Goal: Information Seeking & Learning: Learn about a topic

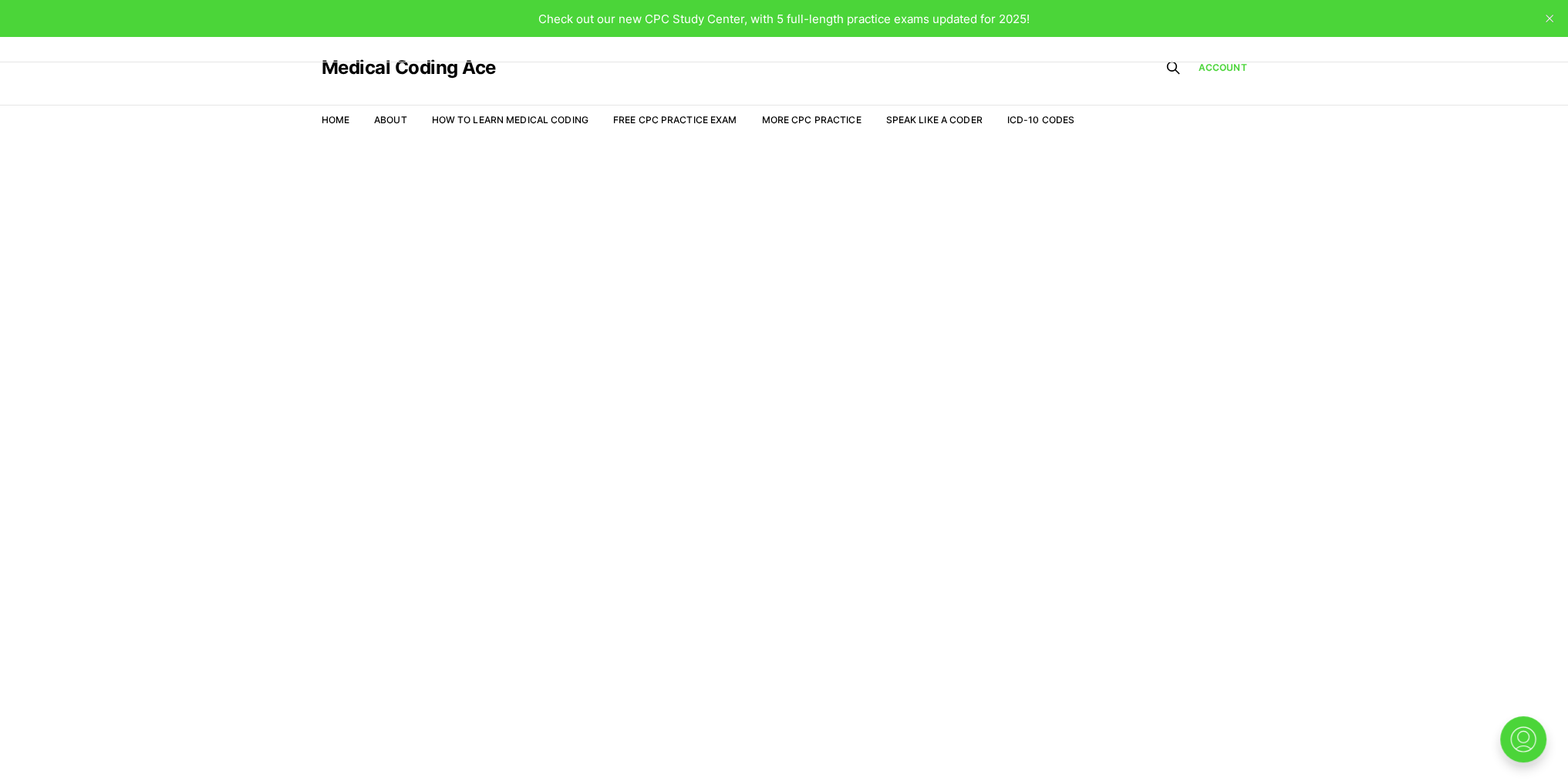
click at [642, 436] on main "Welcome to the Study Center - Student Plan" at bounding box center [784, 482] width 1568 height 680
click at [653, 118] on link "Free CPC Practice Exam" at bounding box center [675, 120] width 124 height 11
click at [667, 118] on link "Free CPC Practice Exam" at bounding box center [675, 120] width 124 height 11
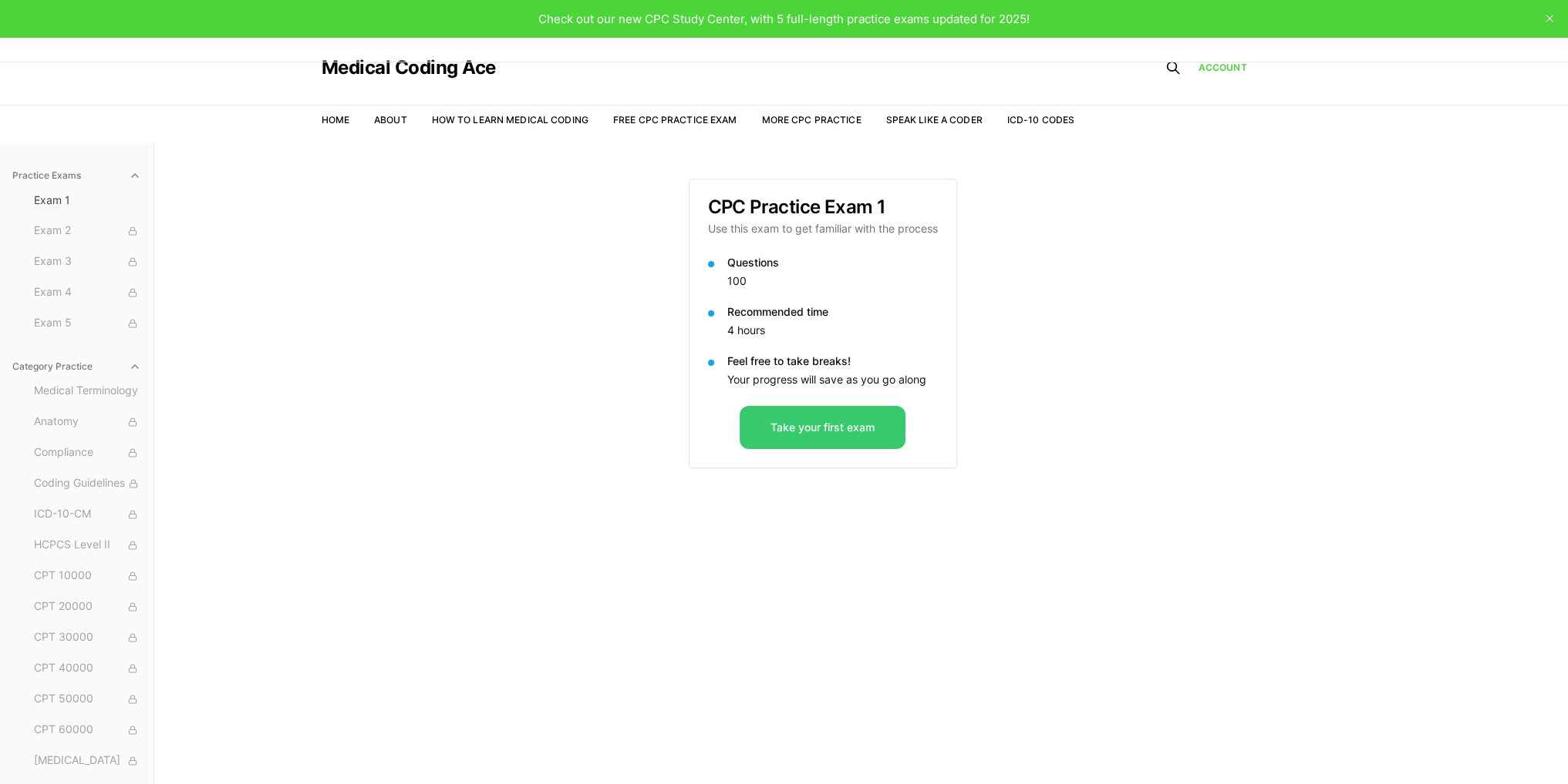
click at [765, 433] on button "Take your first exam" at bounding box center [822, 427] width 166 height 43
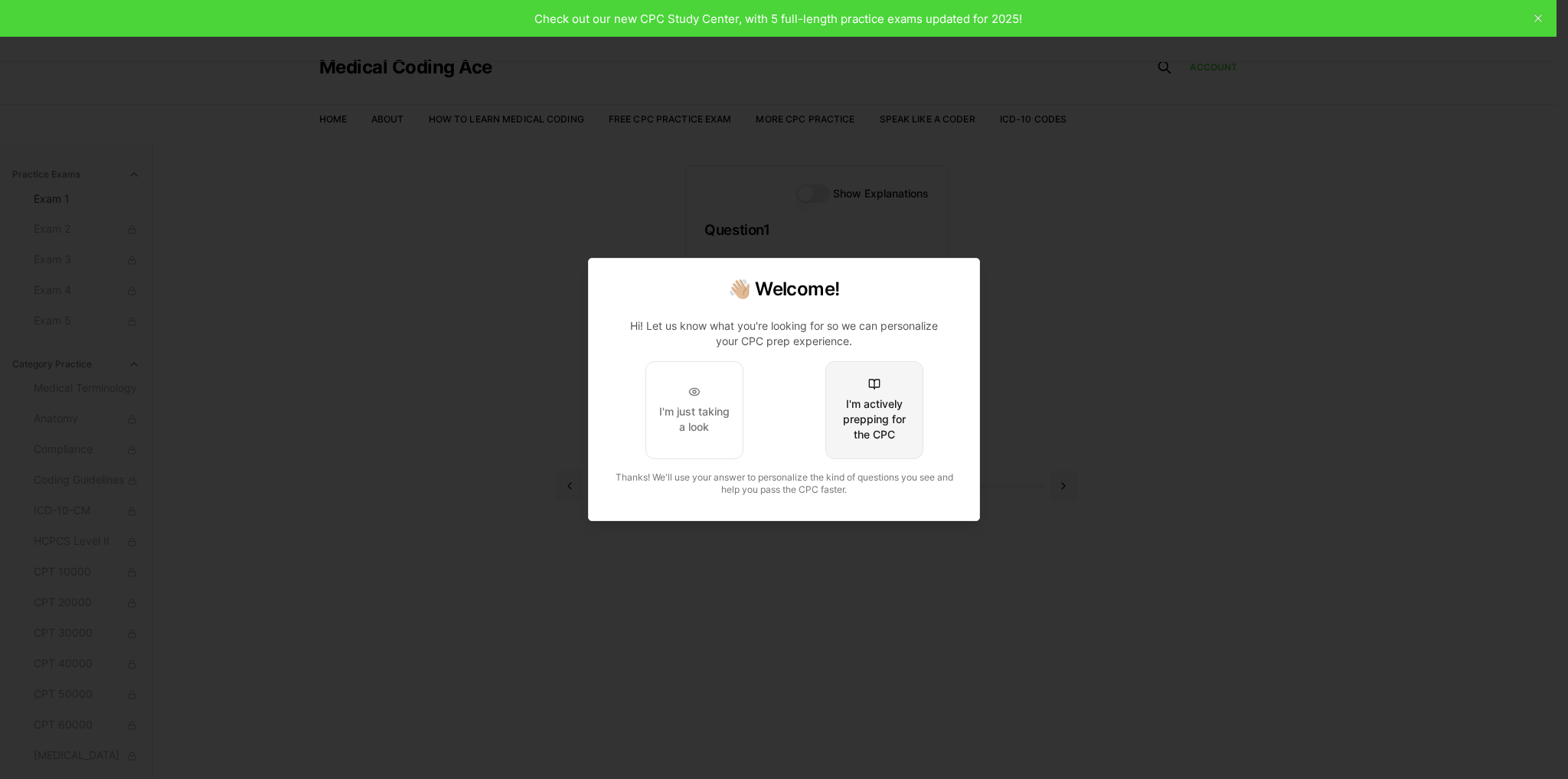
click at [876, 425] on div "I'm actively prepping for the CPC" at bounding box center [874, 419] width 72 height 46
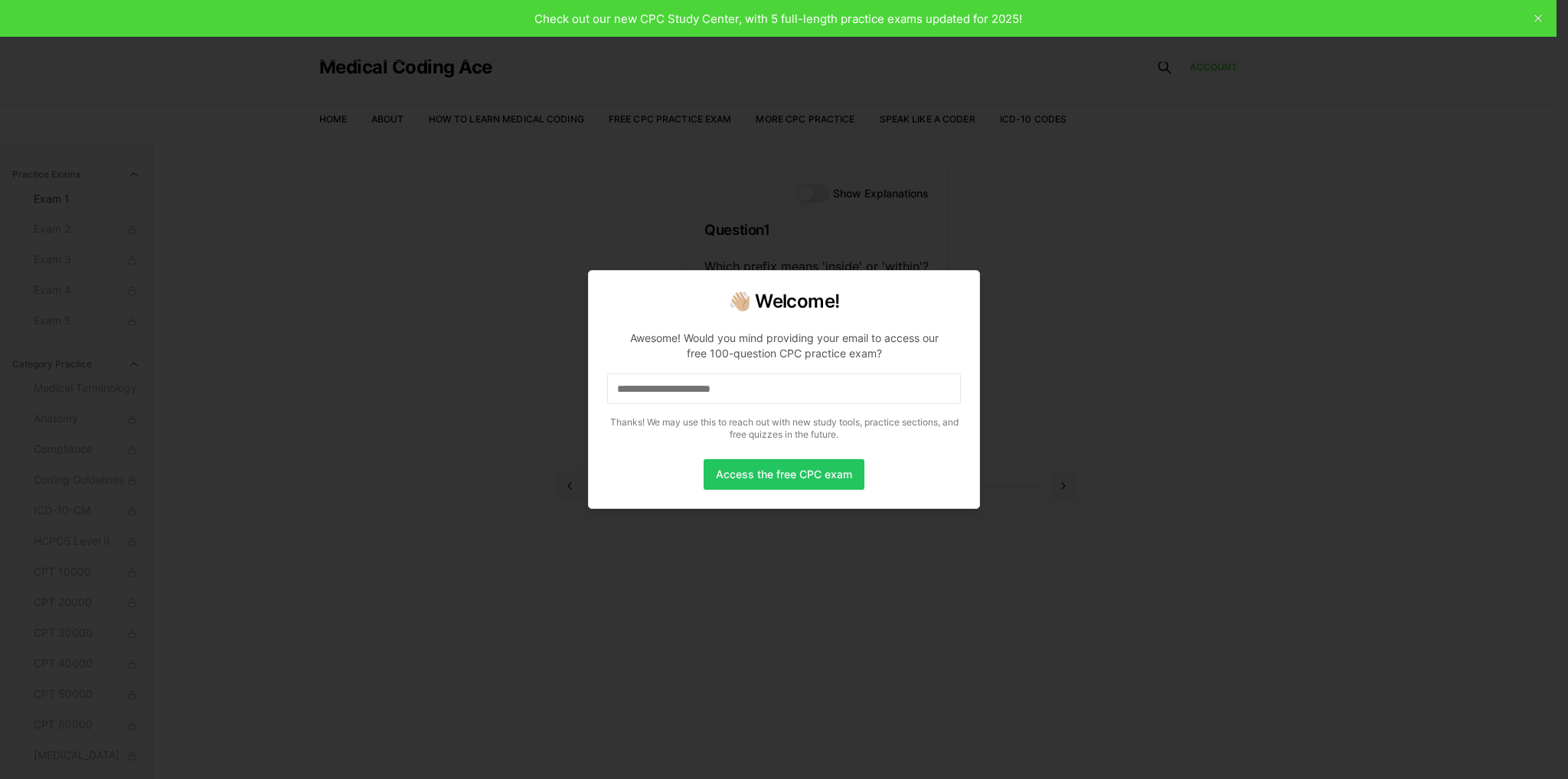
click at [718, 388] on input at bounding box center [784, 389] width 353 height 31
click at [788, 383] on input "*" at bounding box center [784, 389] width 353 height 31
click at [788, 383] on input "**" at bounding box center [784, 389] width 353 height 31
click at [788, 383] on input "***" at bounding box center [784, 389] width 353 height 31
click at [788, 383] on input "****" at bounding box center [784, 389] width 353 height 31
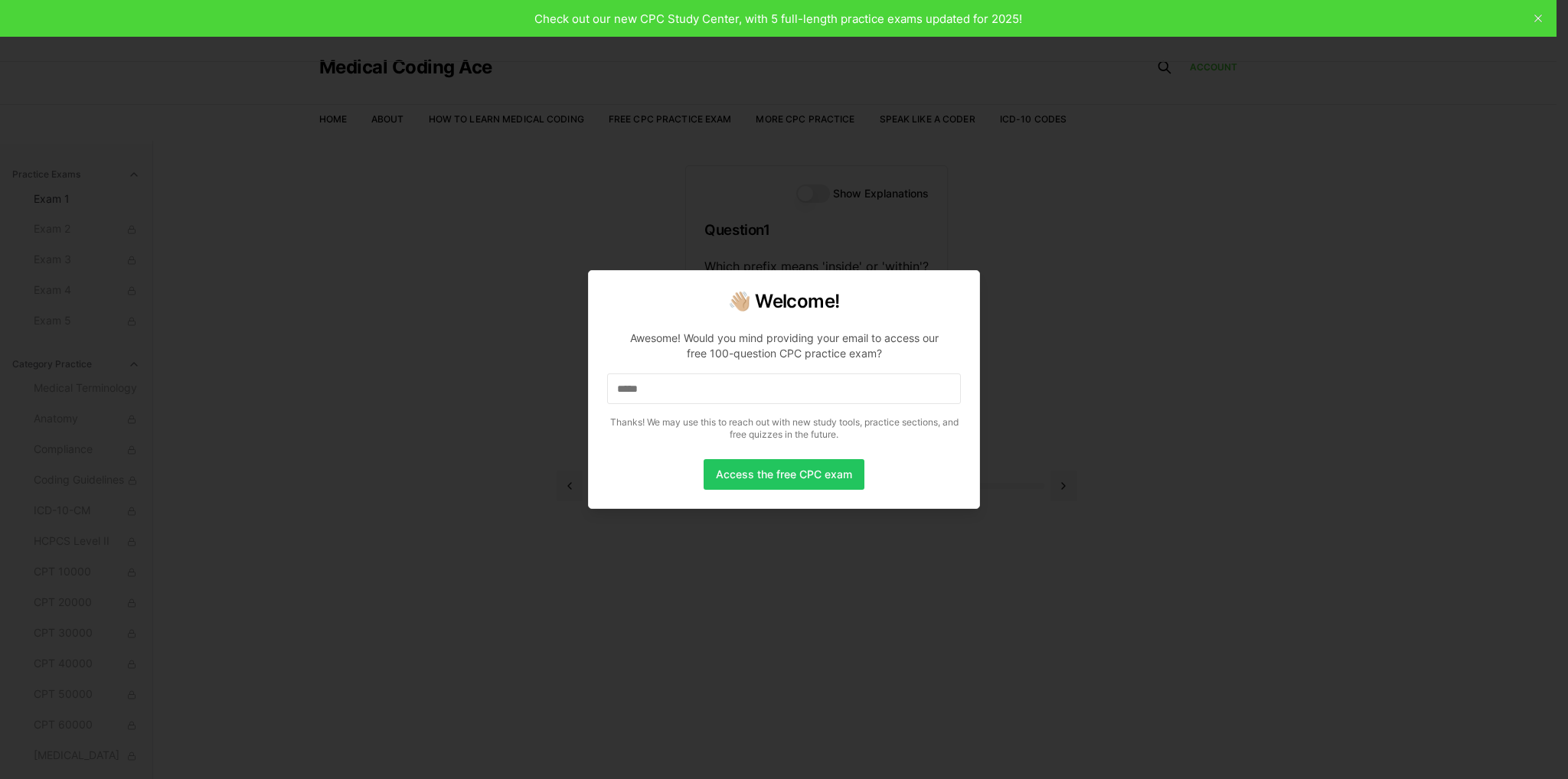
click at [788, 391] on input "*****" at bounding box center [784, 389] width 353 height 31
click at [788, 391] on input "******" at bounding box center [784, 389] width 353 height 31
click at [788, 391] on input "*******" at bounding box center [784, 389] width 353 height 31
click at [788, 391] on input "********" at bounding box center [784, 389] width 353 height 31
click at [788, 391] on input "*********" at bounding box center [784, 389] width 353 height 31
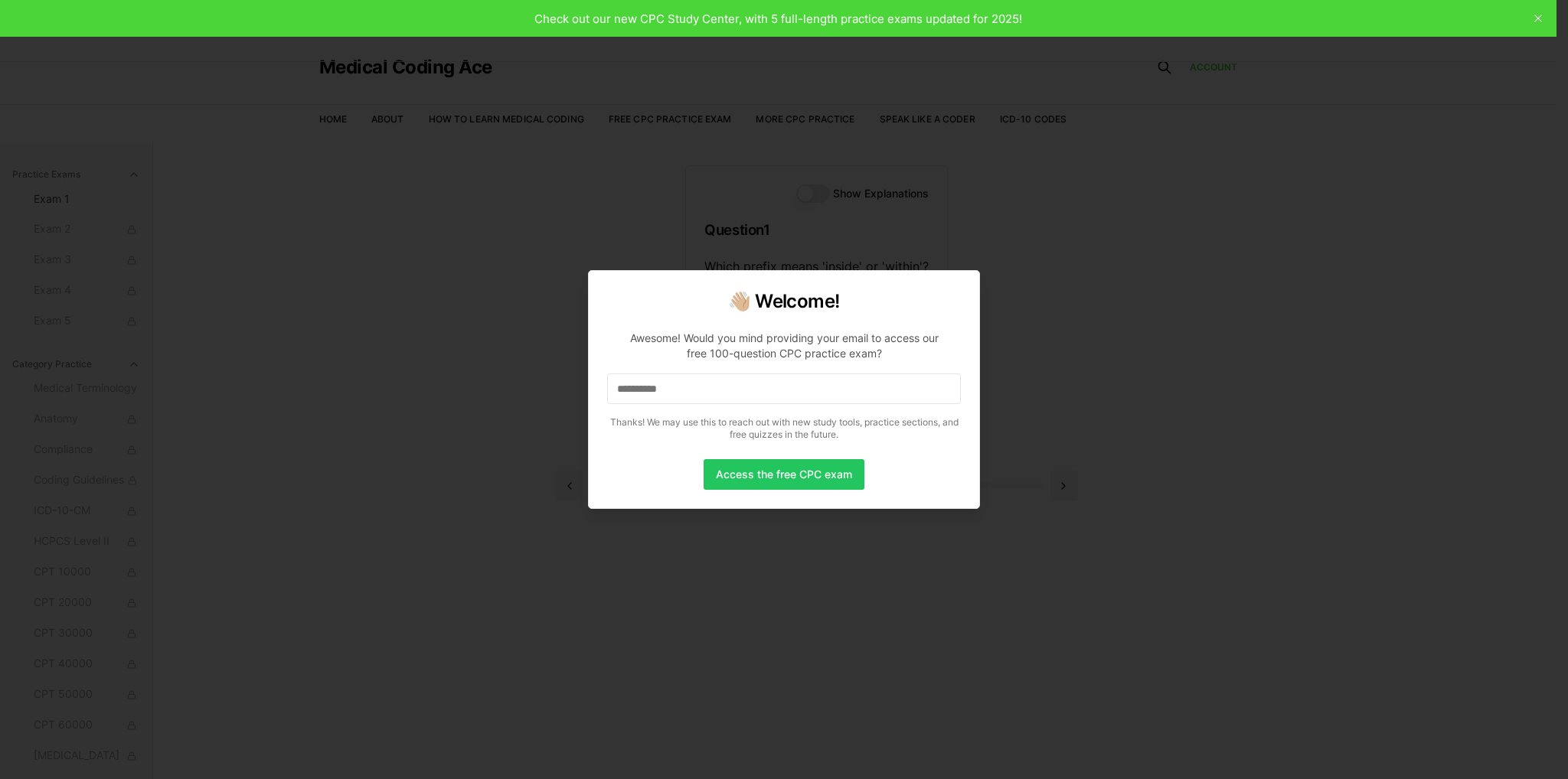
click at [788, 391] on input "**********" at bounding box center [784, 389] width 353 height 31
click at [1279, 438] on div at bounding box center [784, 389] width 1568 height 779
drag, startPoint x: 875, startPoint y: 480, endPoint x: 852, endPoint y: 482, distance: 23.1
click at [874, 480] on div "Access the free CPC exam" at bounding box center [784, 474] width 353 height 31
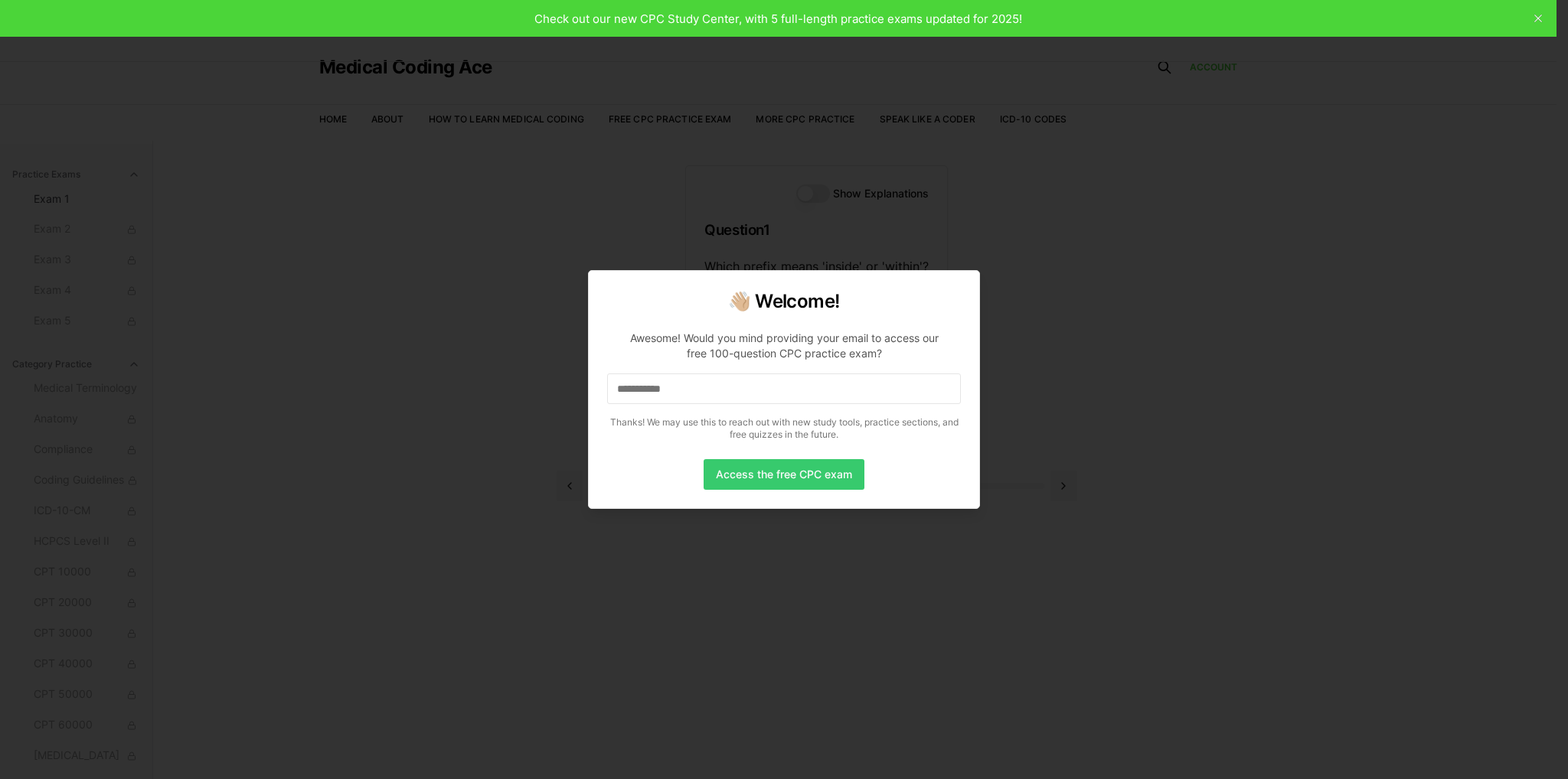
click at [790, 480] on button "Access the free CPC exam" at bounding box center [784, 474] width 161 height 31
click at [770, 398] on input "**********" at bounding box center [784, 389] width 353 height 31
click at [770, 382] on input "**********" at bounding box center [784, 389] width 353 height 31
click at [770, 391] on input "**********" at bounding box center [784, 389] width 353 height 31
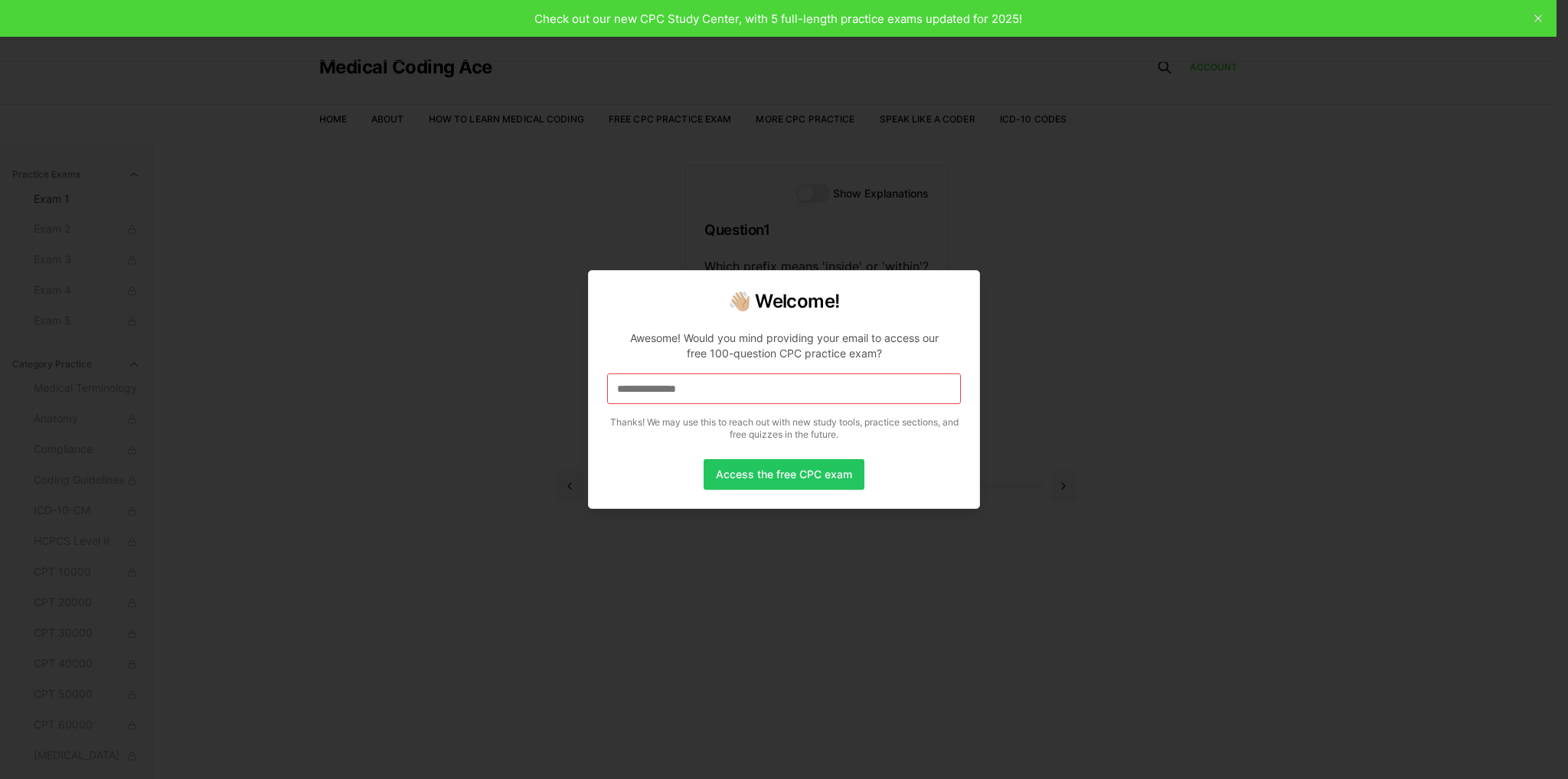
click at [770, 391] on input "**********" at bounding box center [784, 389] width 353 height 31
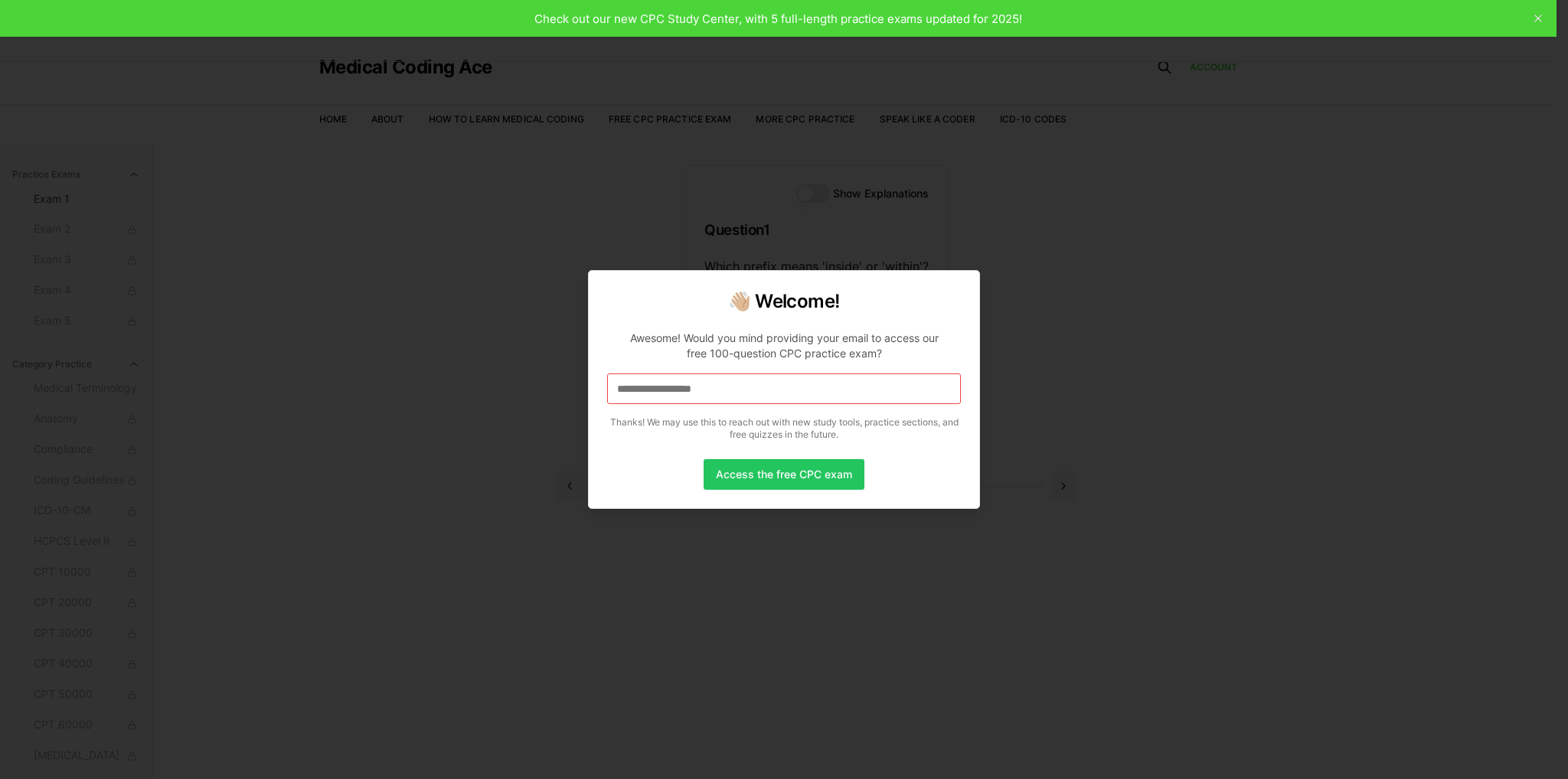
click at [806, 391] on input "**********" at bounding box center [784, 389] width 353 height 31
click at [741, 386] on input "**********" at bounding box center [784, 389] width 353 height 31
click at [745, 388] on input "**********" at bounding box center [784, 389] width 353 height 31
click at [788, 391] on input "**********" at bounding box center [784, 389] width 353 height 31
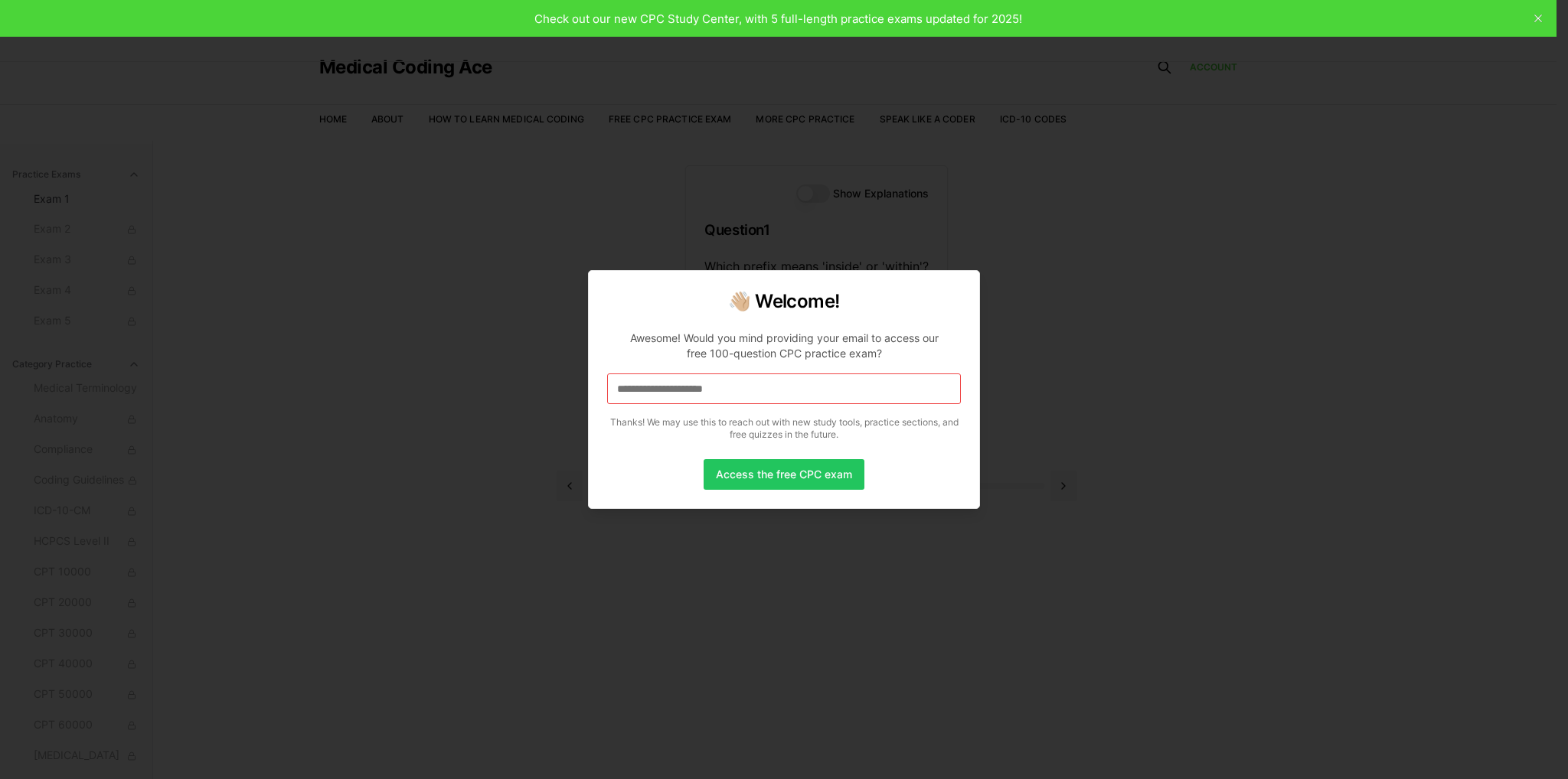
click at [788, 391] on input "**********" at bounding box center [784, 389] width 353 height 31
click at [784, 476] on button "Access the free CPC exam" at bounding box center [784, 474] width 161 height 31
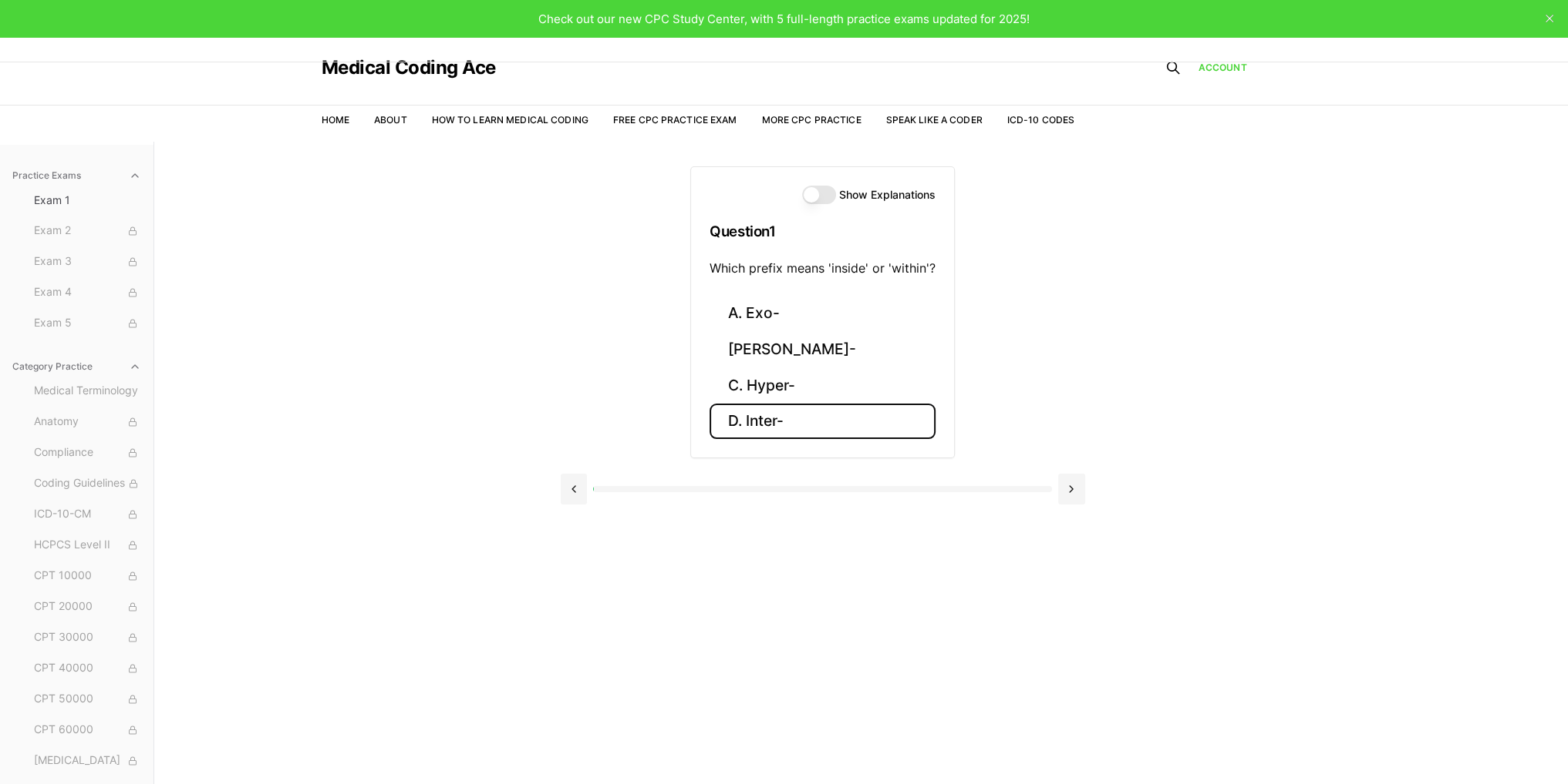
click at [789, 423] on button "D. Inter-" at bounding box center [822, 422] width 226 height 36
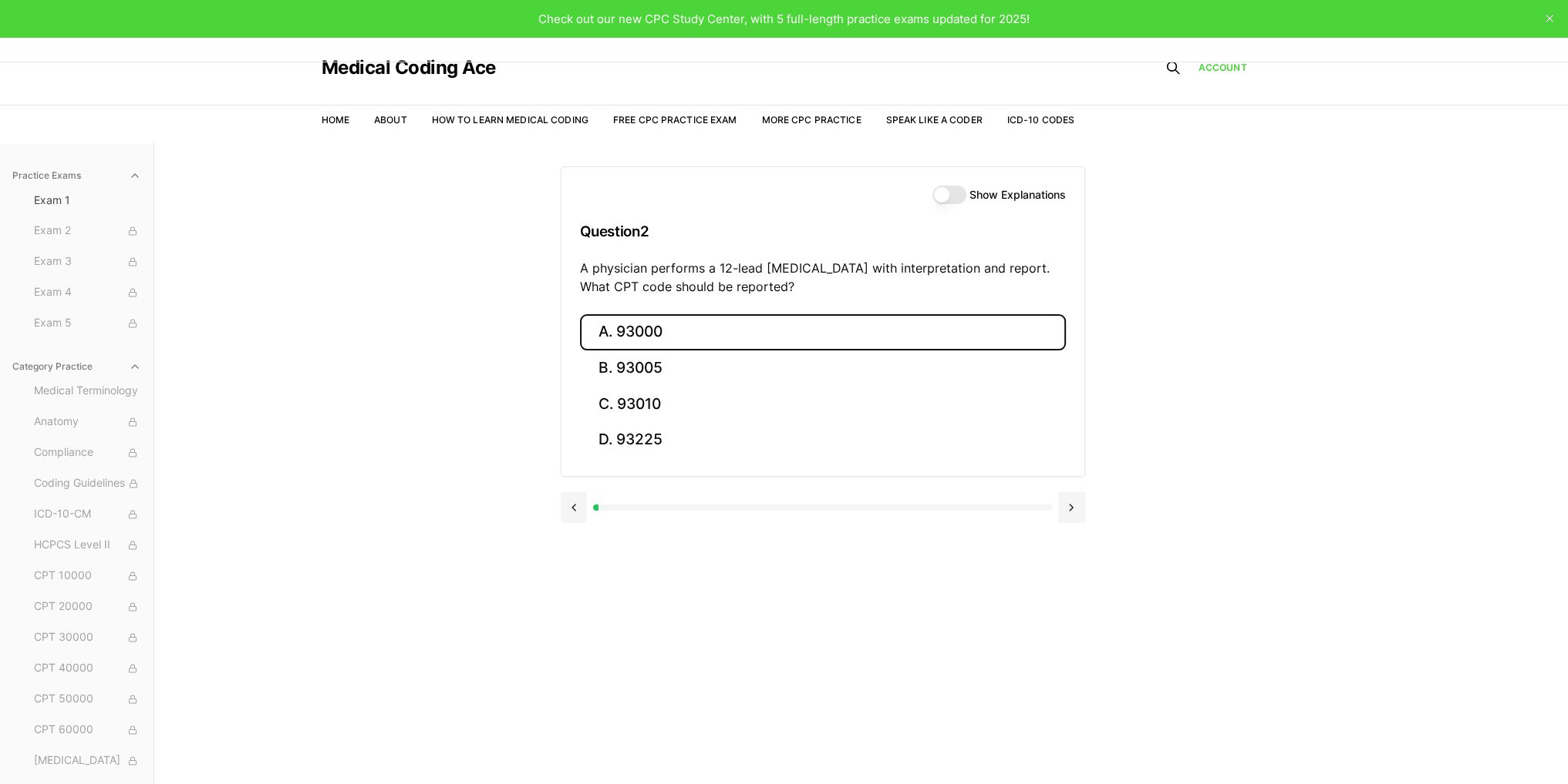
click at [623, 332] on button "A. 93000" at bounding box center [823, 332] width 486 height 36
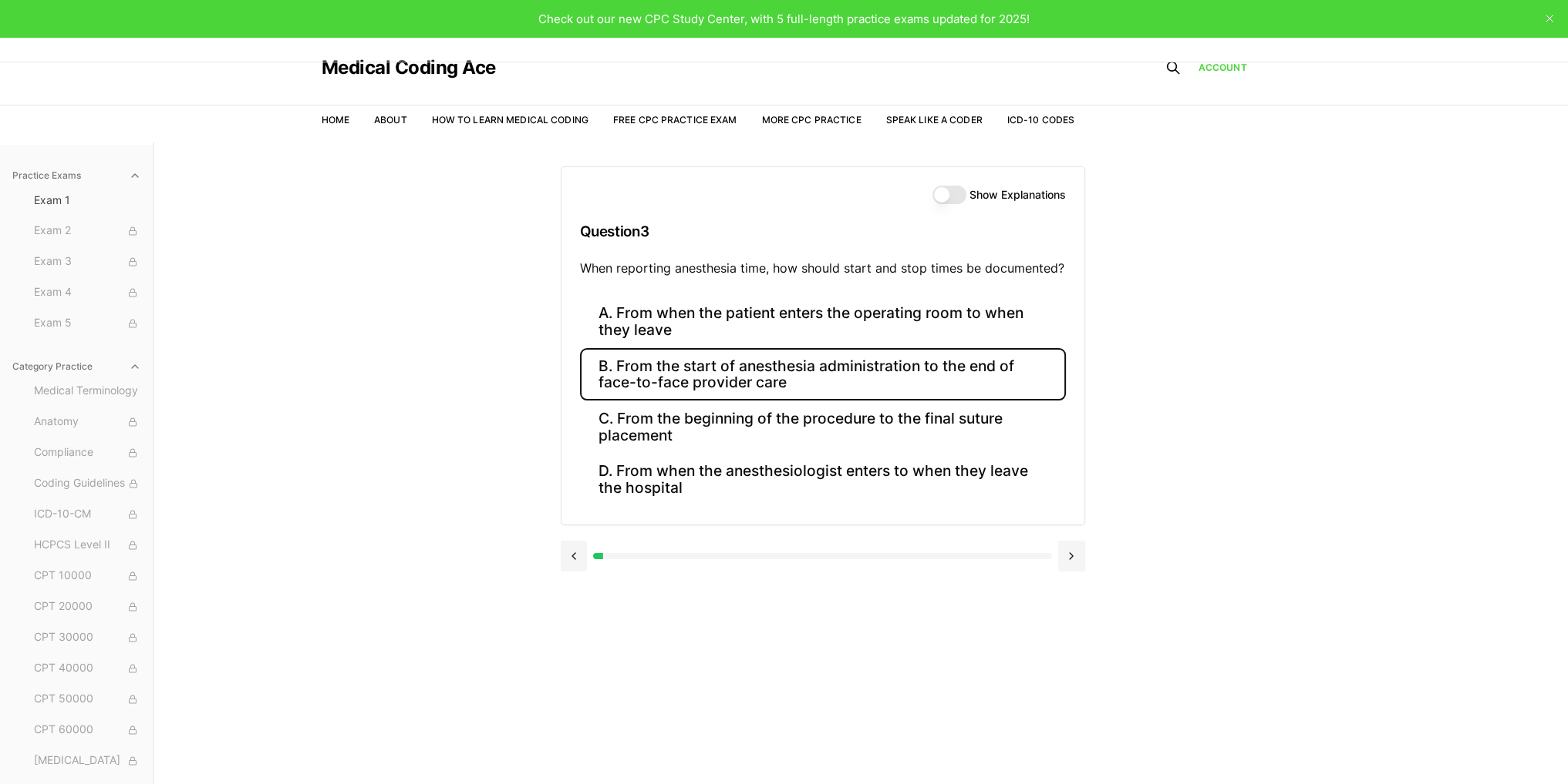
click at [672, 383] on button "B. From the start of anesthesia administration to the end of face-to-face provi…" at bounding box center [823, 375] width 486 height 53
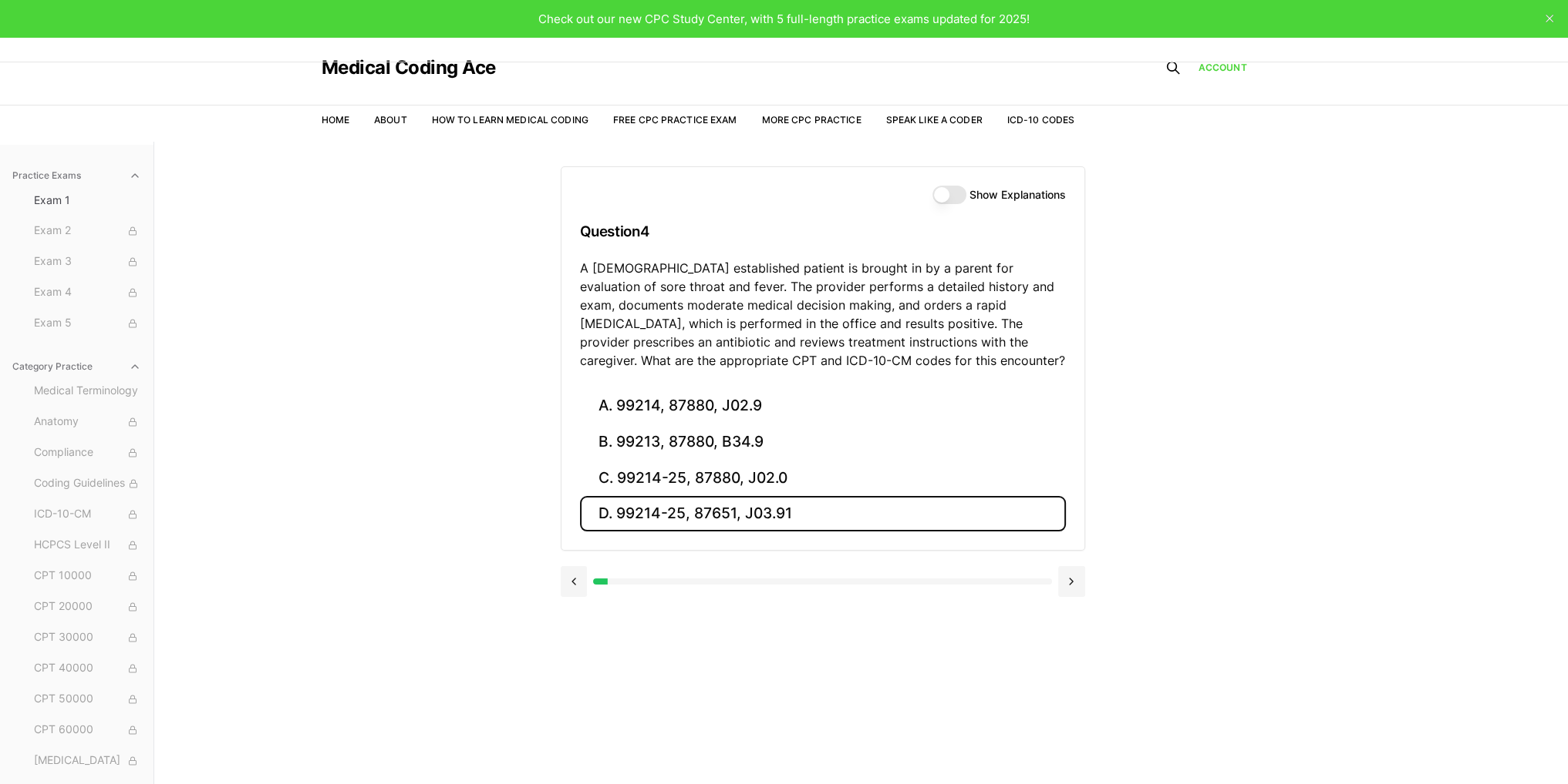
click at [637, 499] on button "D. 99214-25, 87651, J03.91" at bounding box center [823, 514] width 486 height 36
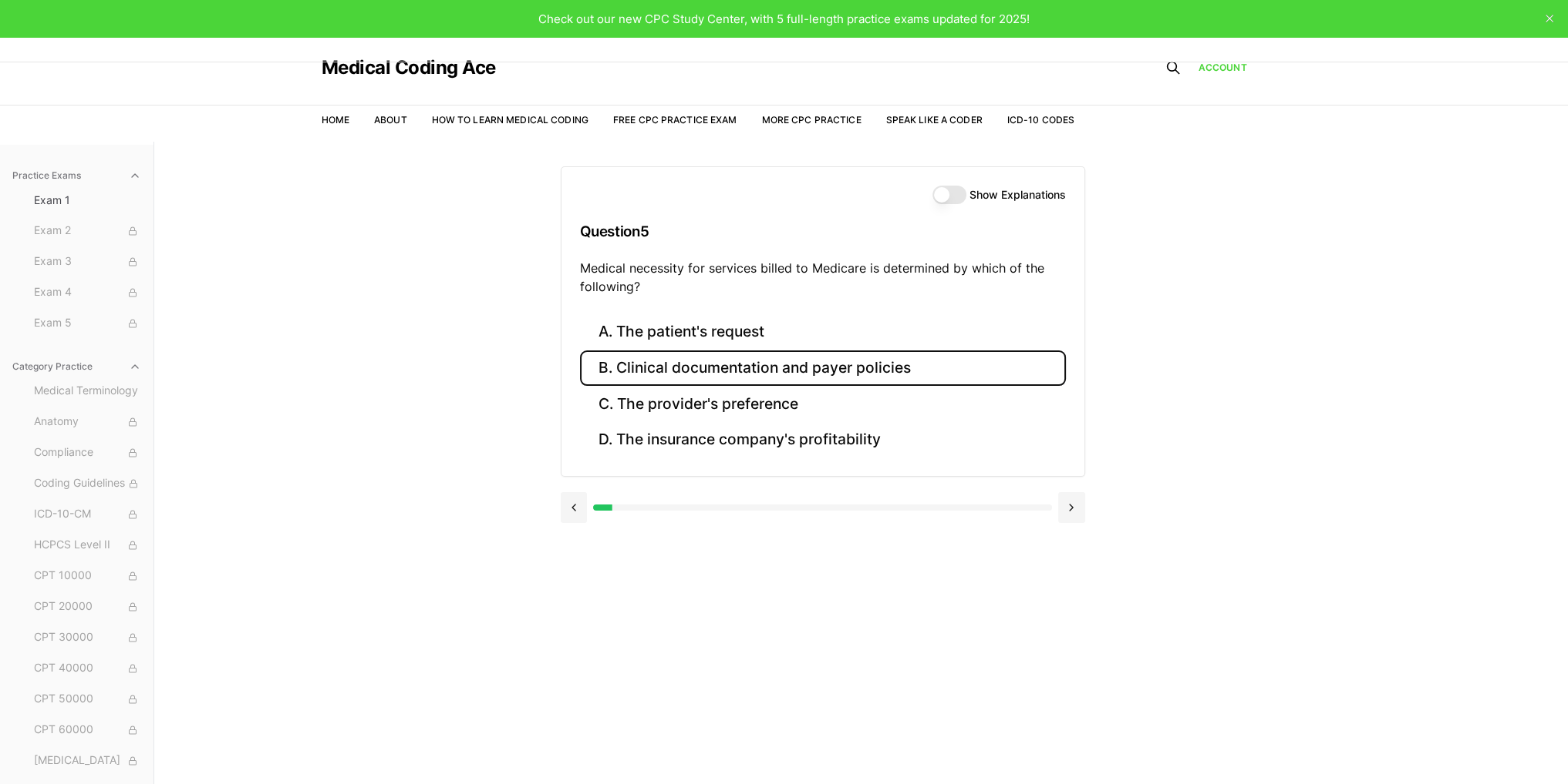
click at [673, 360] on button "B. Clinical documentation and payer policies" at bounding box center [823, 369] width 486 height 36
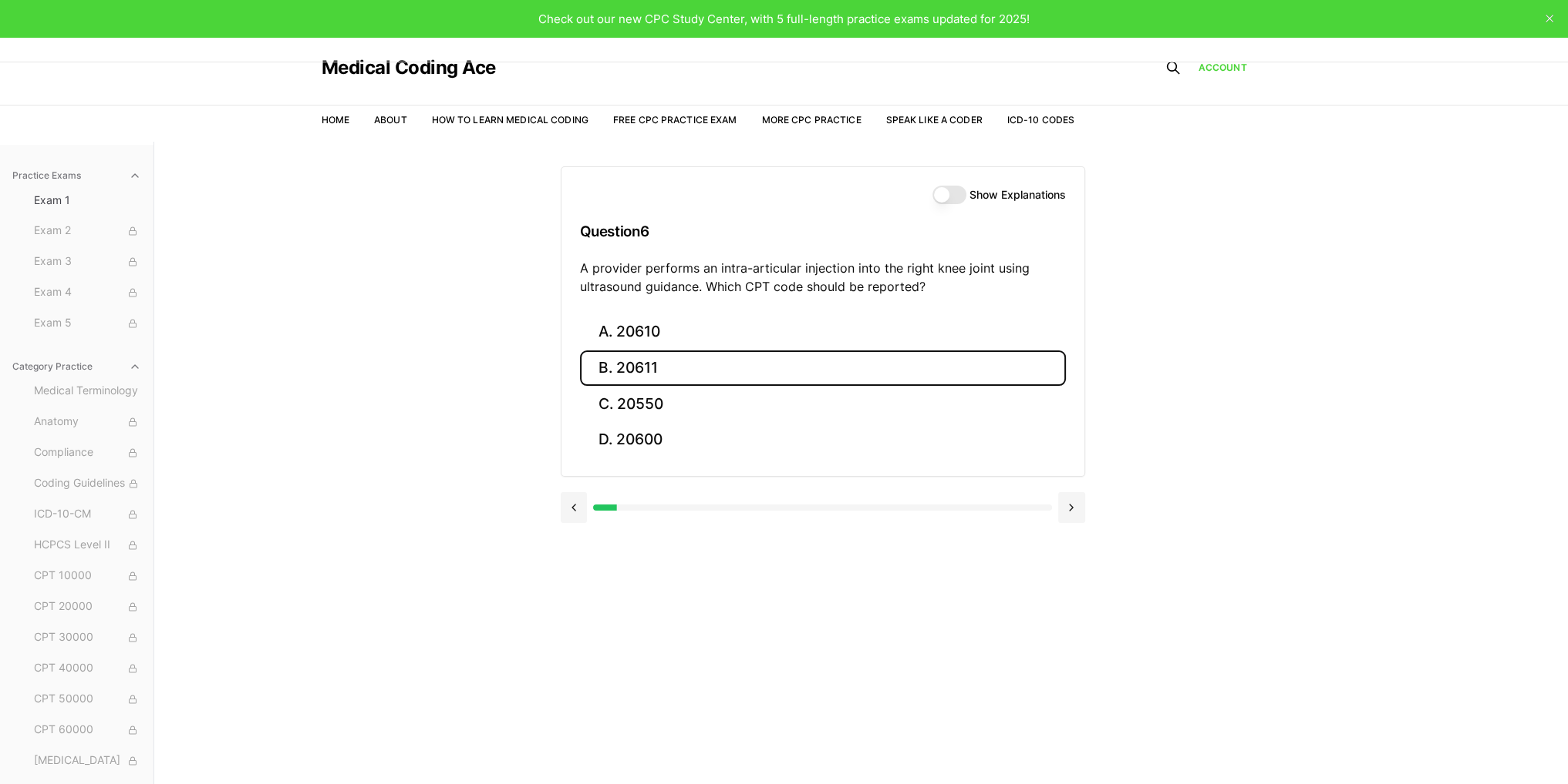
click at [635, 359] on button "B. 20611" at bounding box center [823, 369] width 486 height 36
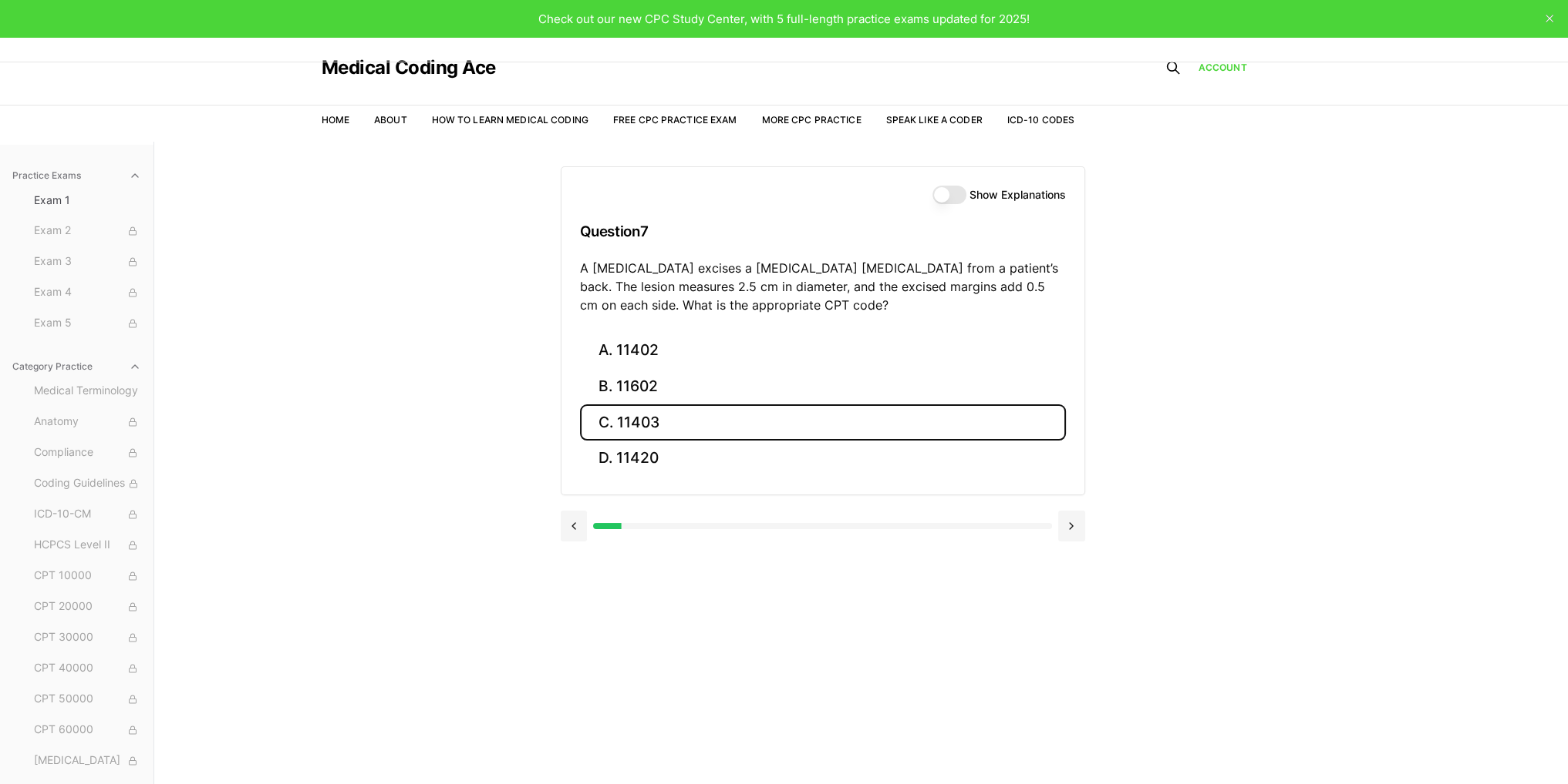
click at [706, 426] on button "C. 11403" at bounding box center [823, 423] width 486 height 36
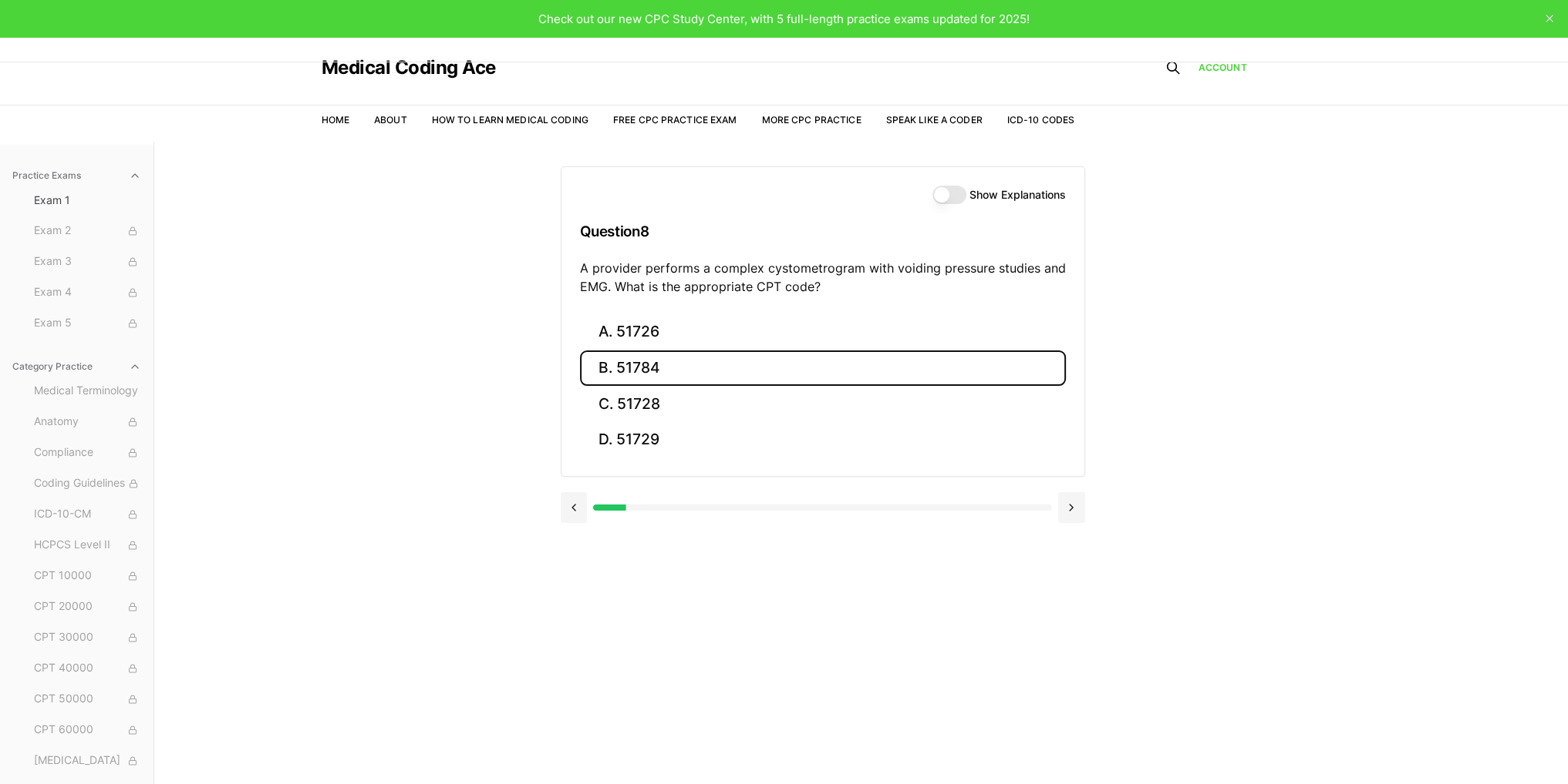
click at [777, 375] on button "B. 51784" at bounding box center [823, 369] width 486 height 36
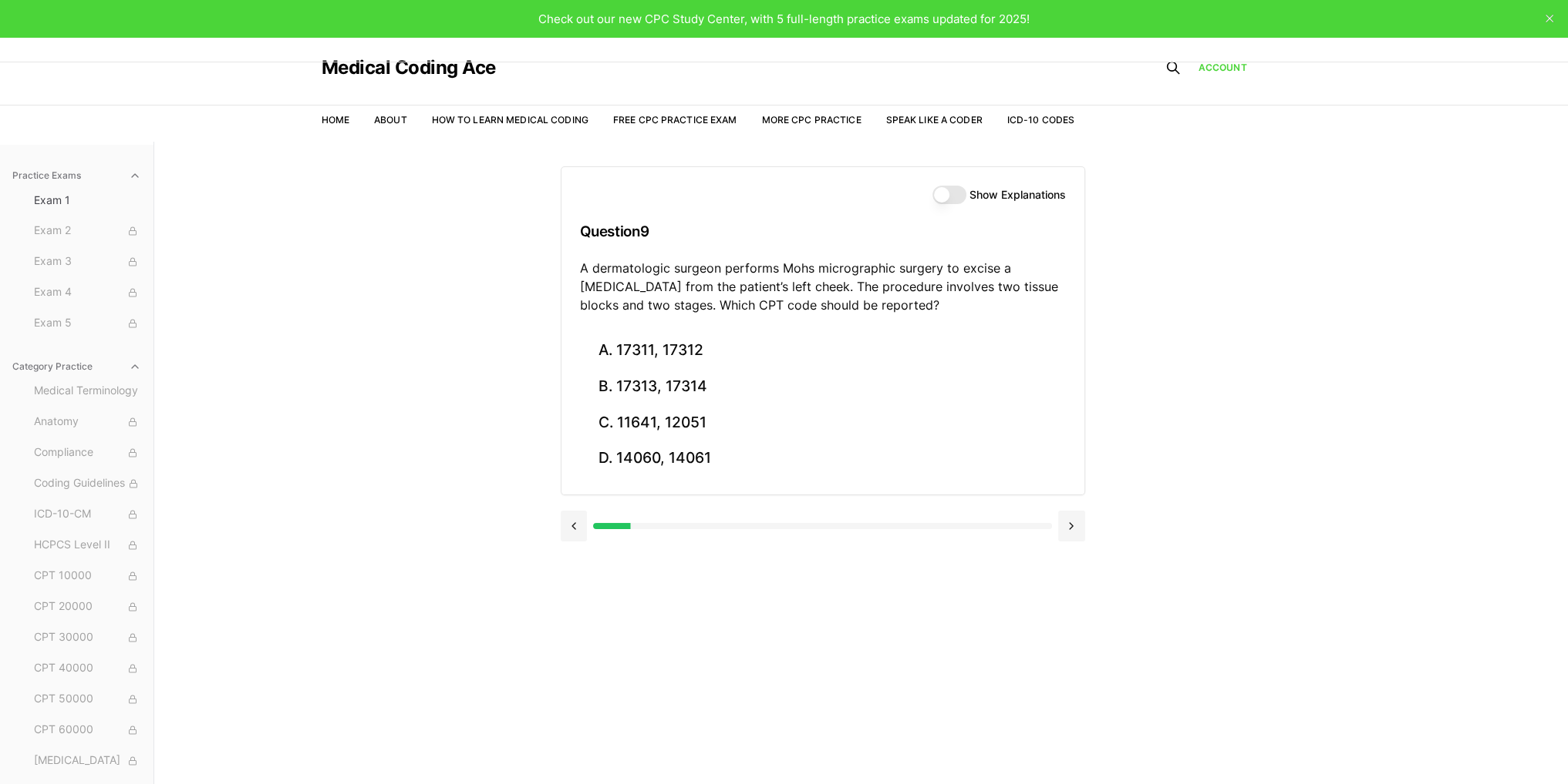
click at [950, 193] on button "Show Explanations" at bounding box center [949, 195] width 34 height 19
click at [959, 194] on button "Show Explanations" at bounding box center [949, 195] width 34 height 19
click at [590, 274] on p "A dermatologic surgeon performs Mohs micrographic surgery to excise a basal cel…" at bounding box center [823, 286] width 486 height 56
click at [691, 347] on button "A. 17311, 17312" at bounding box center [823, 351] width 486 height 36
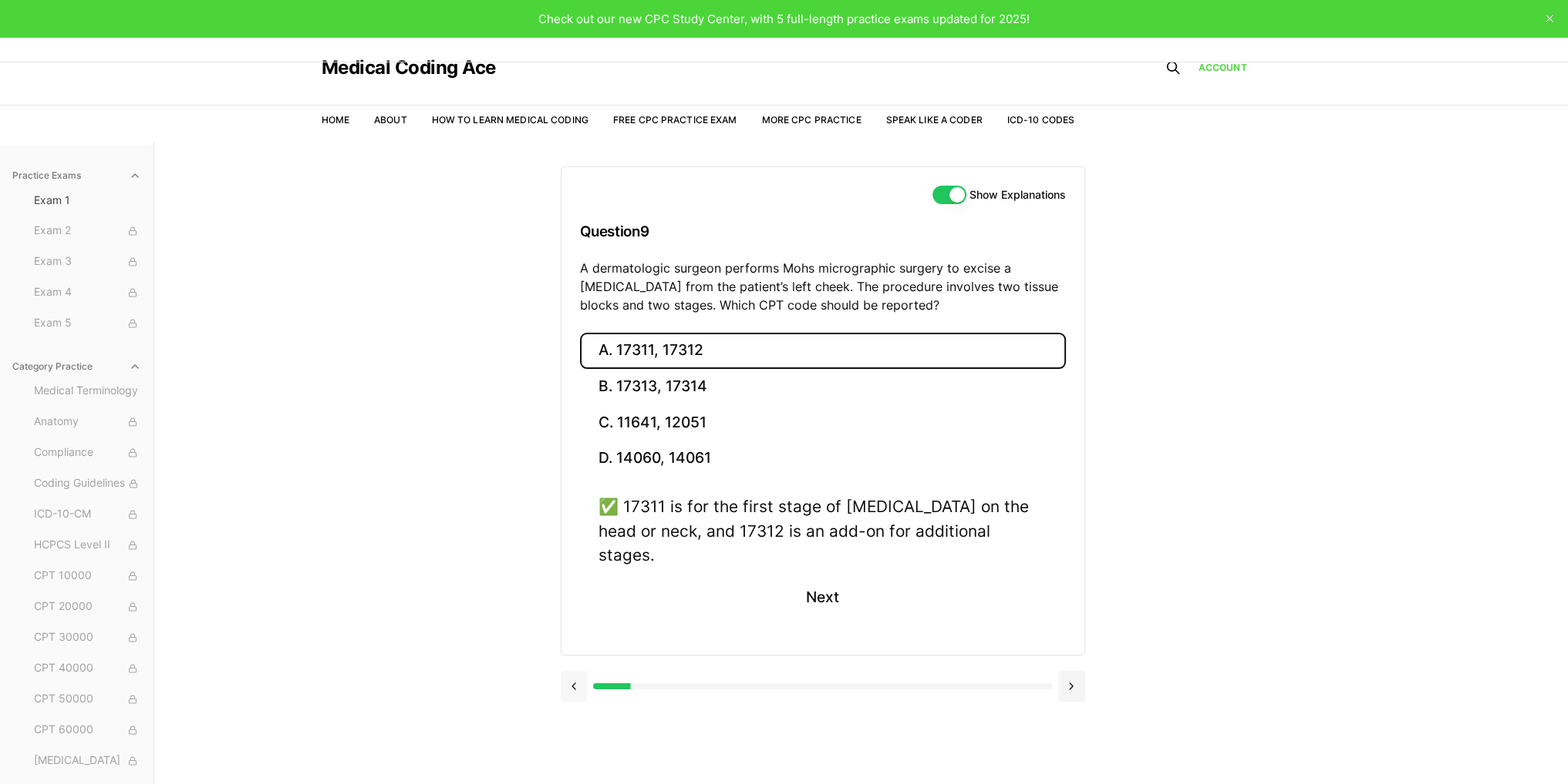
click at [573, 671] on button at bounding box center [574, 686] width 27 height 31
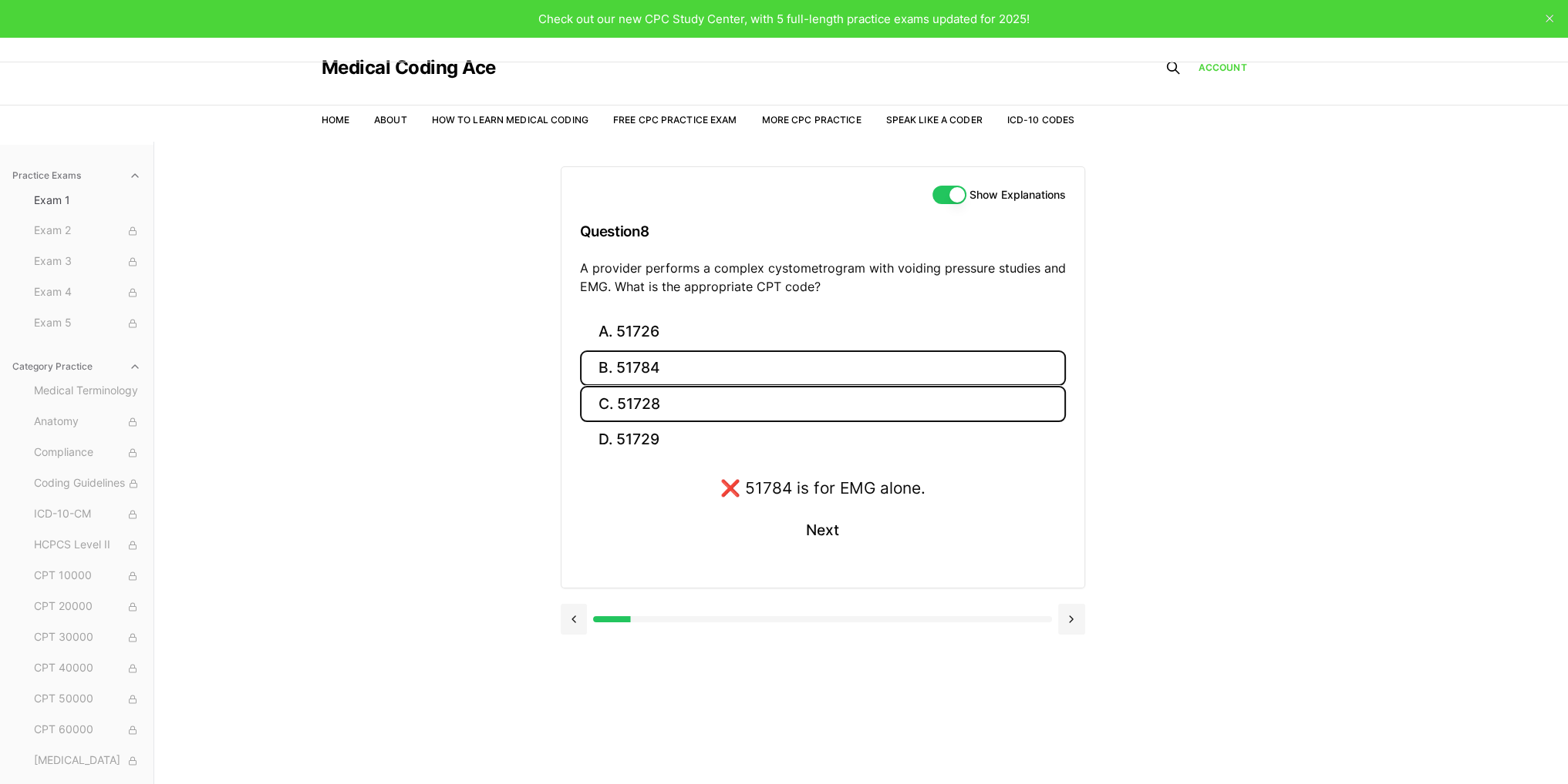
click at [606, 400] on button "C. 51728" at bounding box center [823, 404] width 486 height 36
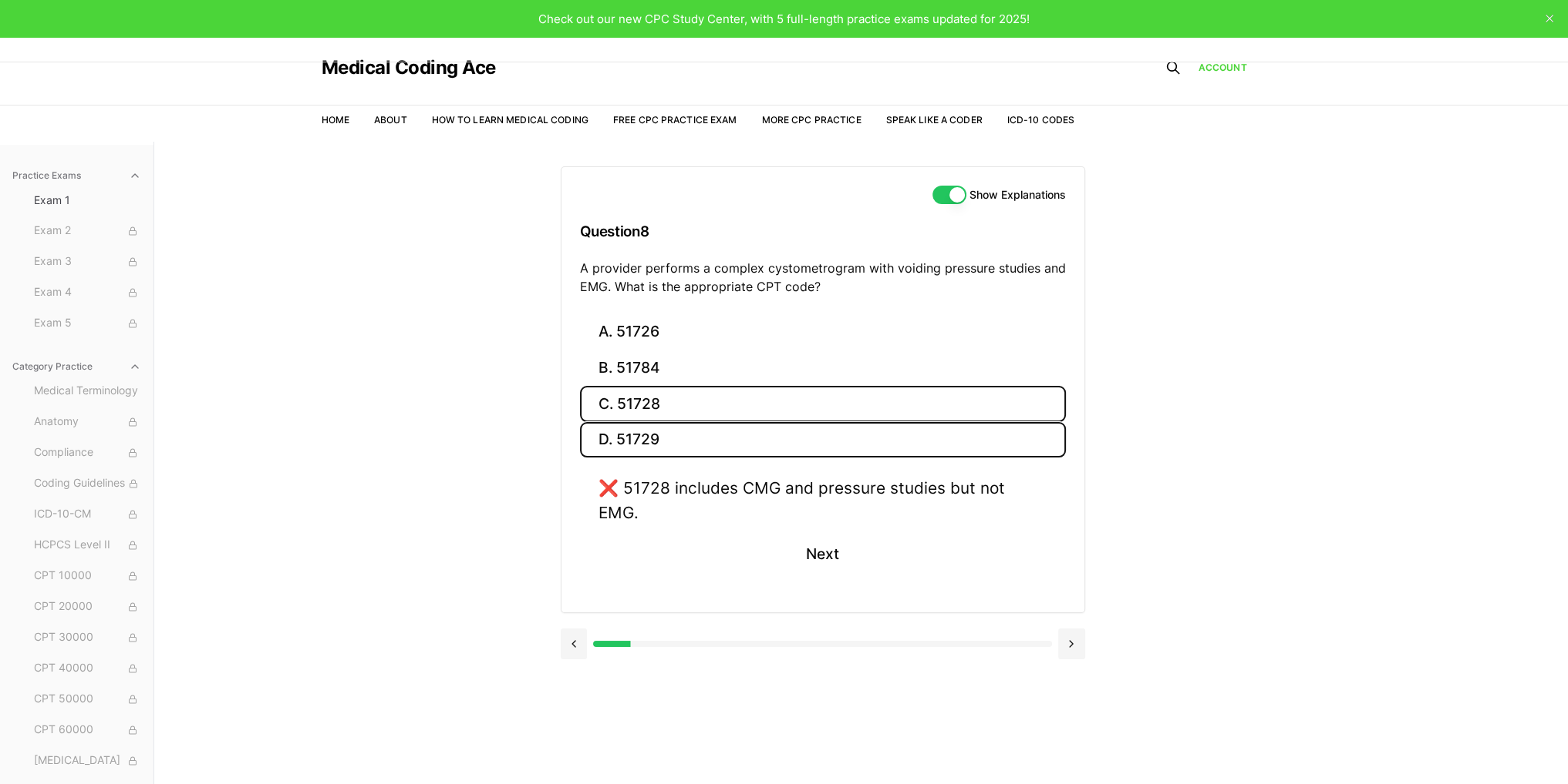
click at [614, 438] on button "D. 51729" at bounding box center [823, 440] width 486 height 36
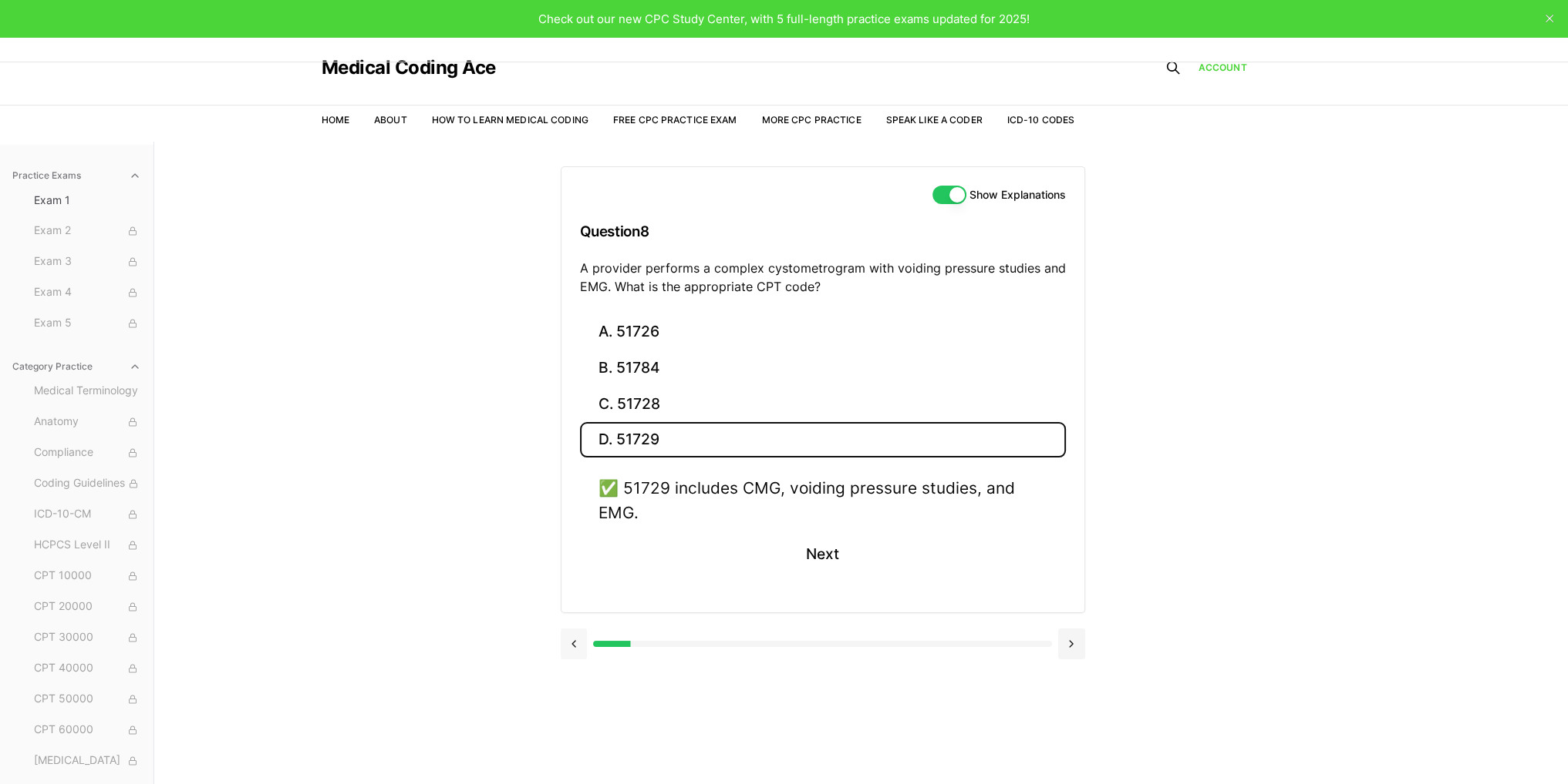
click at [575, 640] on button at bounding box center [574, 644] width 27 height 31
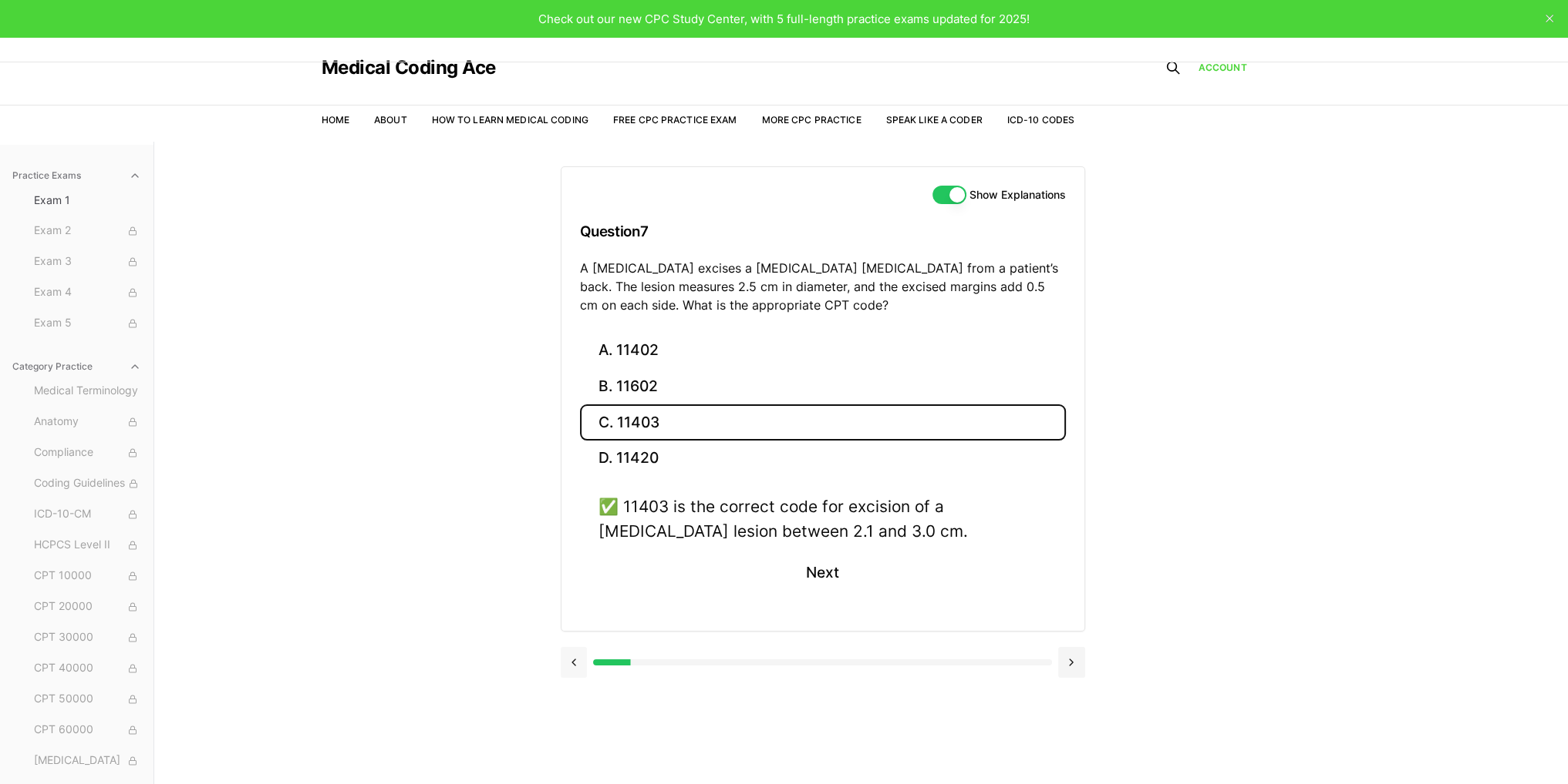
click at [569, 654] on button at bounding box center [574, 663] width 27 height 31
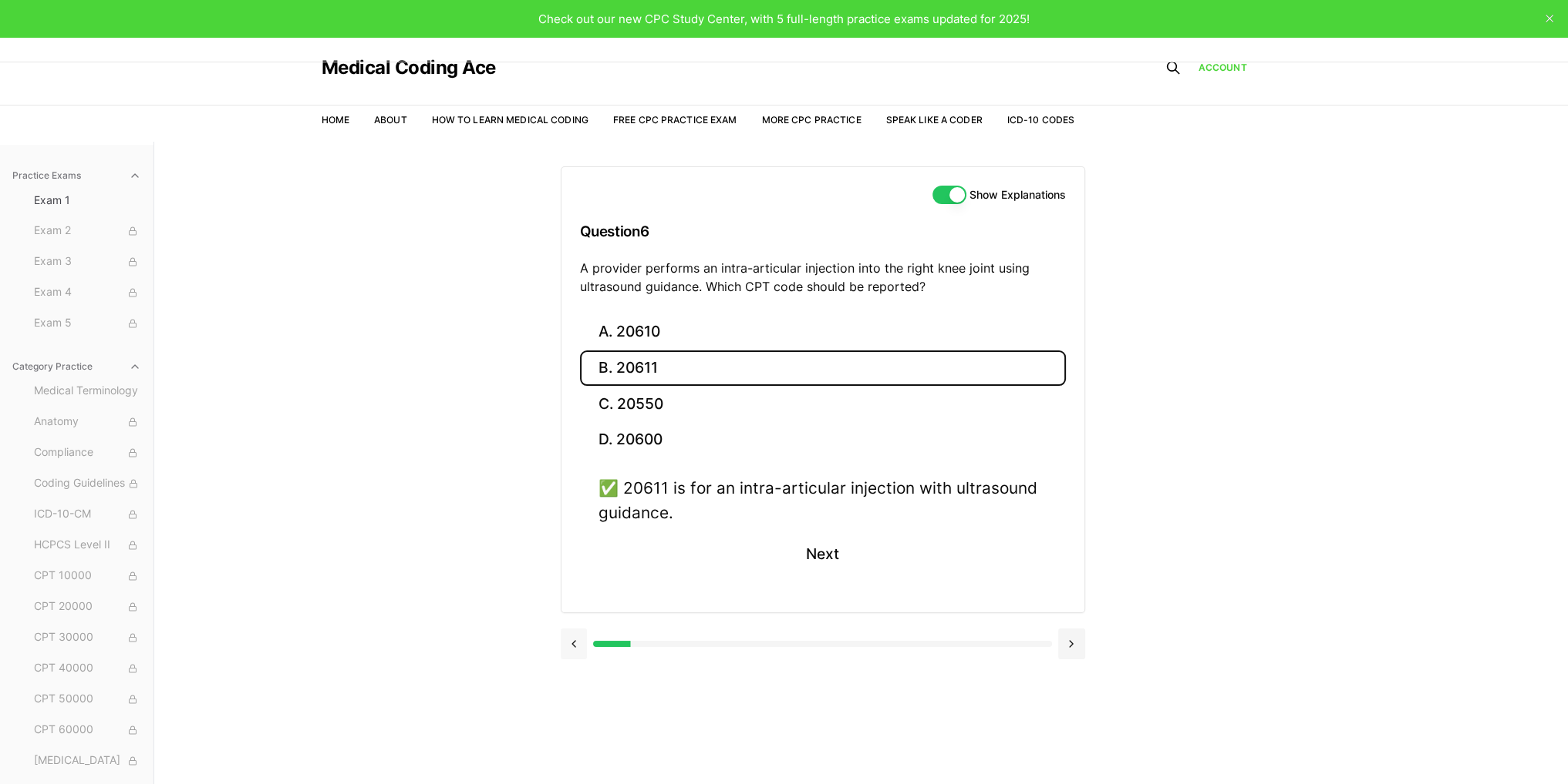
click at [569, 657] on button at bounding box center [574, 644] width 27 height 31
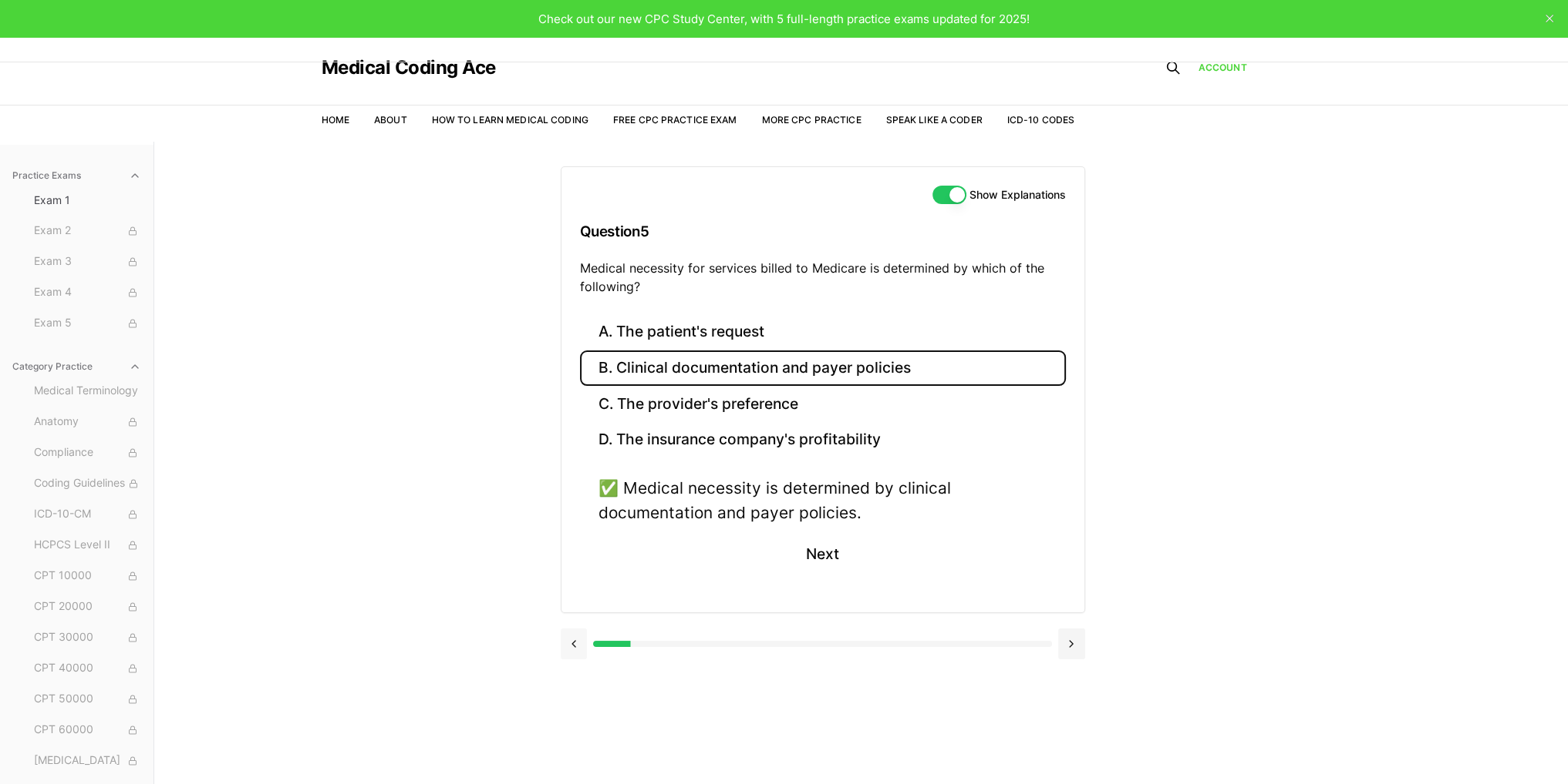
click at [569, 657] on button at bounding box center [574, 644] width 27 height 31
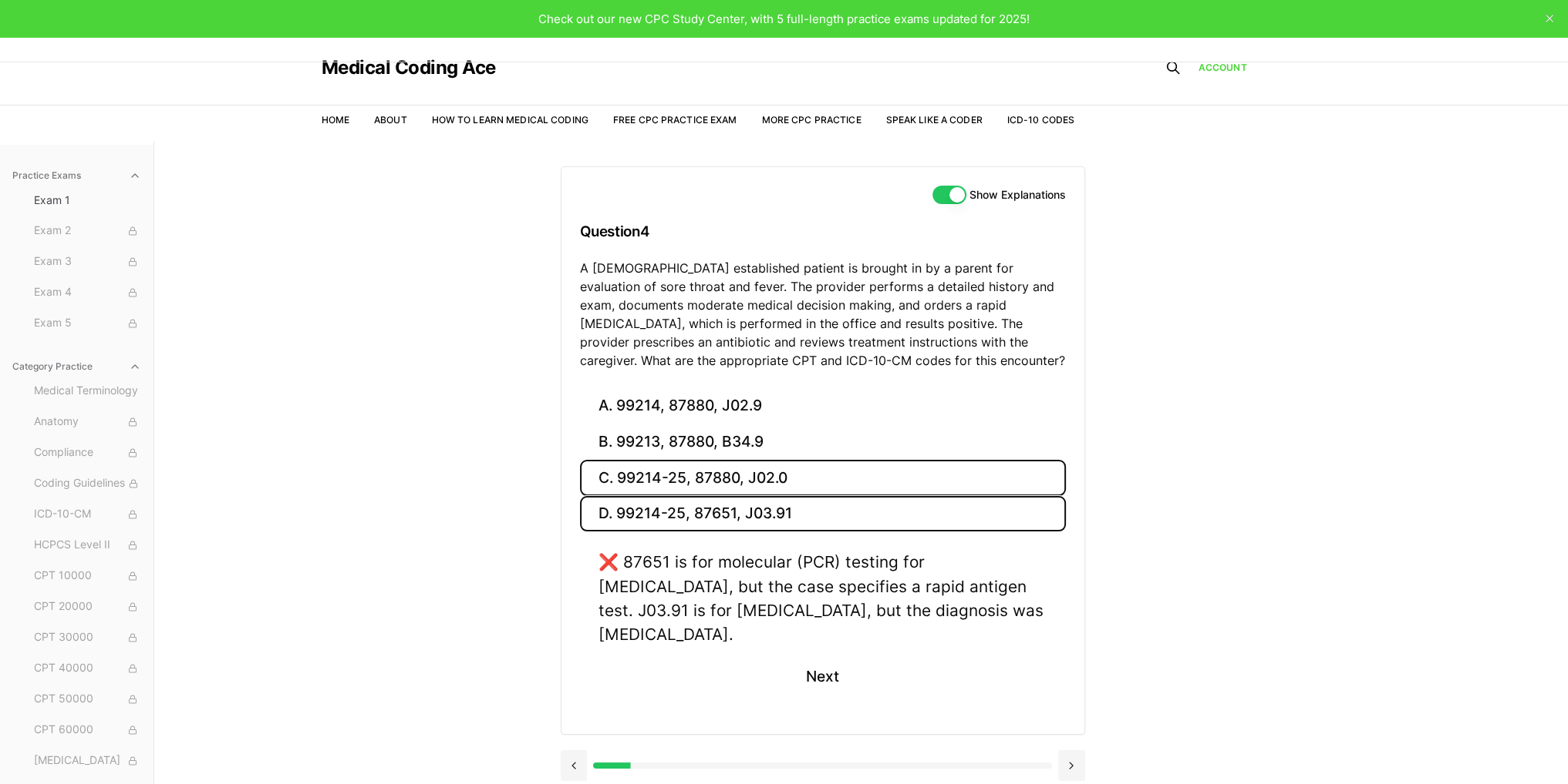
click at [635, 475] on button "C. 99214-25, 87880, J02.0" at bounding box center [823, 478] width 486 height 36
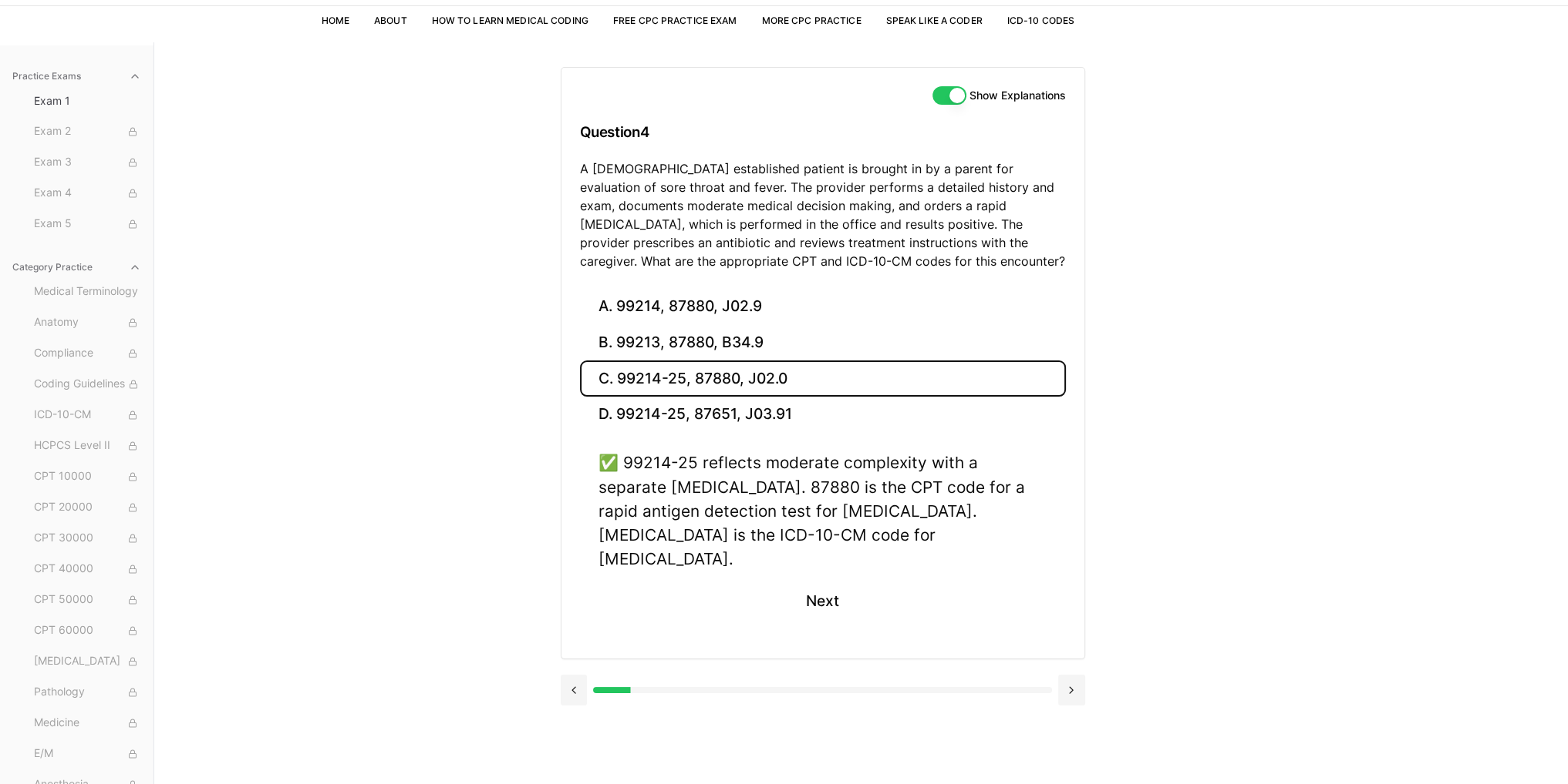
scroll to position [142, 0]
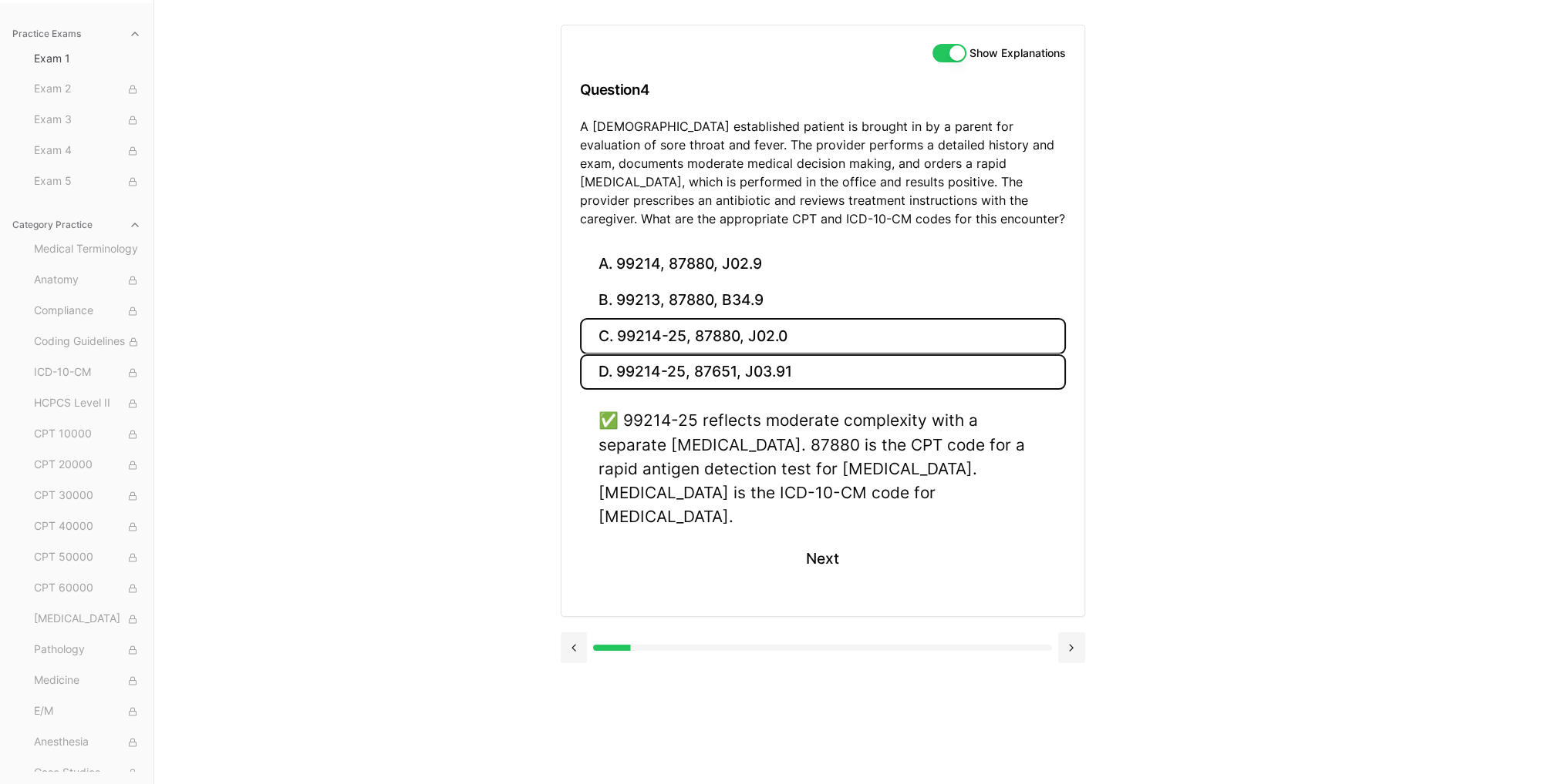
click at [666, 362] on button "D. 99214-25, 87651, J03.91" at bounding box center [823, 373] width 486 height 36
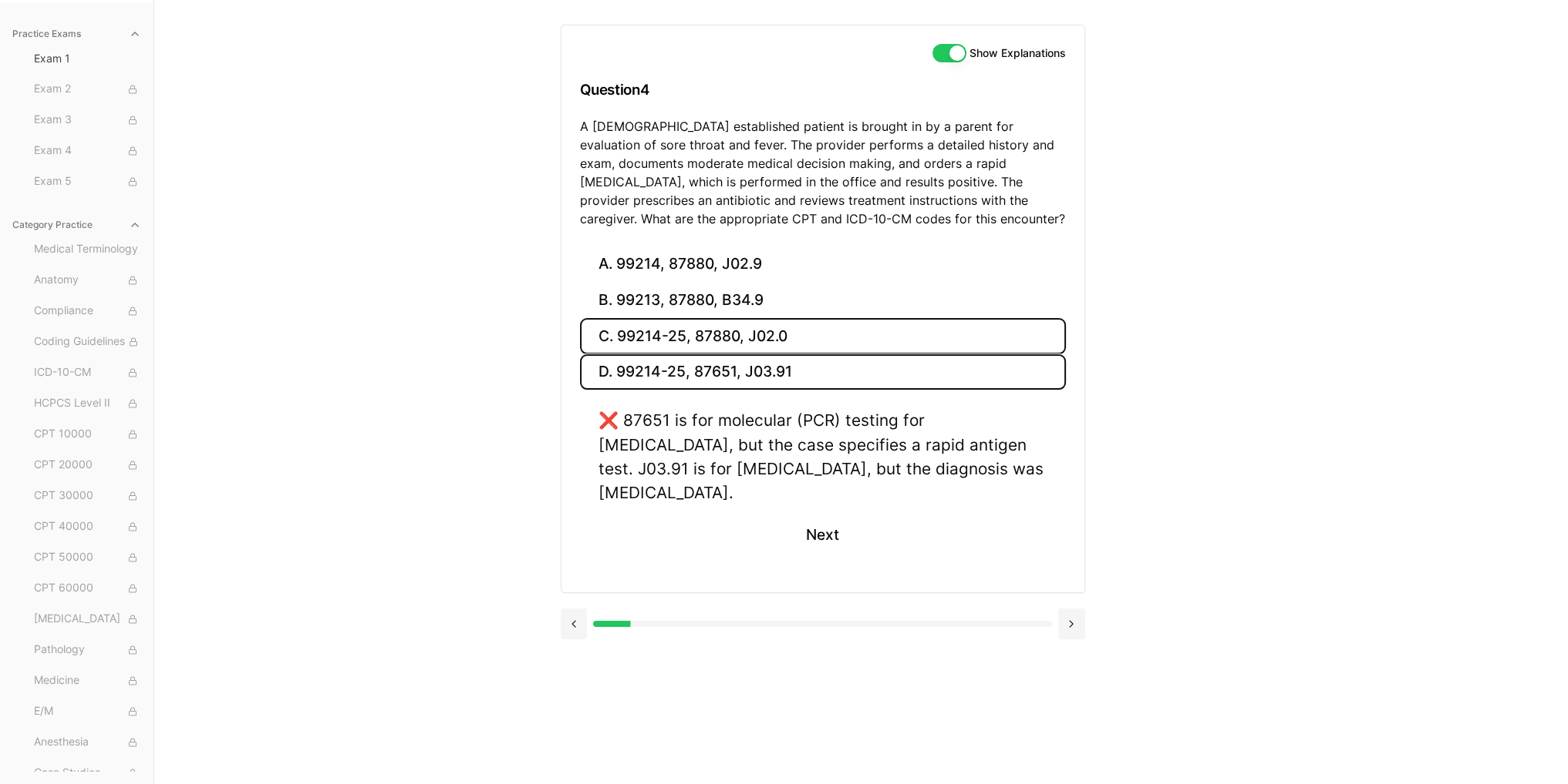
click at [678, 337] on button "C. 99214-25, 87880, J02.0" at bounding box center [823, 336] width 486 height 36
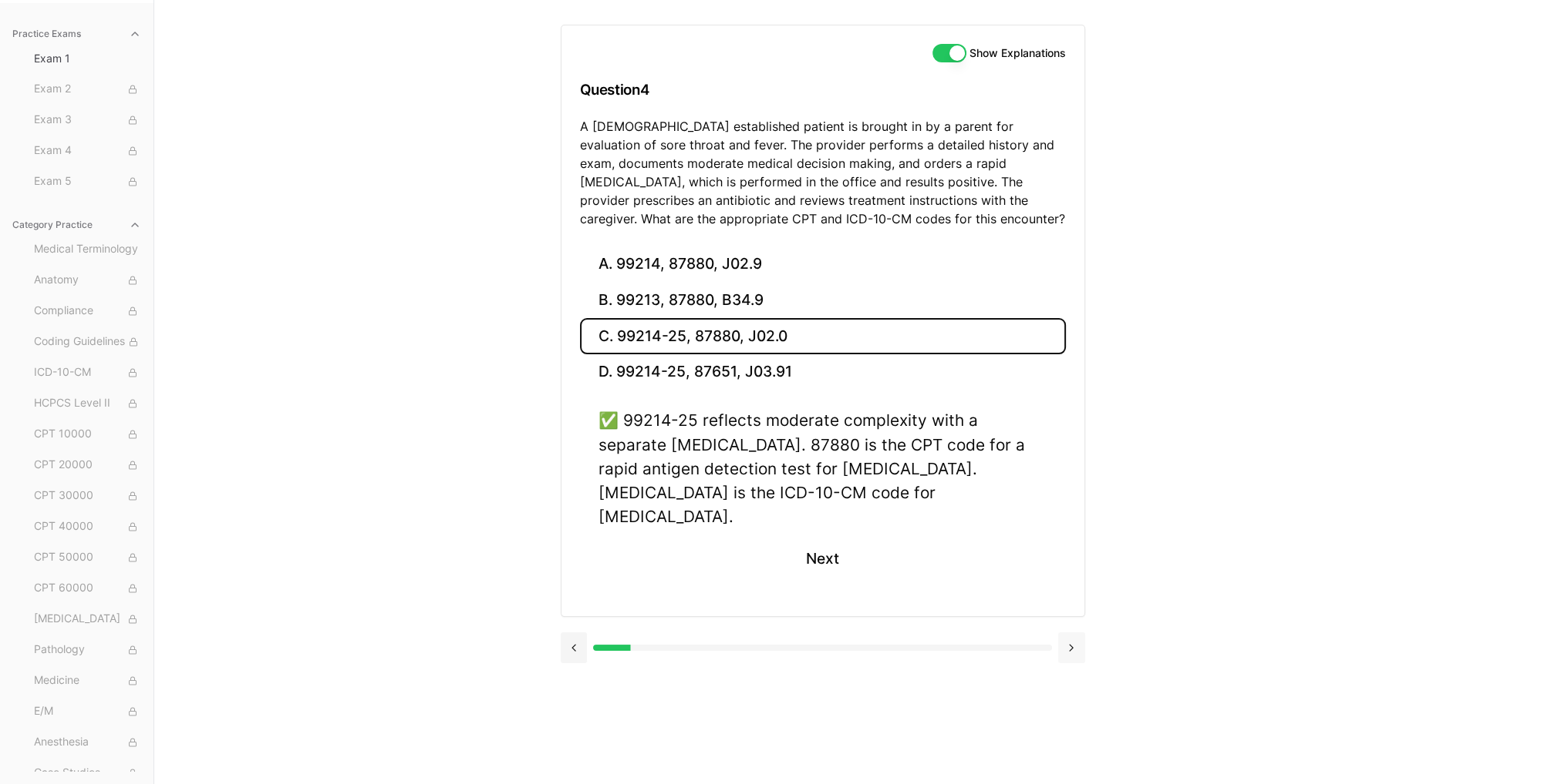
click at [1072, 632] on button at bounding box center [1071, 648] width 27 height 31
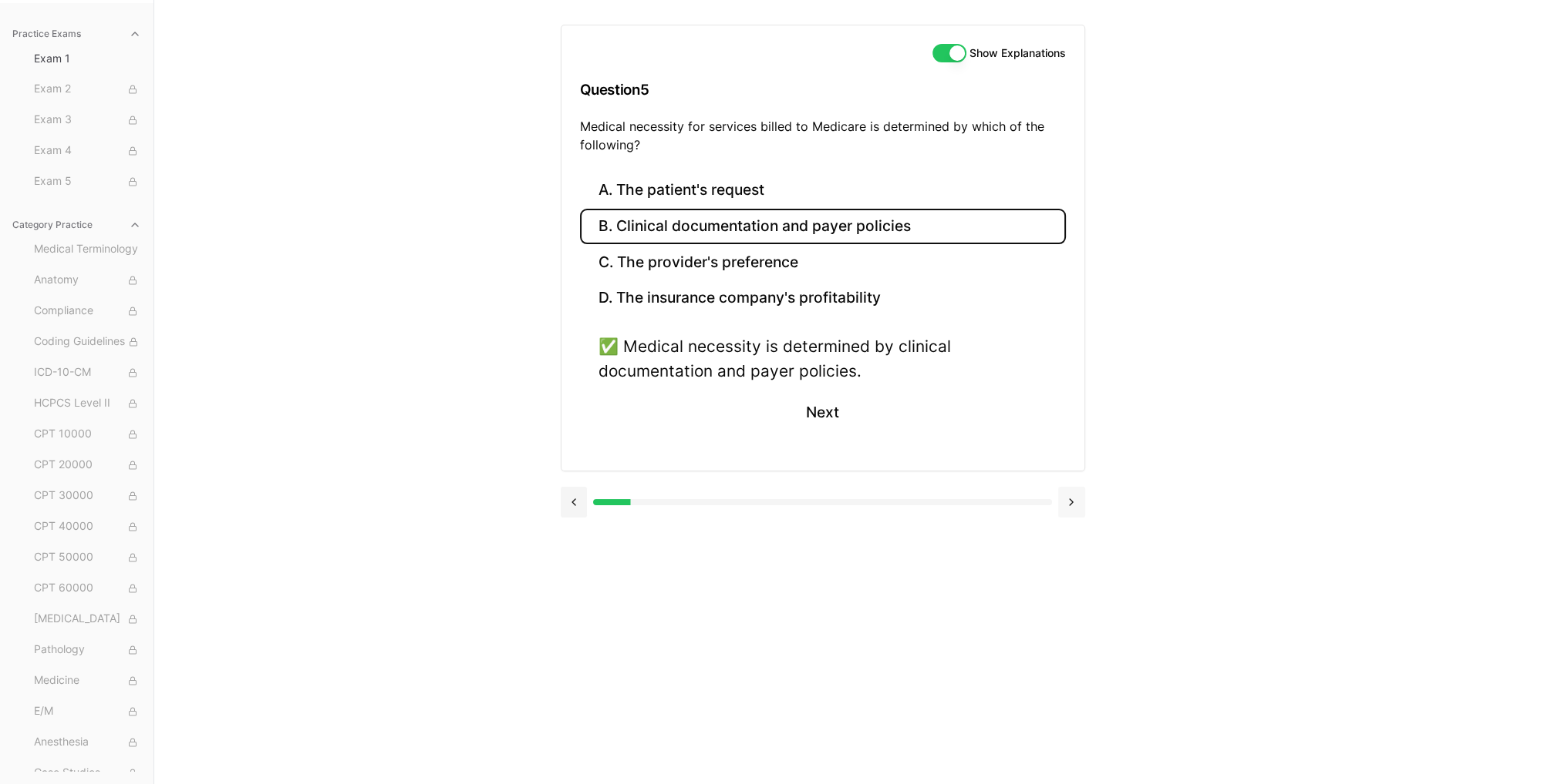
click at [1068, 494] on button at bounding box center [1071, 502] width 27 height 31
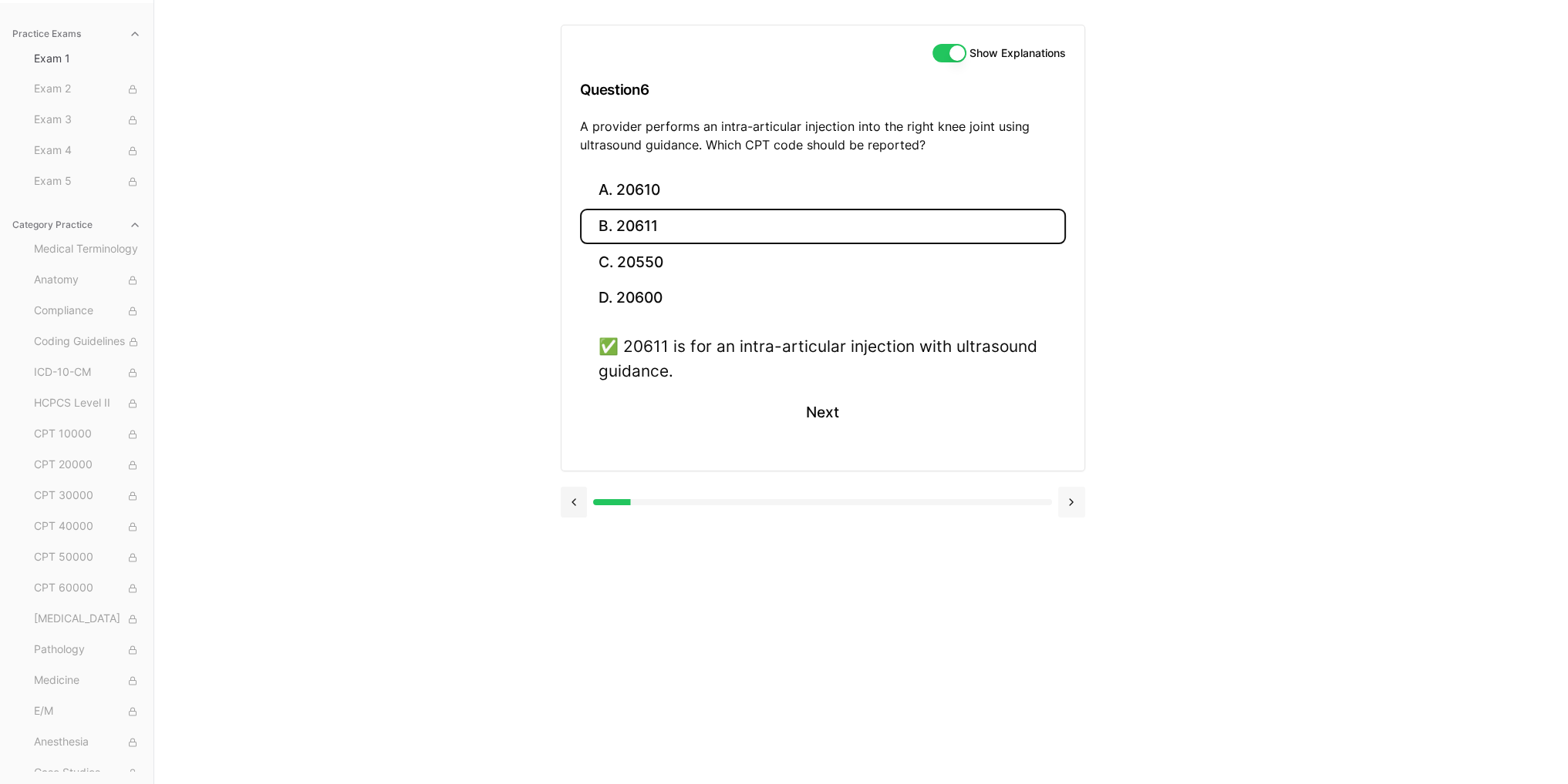
click at [1068, 494] on button at bounding box center [1071, 502] width 27 height 31
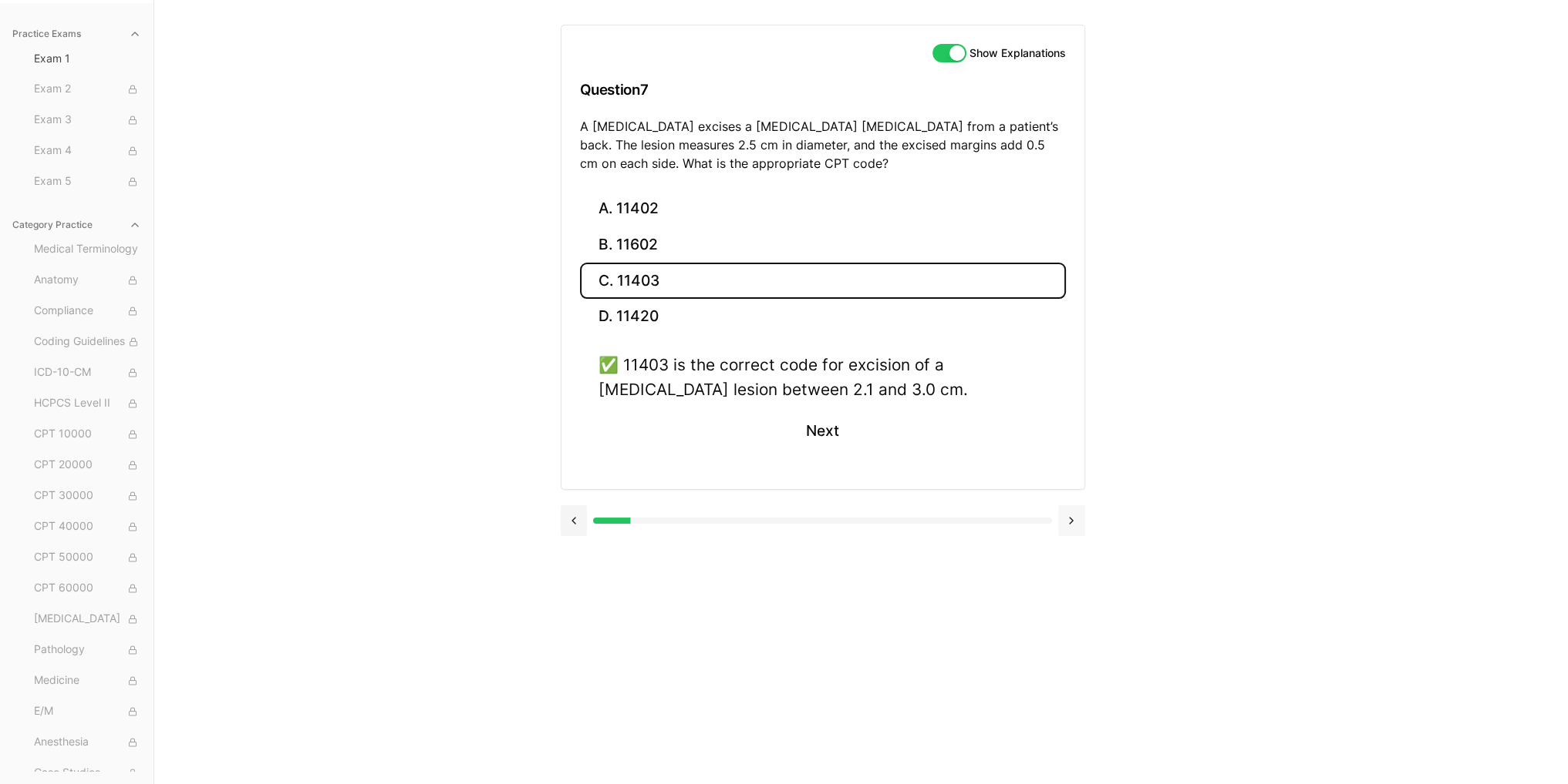
click at [1068, 494] on div at bounding box center [822, 520] width 525 height 58
click at [1054, 509] on div at bounding box center [822, 520] width 525 height 31
click at [1066, 524] on button at bounding box center [1071, 520] width 27 height 31
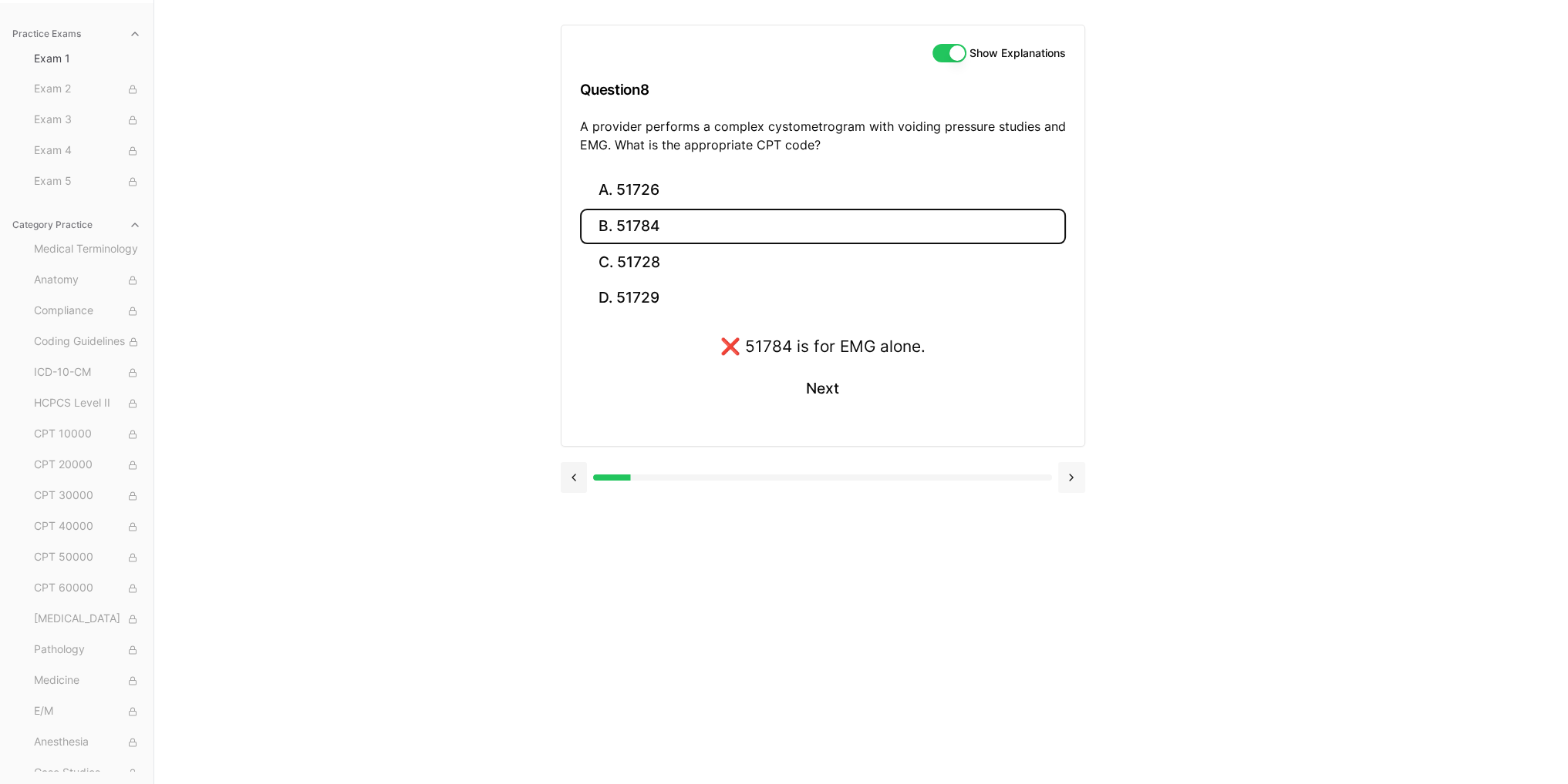
click at [1058, 475] on button at bounding box center [1071, 477] width 27 height 31
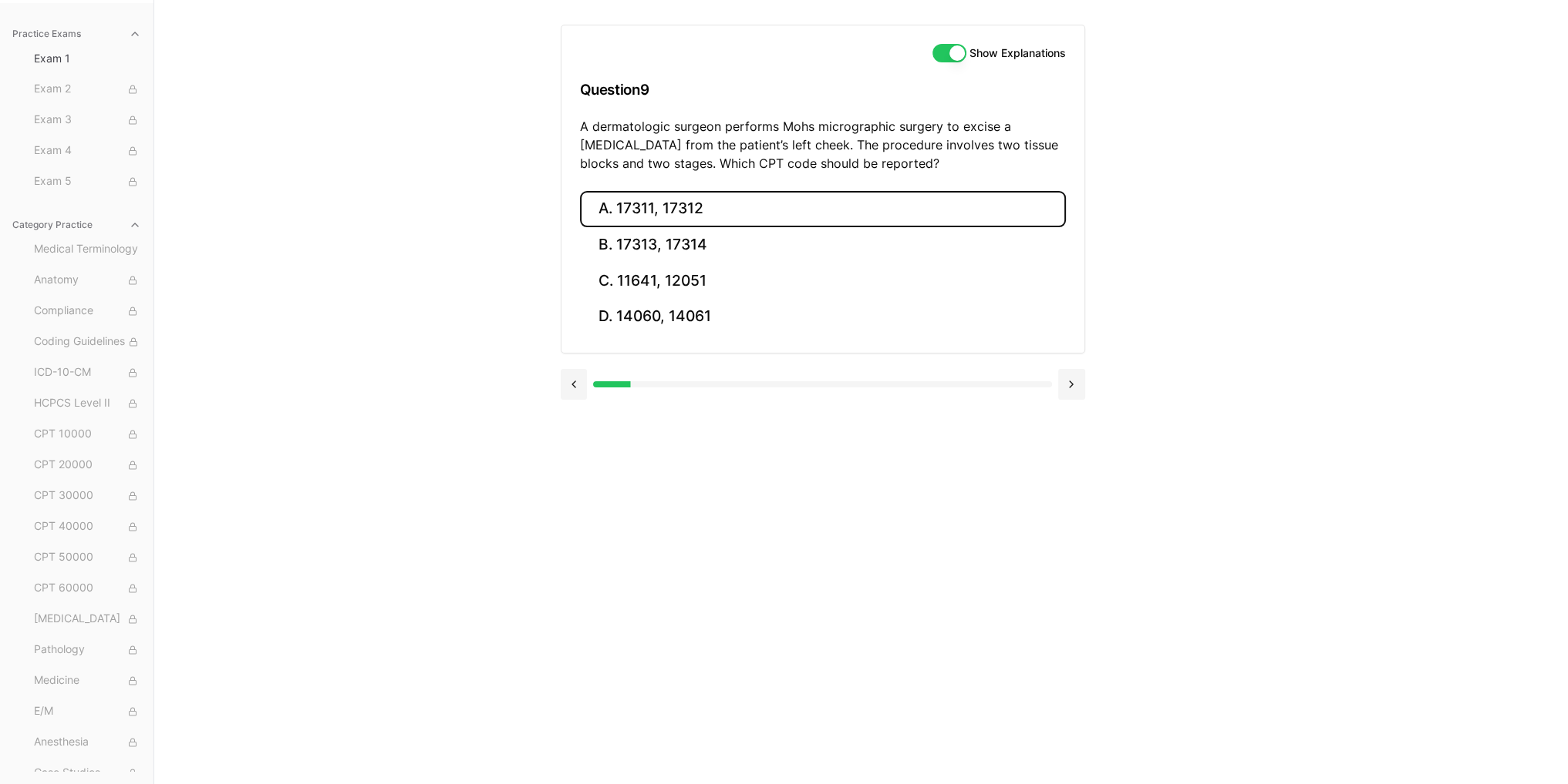
click at [663, 201] on button "A. 17311, 17312" at bounding box center [823, 209] width 486 height 36
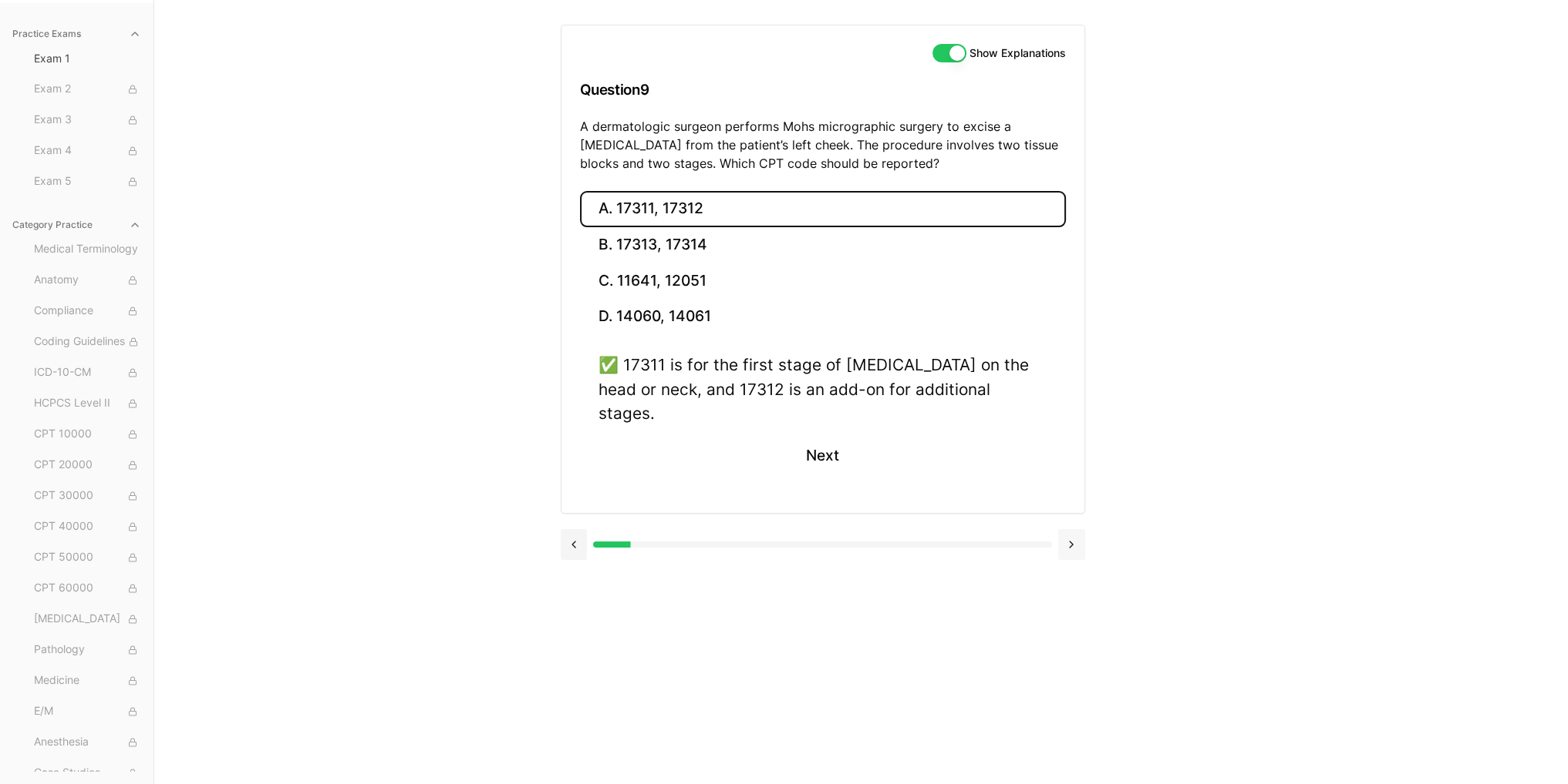
click at [1074, 529] on button at bounding box center [1071, 544] width 27 height 31
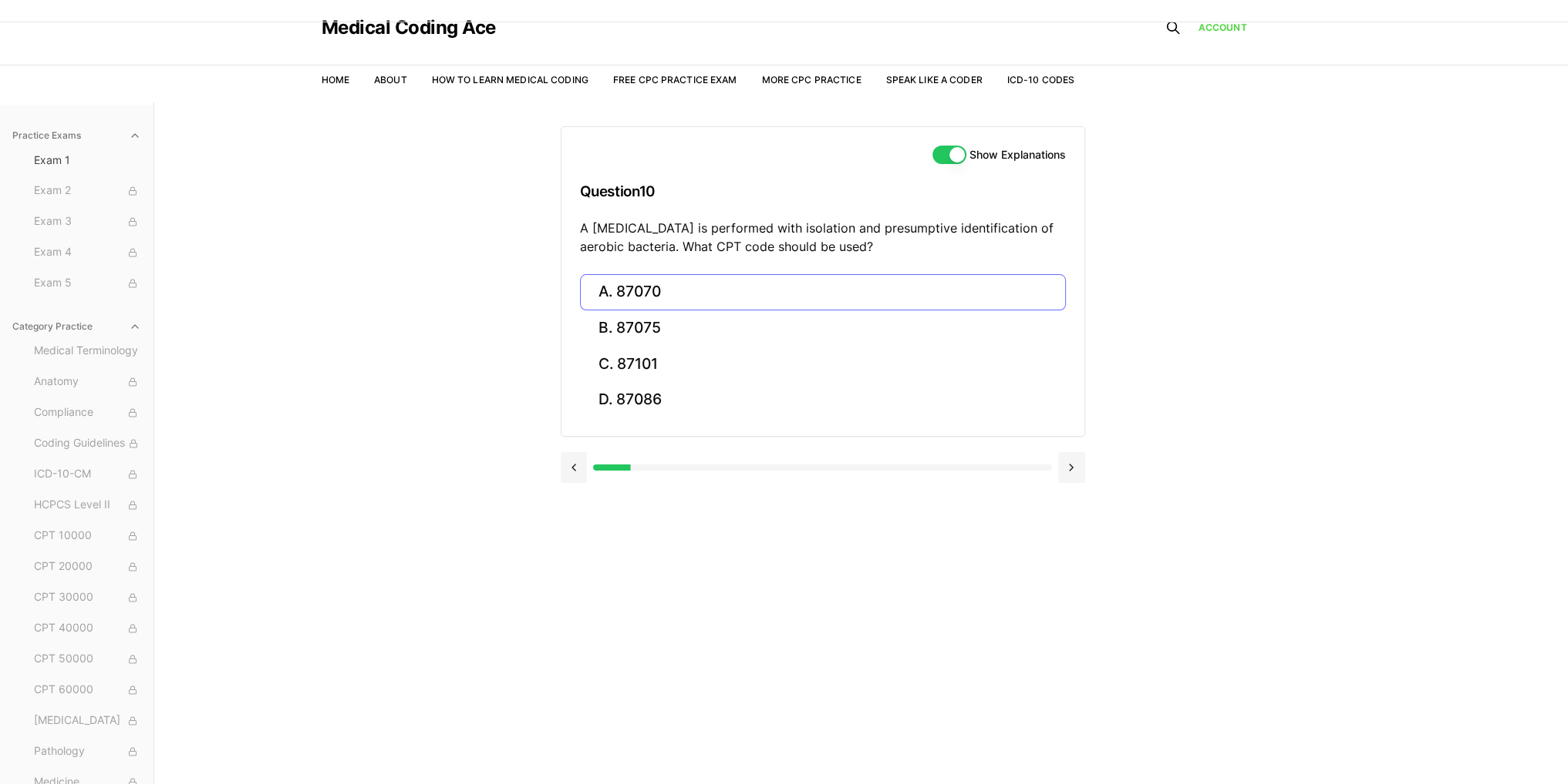
scroll to position [0, 0]
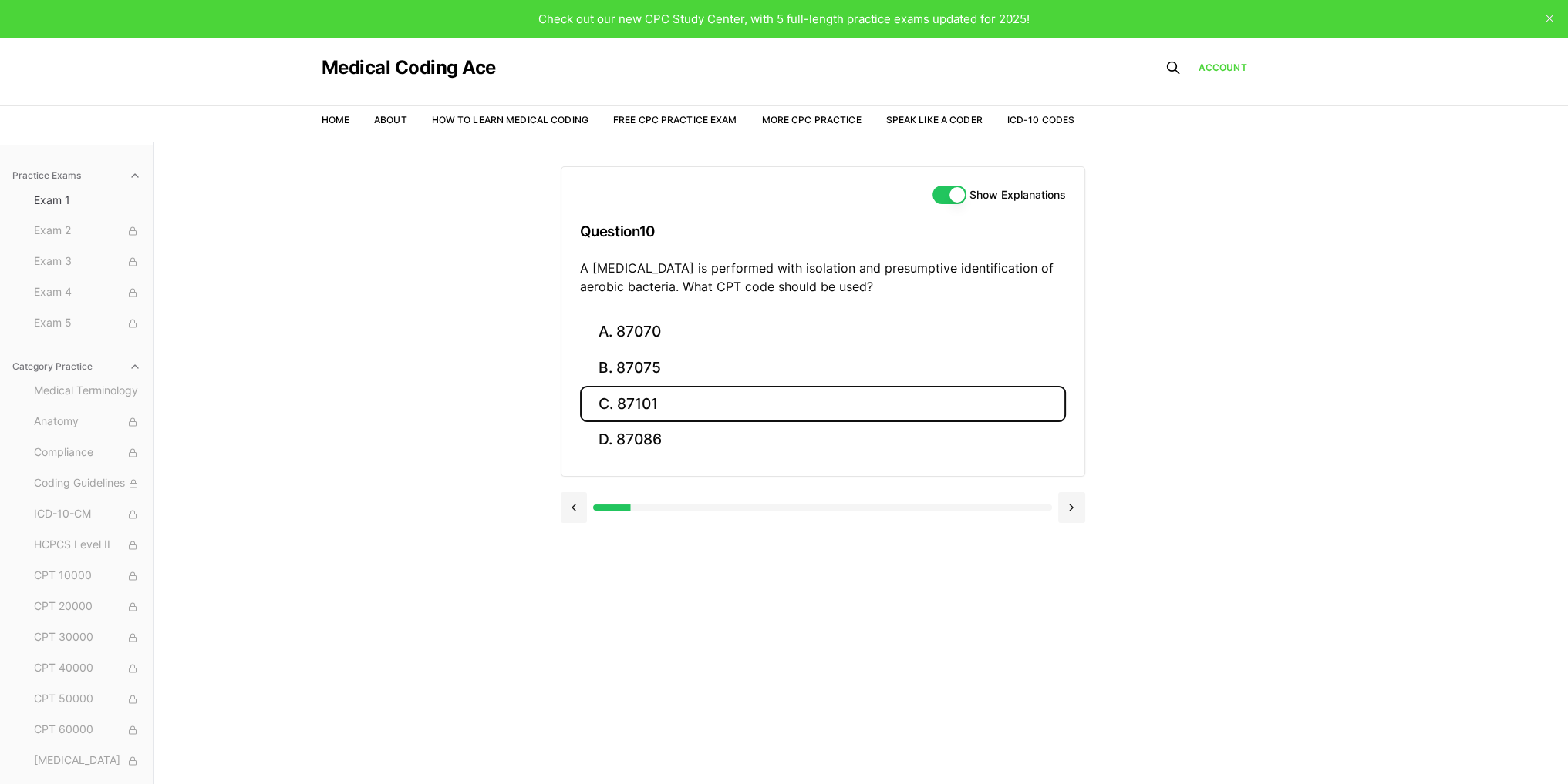
click at [849, 408] on button "C. 87101" at bounding box center [823, 404] width 486 height 36
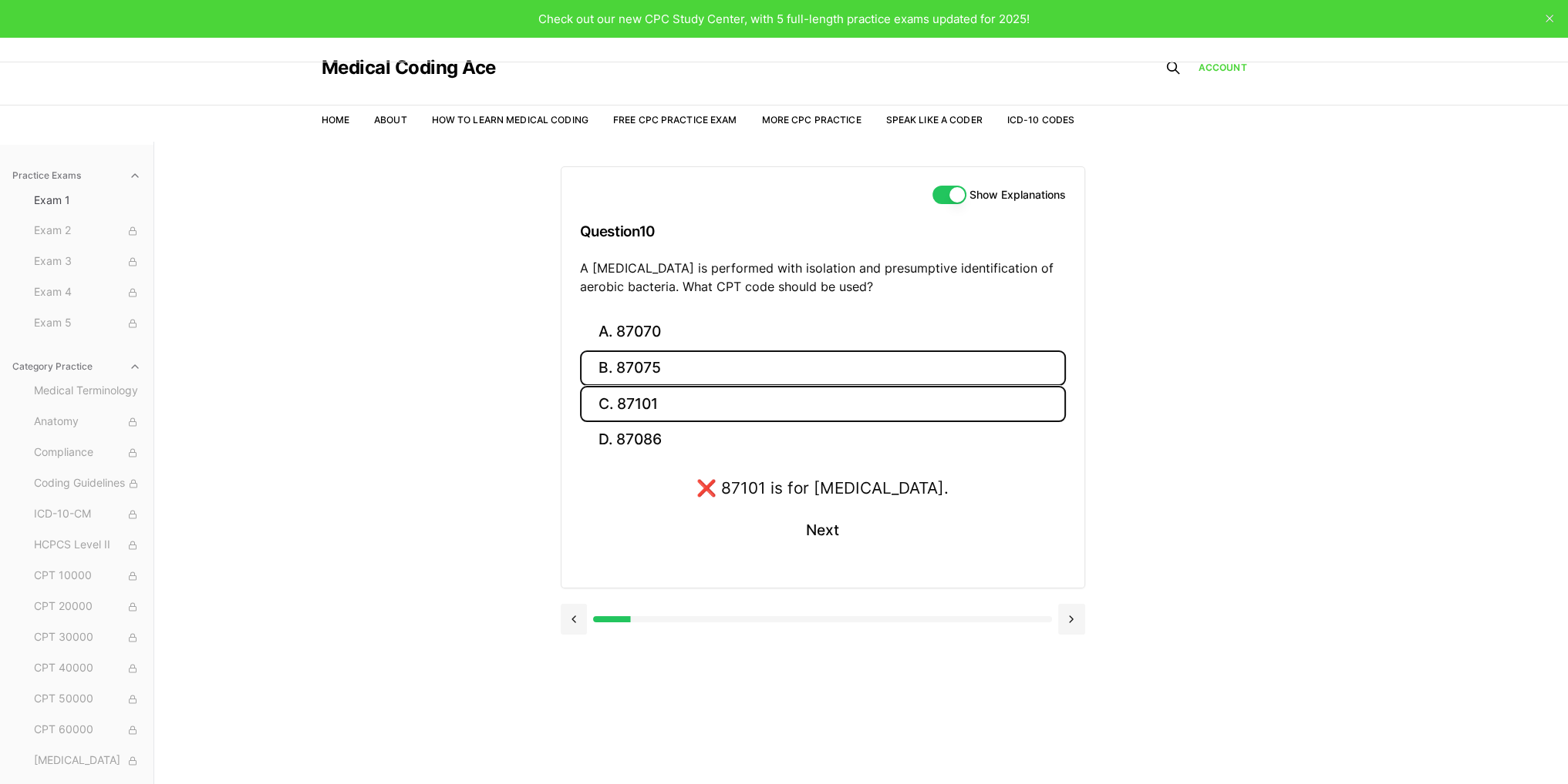
click at [640, 373] on button "B. 87075" at bounding box center [823, 369] width 486 height 36
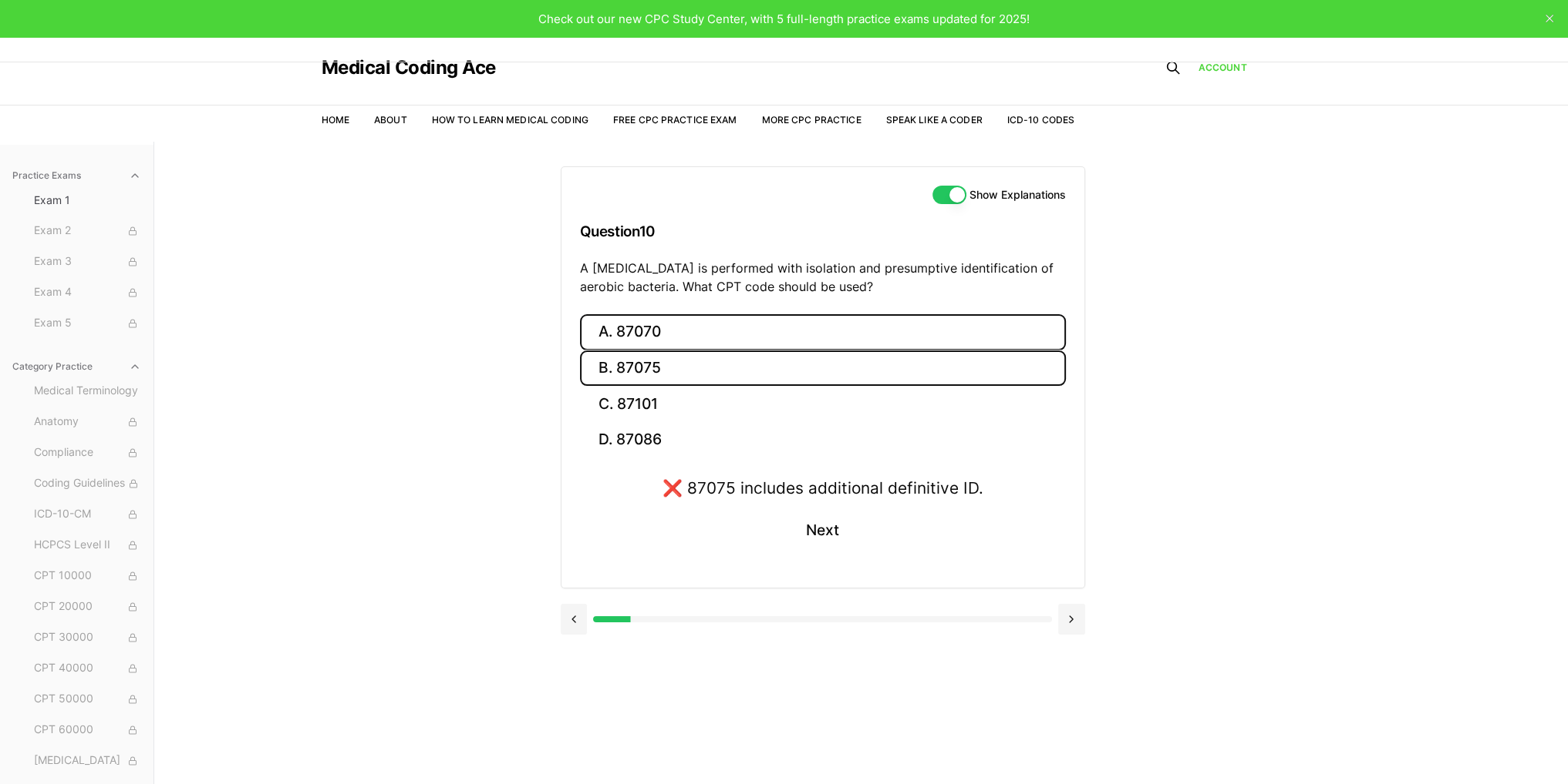
click at [663, 336] on button "A. 87070" at bounding box center [823, 332] width 486 height 36
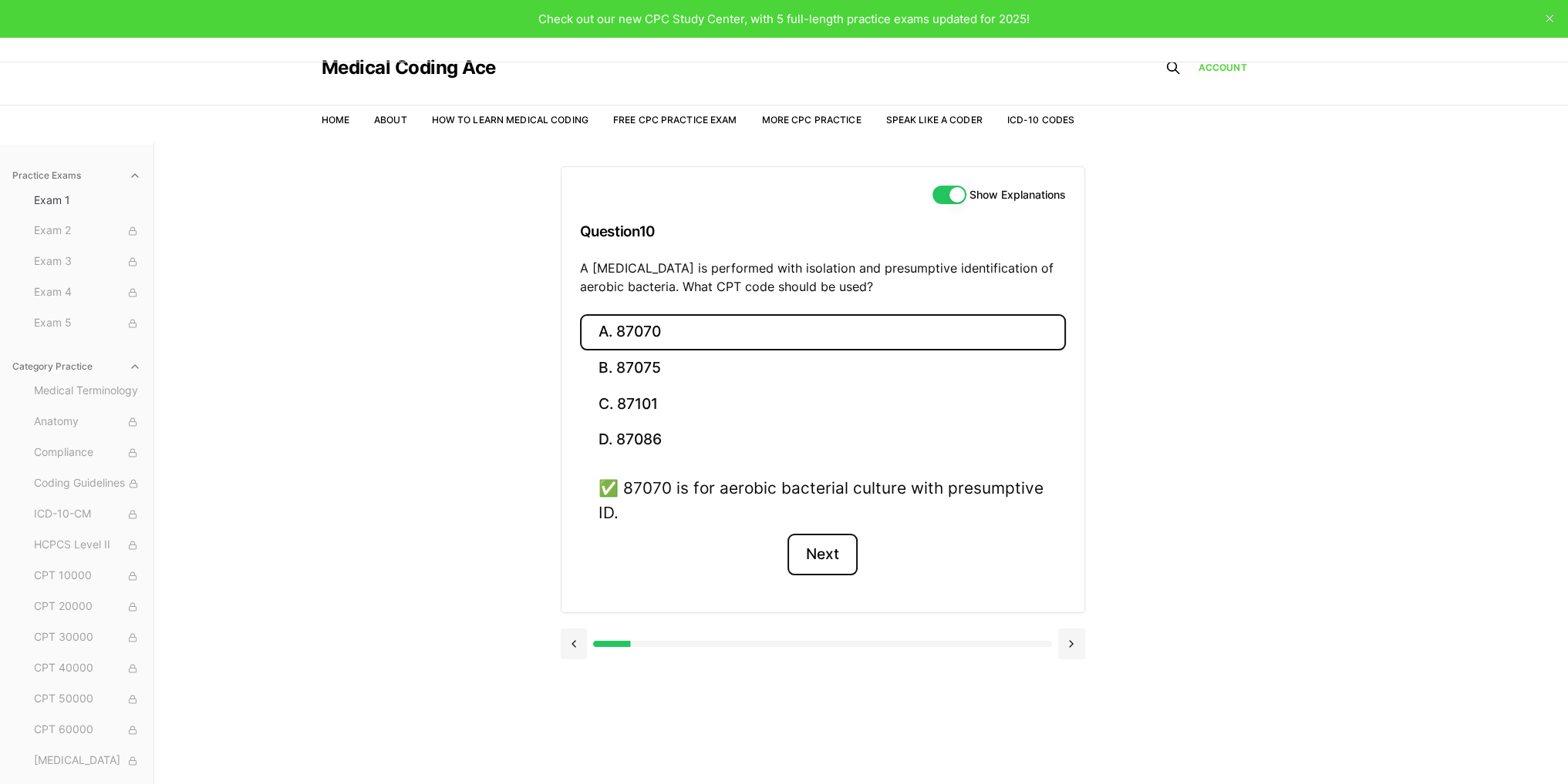
click at [826, 553] on button "Next" at bounding box center [822, 554] width 71 height 41
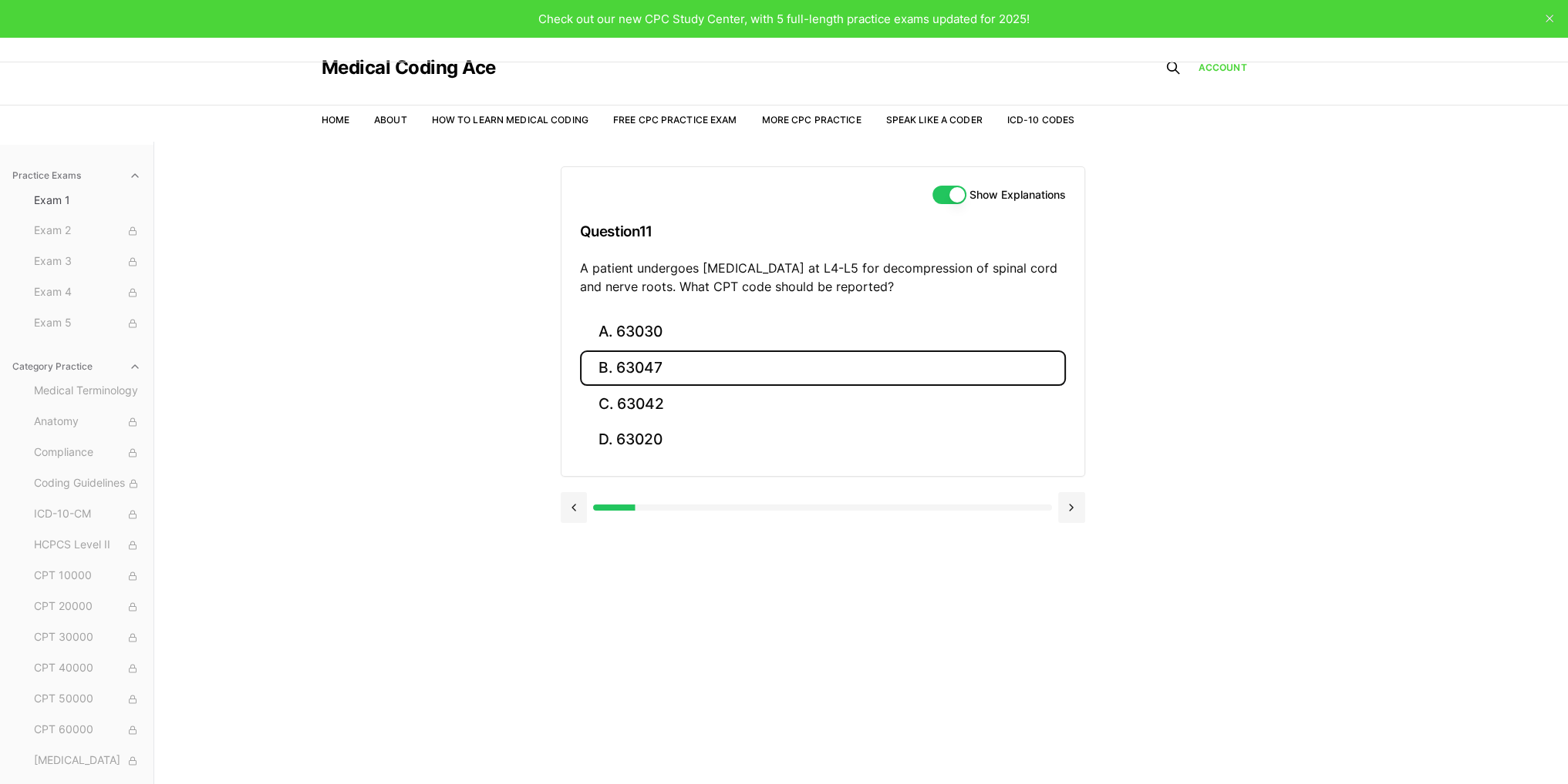
click at [691, 366] on button "B. 63047" at bounding box center [823, 369] width 486 height 36
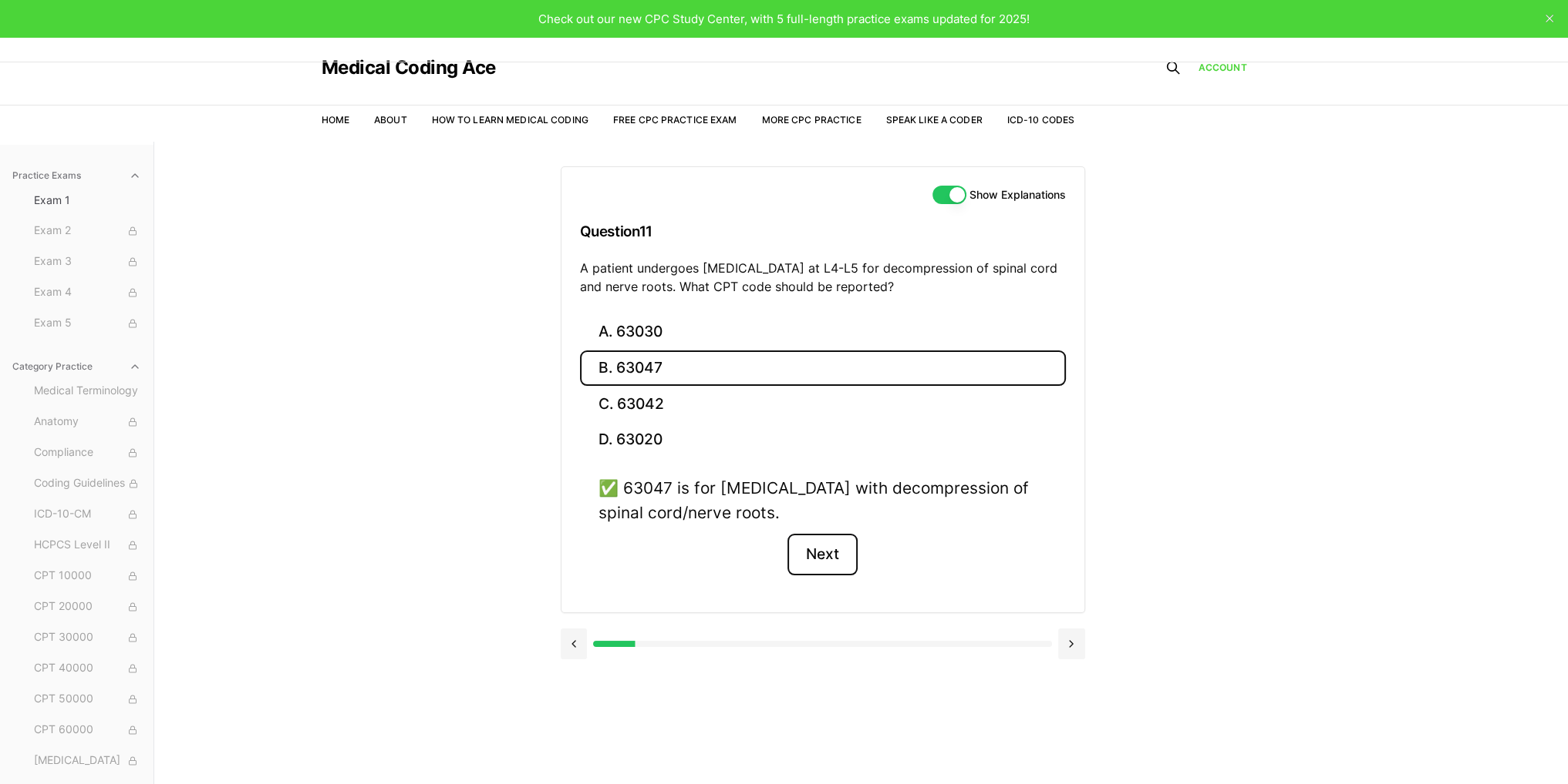
click at [824, 543] on button "Next" at bounding box center [822, 554] width 71 height 41
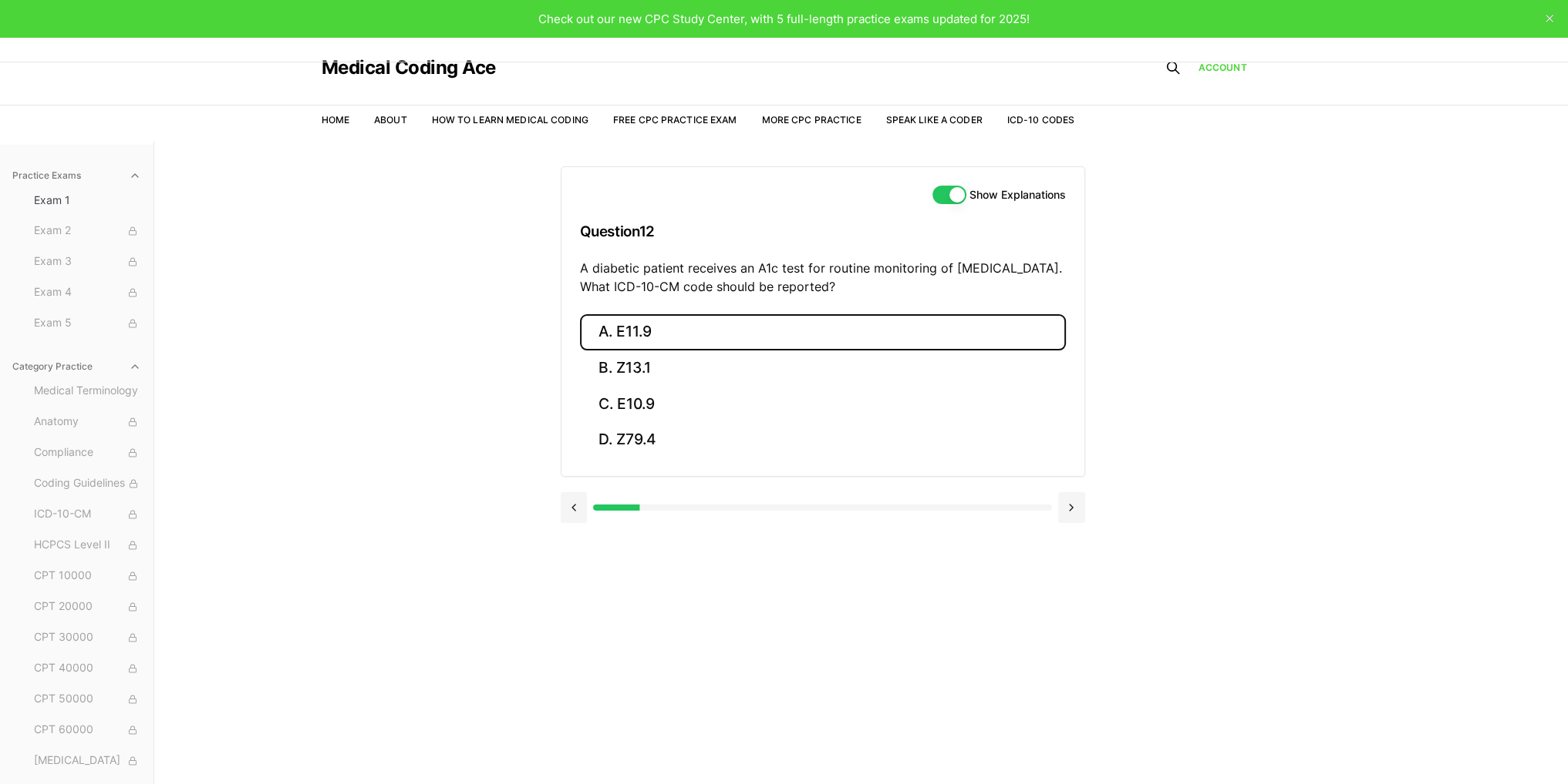
click at [656, 332] on button "A. E11.9" at bounding box center [823, 332] width 486 height 36
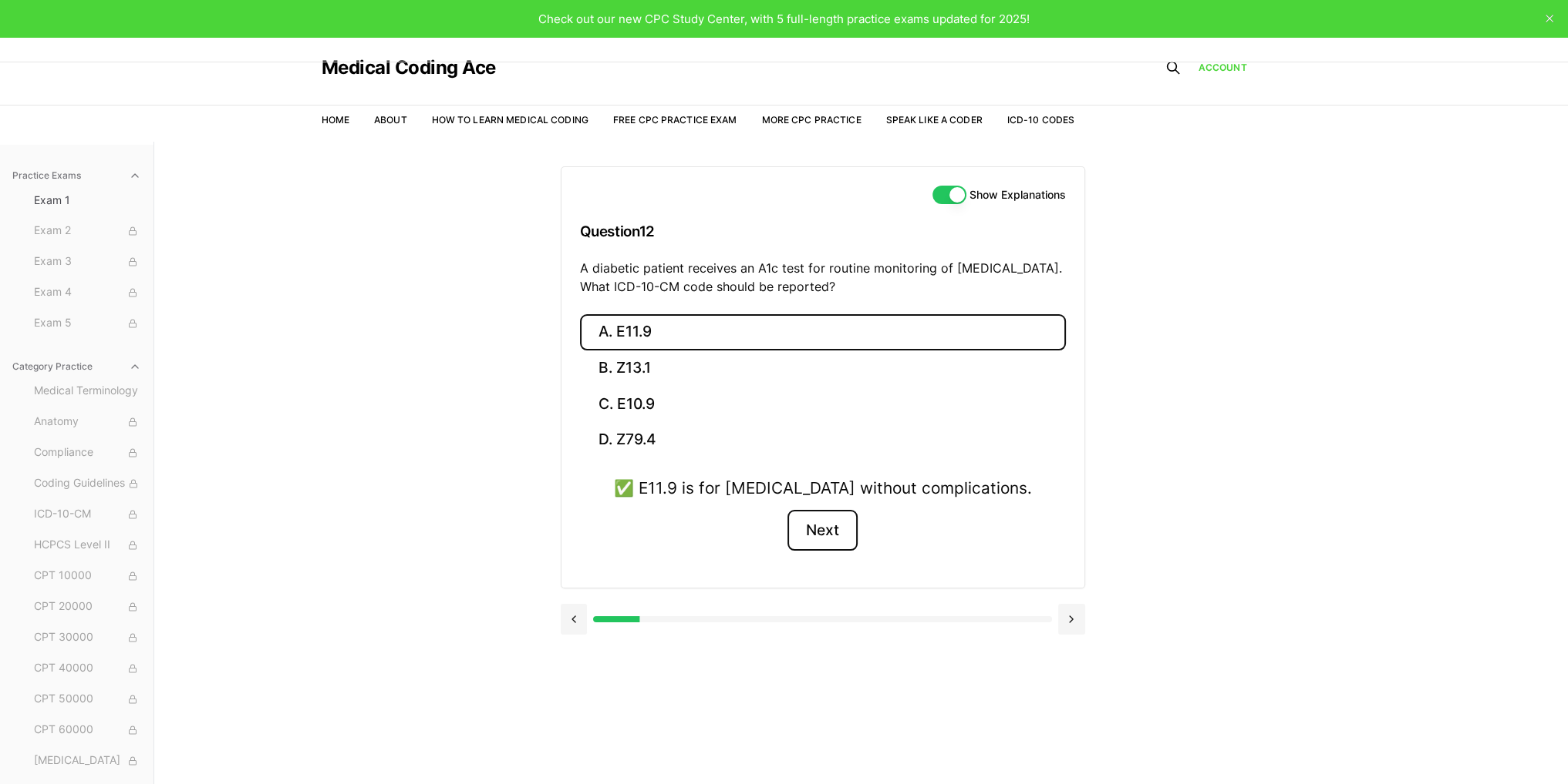
click at [805, 531] on button "Next" at bounding box center [822, 531] width 71 height 41
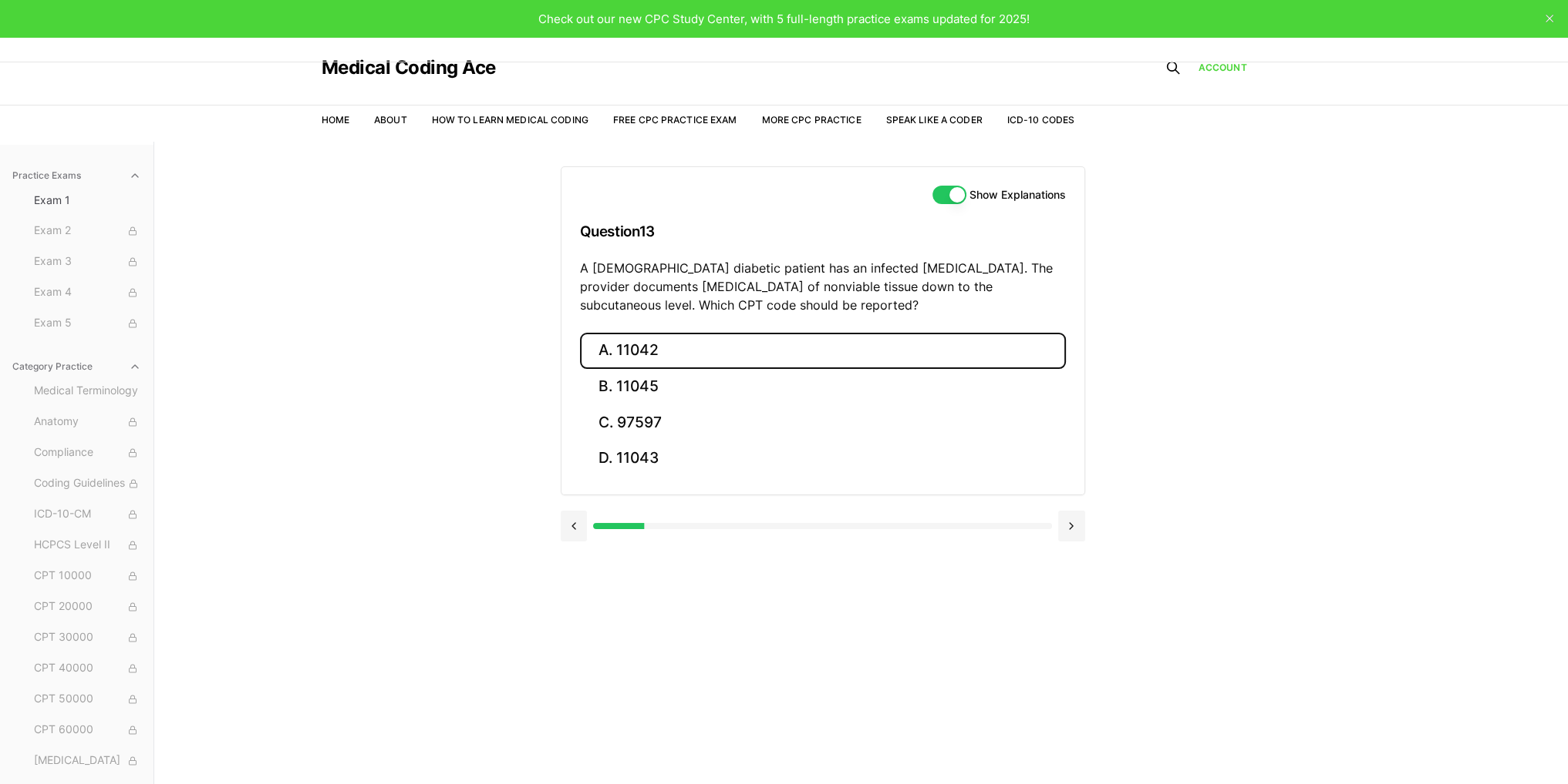
click at [616, 343] on button "A. 11042" at bounding box center [823, 351] width 486 height 36
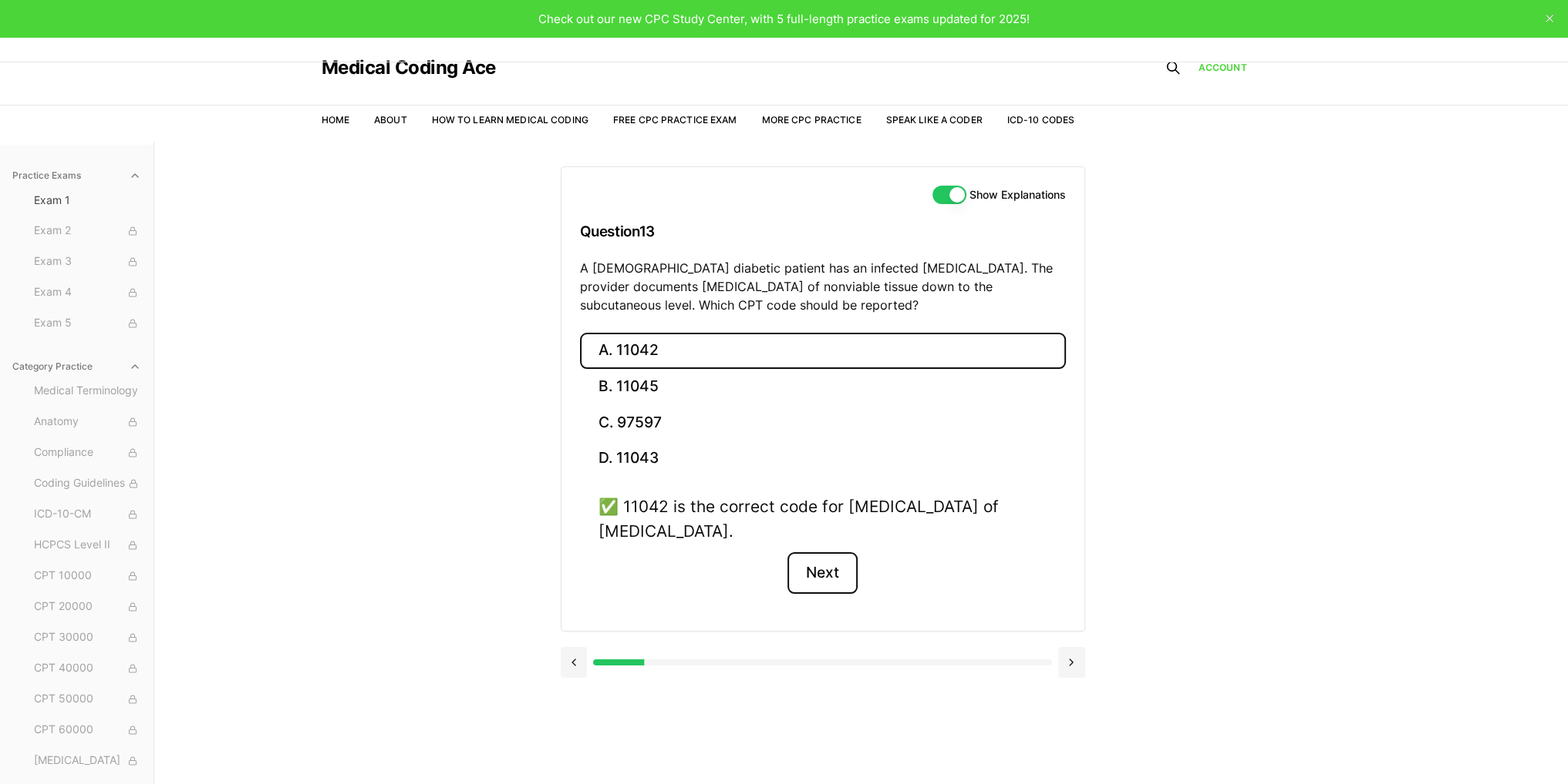
click at [836, 576] on button "Next" at bounding box center [822, 573] width 71 height 41
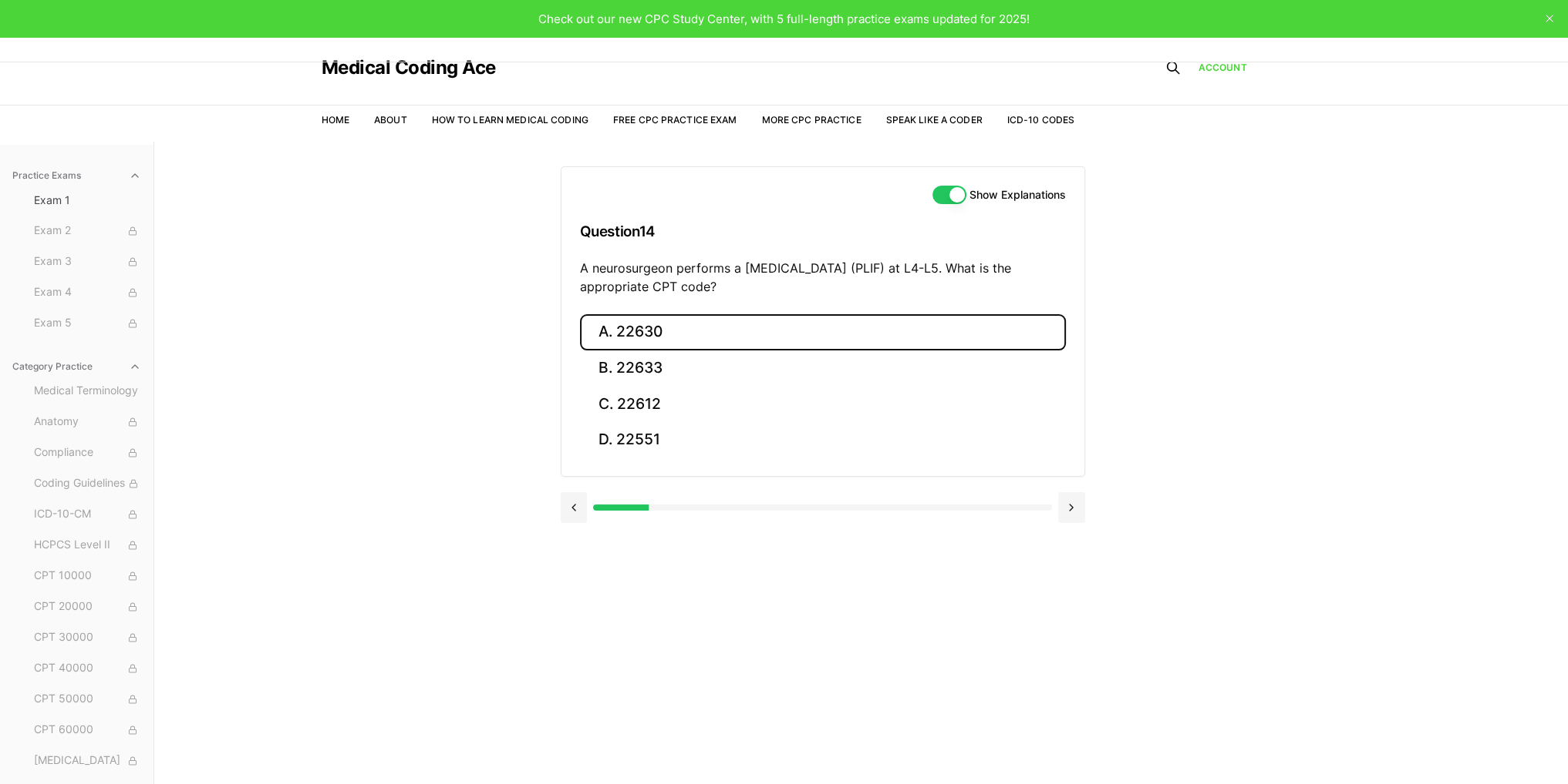
click at [691, 334] on button "A. 22630" at bounding box center [823, 332] width 486 height 36
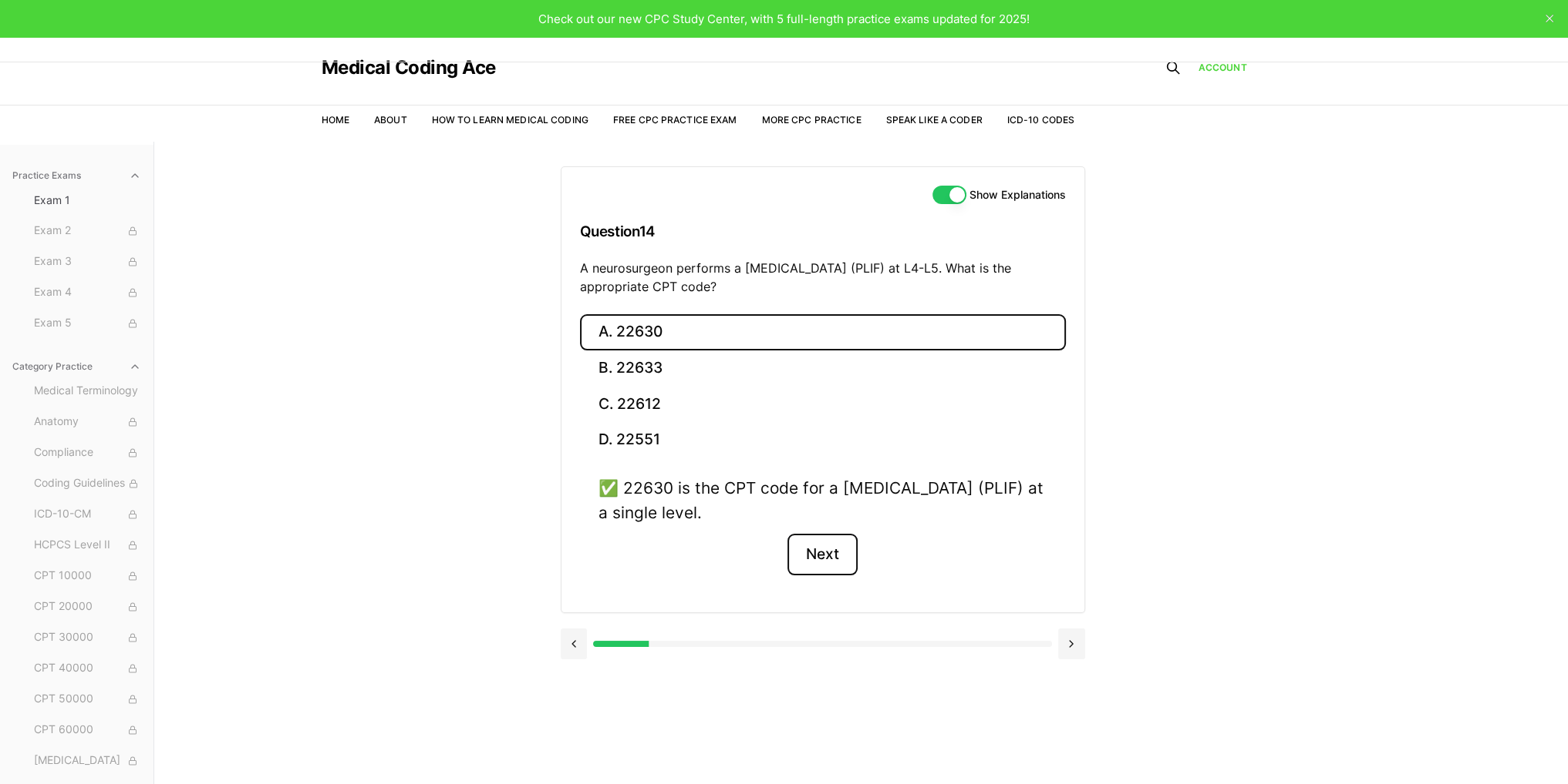
click at [818, 543] on button "Next" at bounding box center [822, 554] width 71 height 41
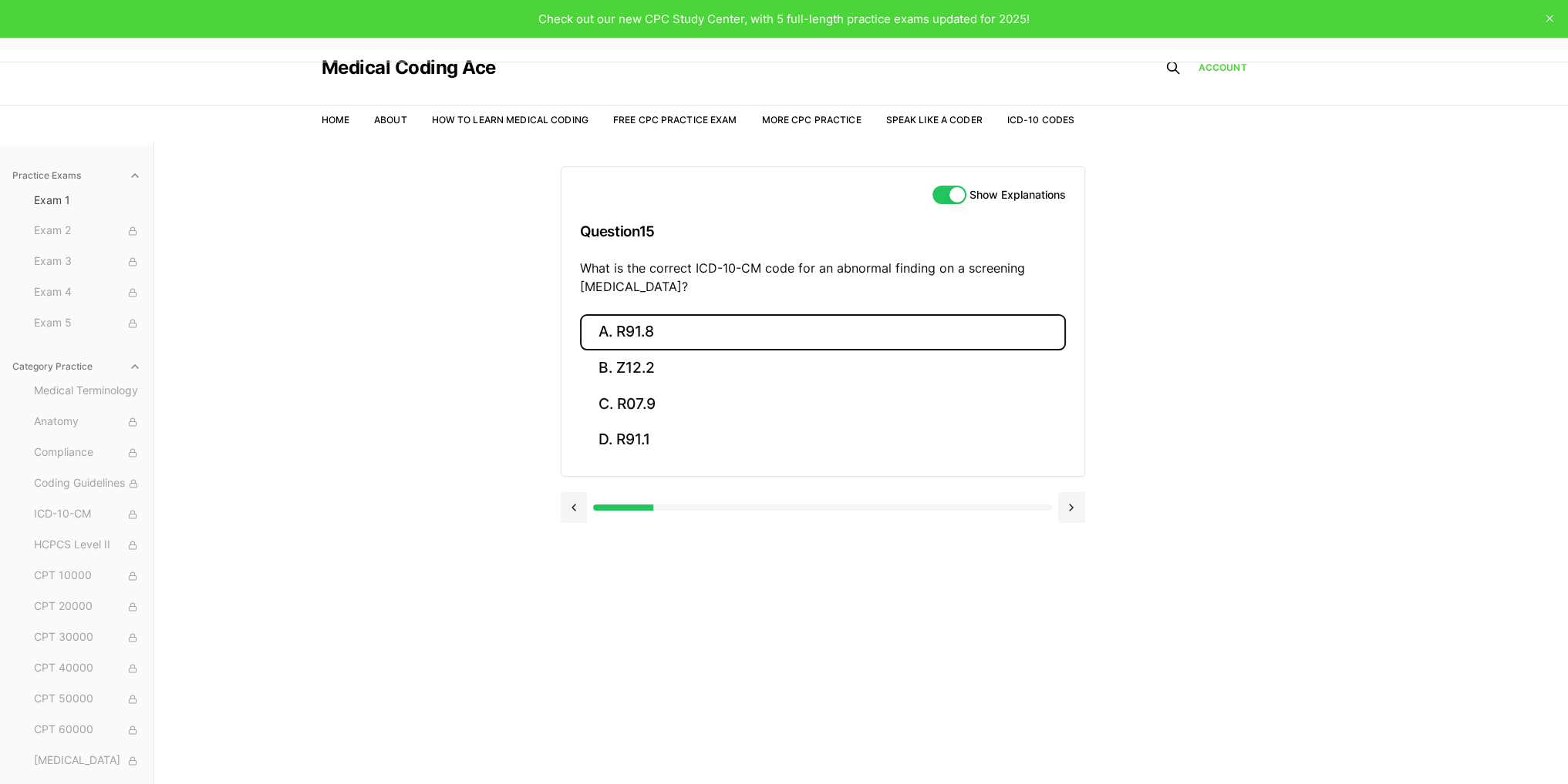
click at [649, 334] on button "A. R91.8" at bounding box center [823, 332] width 486 height 36
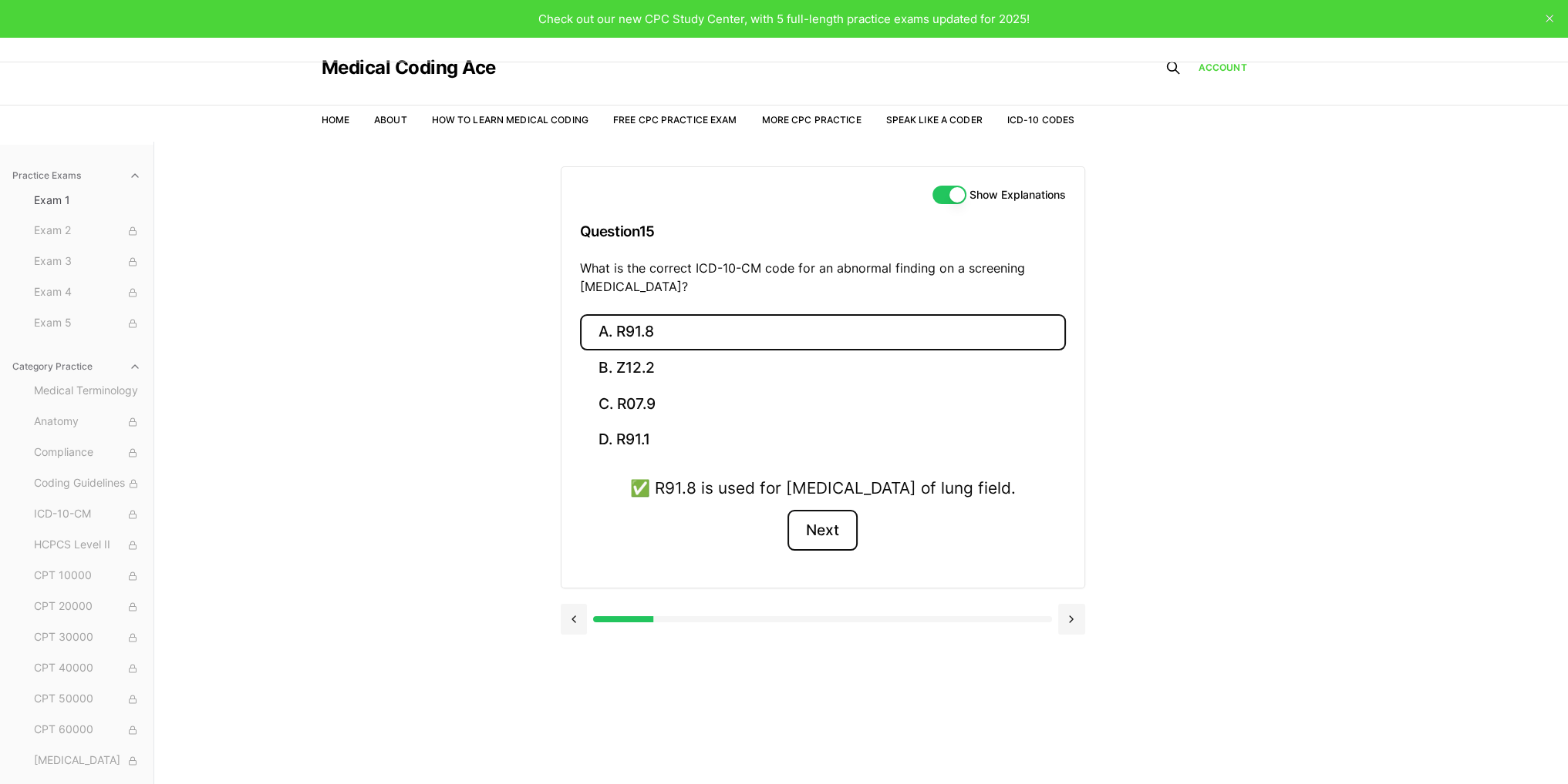
click at [818, 552] on button "Next" at bounding box center [822, 531] width 71 height 41
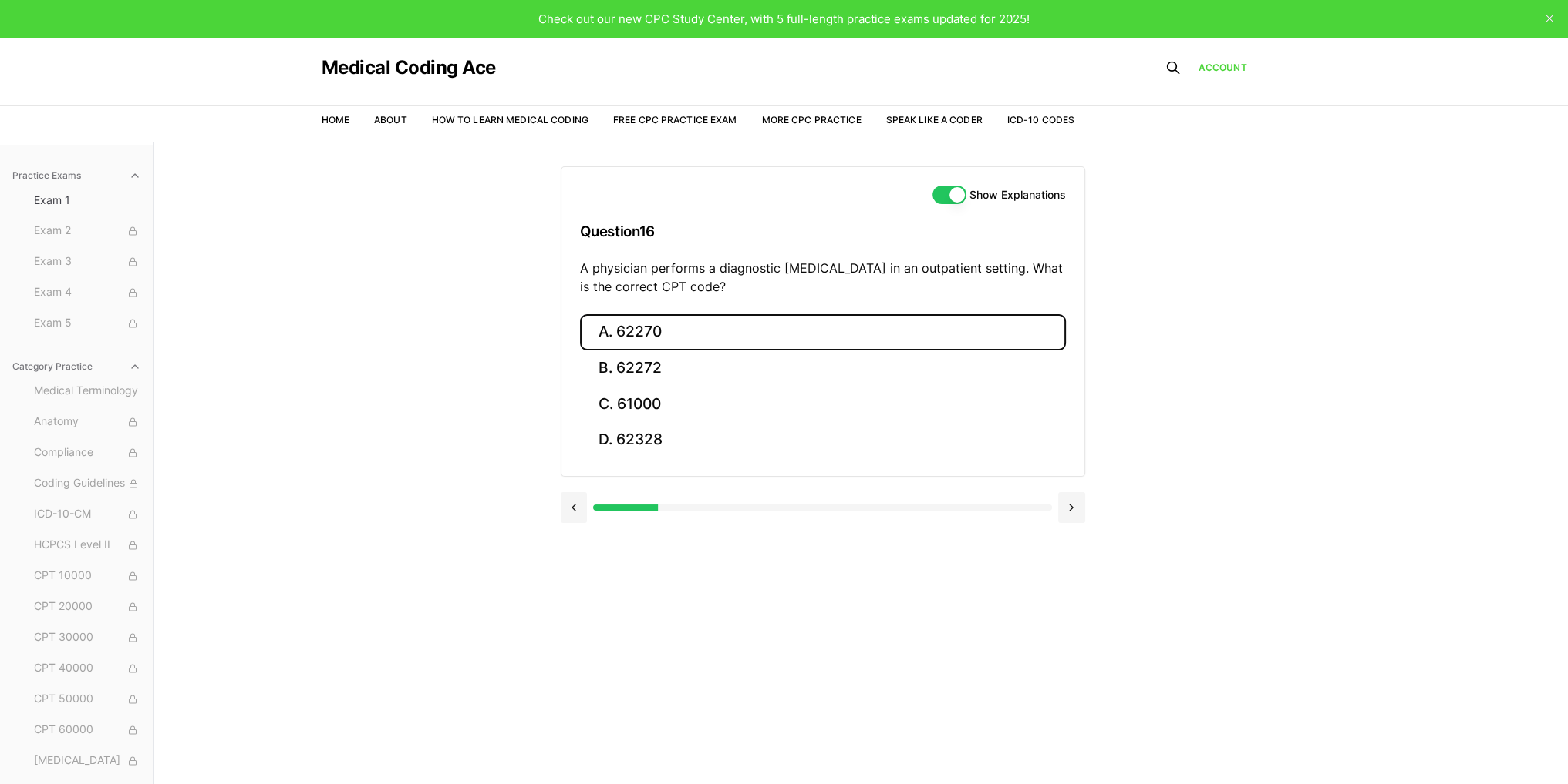
click at [649, 340] on button "A. 62270" at bounding box center [823, 332] width 486 height 36
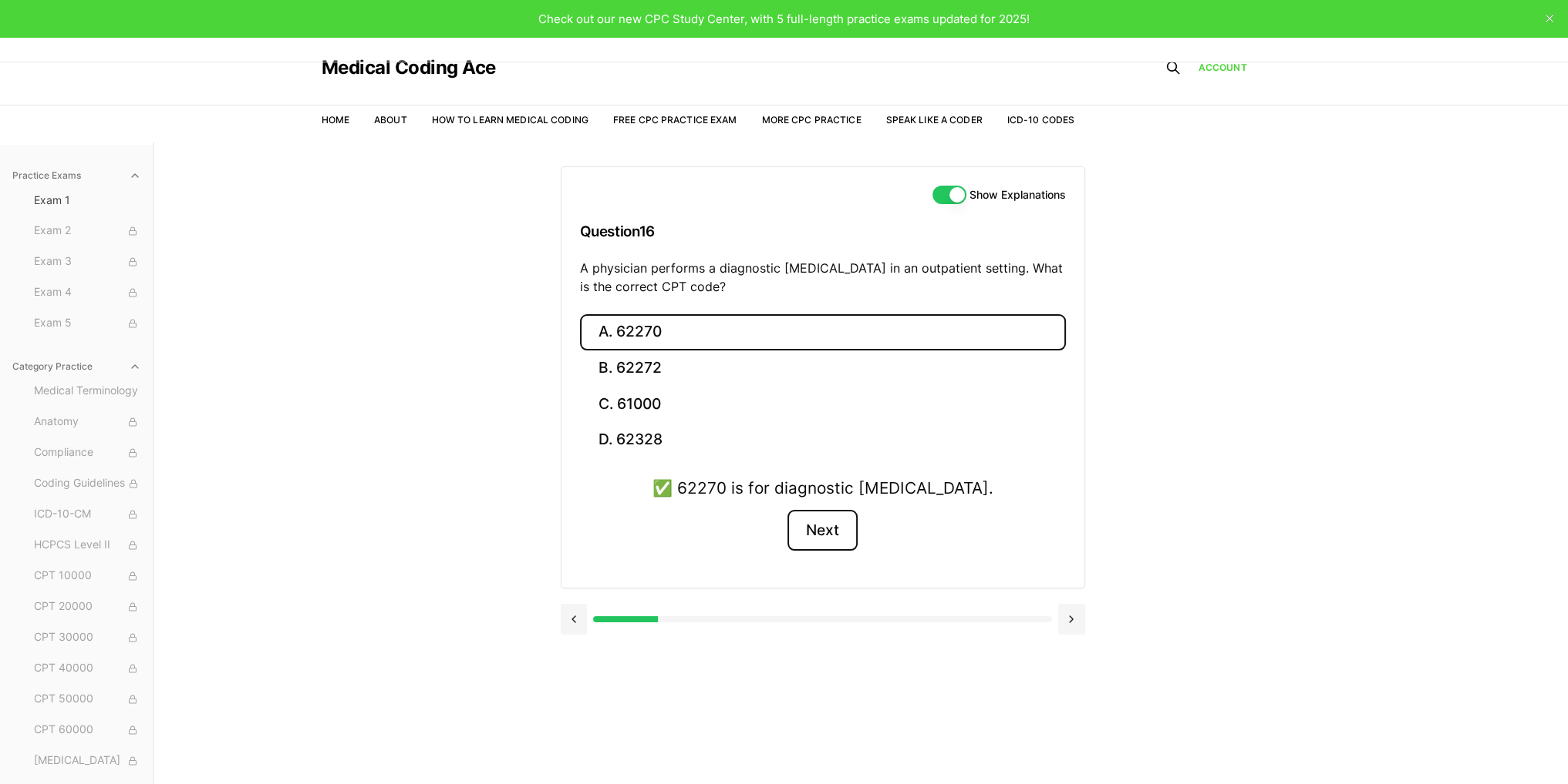
click at [826, 537] on button "Next" at bounding box center [822, 531] width 71 height 41
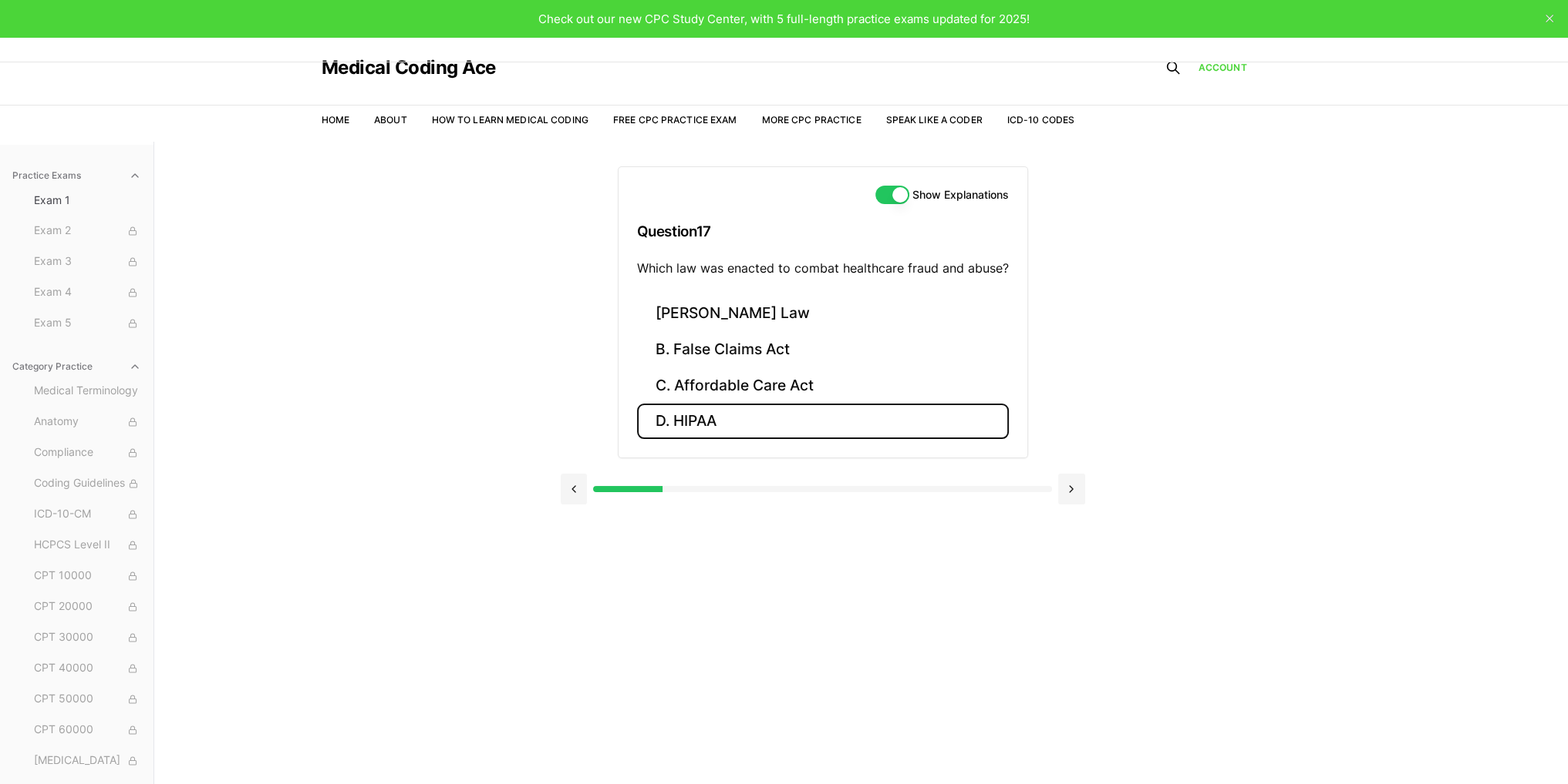
click at [727, 406] on button "D. HIPAA" at bounding box center [822, 422] width 372 height 36
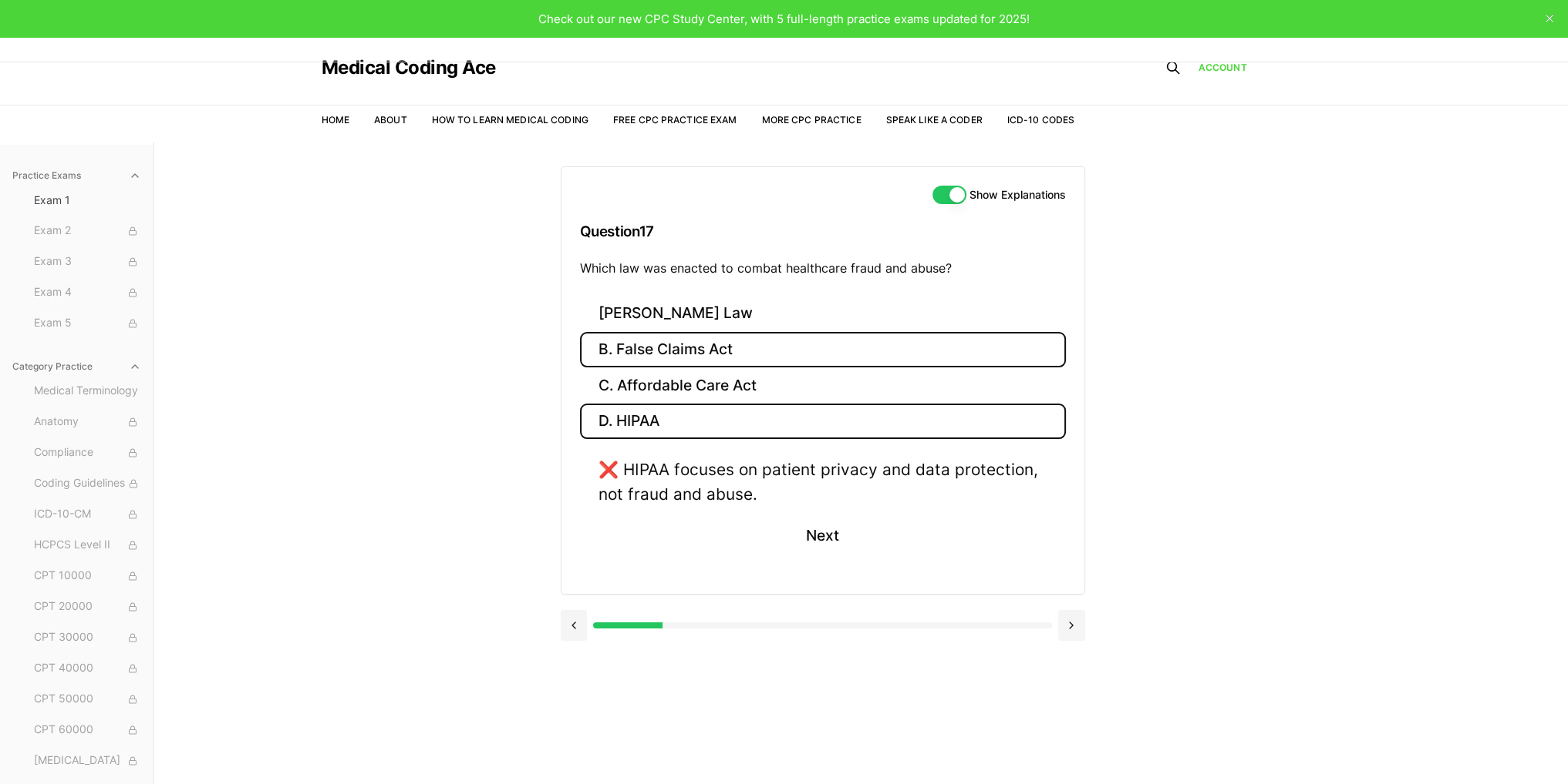
click at [774, 345] on button "B. False Claims Act" at bounding box center [823, 350] width 486 height 36
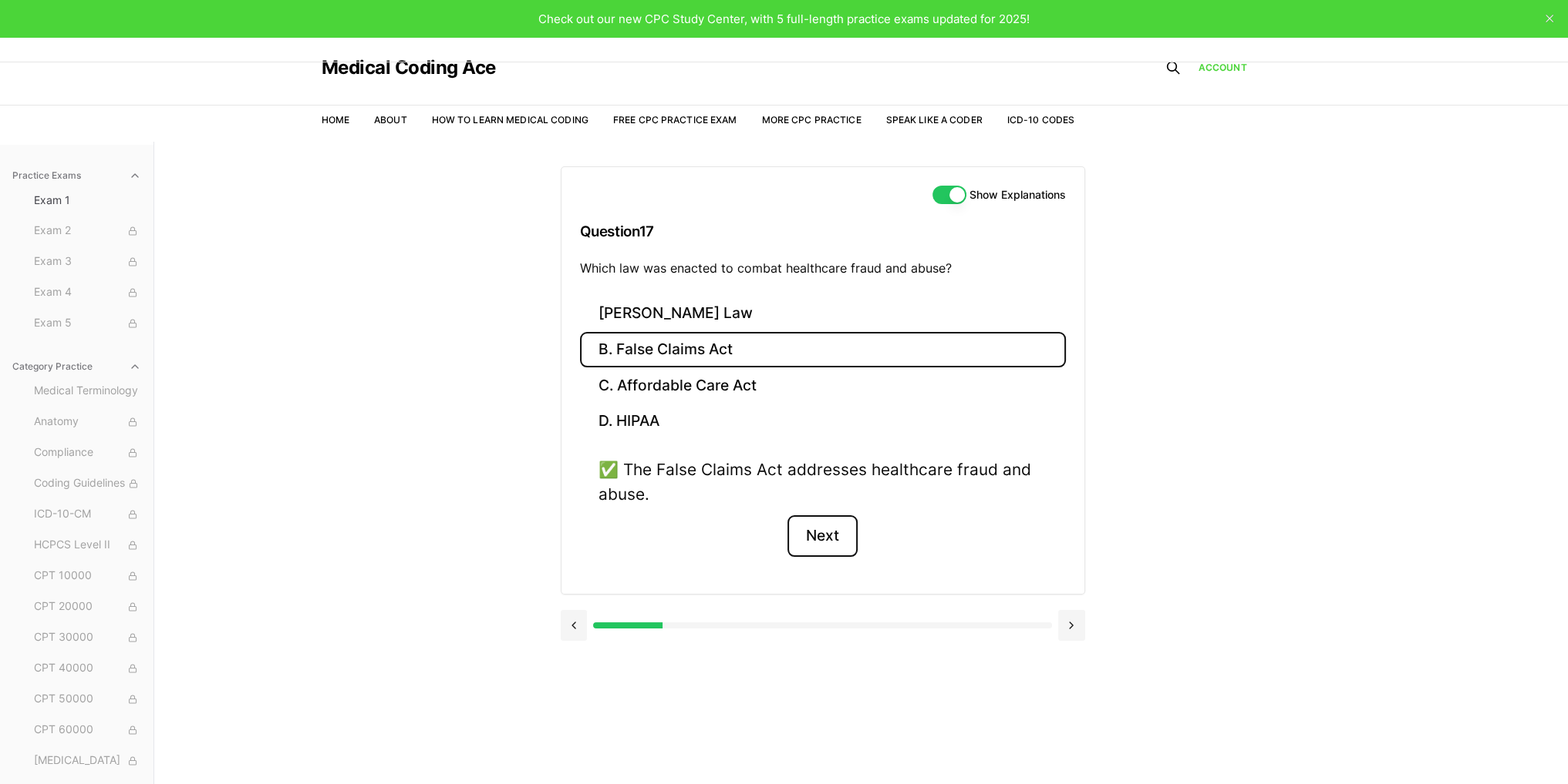
click at [836, 537] on button "Next" at bounding box center [822, 536] width 71 height 41
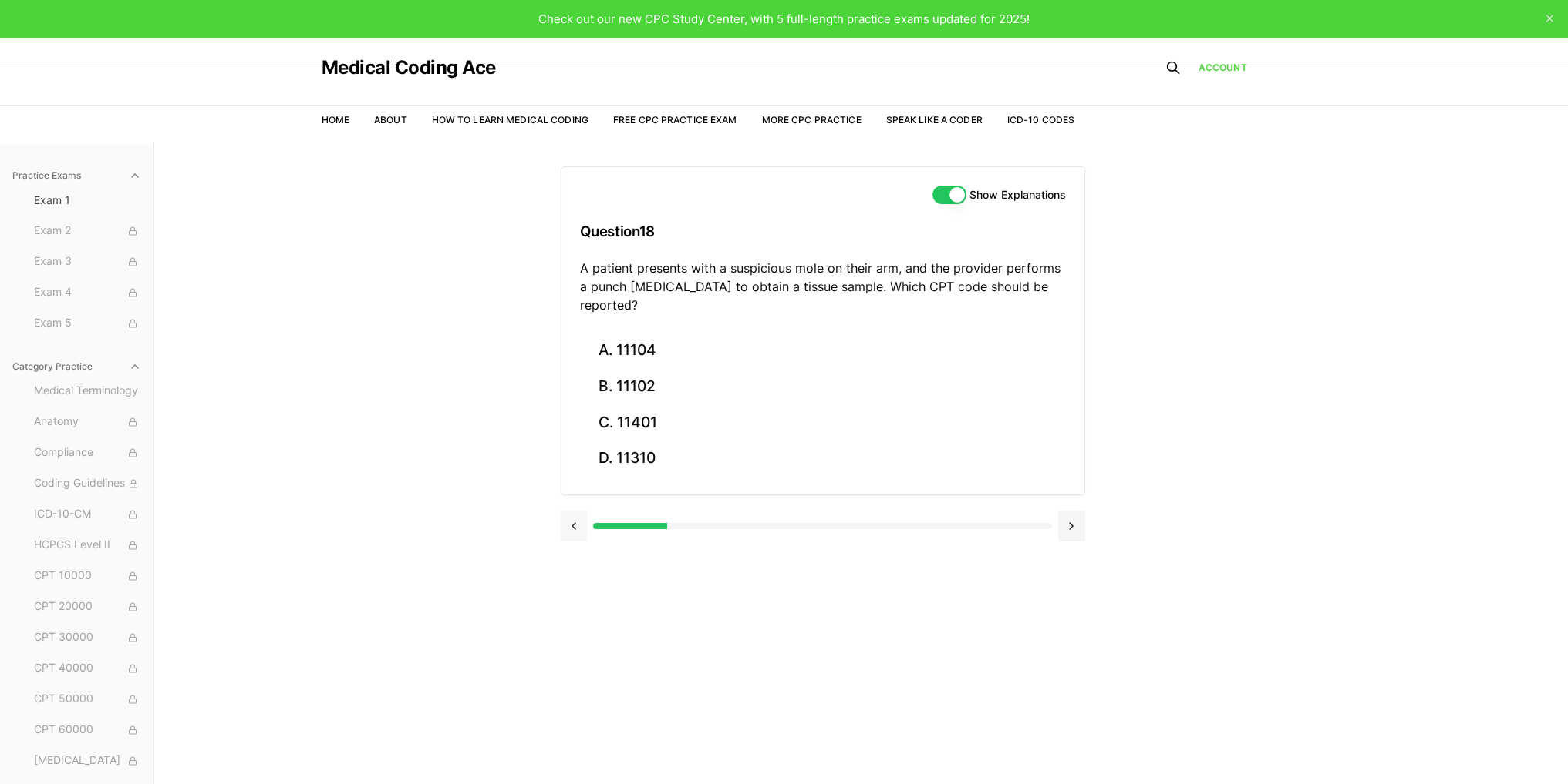
click at [584, 511] on button at bounding box center [574, 526] width 27 height 31
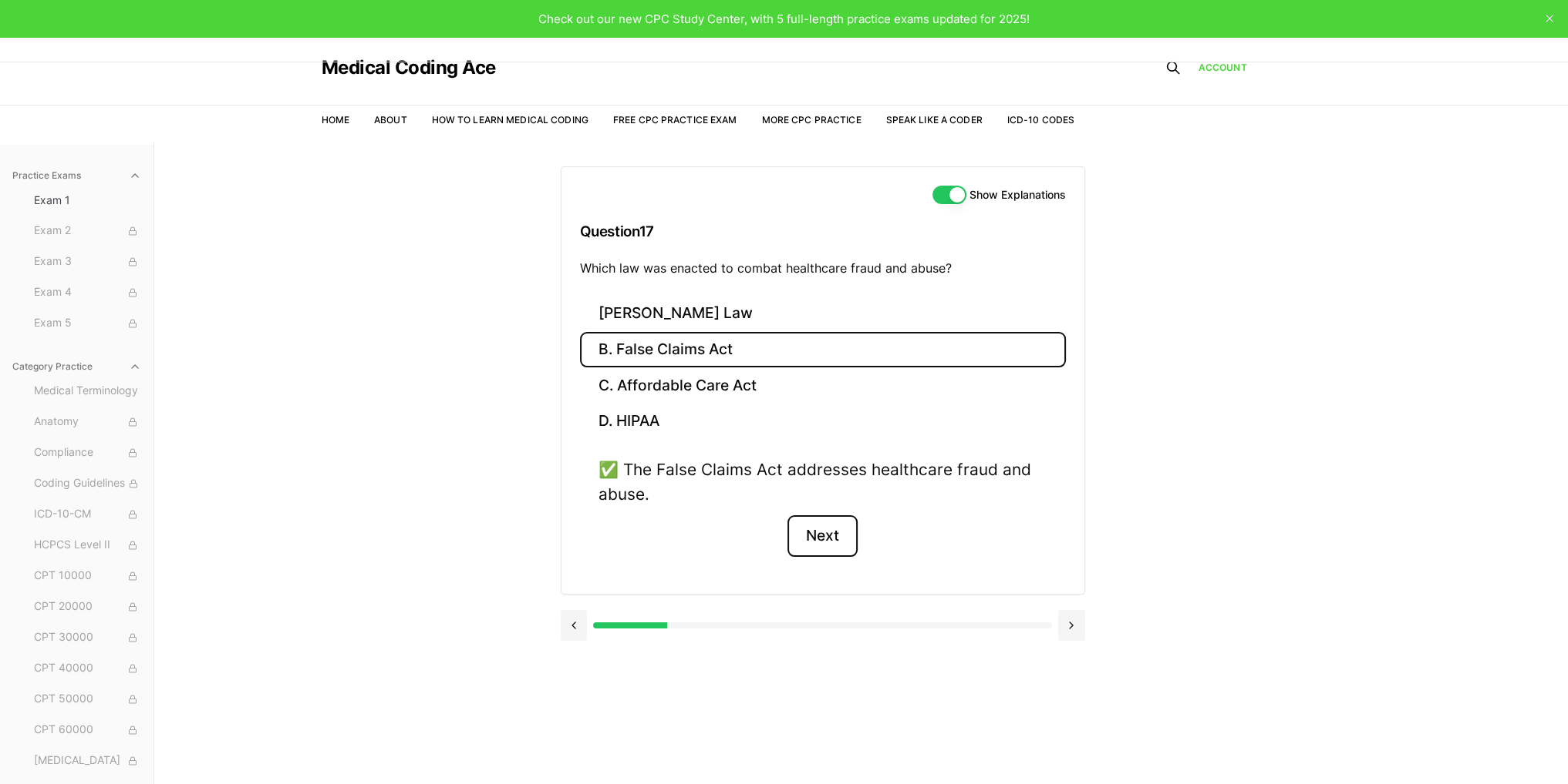
click at [828, 536] on button "Next" at bounding box center [822, 536] width 71 height 41
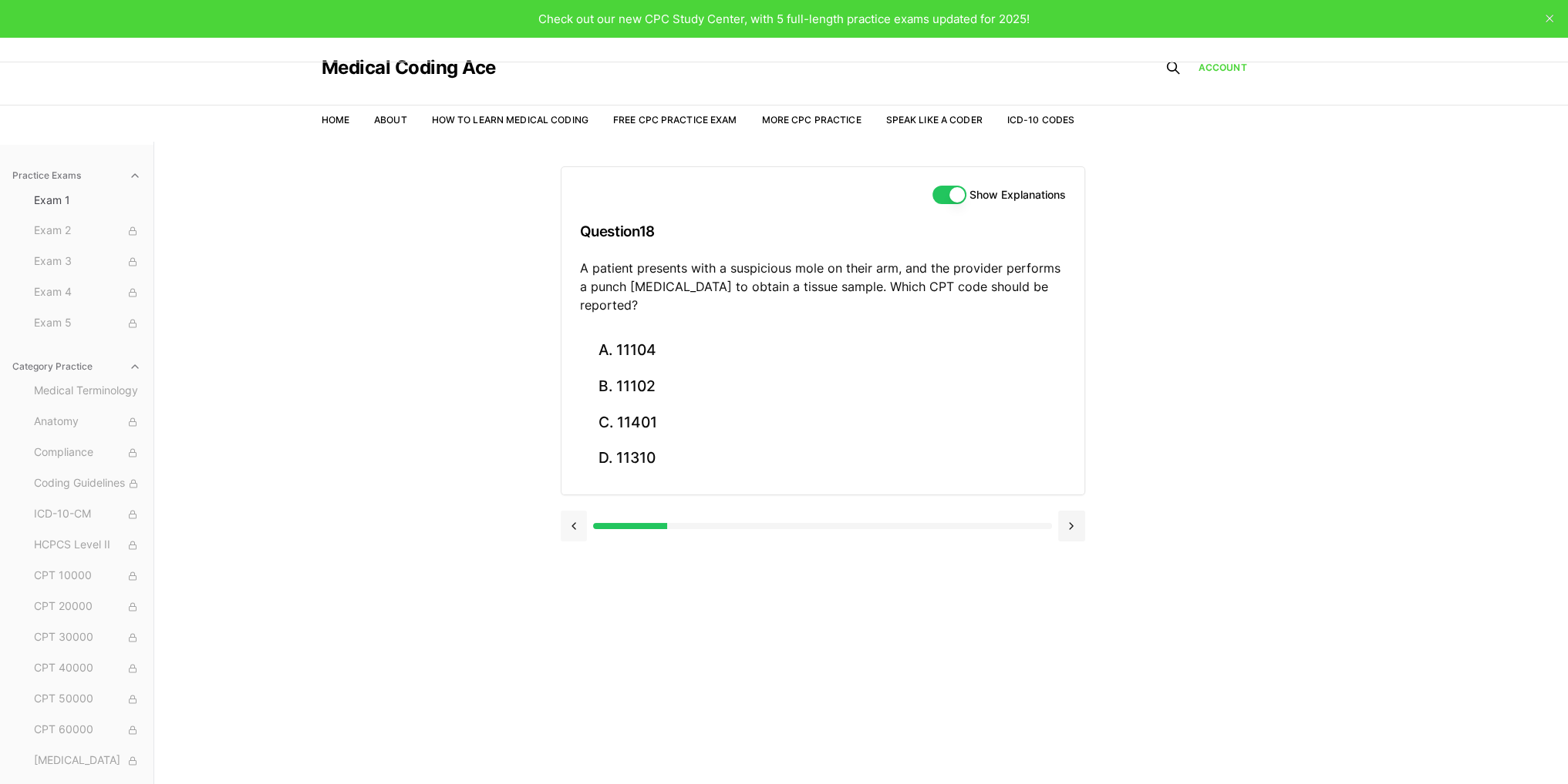
click at [574, 511] on button at bounding box center [574, 526] width 27 height 31
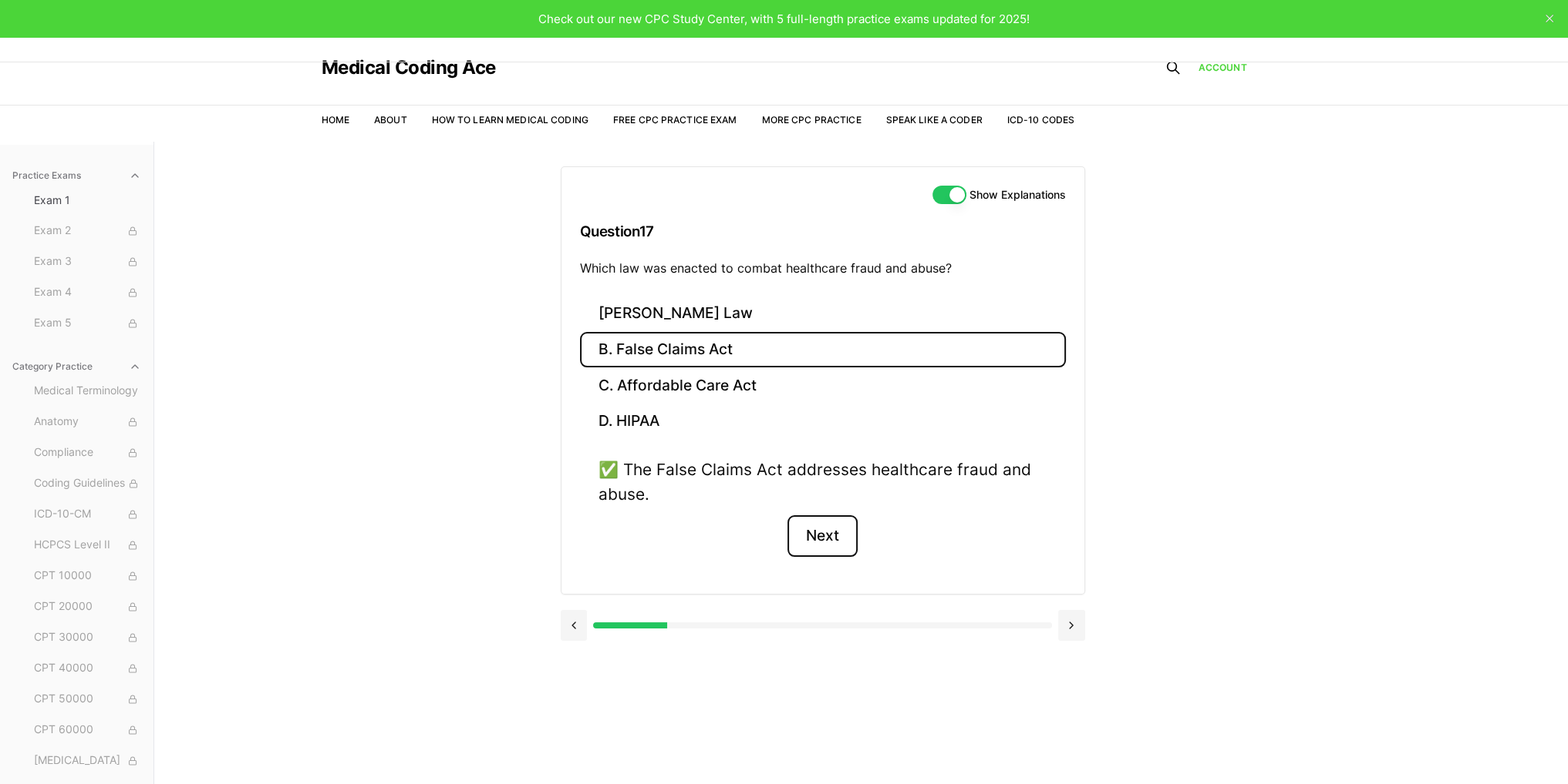
click at [824, 528] on button "Next" at bounding box center [822, 536] width 71 height 41
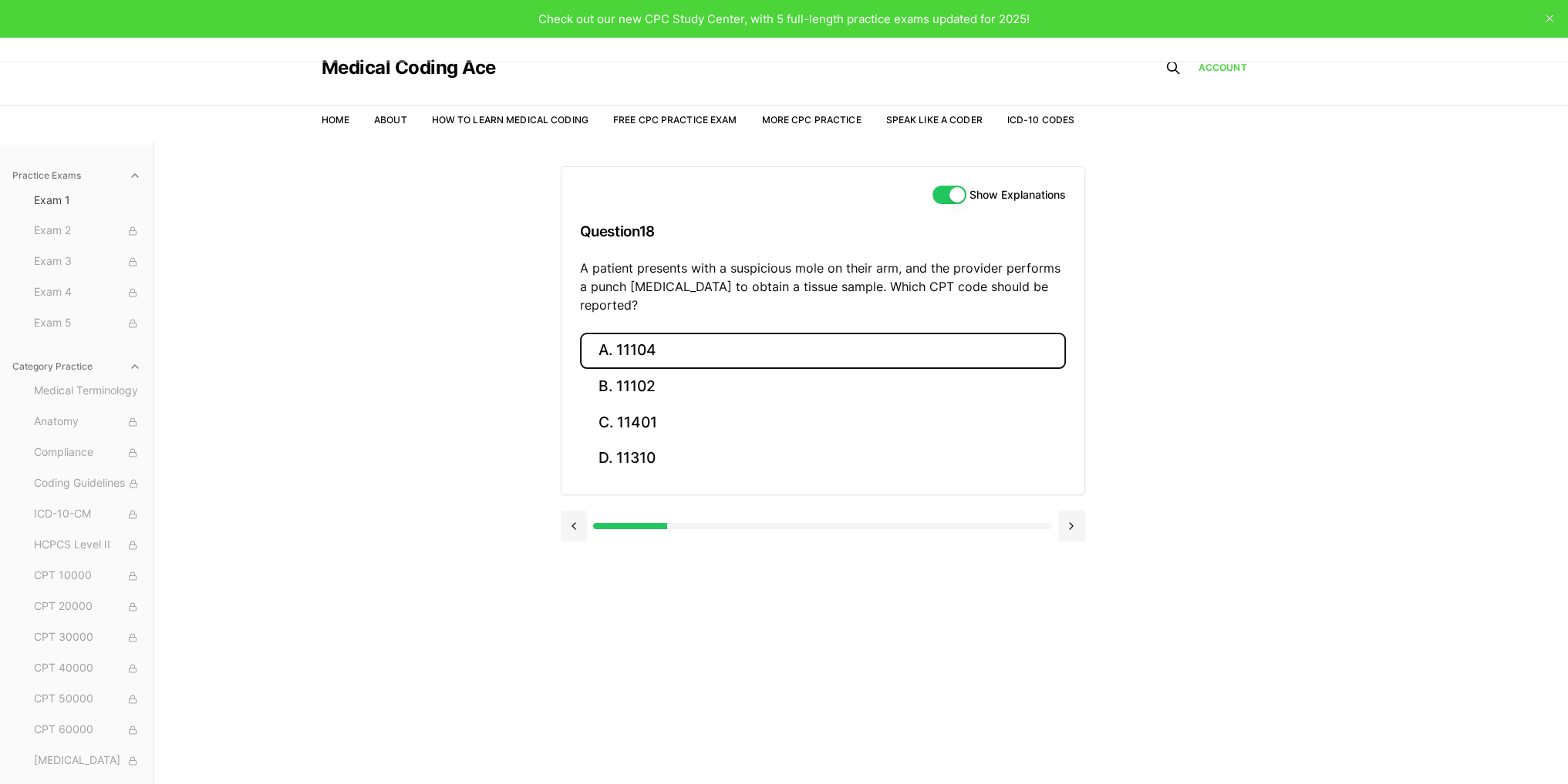
click at [715, 333] on button "A. 11104" at bounding box center [823, 351] width 486 height 36
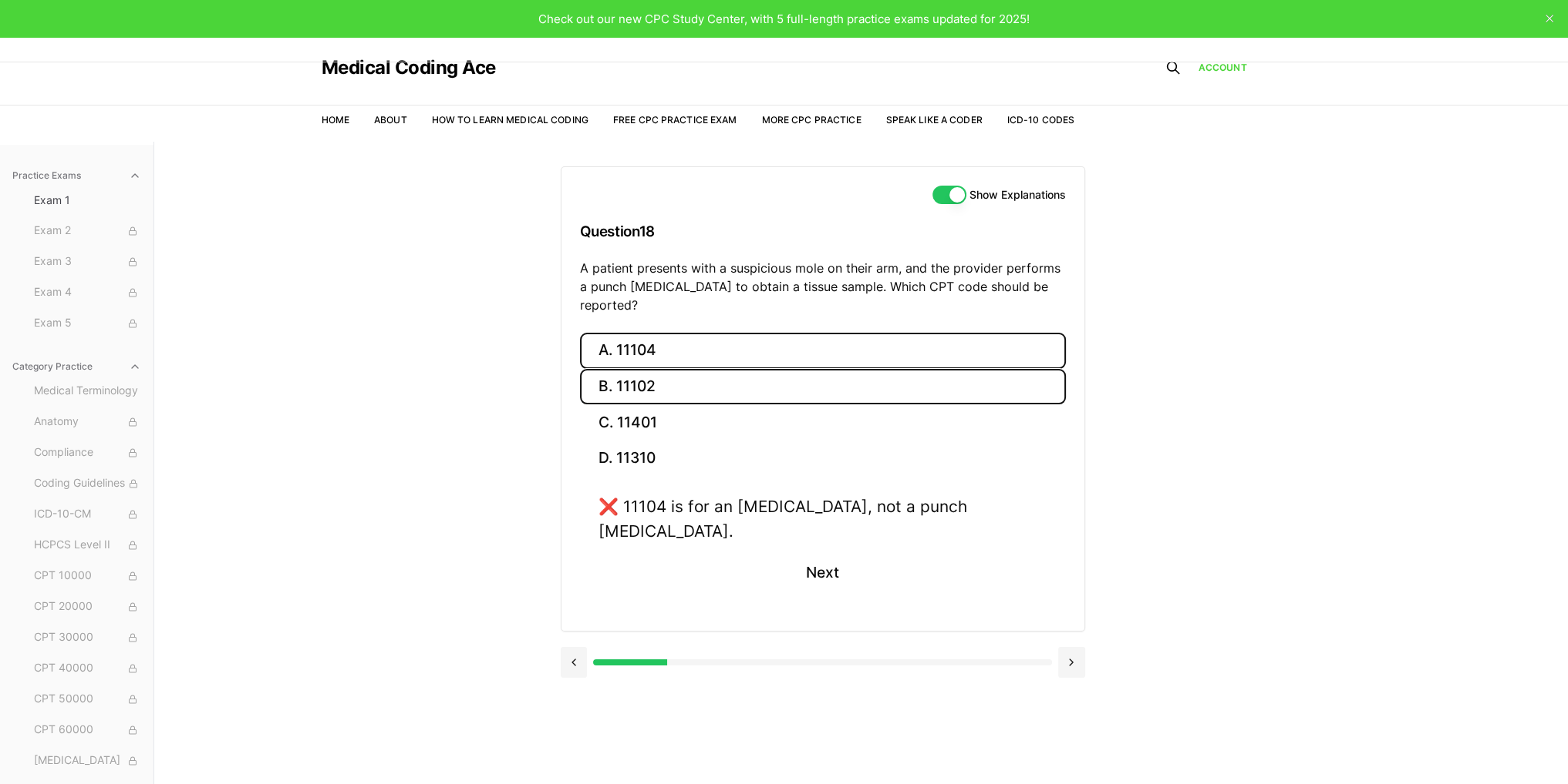
click at [673, 374] on button "B. 11102" at bounding box center [823, 387] width 486 height 36
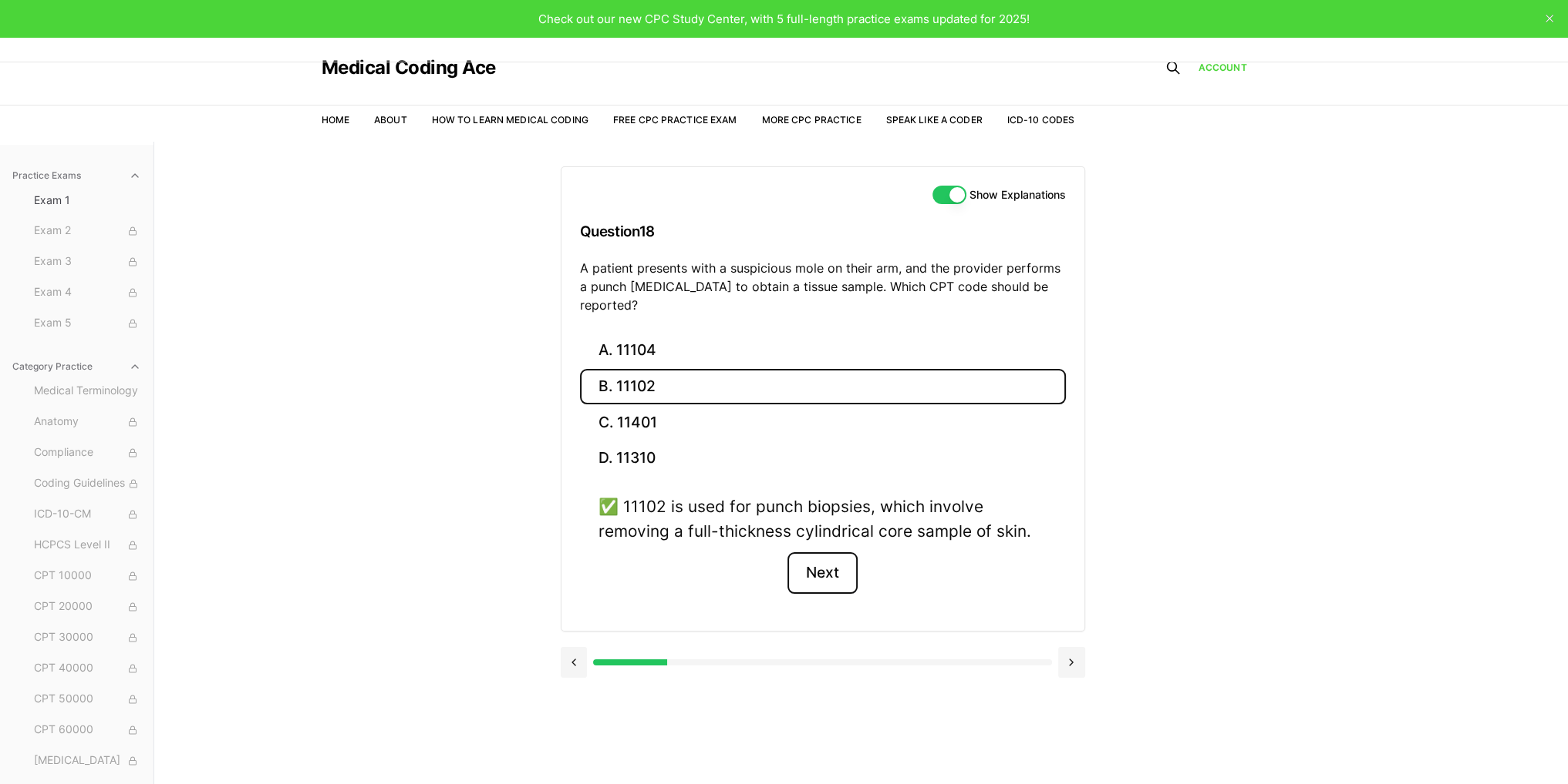
click at [824, 572] on button "Next" at bounding box center [822, 573] width 71 height 41
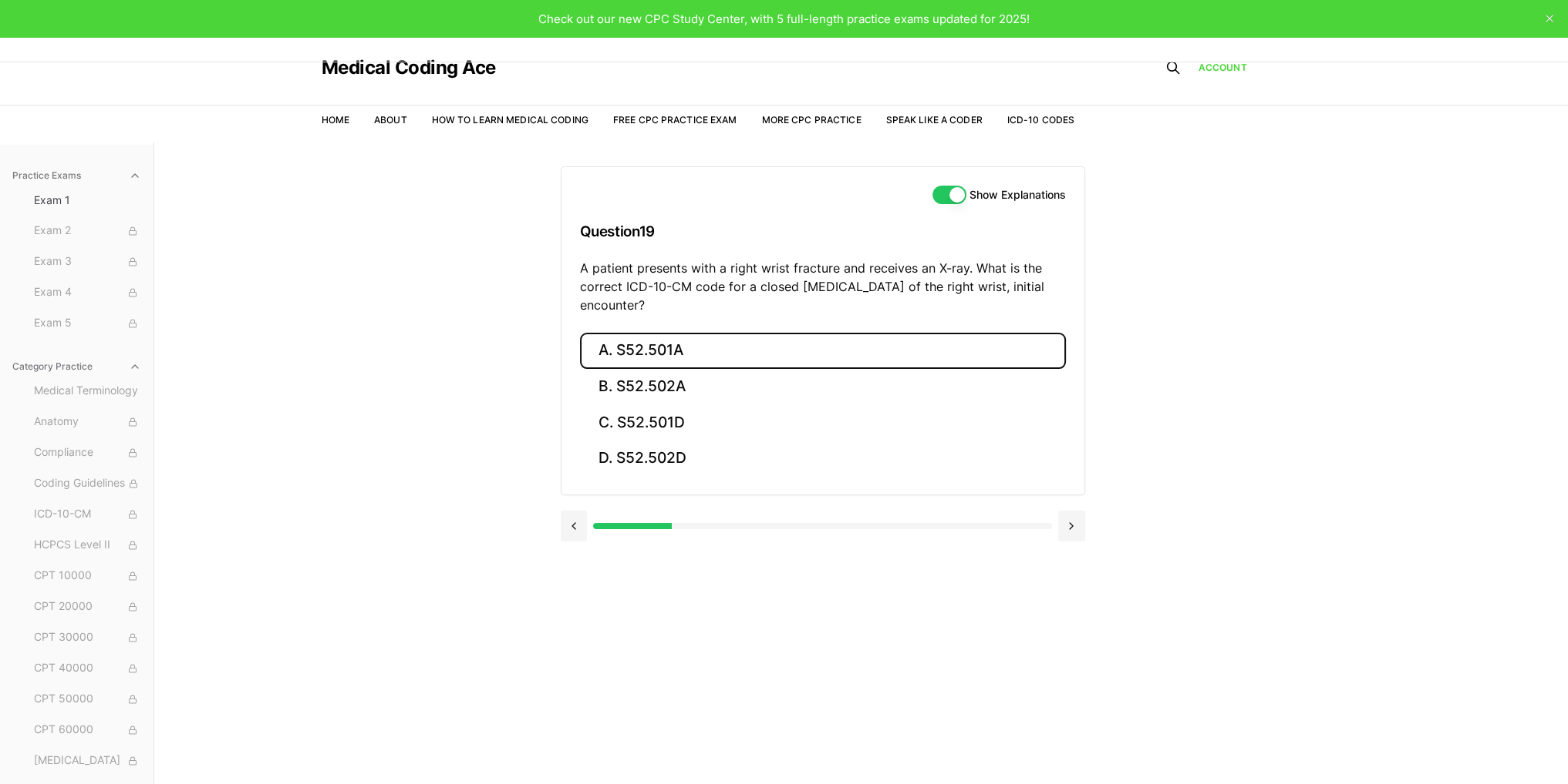
click at [660, 345] on button "A. S52.501A" at bounding box center [823, 351] width 486 height 36
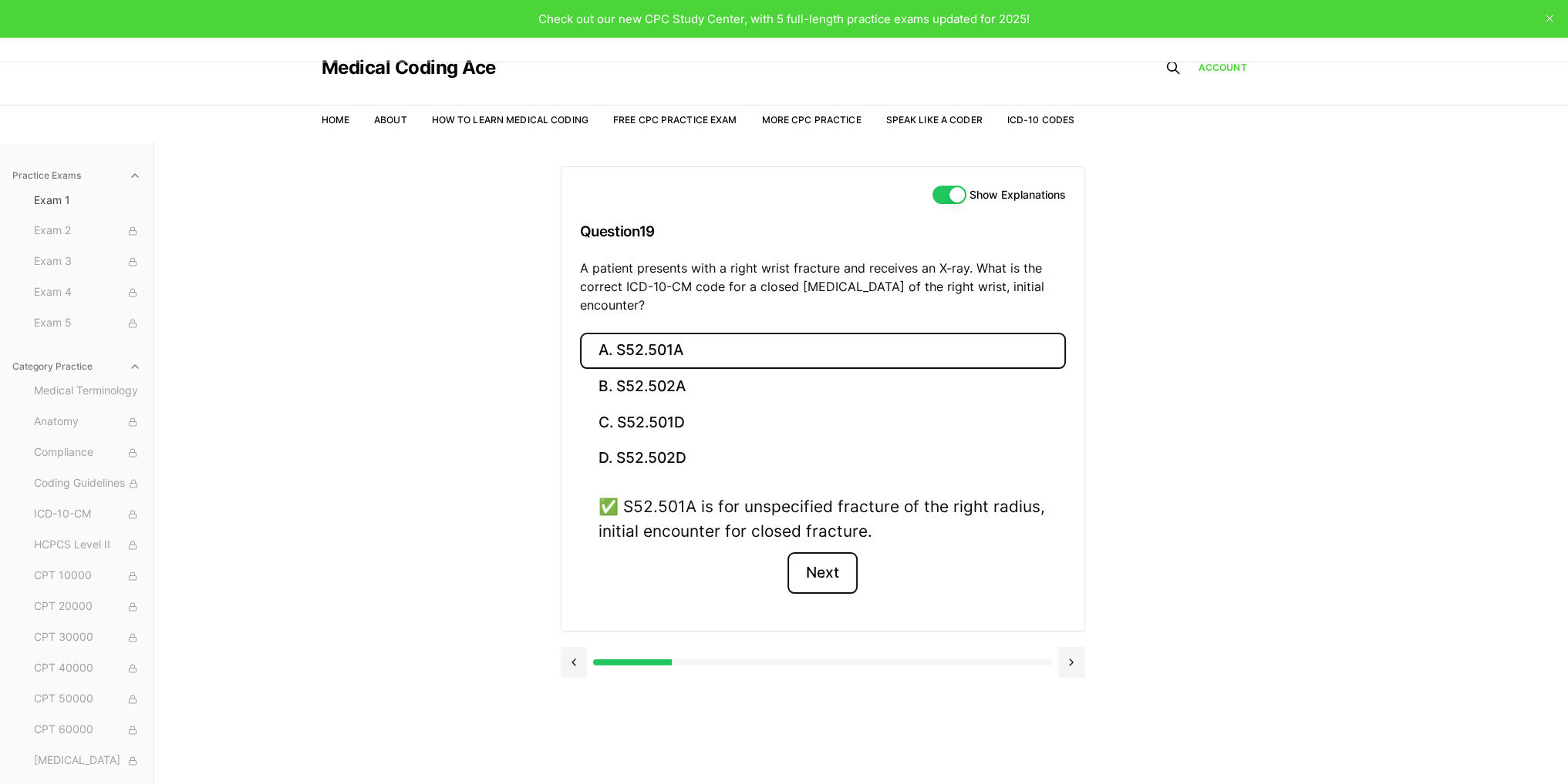
click at [819, 555] on button "Next" at bounding box center [822, 573] width 71 height 41
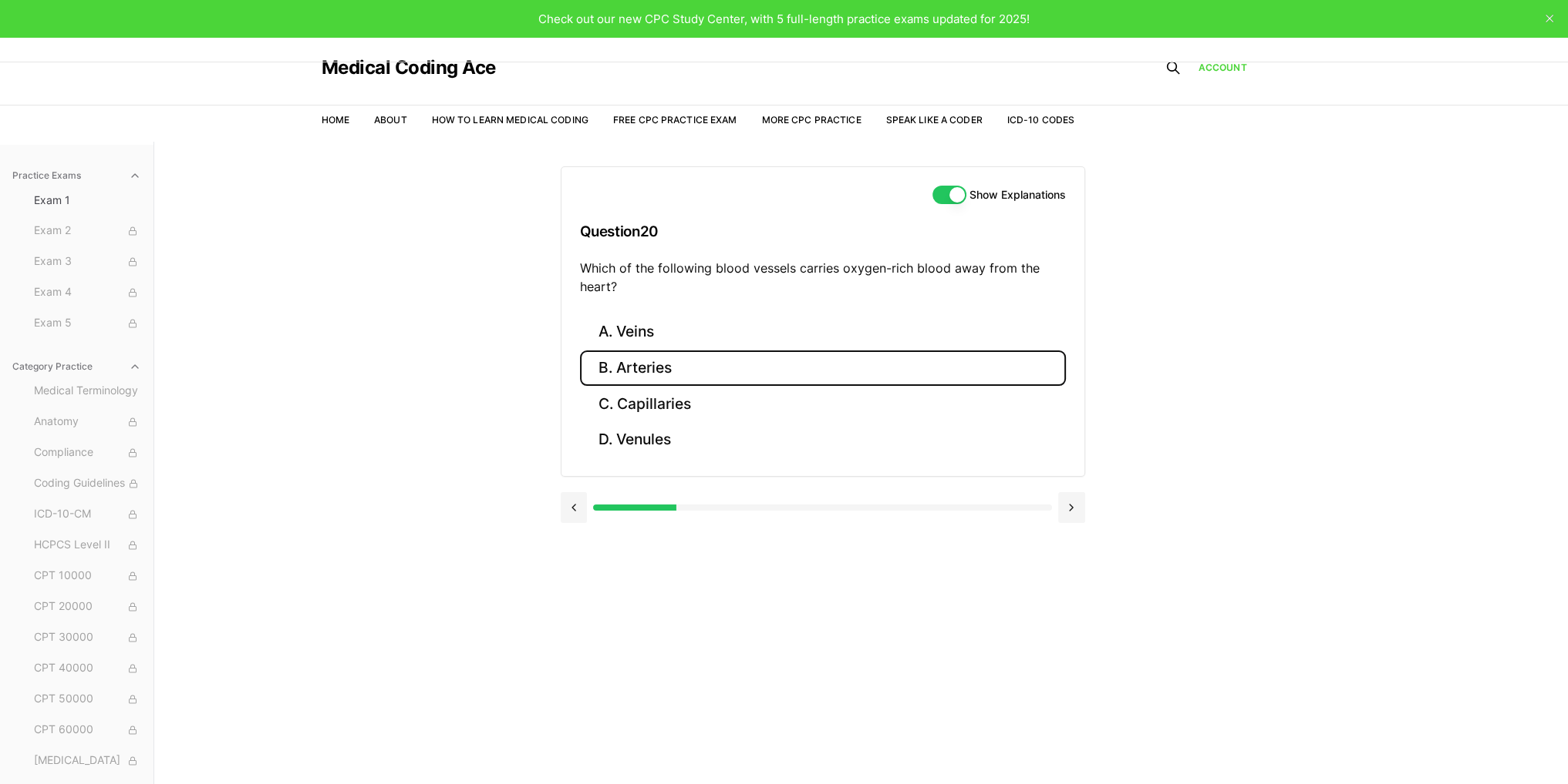
click at [648, 378] on button "B. Arteries" at bounding box center [823, 369] width 486 height 36
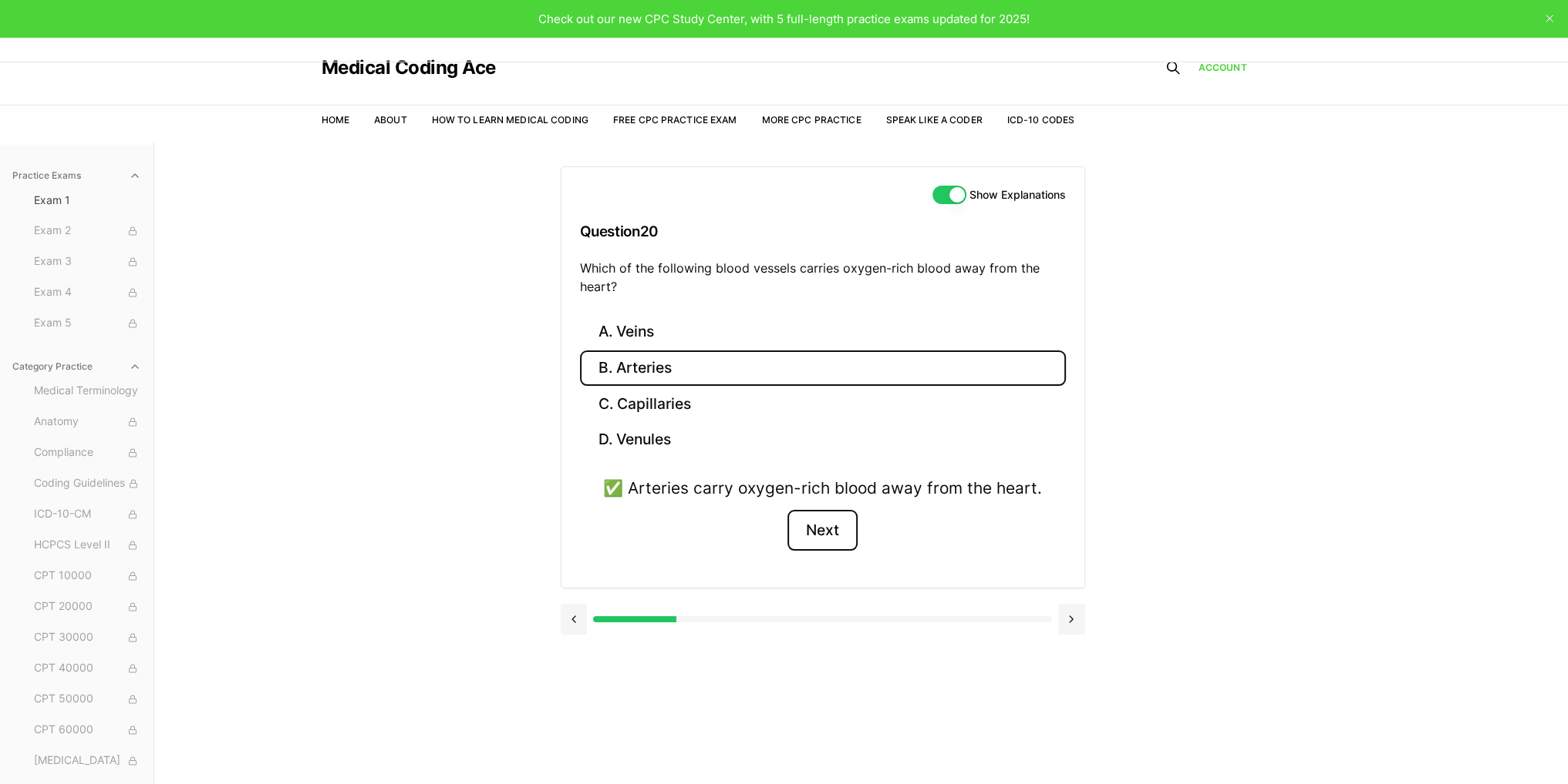
click at [801, 536] on button "Next" at bounding box center [822, 531] width 71 height 41
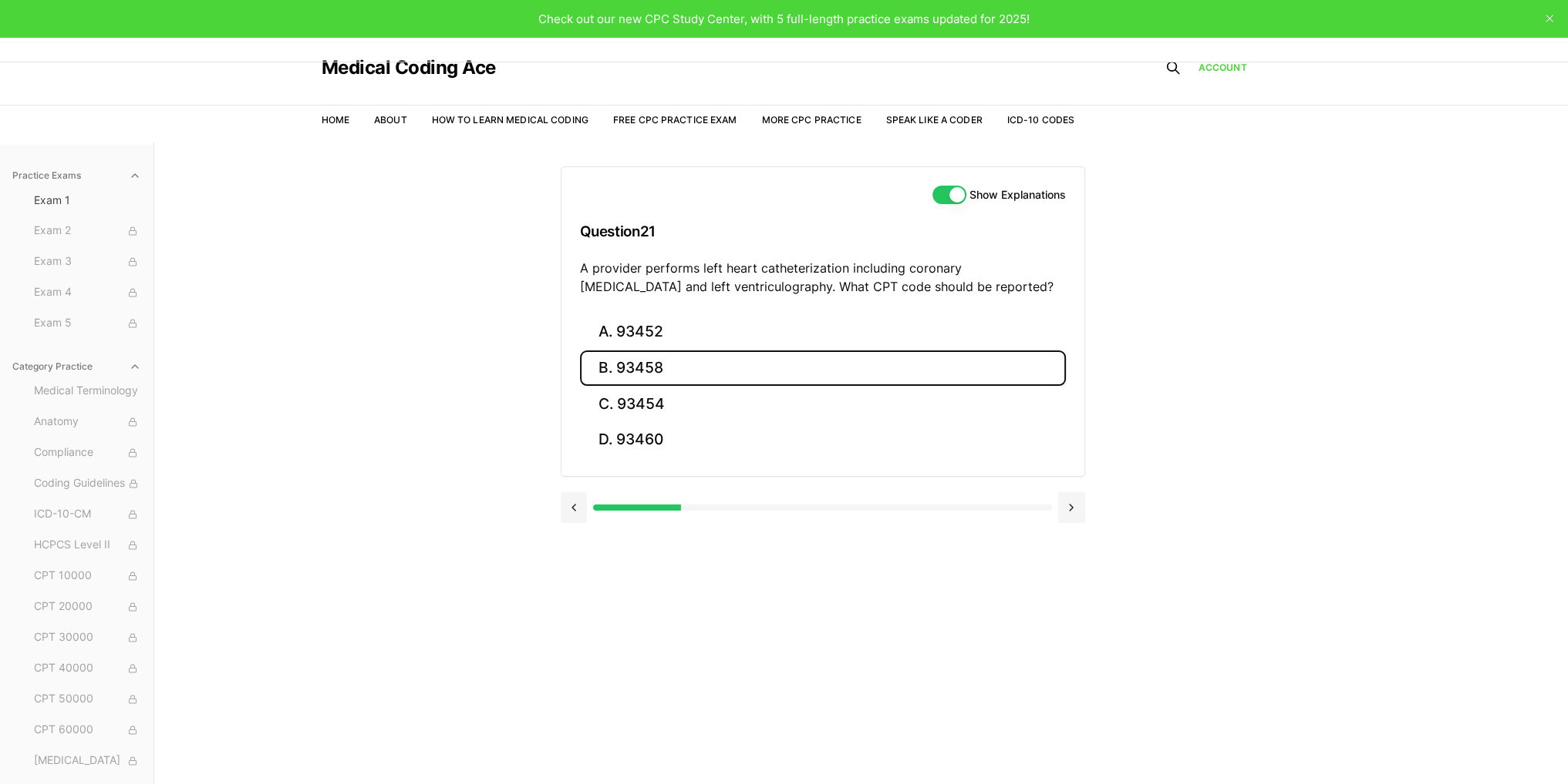
click at [625, 362] on button "B. 93458" at bounding box center [823, 369] width 486 height 36
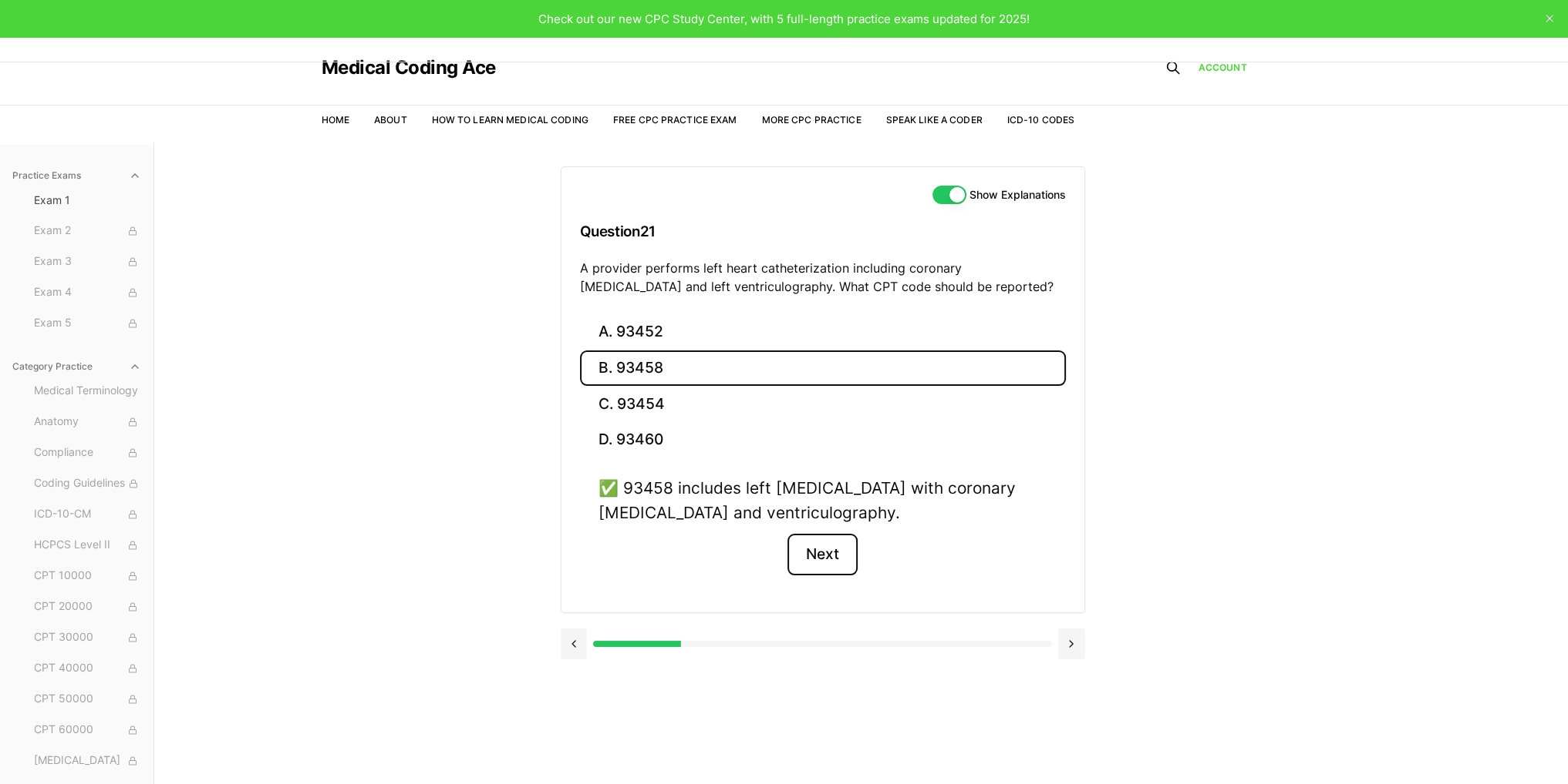
click at [836, 552] on button "Next" at bounding box center [822, 554] width 71 height 41
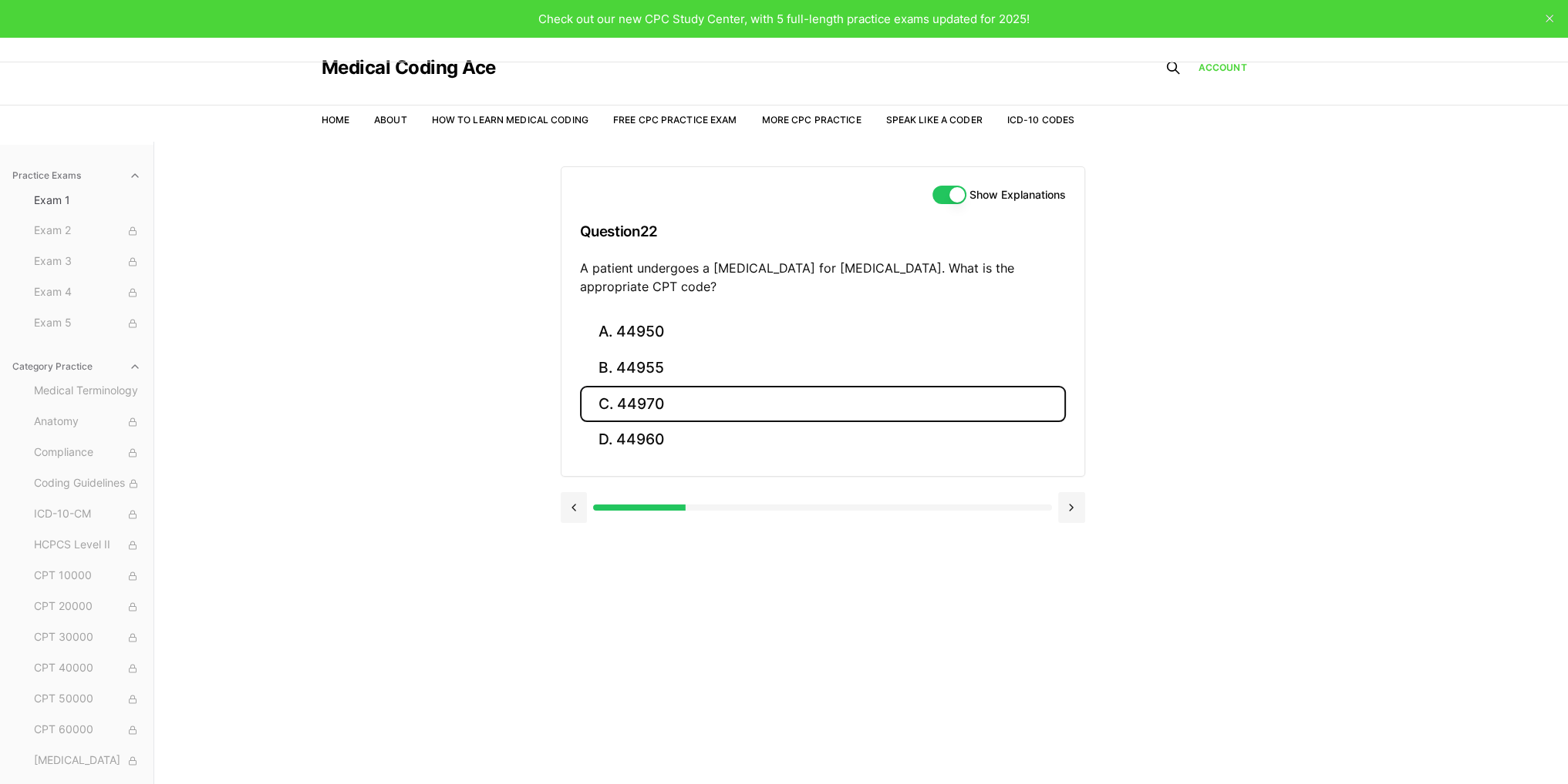
click at [644, 399] on button "C. 44970" at bounding box center [823, 404] width 486 height 36
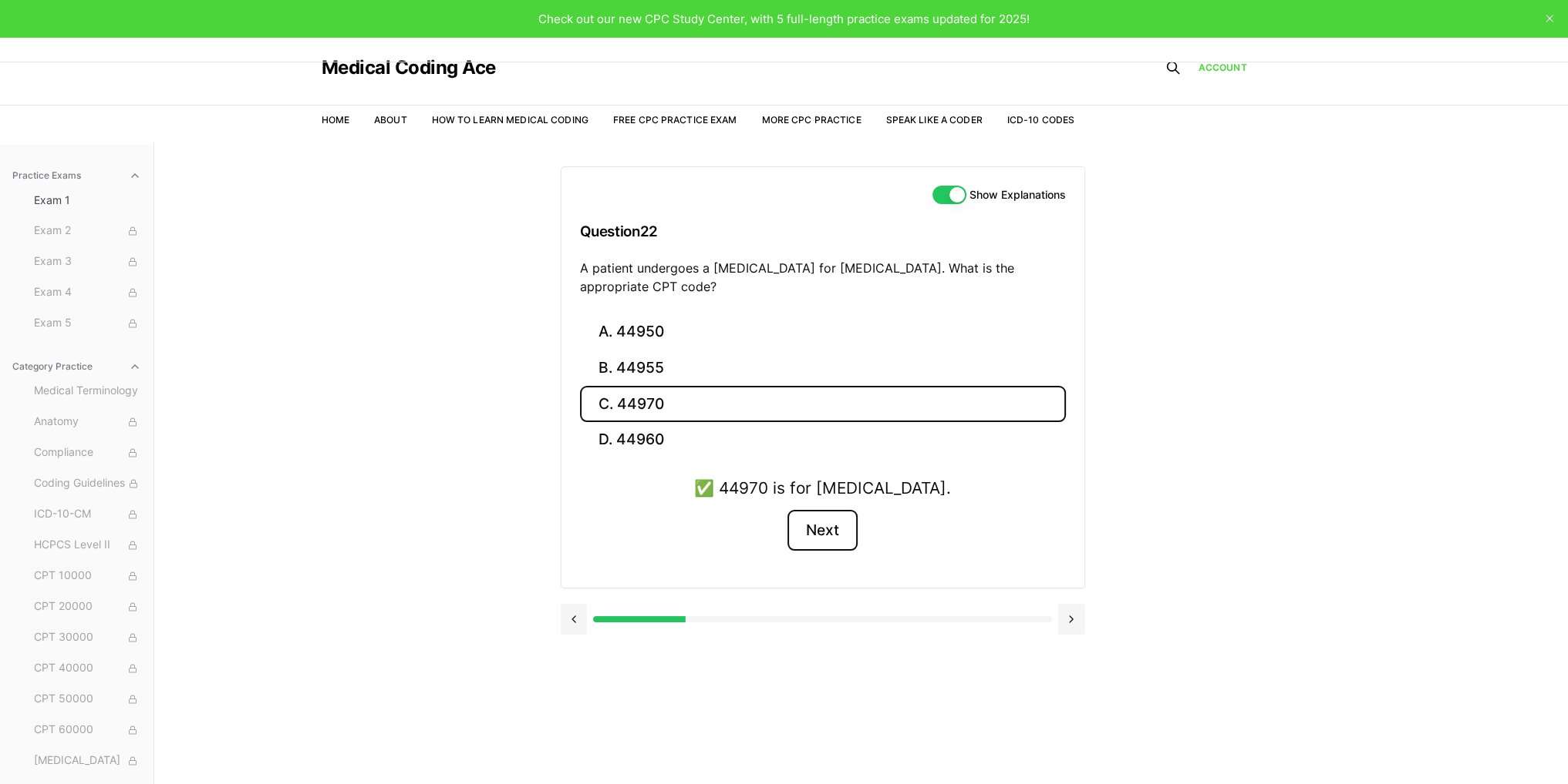
click at [819, 536] on button "Next" at bounding box center [822, 531] width 71 height 41
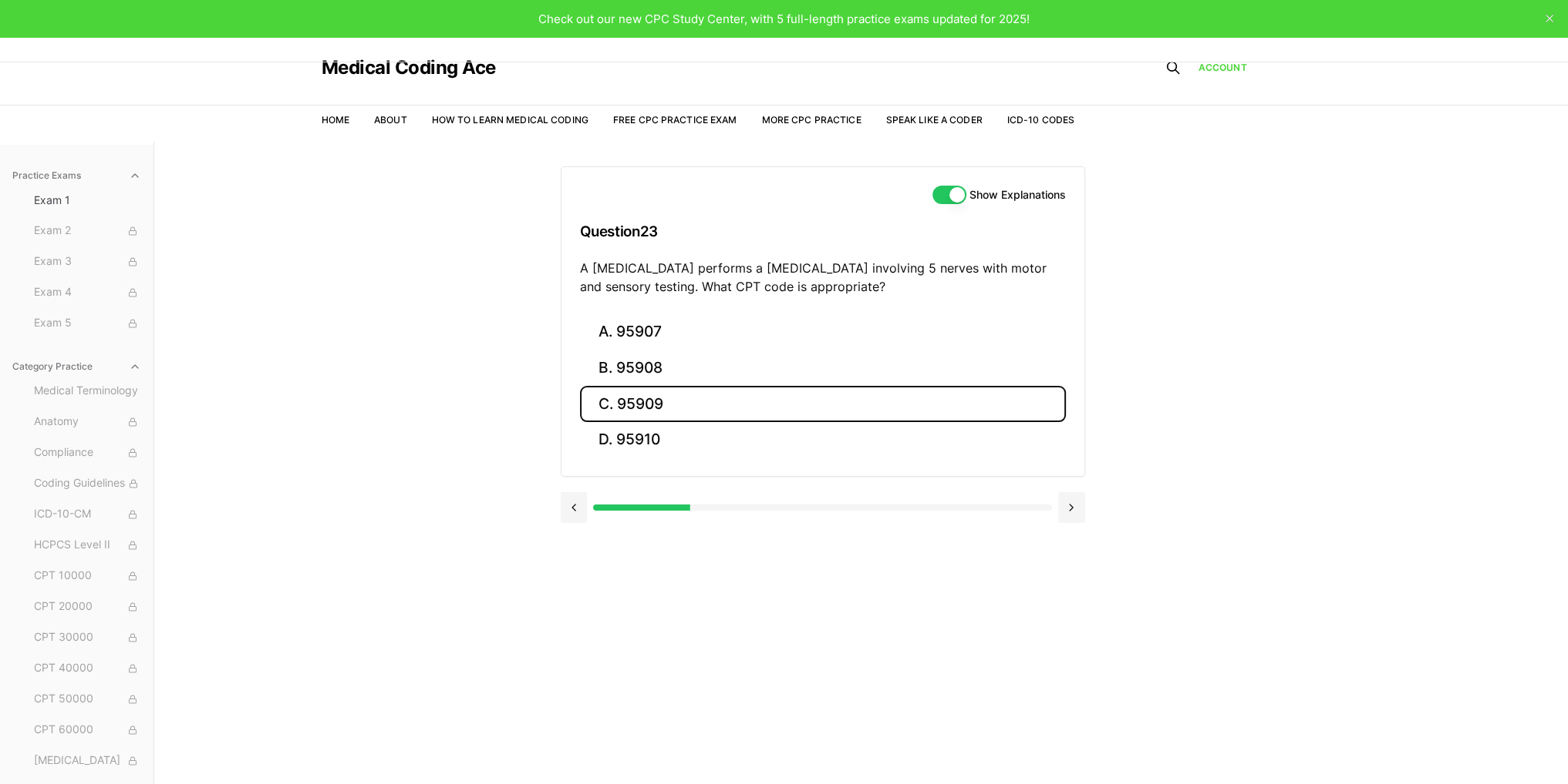
click at [653, 409] on button "C. 95909" at bounding box center [823, 404] width 486 height 36
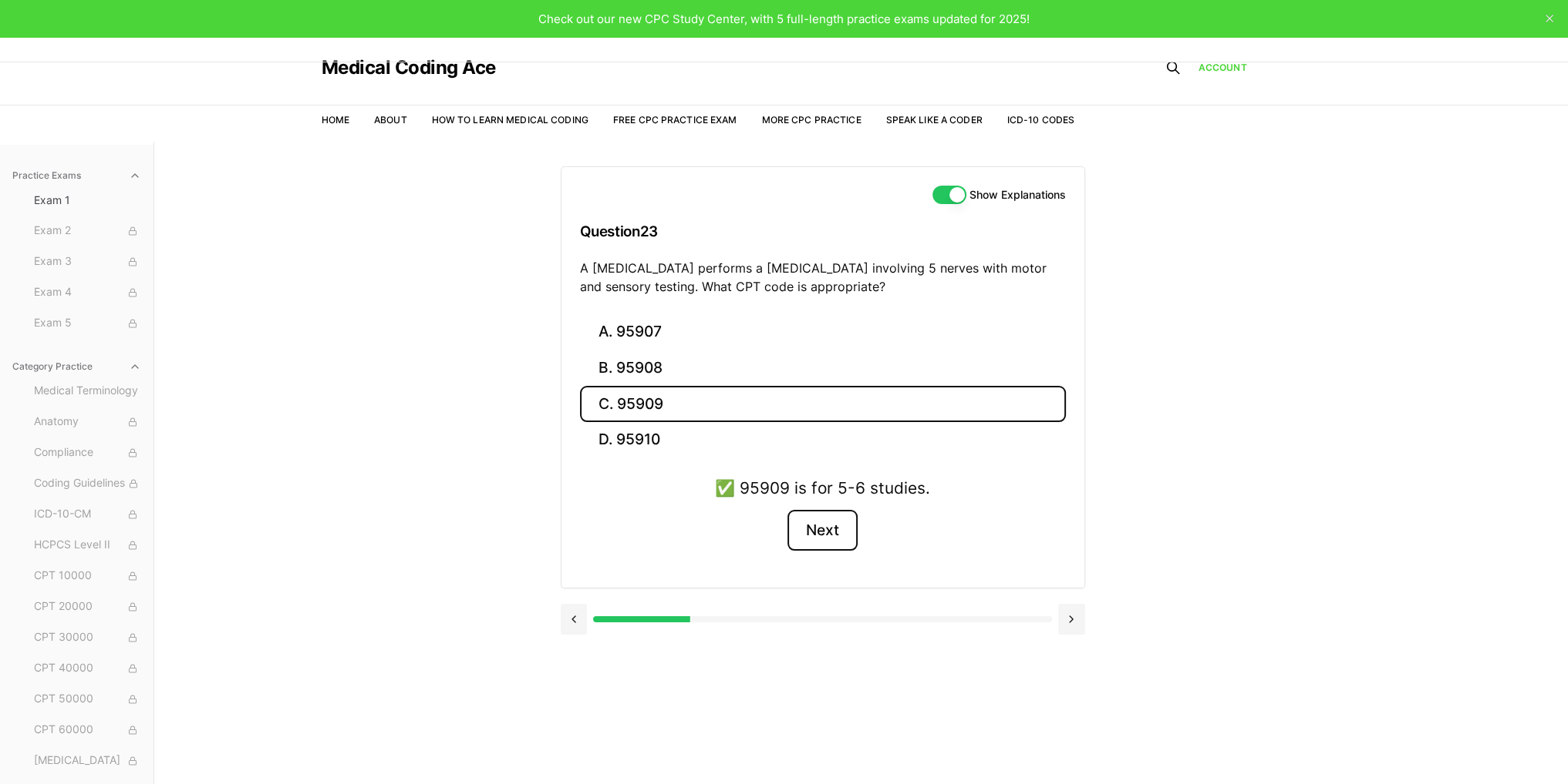
click at [811, 532] on button "Next" at bounding box center [822, 531] width 71 height 41
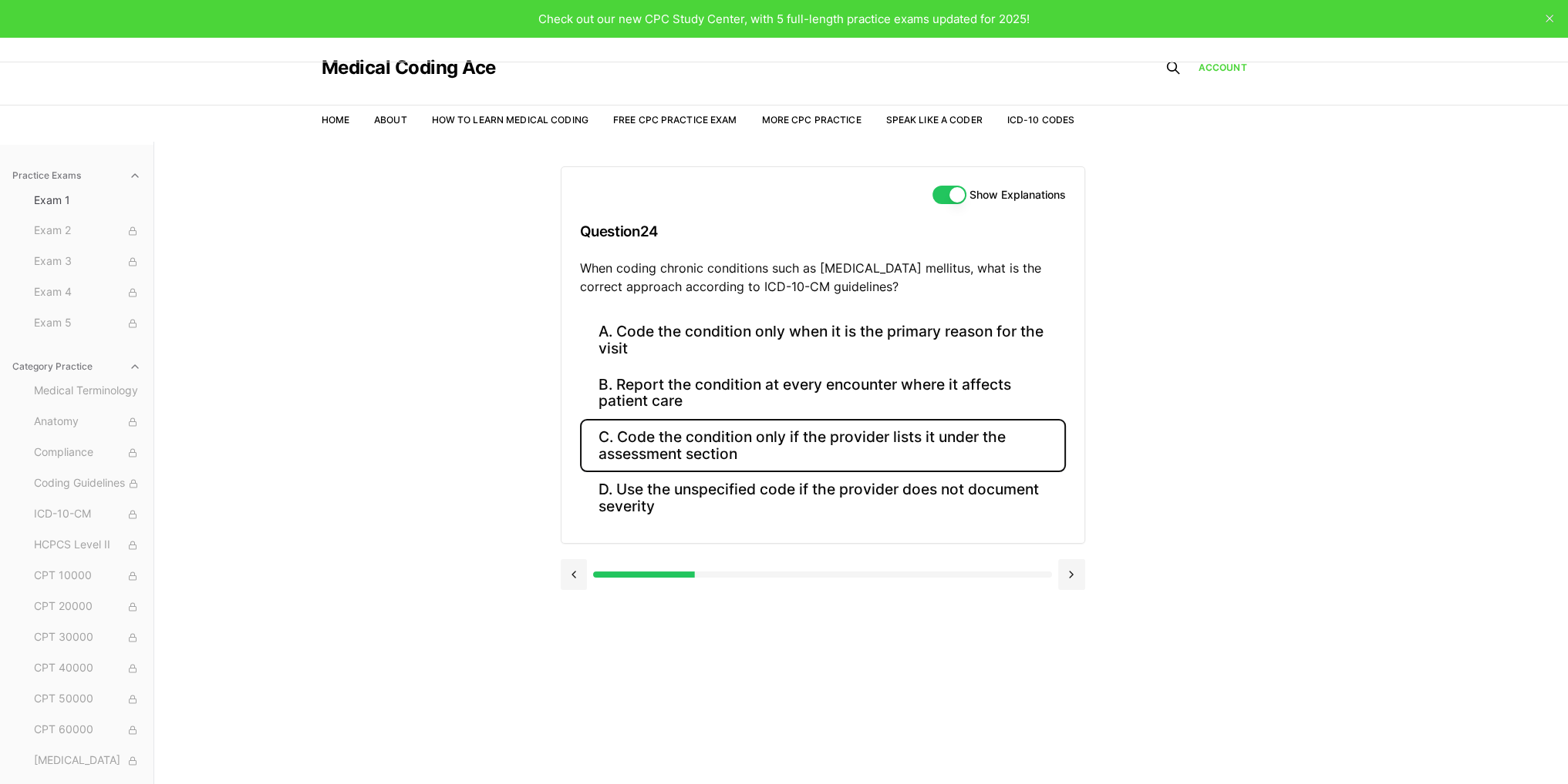
click at [651, 450] on button "C. Code the condition only if the provider lists it under the assessment section" at bounding box center [823, 445] width 486 height 53
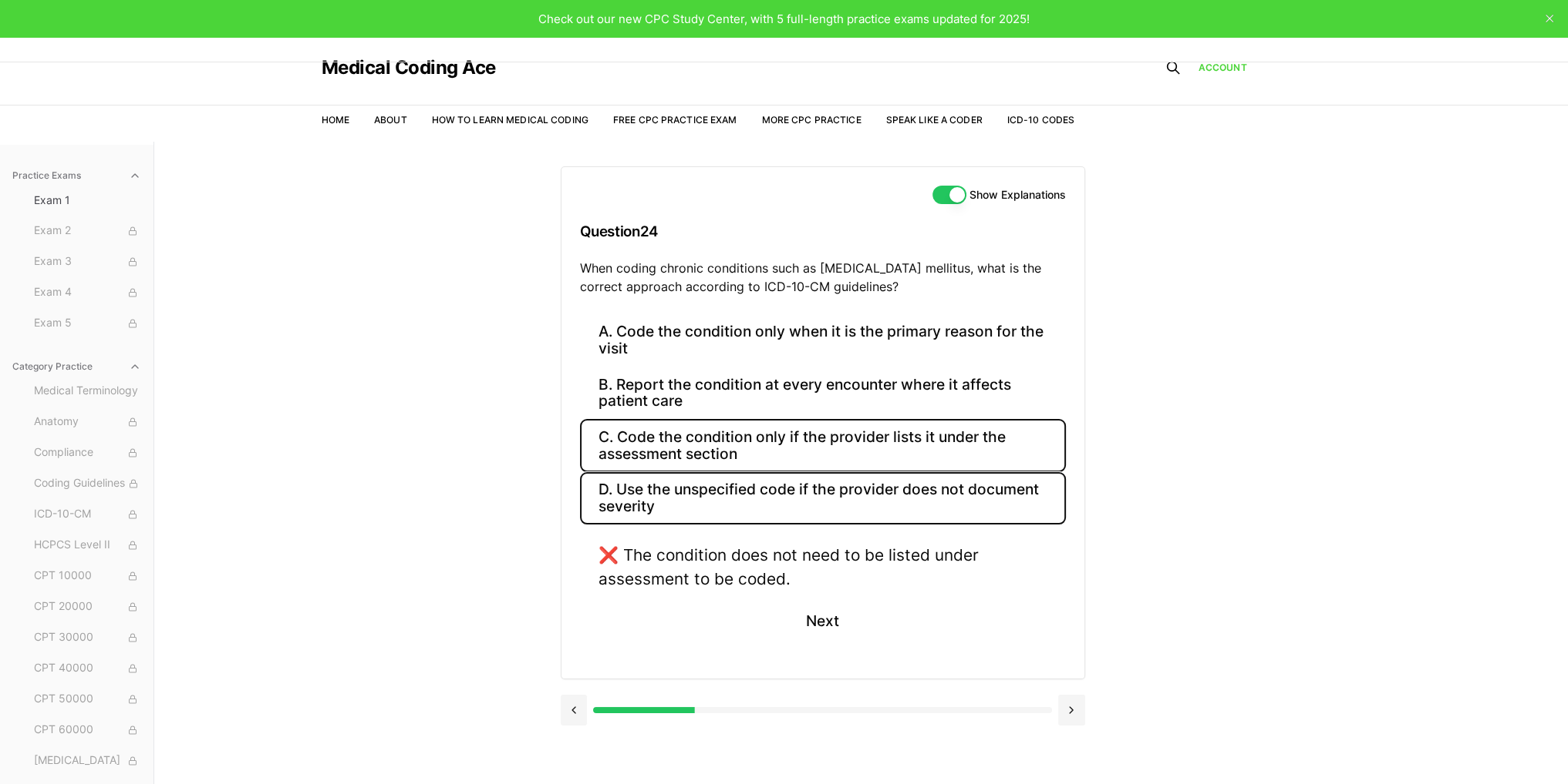
click at [704, 482] on button "D. Use the unspecified code if the provider does not document severity" at bounding box center [823, 499] width 486 height 53
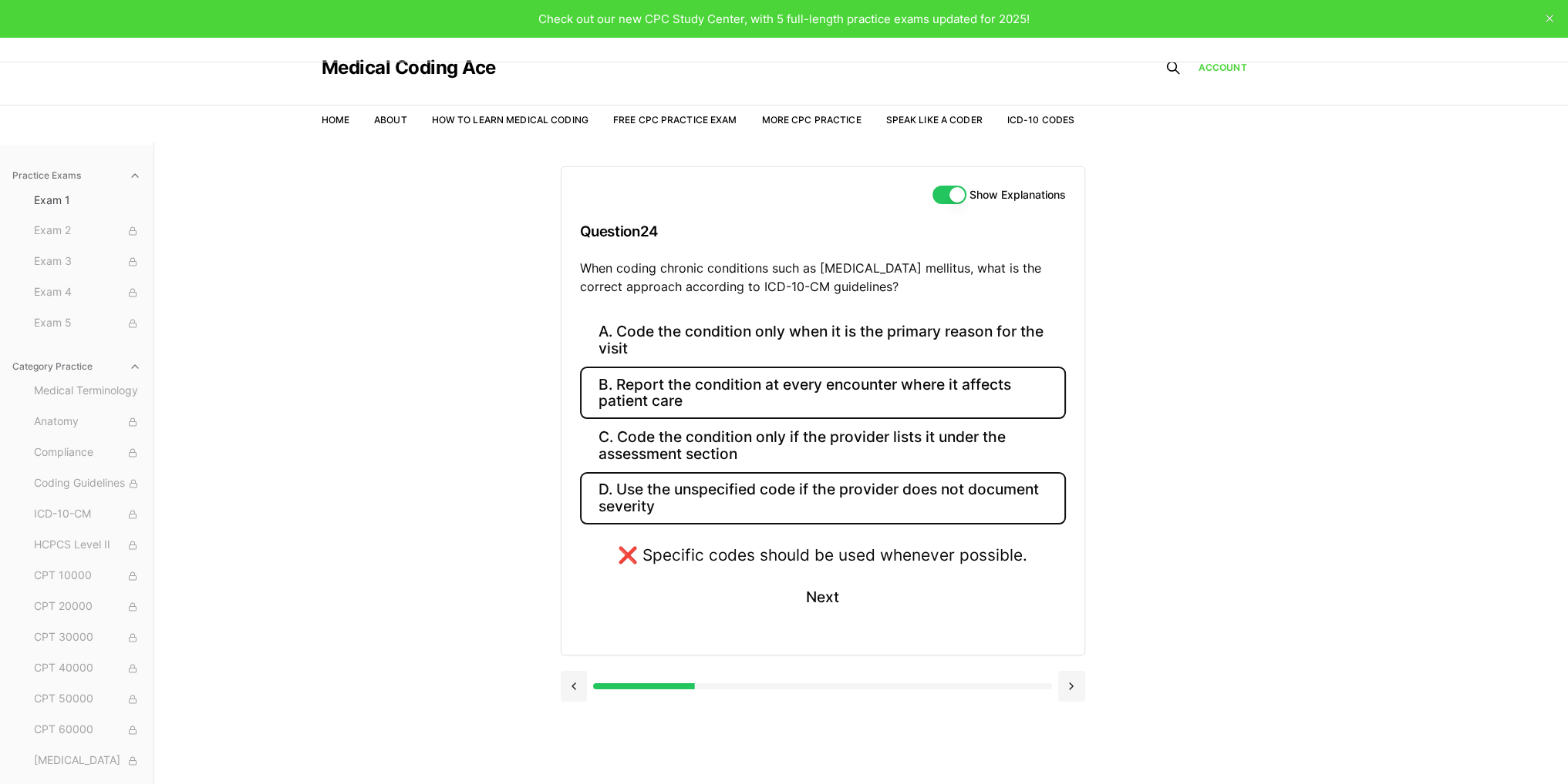
click at [717, 381] on button "B. Report the condition at every encounter where it affects patient care" at bounding box center [823, 393] width 486 height 53
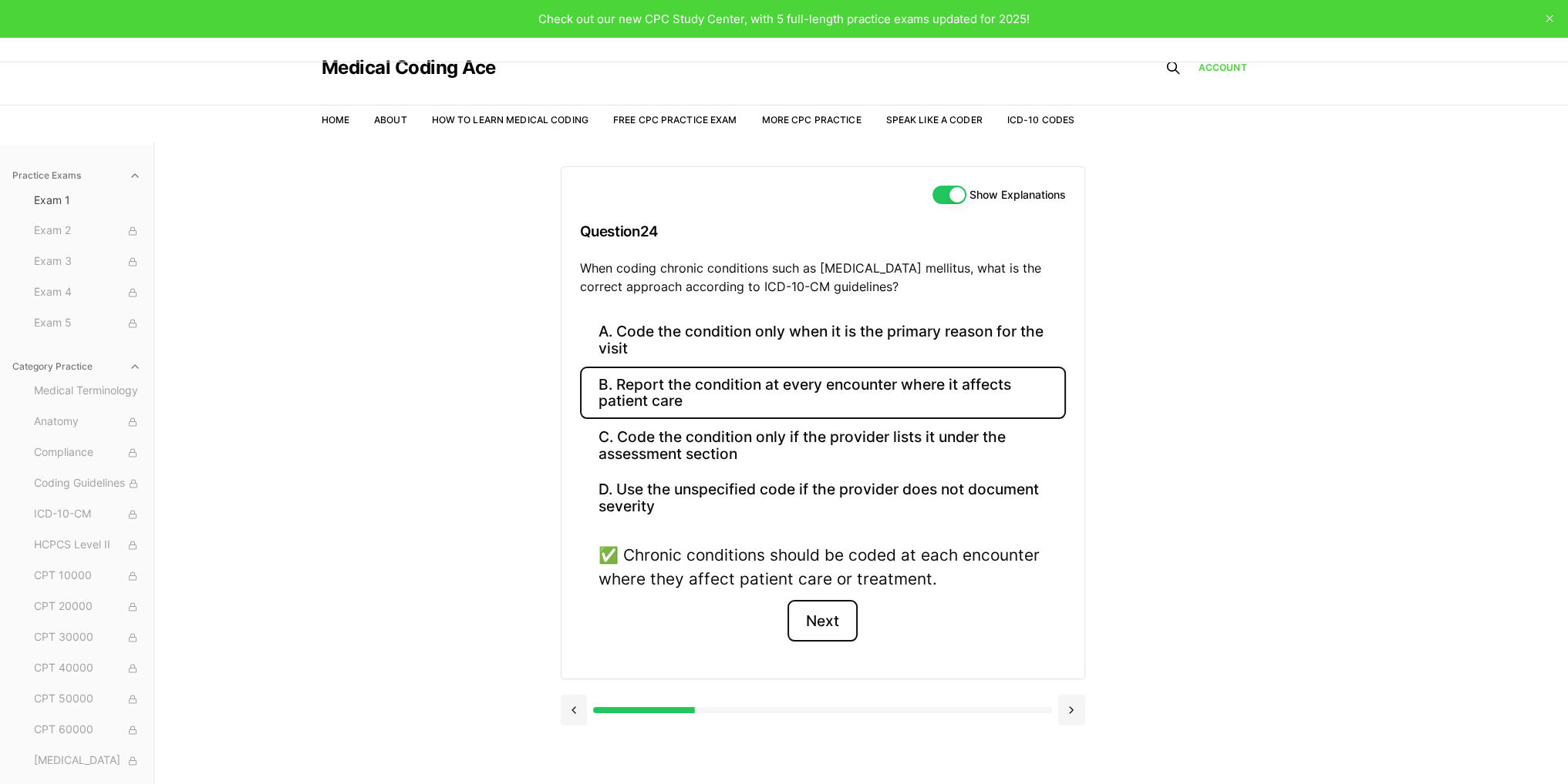
click at [811, 621] on button "Next" at bounding box center [822, 621] width 71 height 41
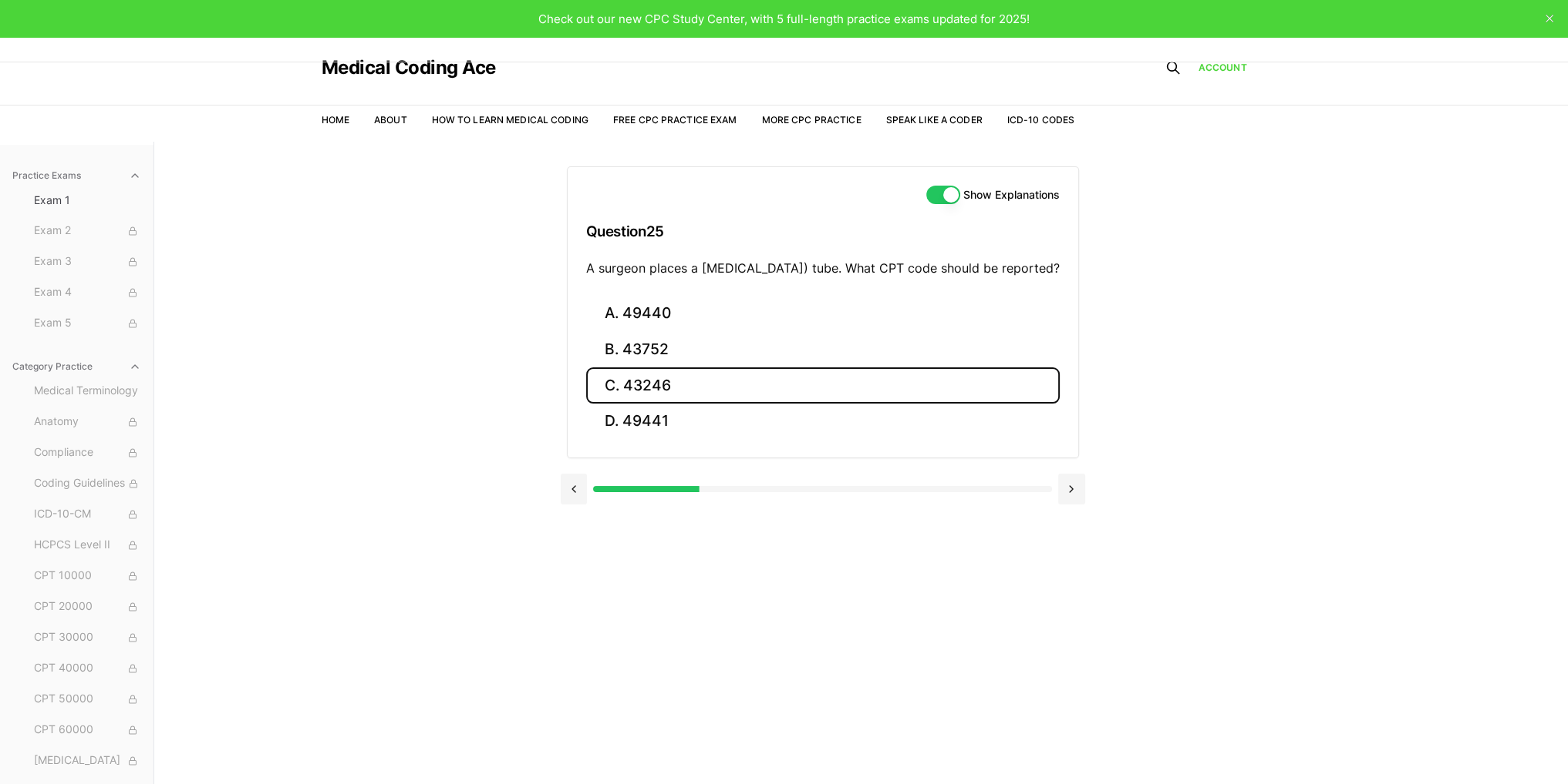
click at [674, 398] on button "C. 43246" at bounding box center [822, 386] width 474 height 36
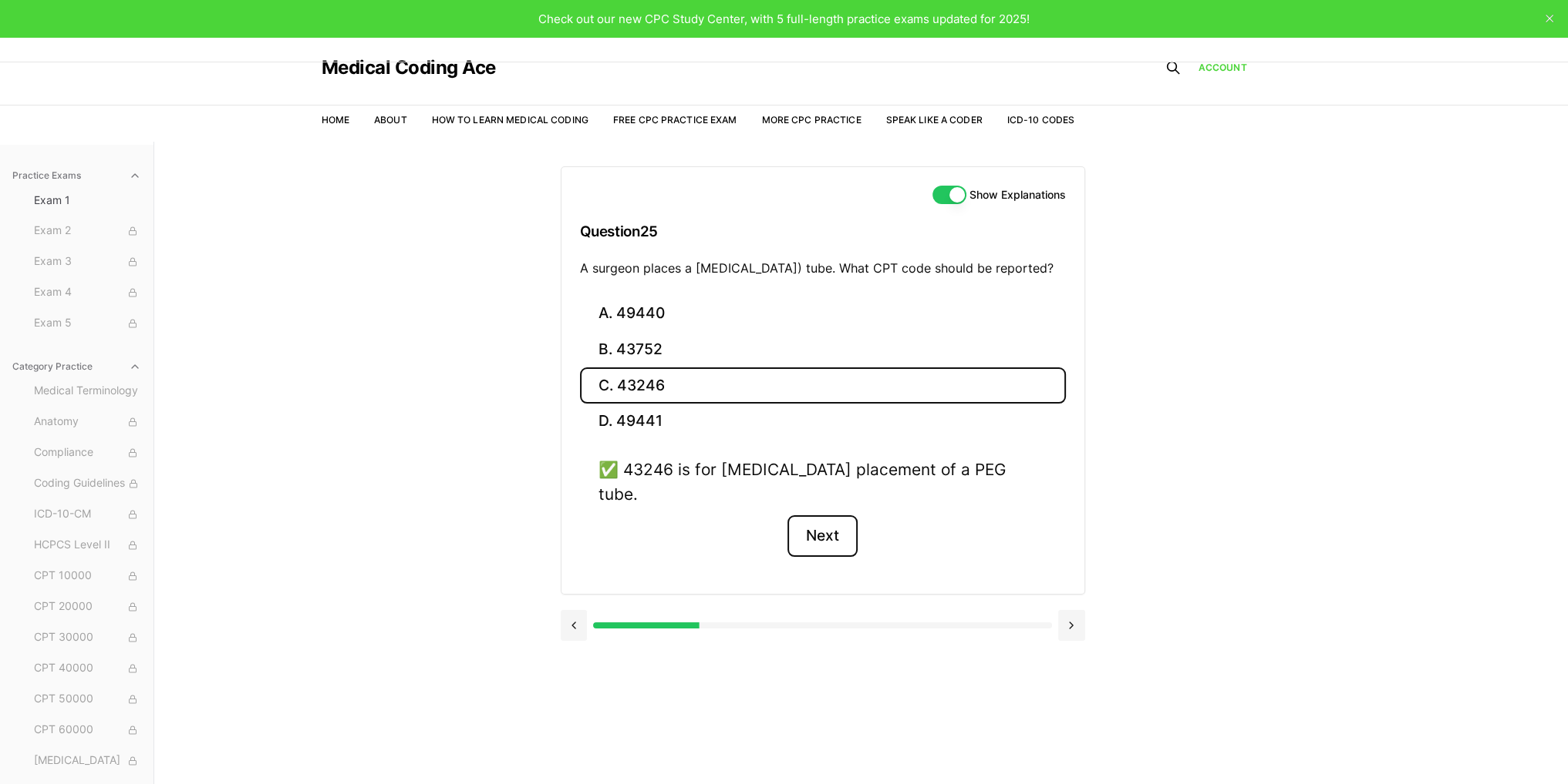
click at [815, 534] on button "Next" at bounding box center [822, 536] width 71 height 41
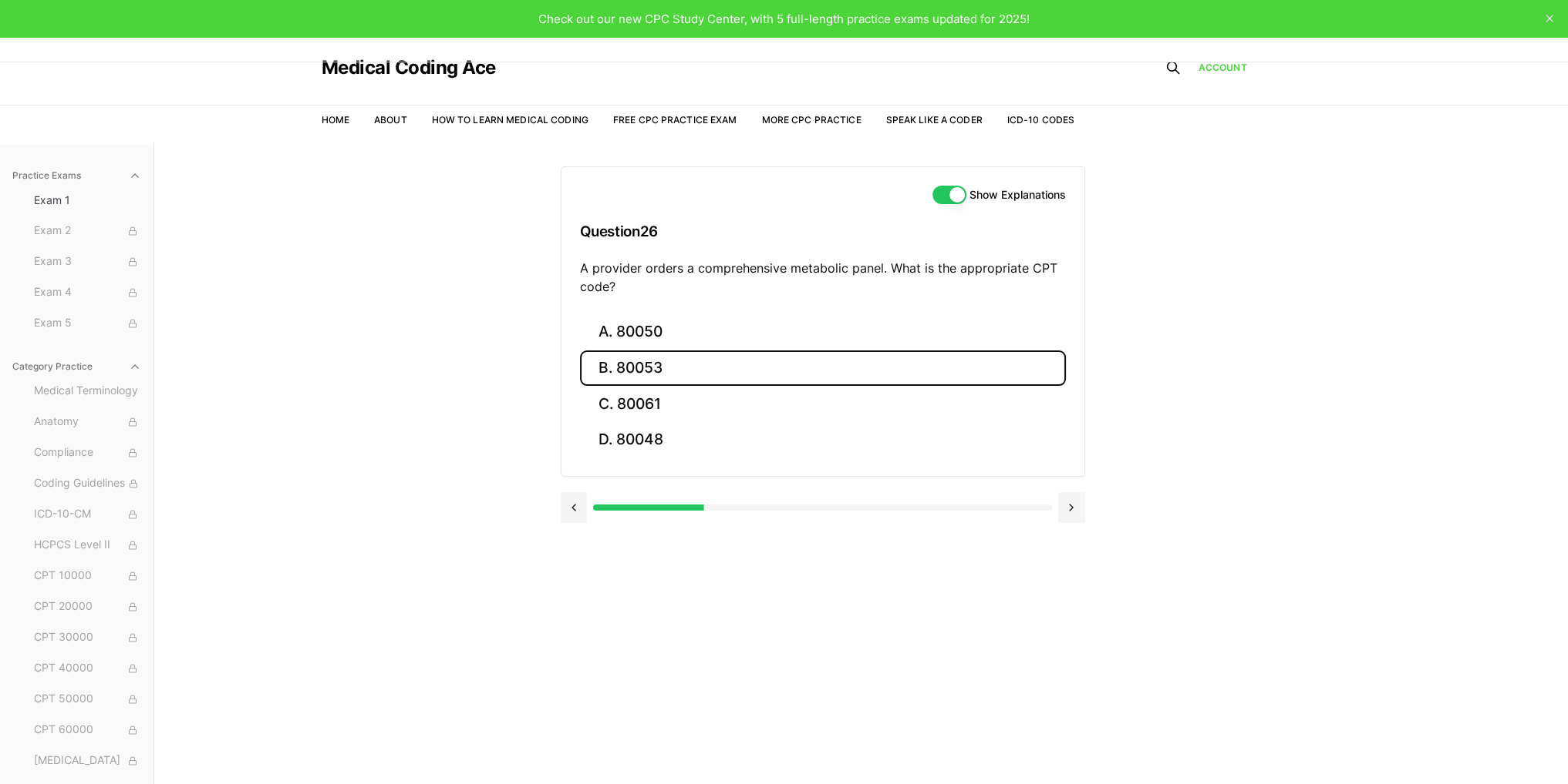
click at [666, 364] on button "B. 80053" at bounding box center [823, 369] width 486 height 36
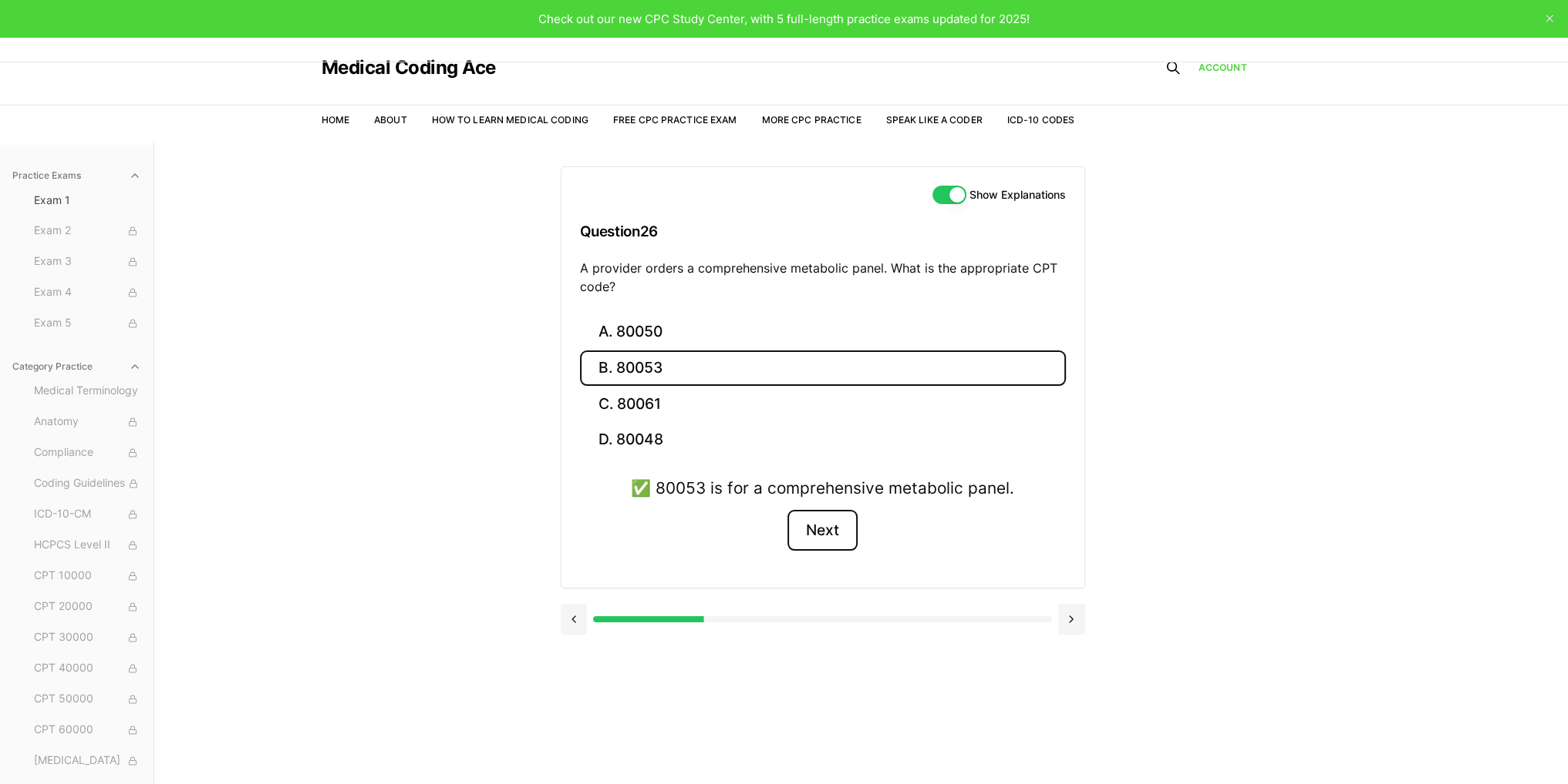
click at [812, 528] on button "Next" at bounding box center [822, 531] width 71 height 41
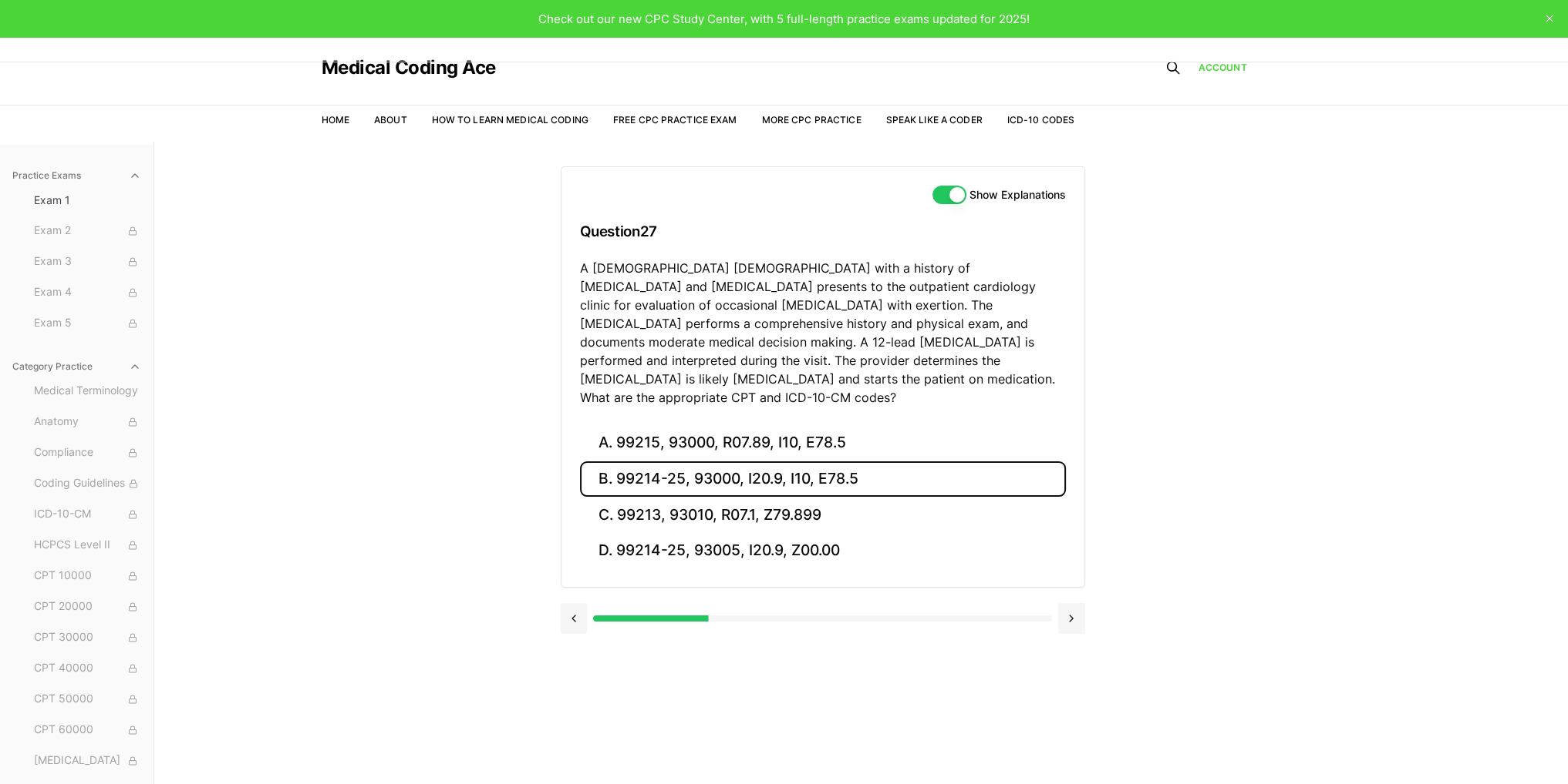
click at [649, 461] on button "B. 99214-25, 93000, I20.9, I10, E78.5" at bounding box center [823, 479] width 486 height 36
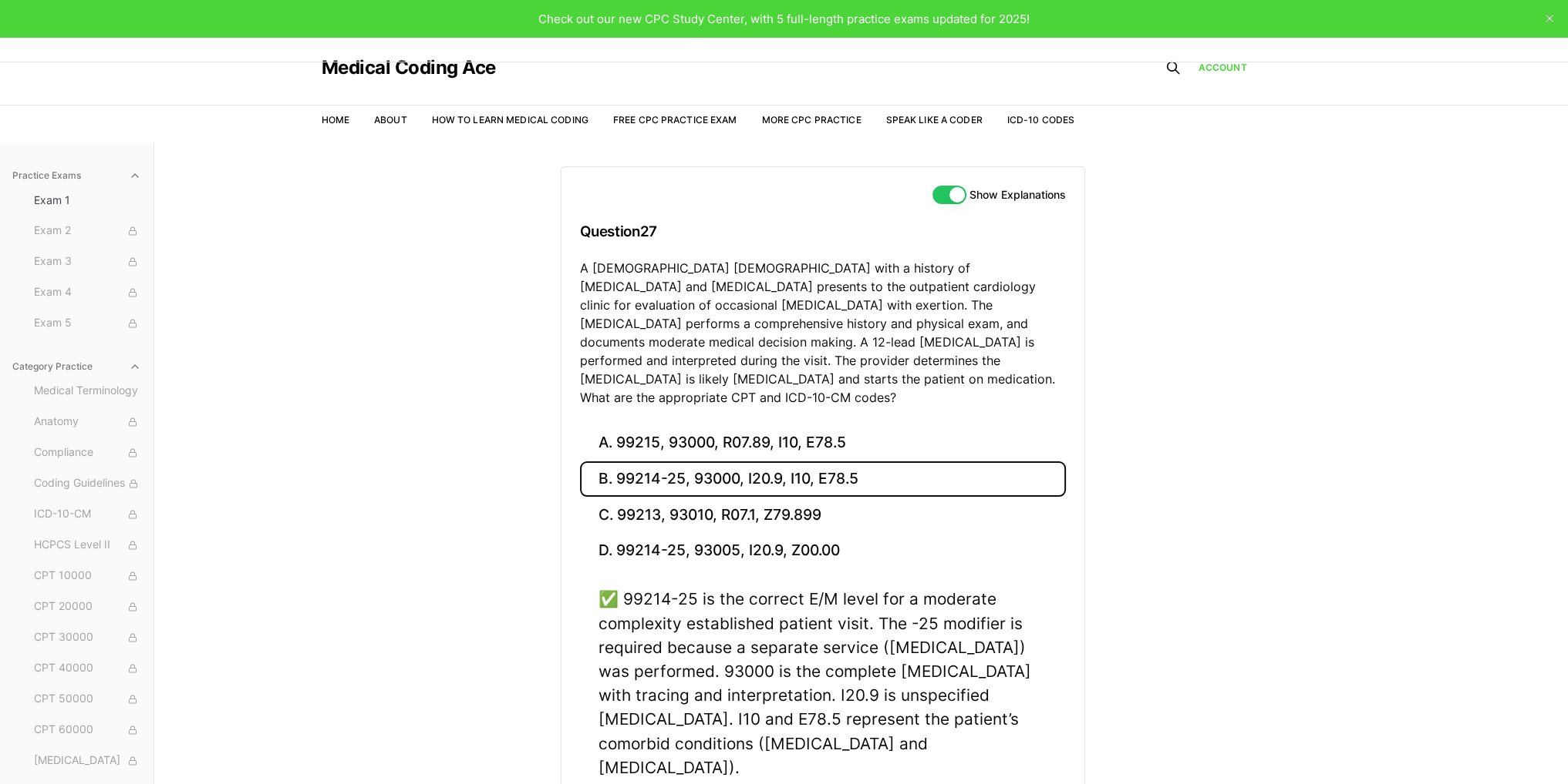
scroll to position [142, 0]
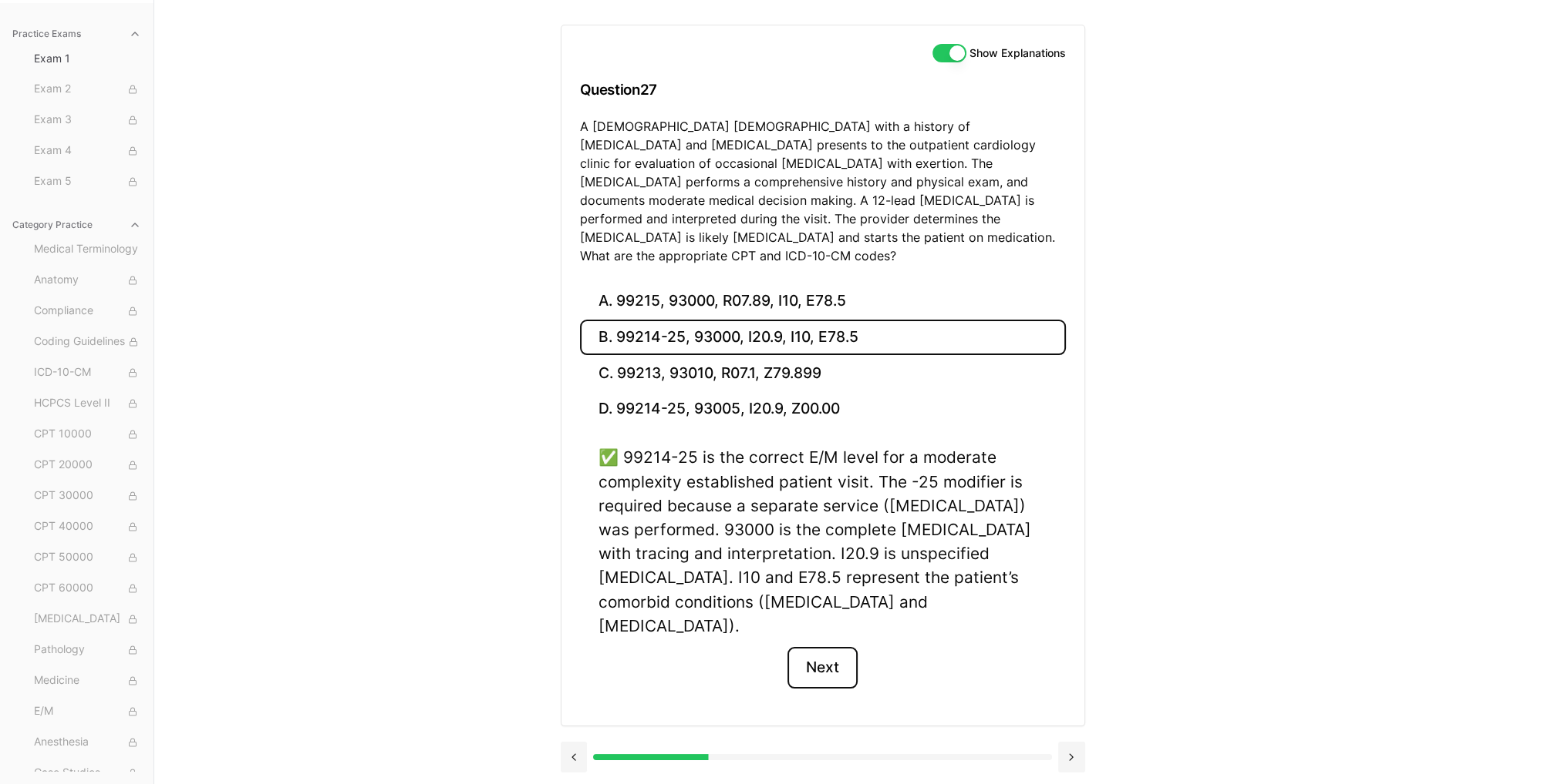
click at [817, 648] on button "Next" at bounding box center [822, 668] width 71 height 41
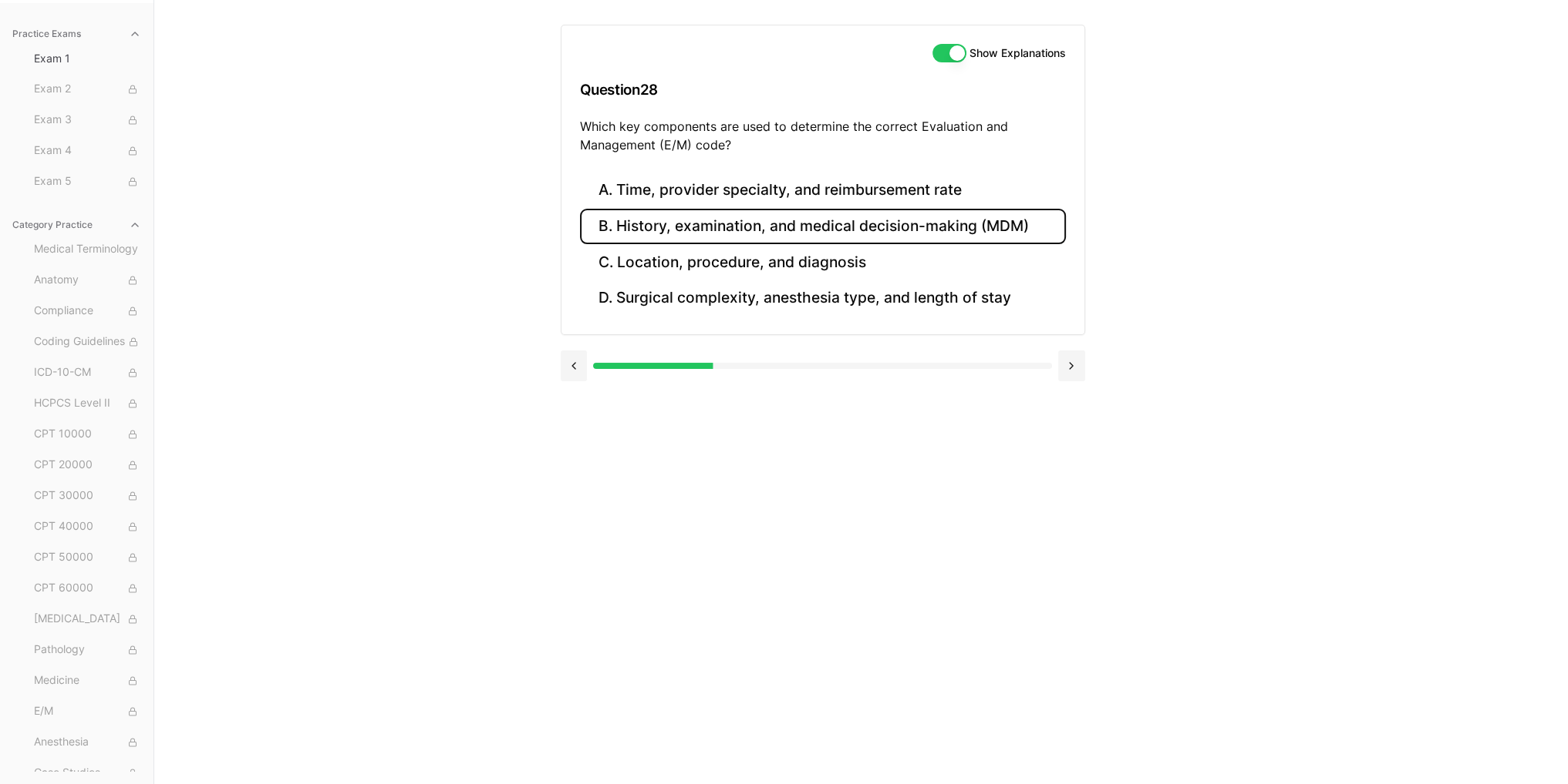
drag, startPoint x: 669, startPoint y: 241, endPoint x: 680, endPoint y: 231, distance: 14.9
click at [670, 239] on button "B. History, examination, and medical decision-making (MDM)" at bounding box center [823, 227] width 486 height 36
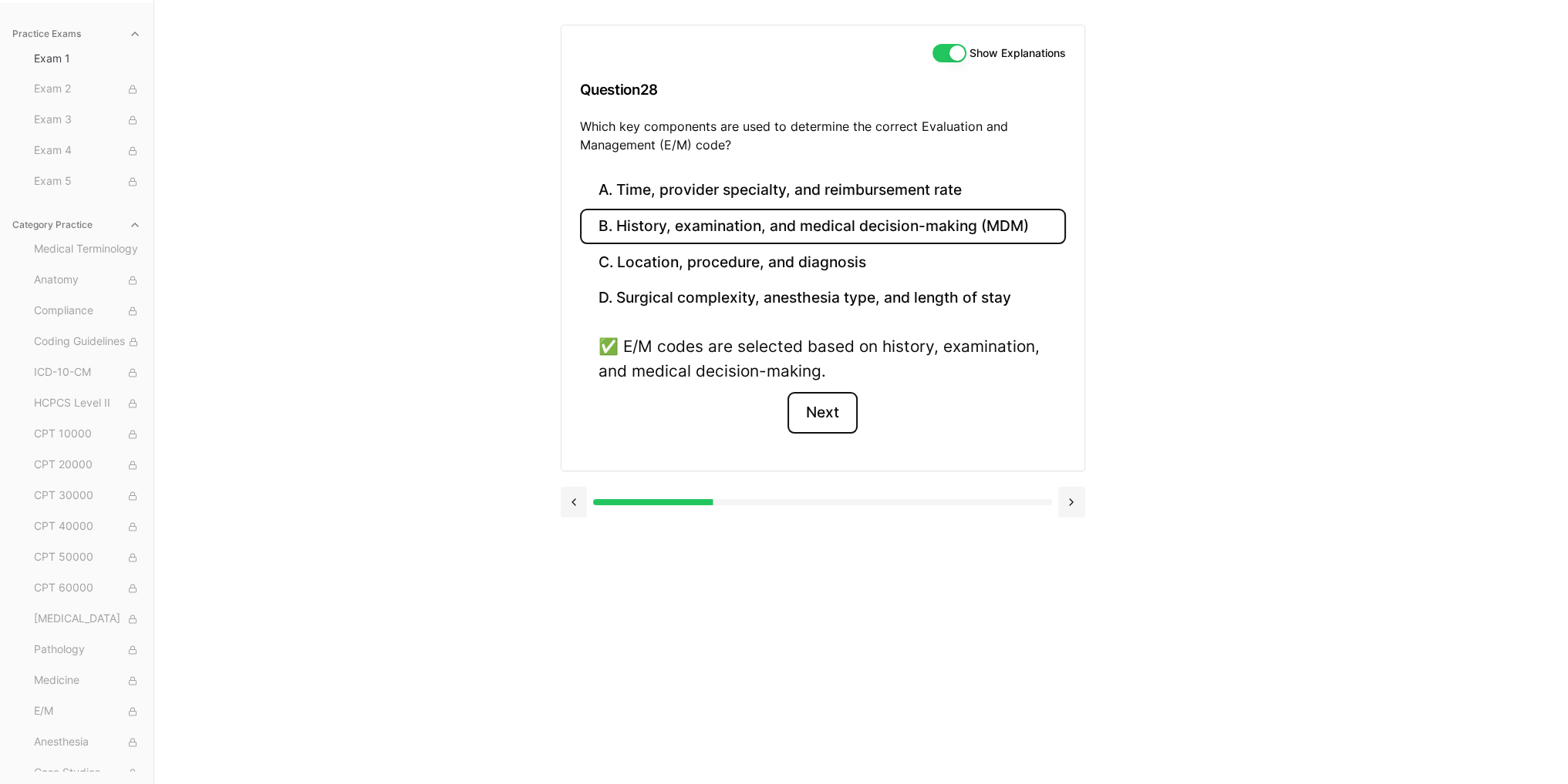
click at [832, 399] on button "Next" at bounding box center [822, 413] width 71 height 41
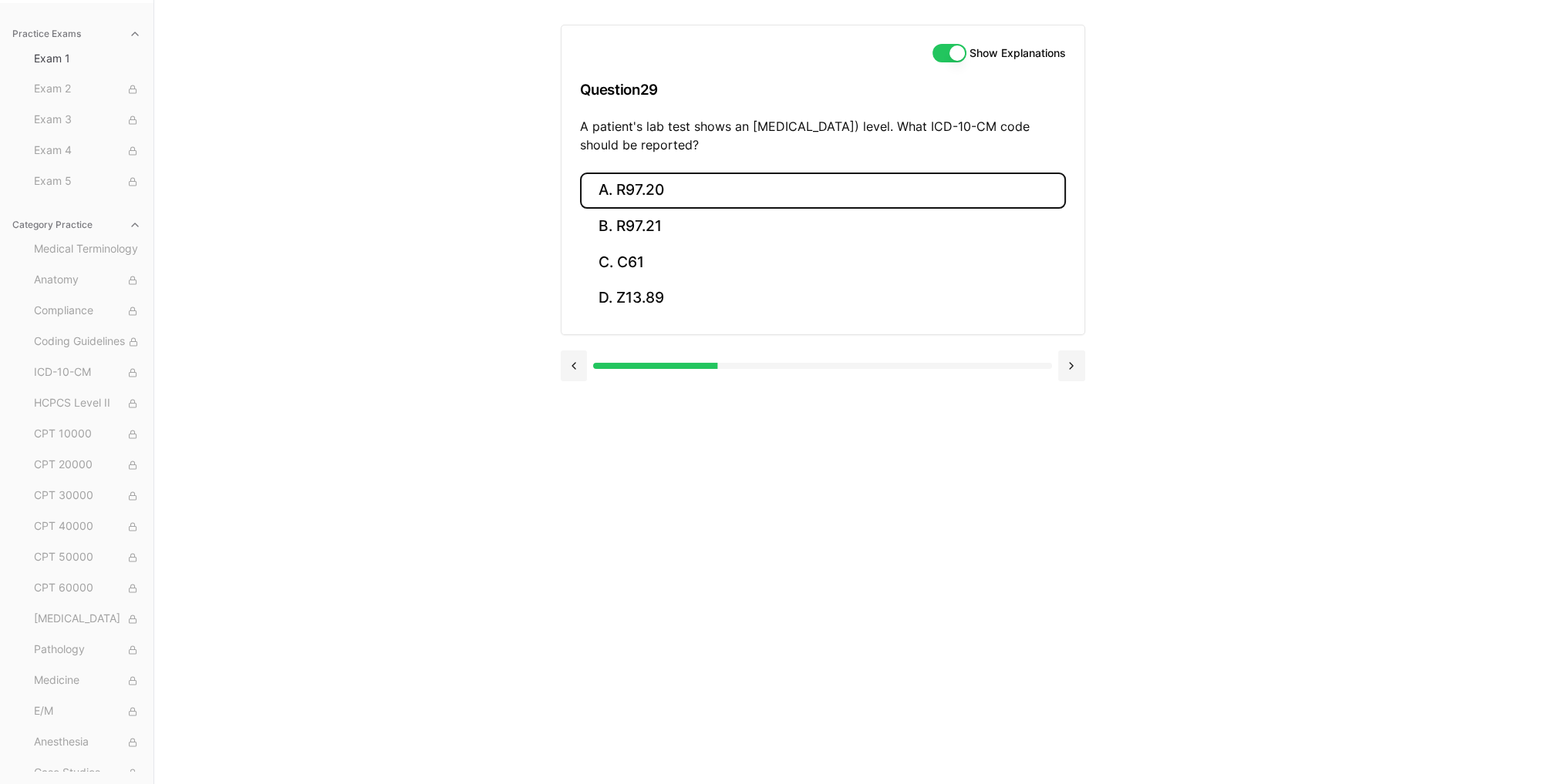
click at [680, 184] on button "A. R97.20" at bounding box center [823, 190] width 486 height 36
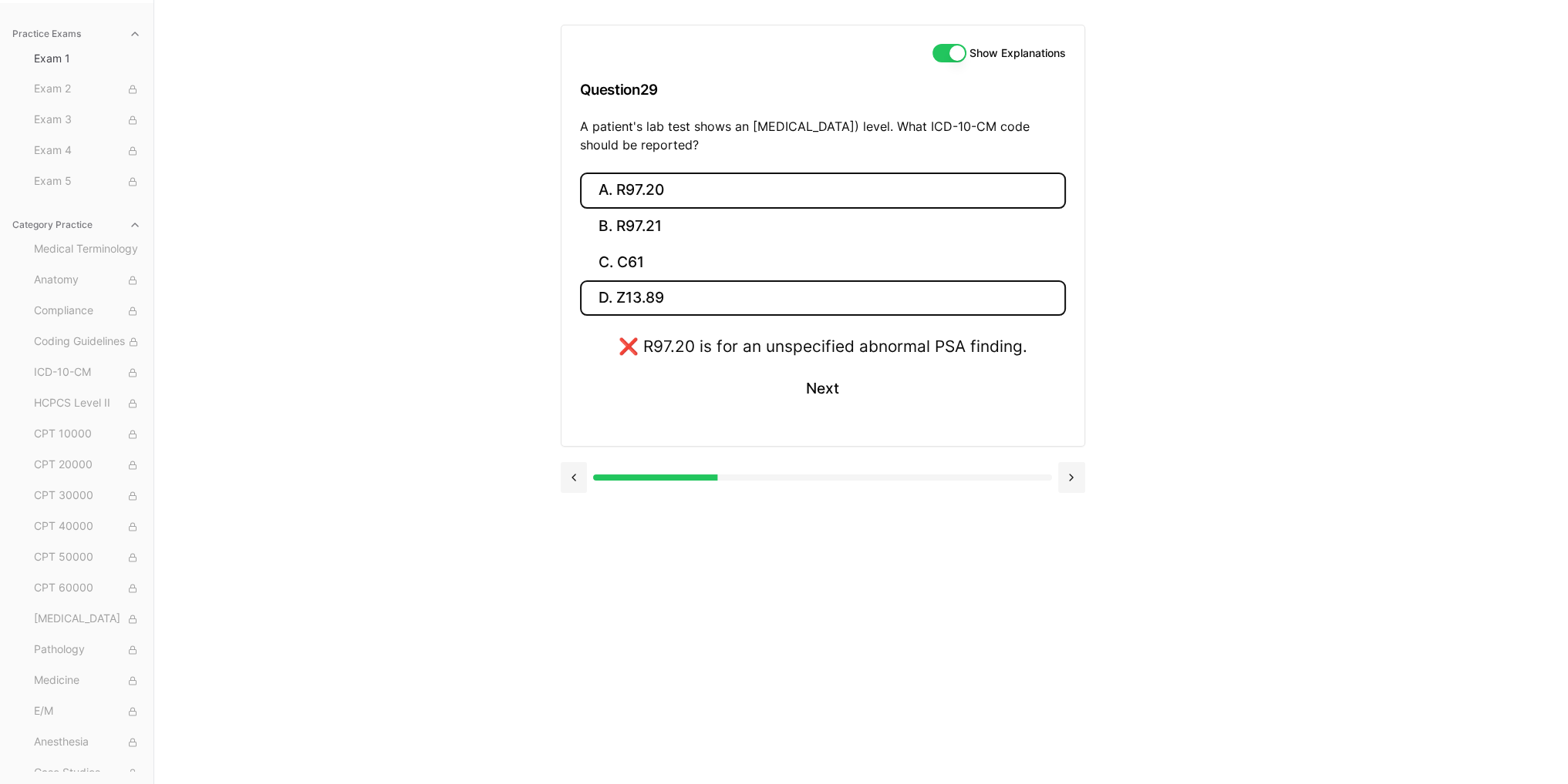
click at [667, 296] on button "D. Z13.89" at bounding box center [823, 298] width 486 height 36
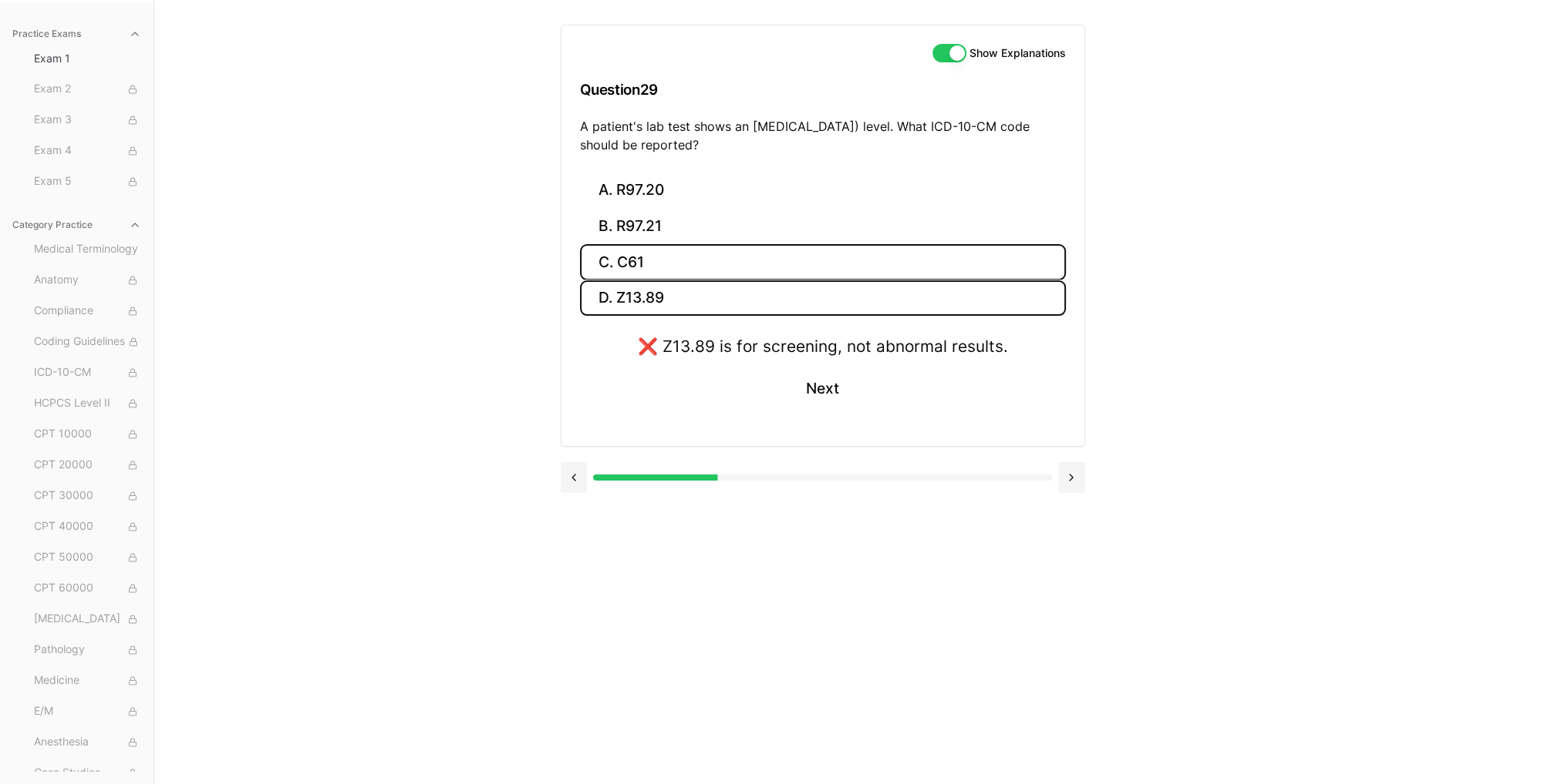
click at [686, 256] on button "C. C61" at bounding box center [823, 263] width 486 height 36
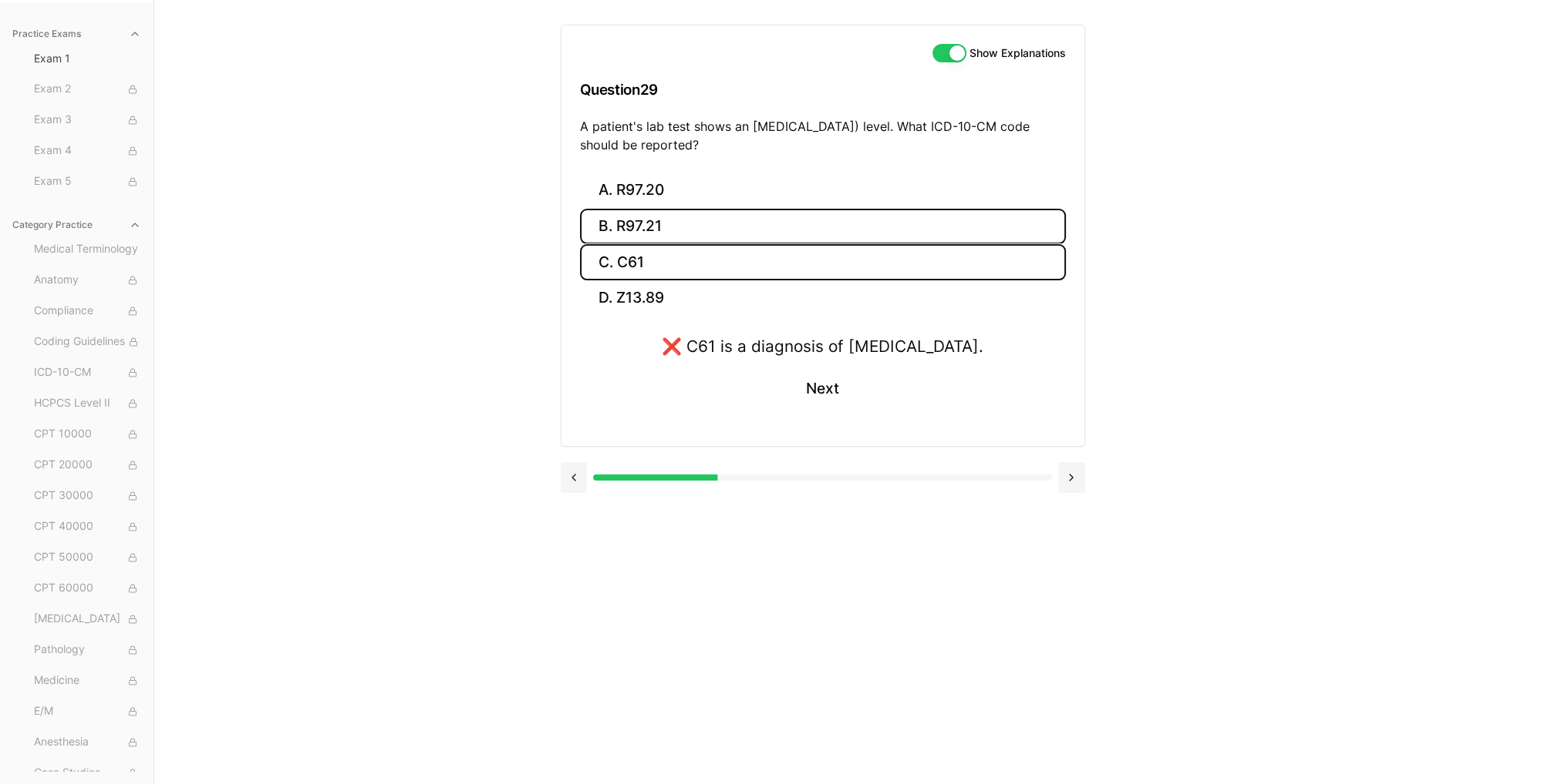
click at [698, 219] on button "B. R97.21" at bounding box center [823, 227] width 486 height 36
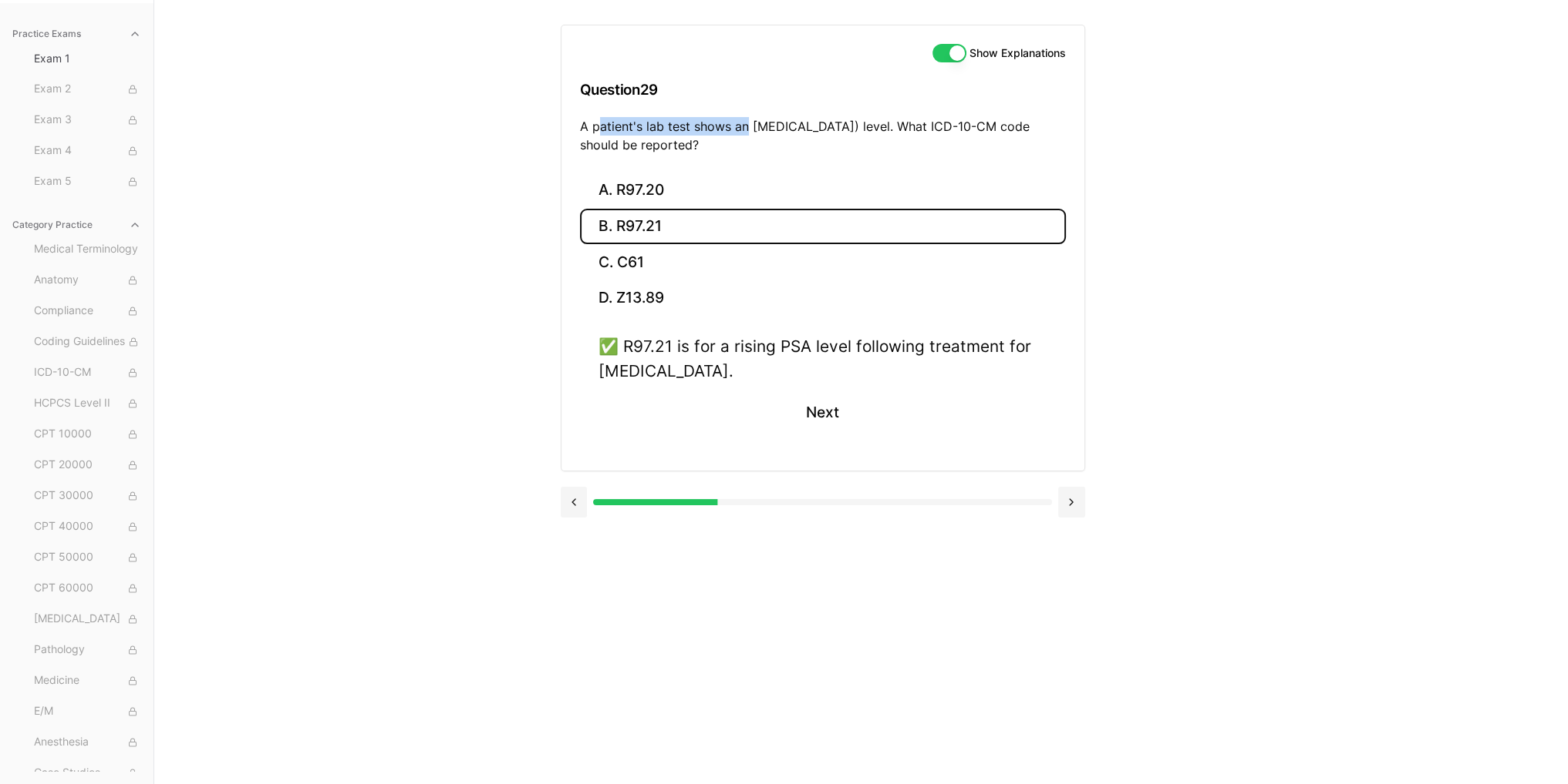
drag, startPoint x: 602, startPoint y: 130, endPoint x: 764, endPoint y: 125, distance: 162.1
click at [748, 127] on p "A patient's lab test shows an elevated prostate-specific antigen (PSA) level. W…" at bounding box center [823, 135] width 486 height 37
click at [800, 121] on p "A patient's lab test shows an elevated prostate-specific antigen (PSA) level. W…" at bounding box center [823, 135] width 486 height 37
click at [810, 415] on button "Next" at bounding box center [822, 413] width 71 height 41
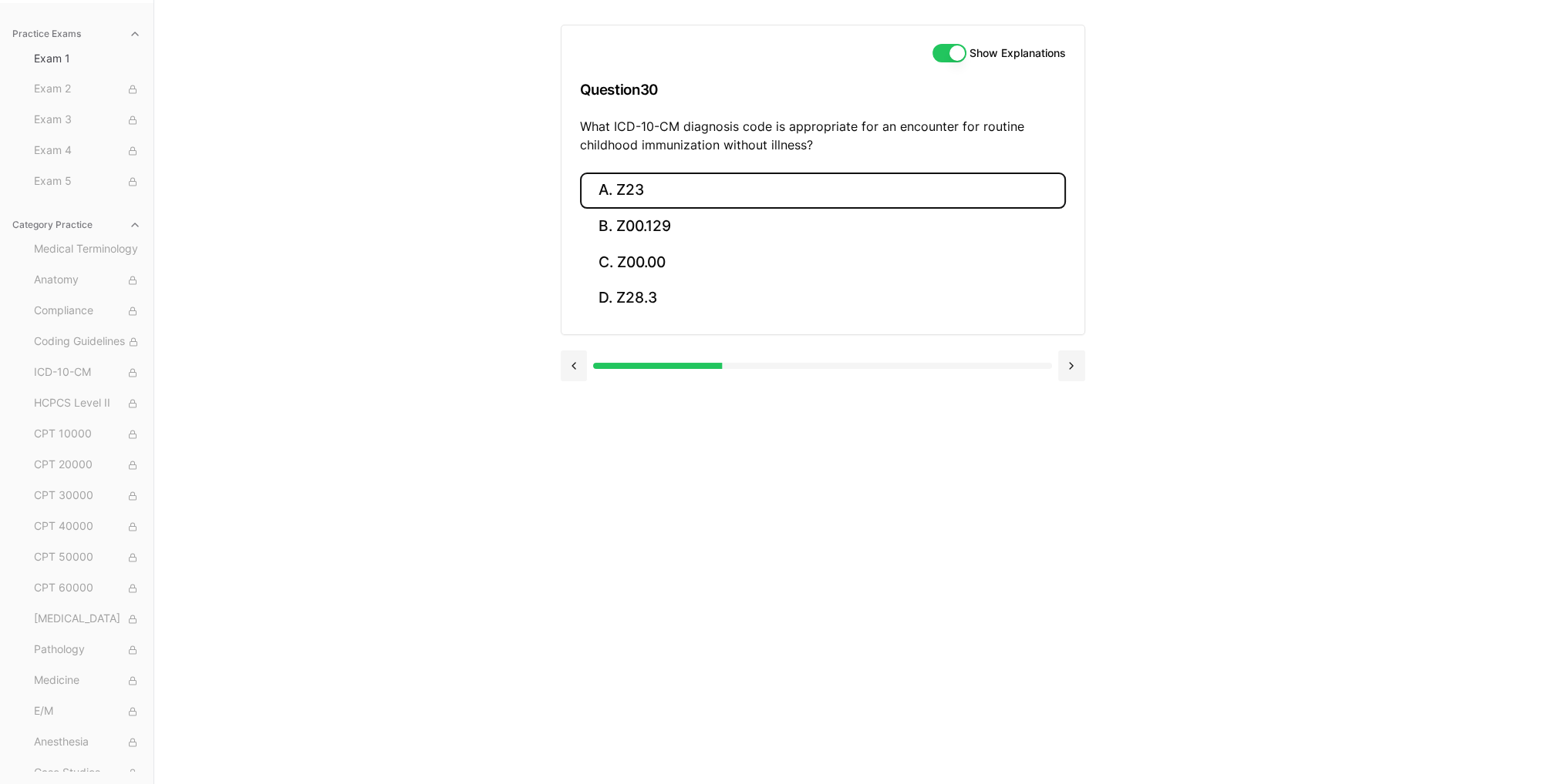
click at [633, 173] on button "A. Z23" at bounding box center [823, 190] width 486 height 36
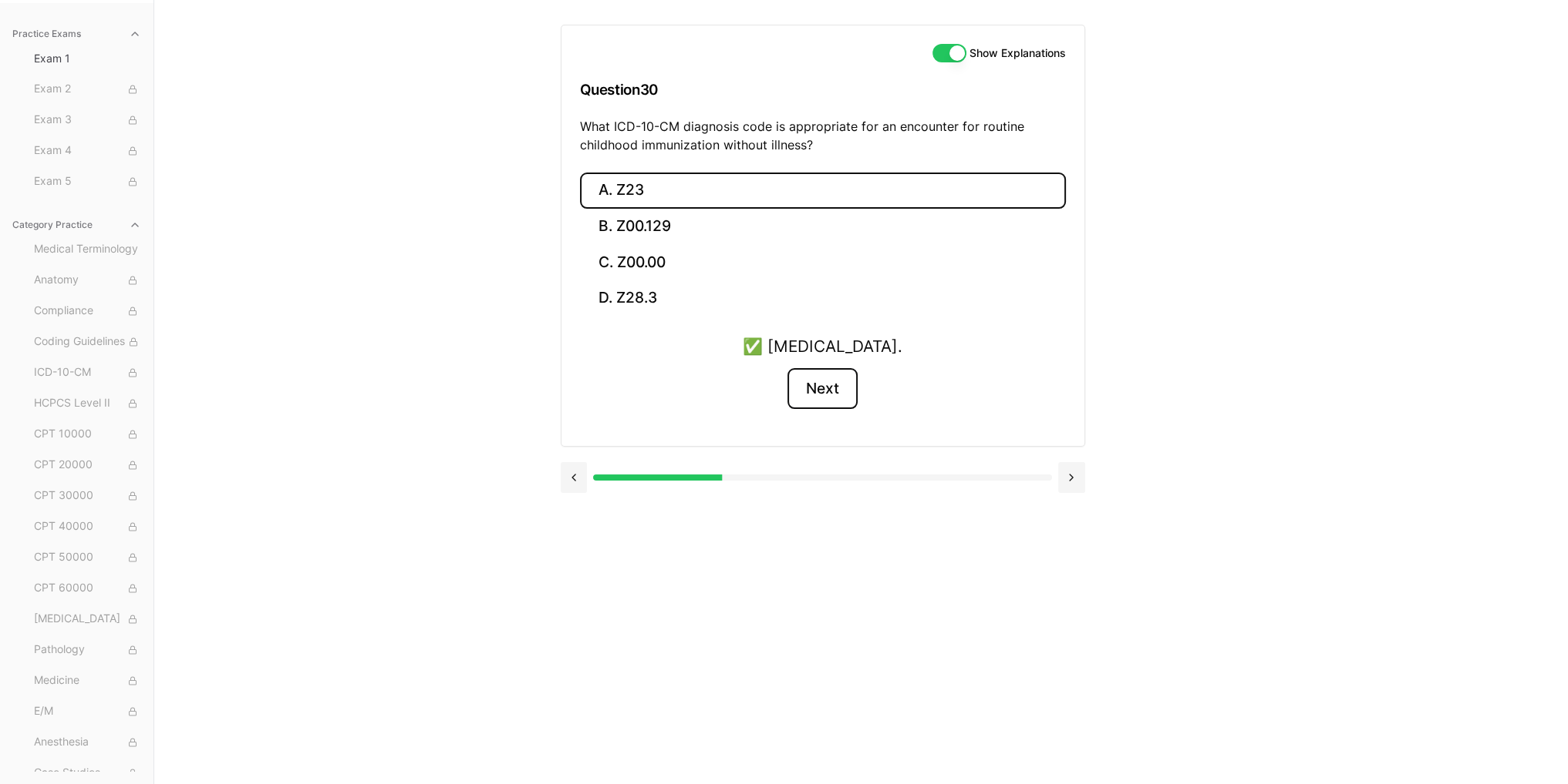
click at [833, 392] on button "Next" at bounding box center [822, 389] width 71 height 41
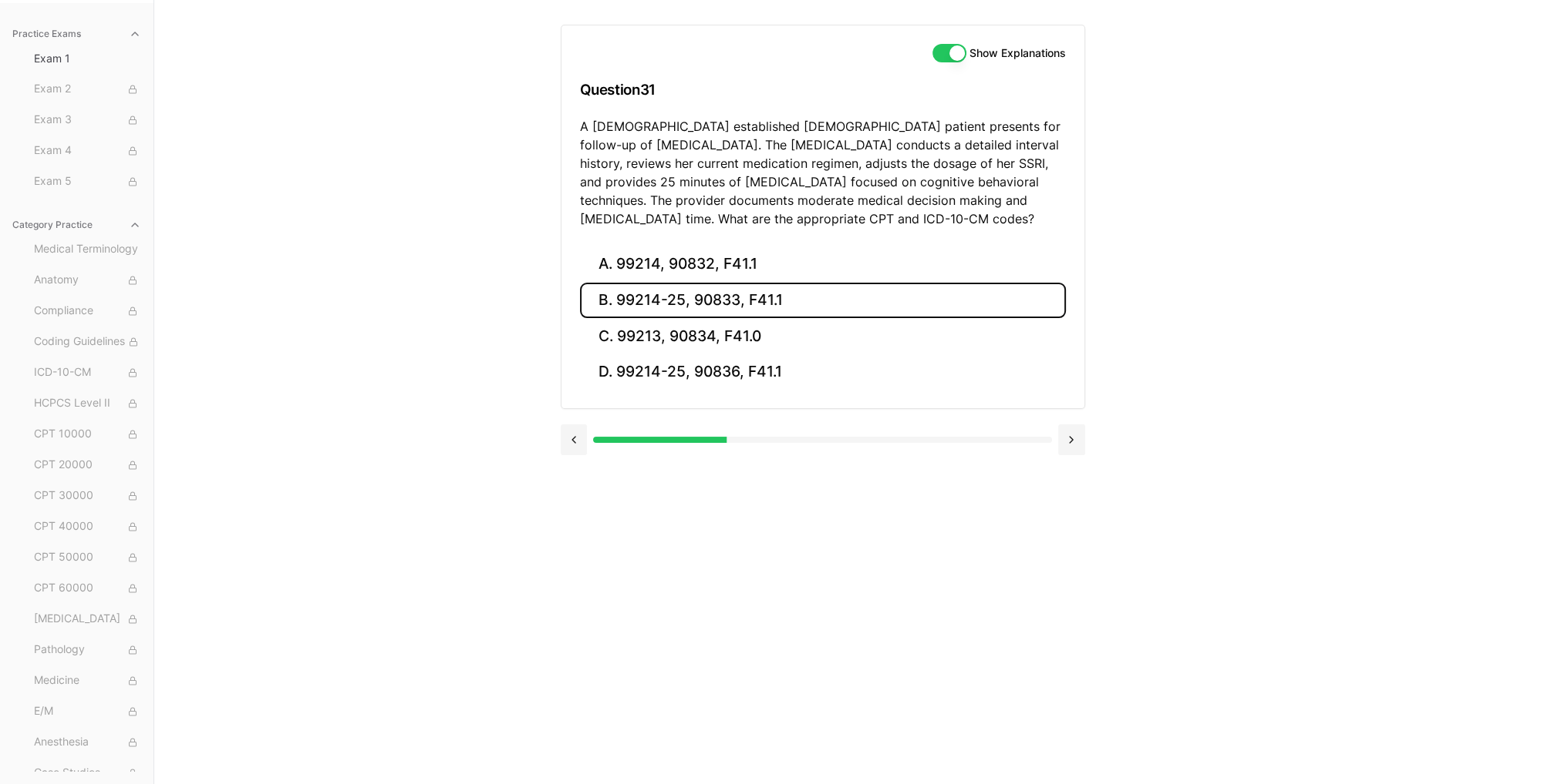
click at [706, 300] on button "B. 99214-25, 90833, F41.1" at bounding box center [823, 300] width 486 height 36
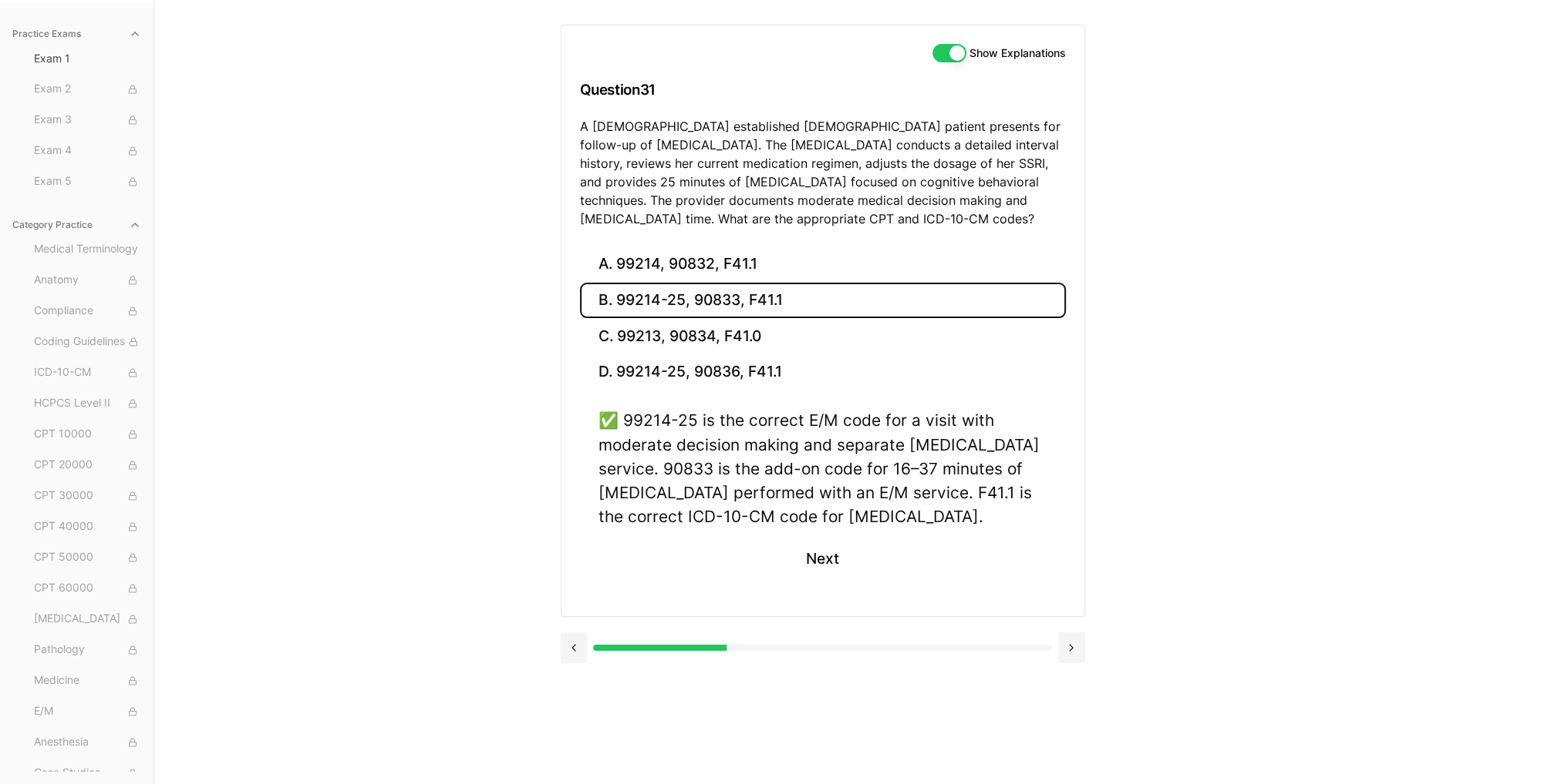
click at [824, 518] on div "✅ 99214-25 is the correct E/M code for a visit with moderate decision making an…" at bounding box center [822, 469] width 449 height 120
click at [815, 568] on button "Next" at bounding box center [822, 558] width 71 height 41
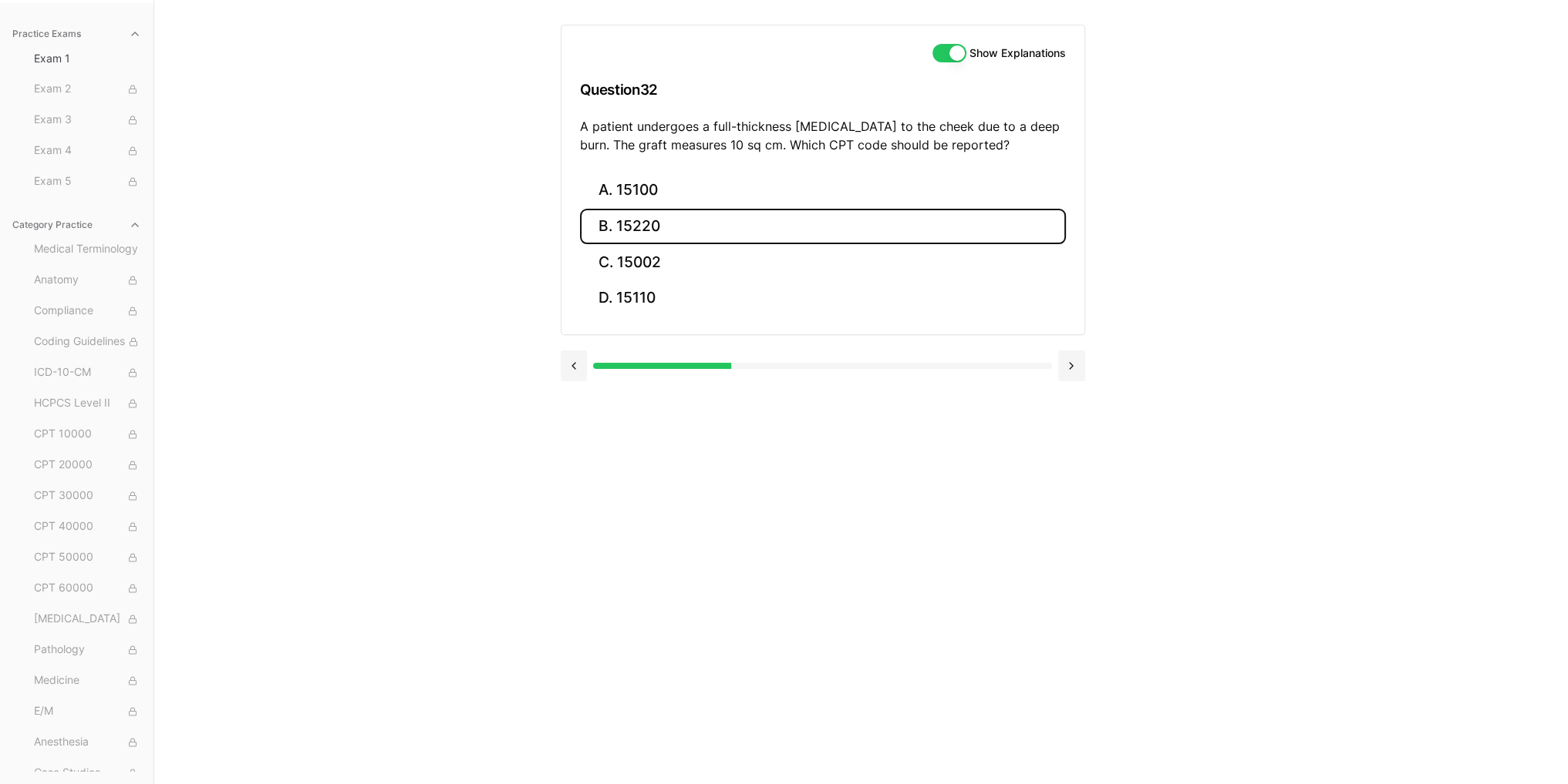
click at [672, 219] on button "B. 15220" at bounding box center [823, 227] width 486 height 36
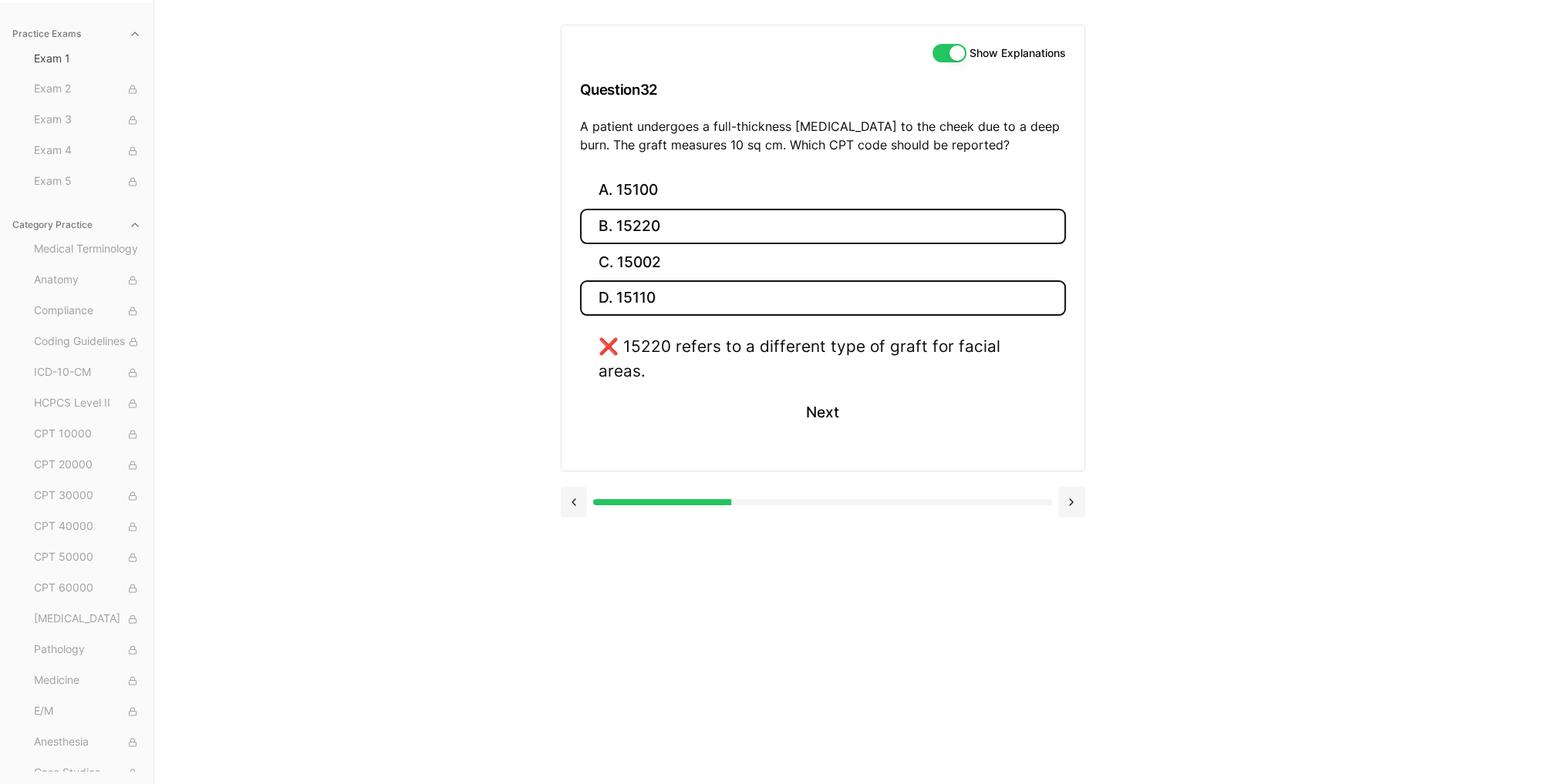
click at [685, 289] on button "D. 15110" at bounding box center [823, 298] width 486 height 36
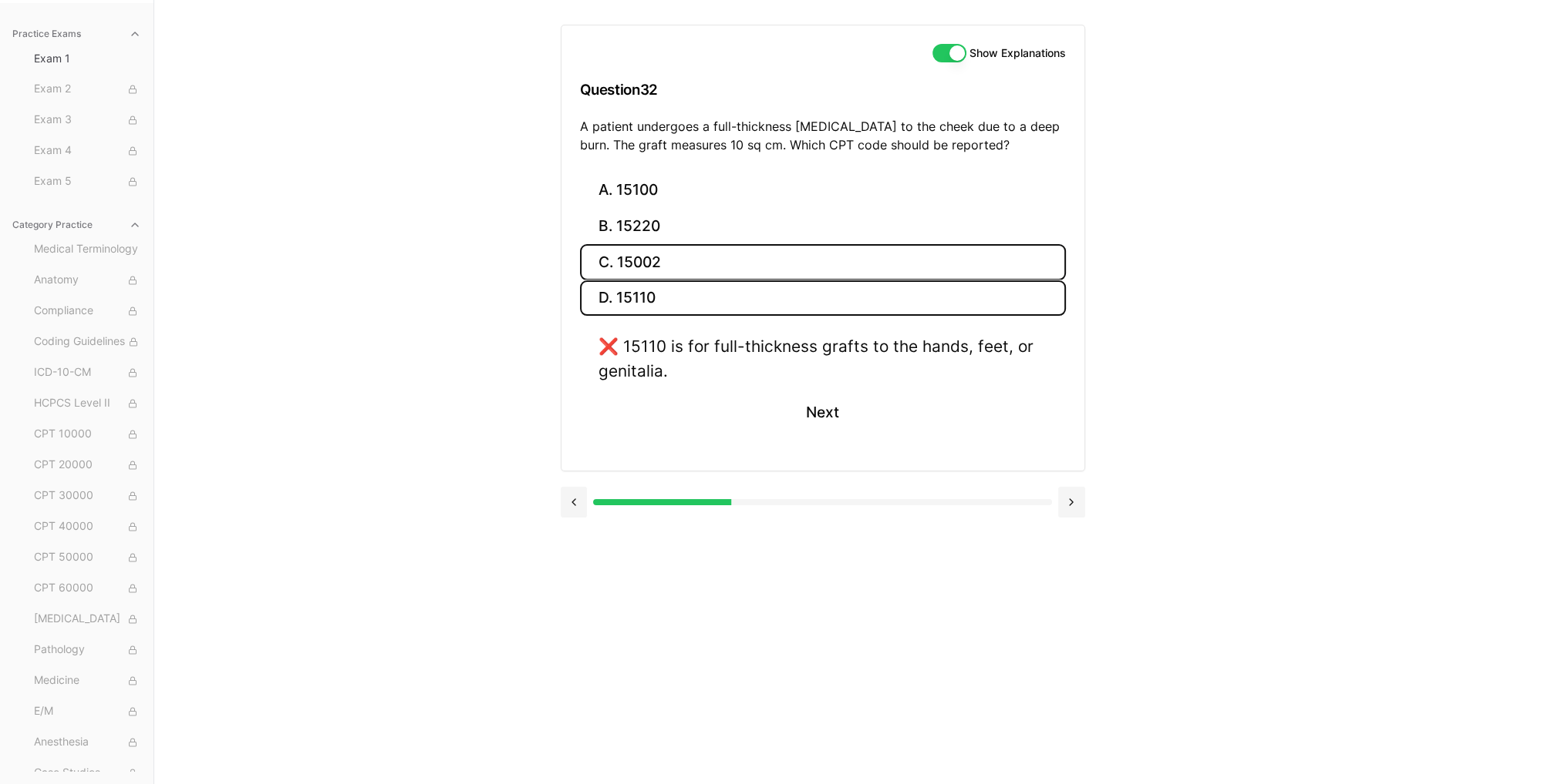
click at [703, 250] on button "C. 15002" at bounding box center [823, 263] width 486 height 36
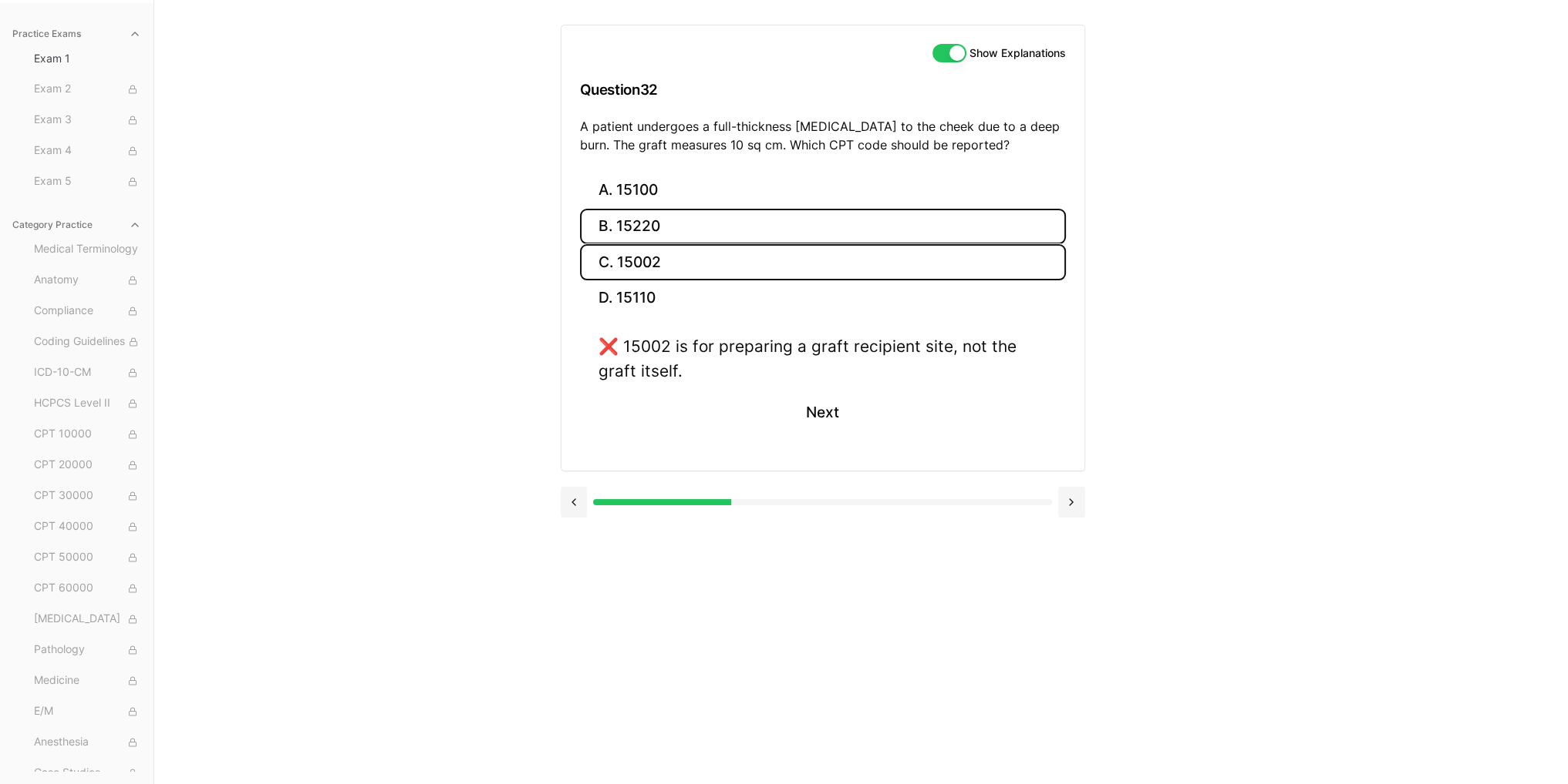
click at [717, 226] on button "B. 15220" at bounding box center [823, 227] width 486 height 36
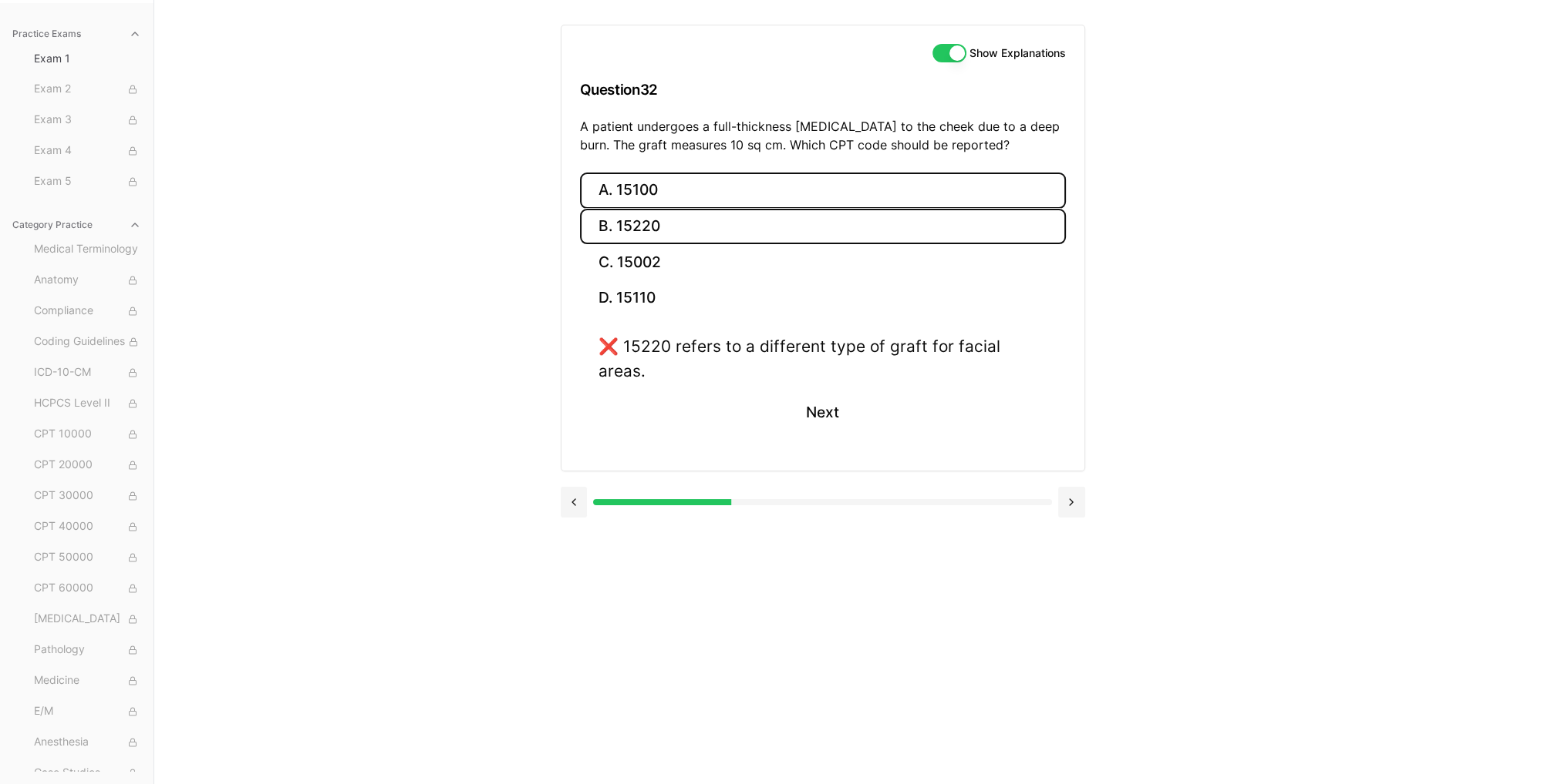
click at [721, 188] on button "A. 15100" at bounding box center [823, 190] width 486 height 36
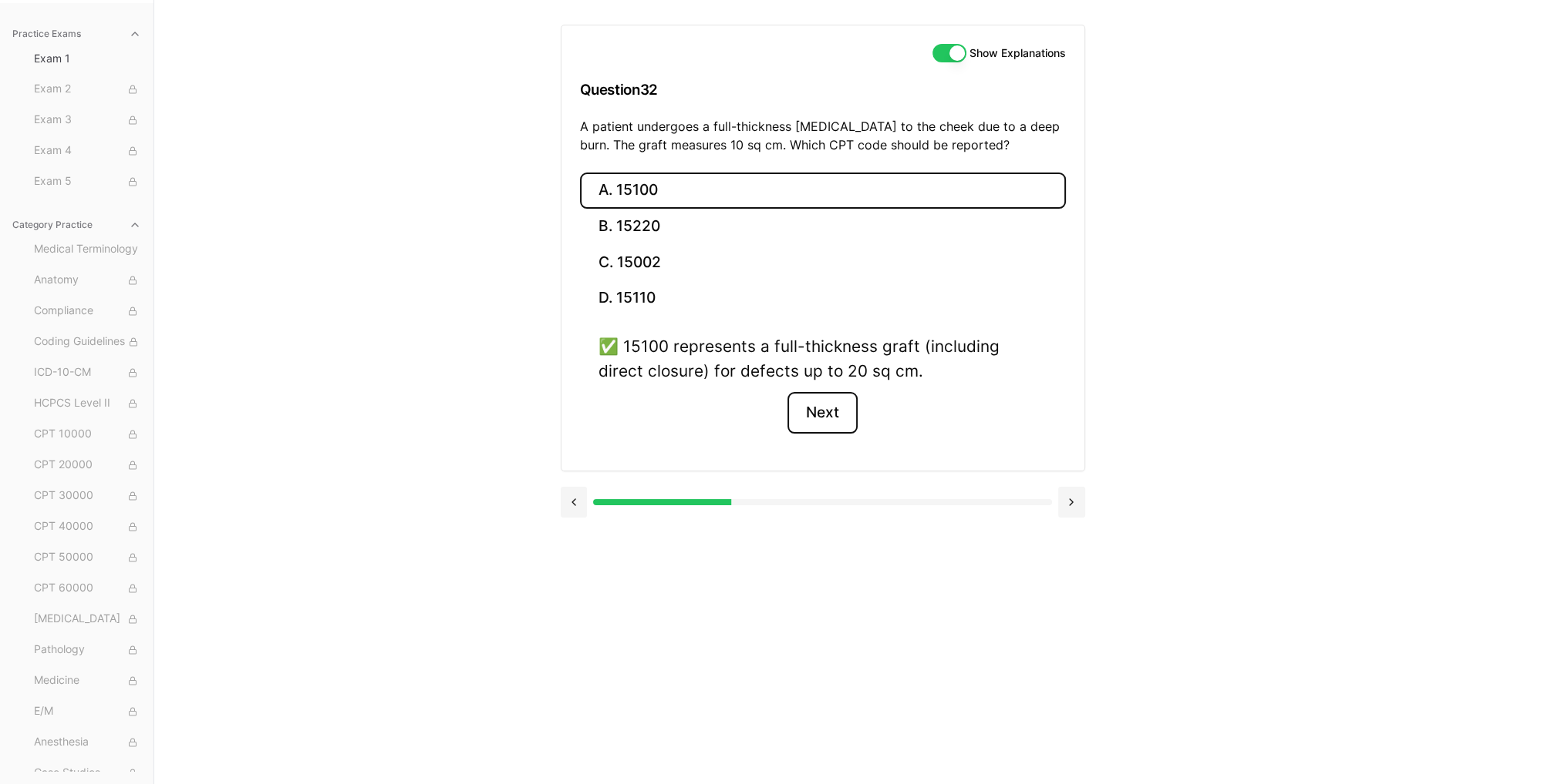
click at [830, 414] on button "Next" at bounding box center [822, 413] width 71 height 41
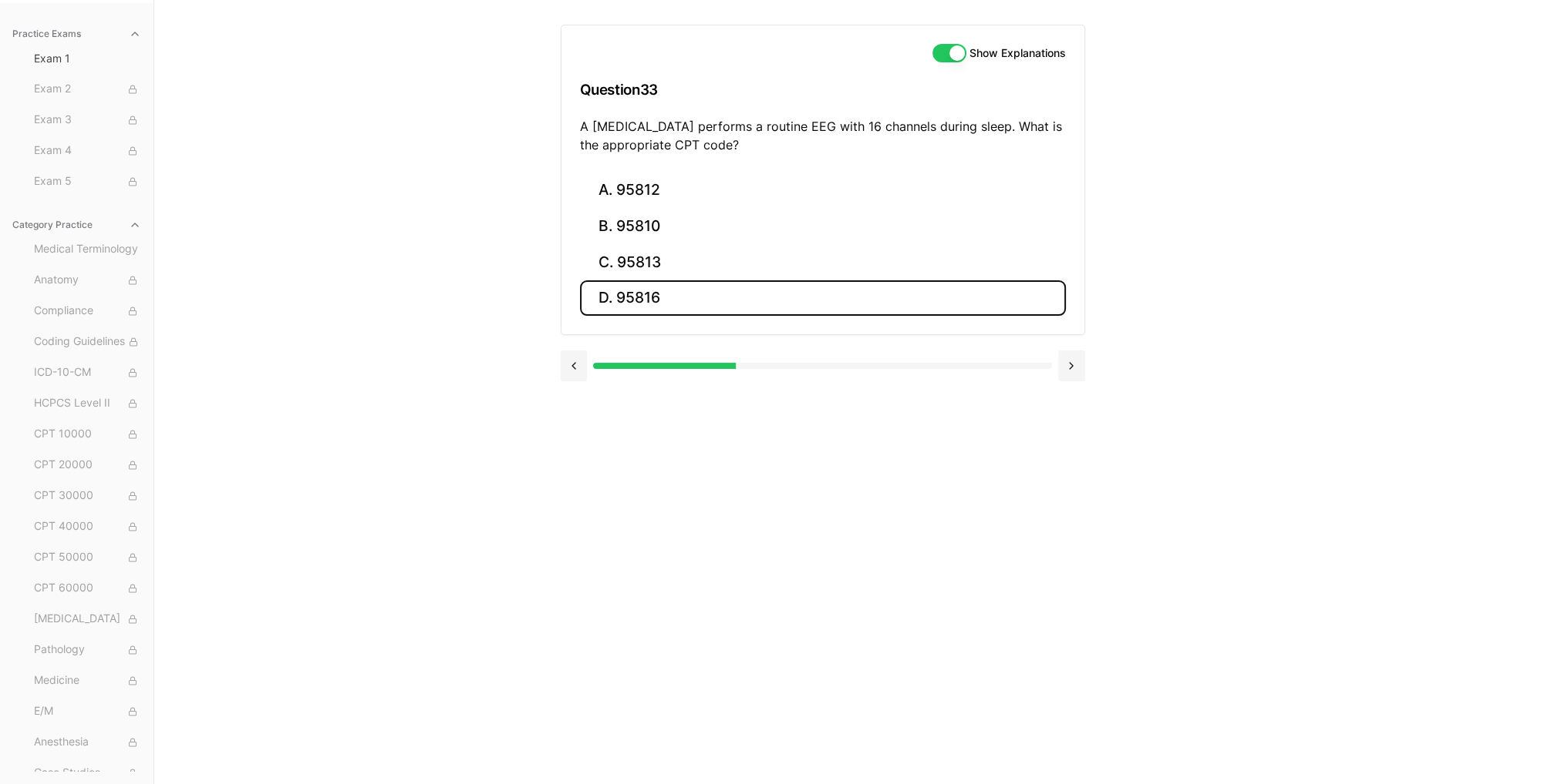
click at [784, 298] on button "D. 95816" at bounding box center [823, 298] width 486 height 36
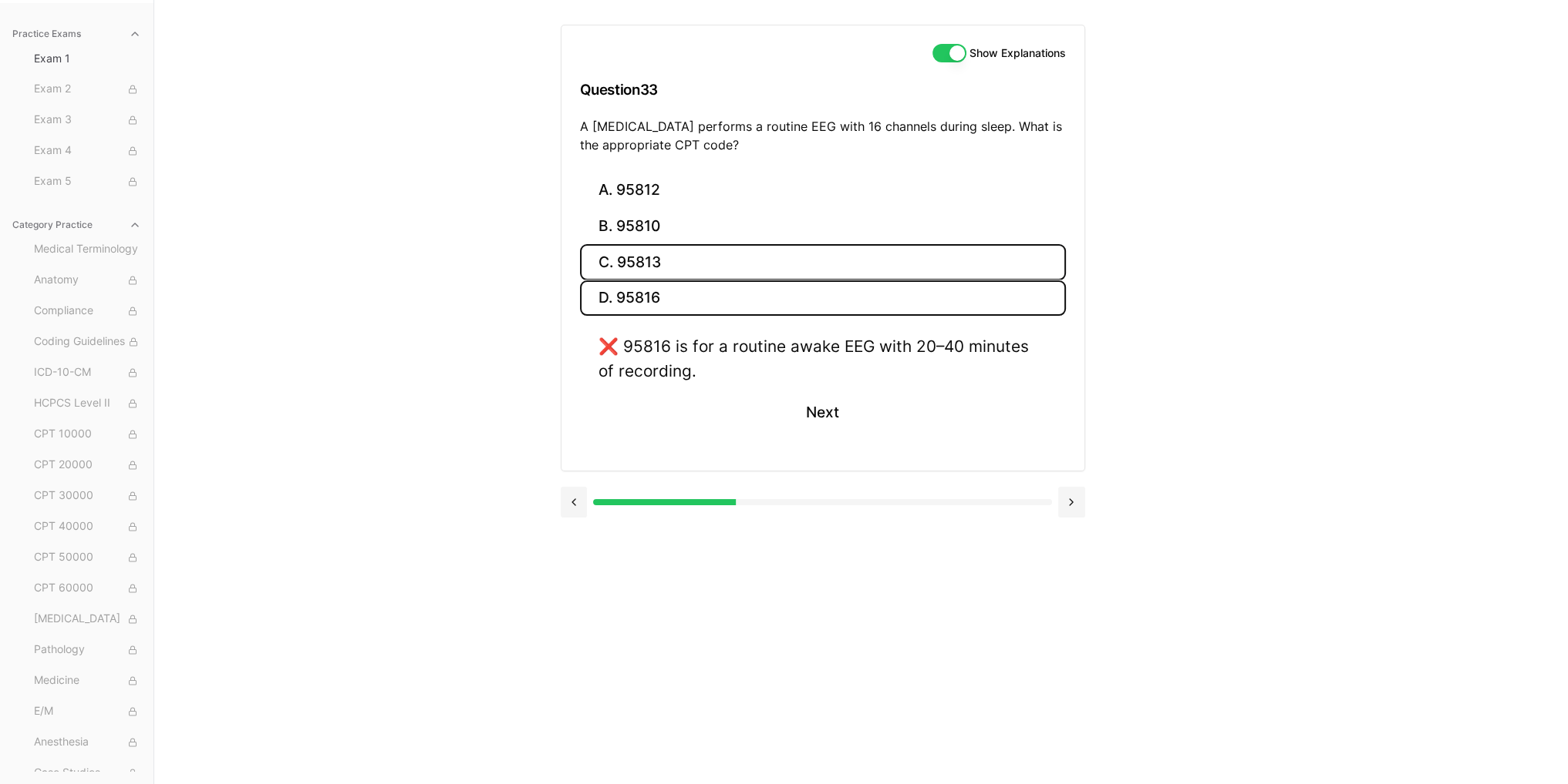
click at [782, 253] on button "C. 95813" at bounding box center [823, 263] width 486 height 36
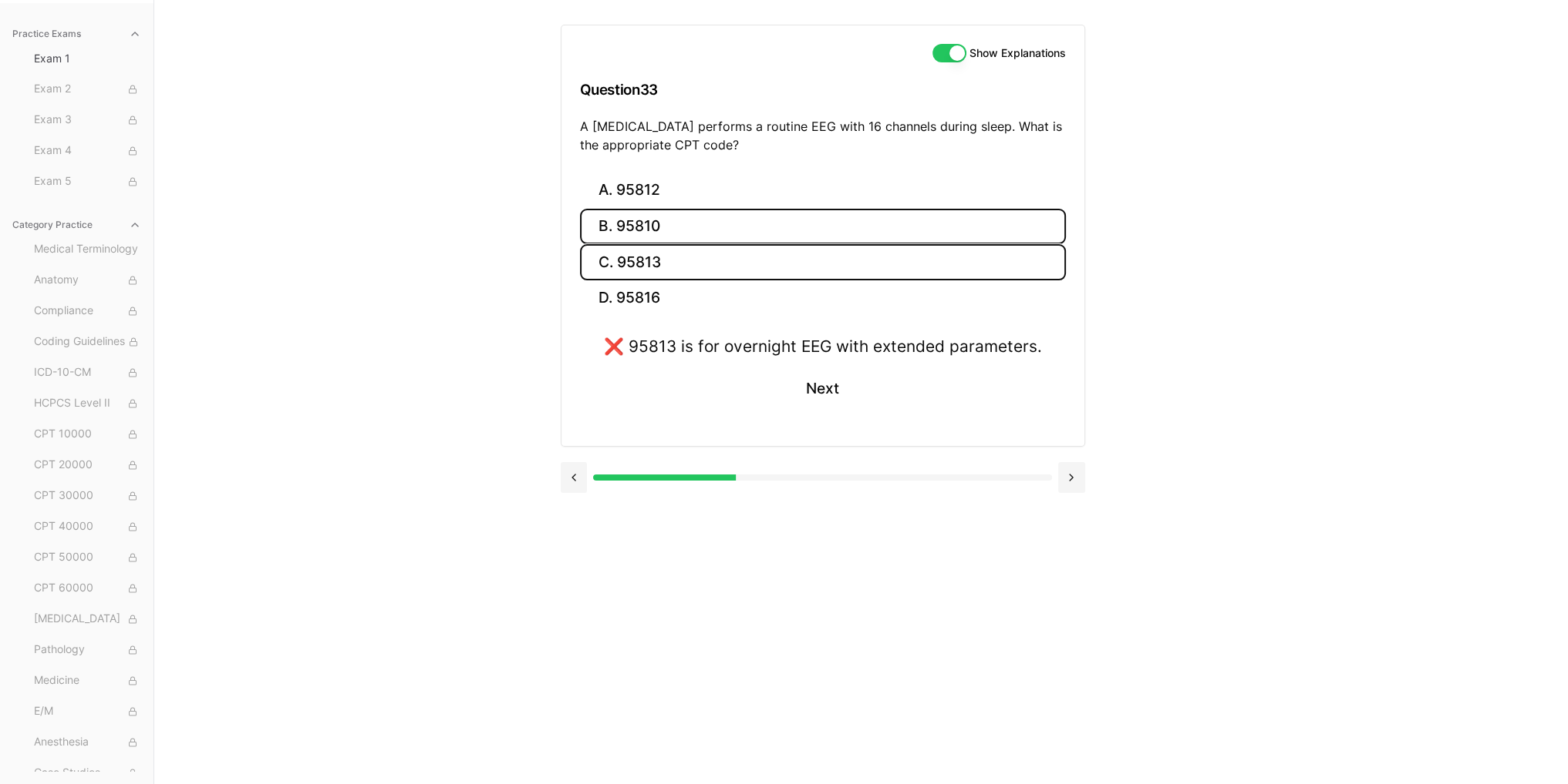
click at [774, 219] on button "B. 95810" at bounding box center [823, 227] width 486 height 36
click at [817, 389] on button "Next" at bounding box center [822, 389] width 71 height 41
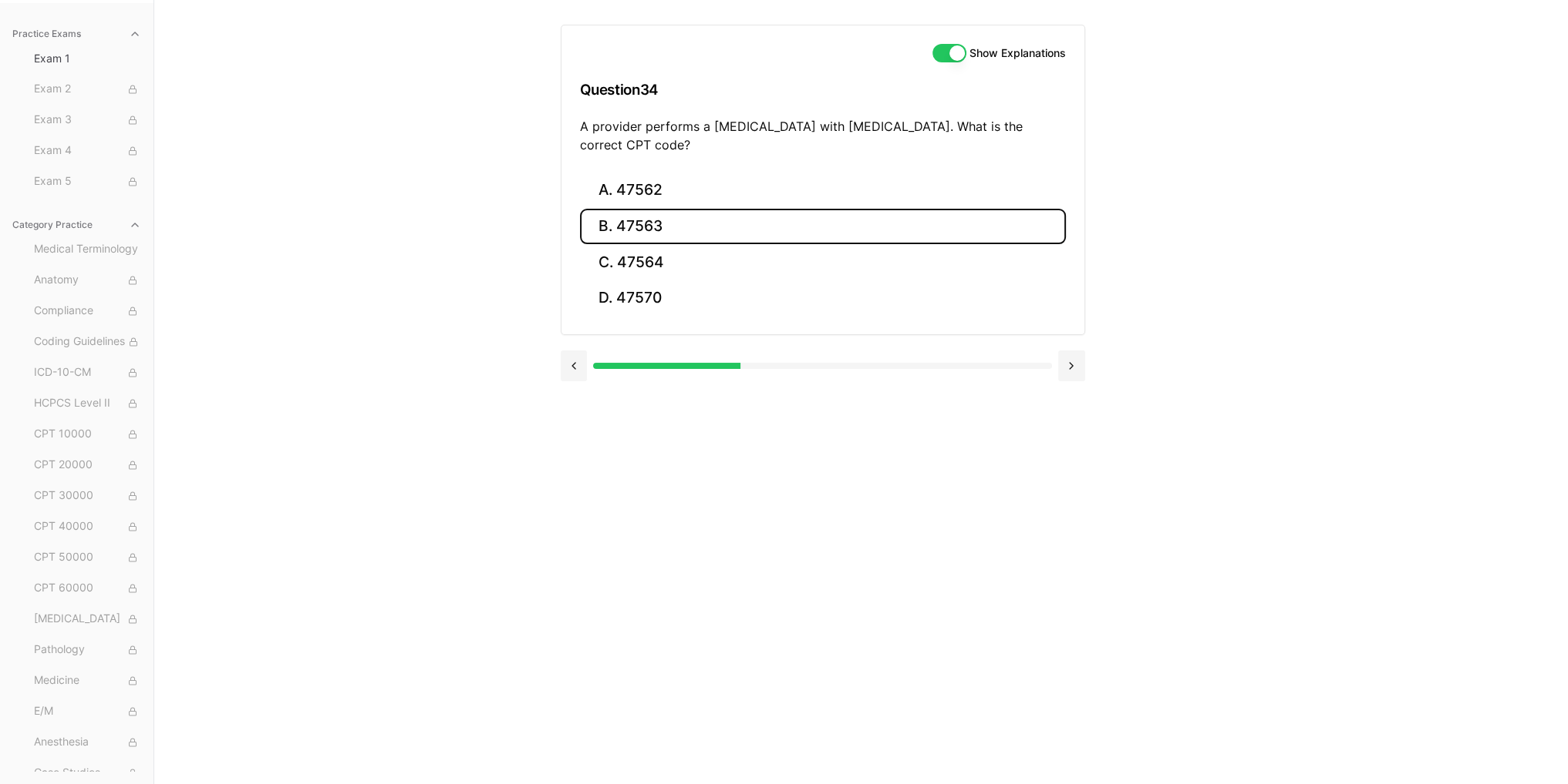
click at [694, 222] on button "B. 47563" at bounding box center [823, 227] width 486 height 36
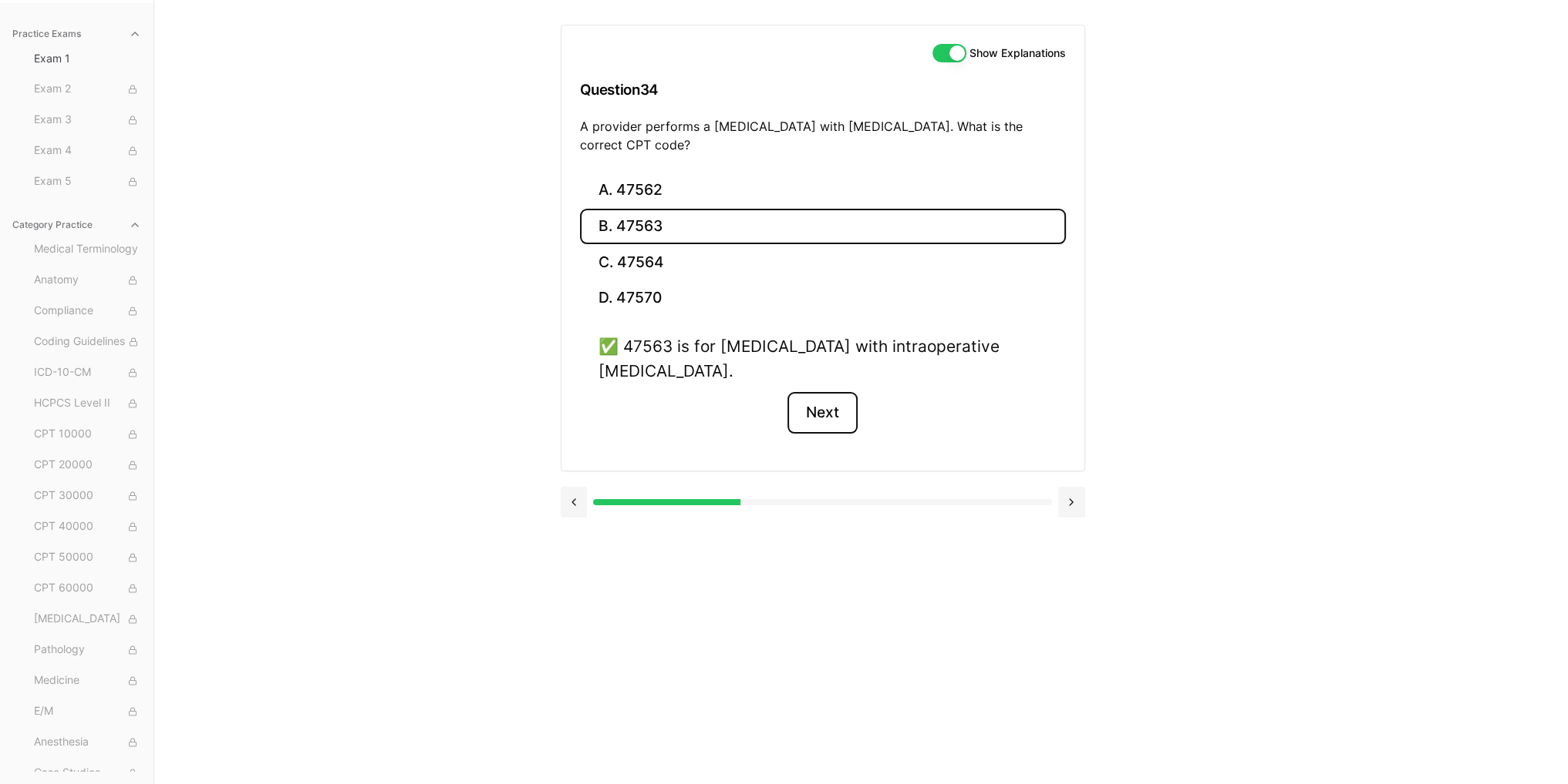
click at [801, 409] on button "Next" at bounding box center [822, 413] width 71 height 41
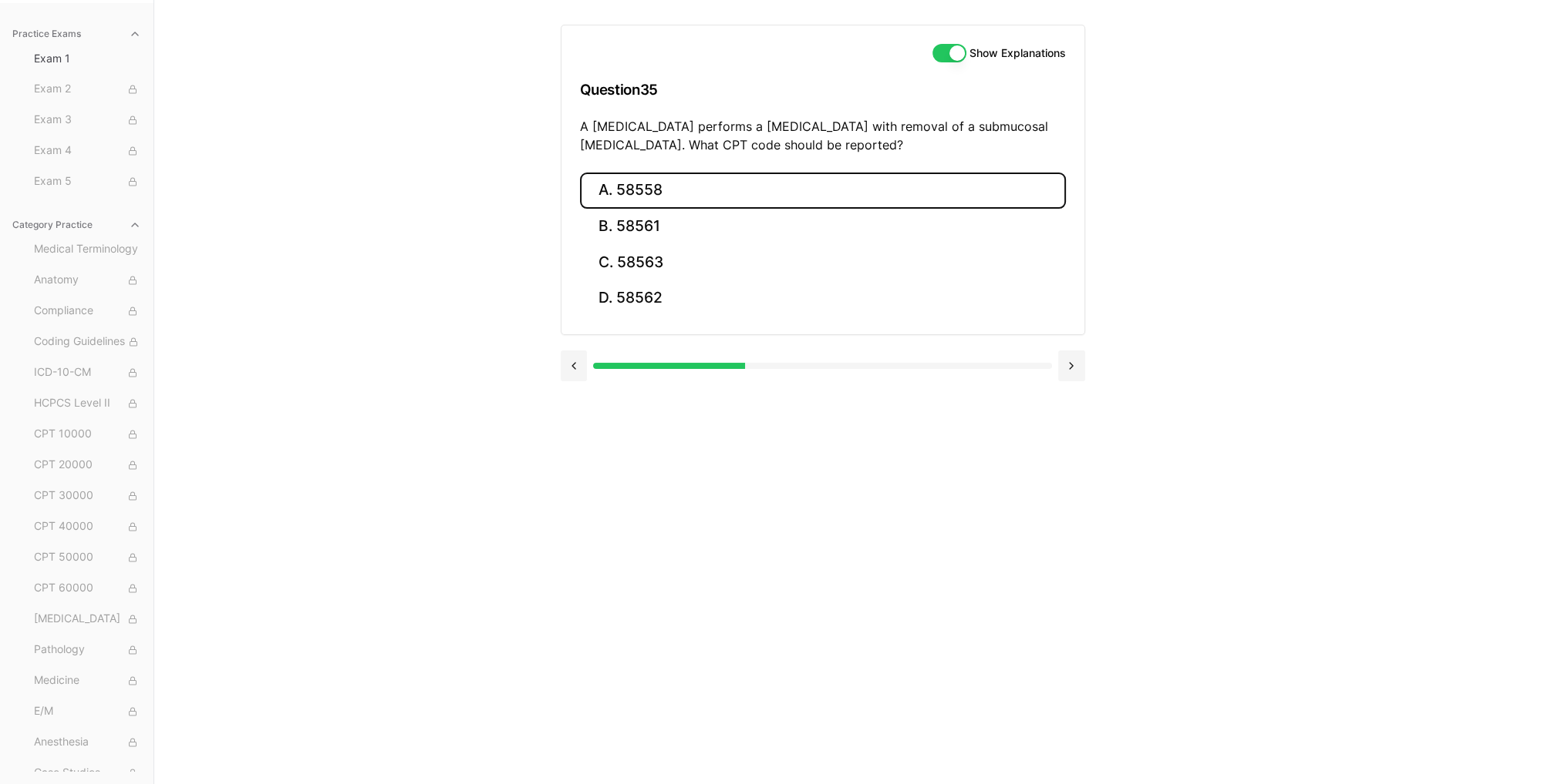
click at [654, 201] on button "A. 58558" at bounding box center [823, 190] width 486 height 36
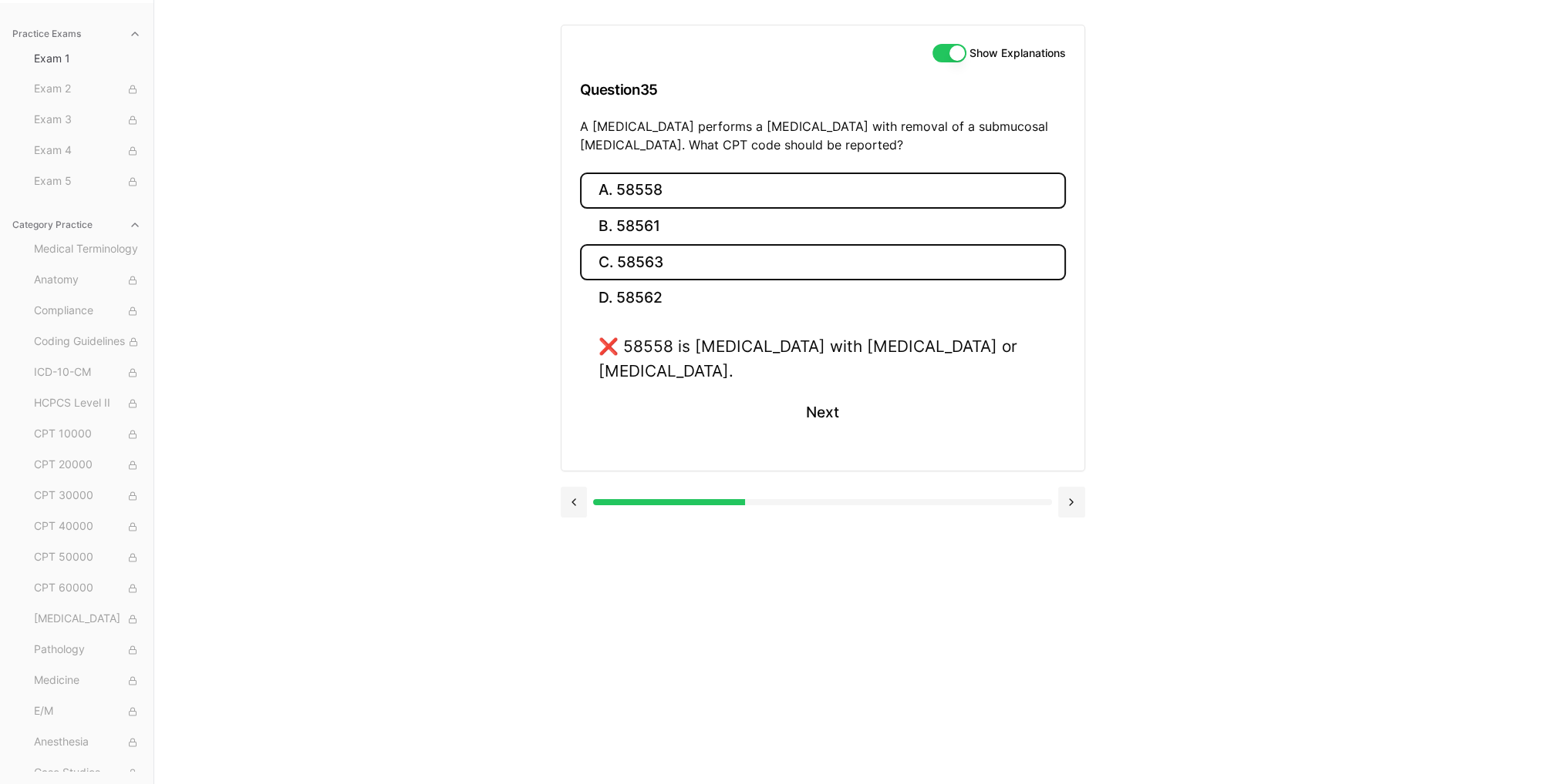
click at [681, 272] on button "C. 58563" at bounding box center [823, 263] width 486 height 36
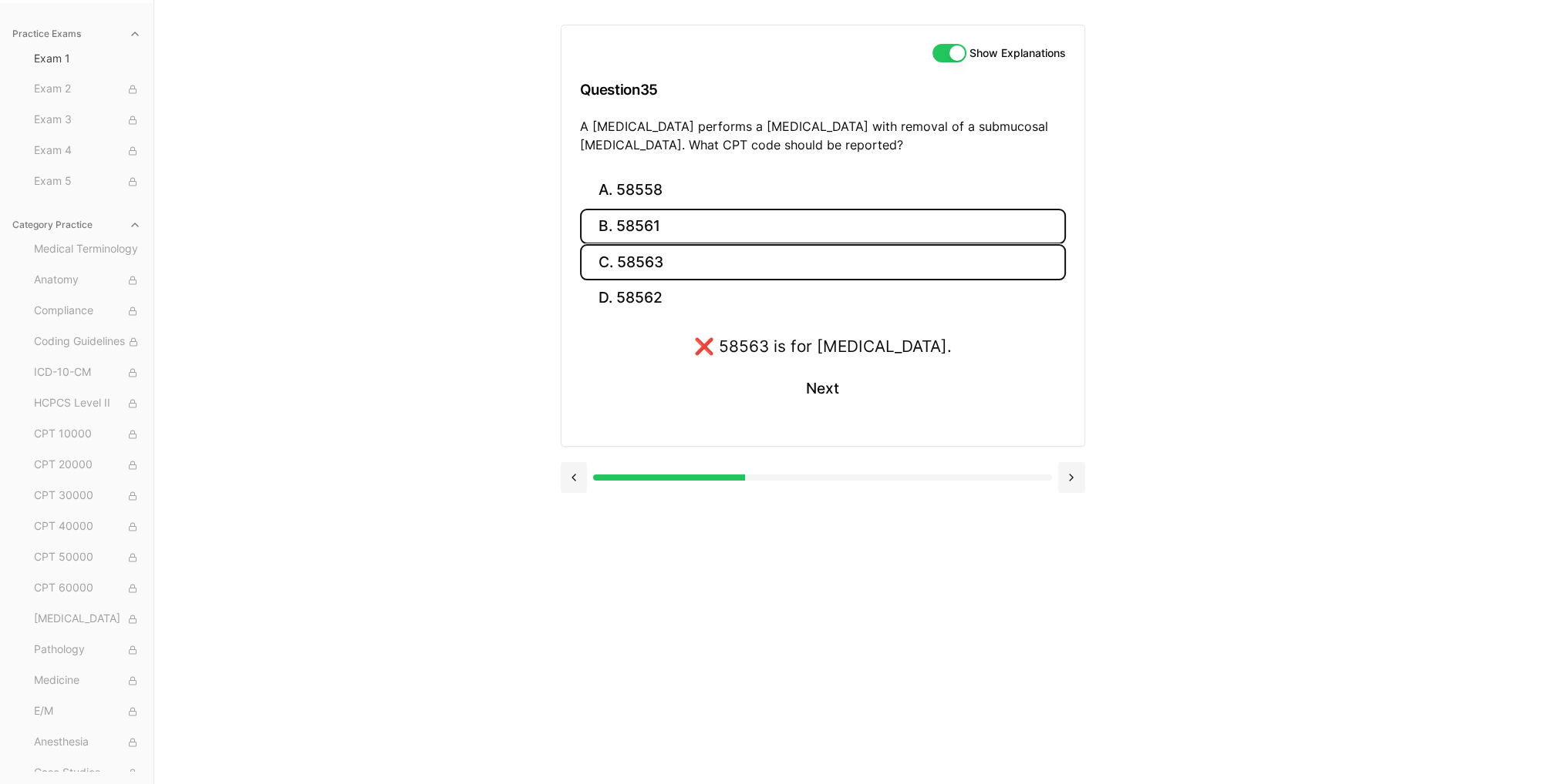
click at [672, 228] on button "B. 58561" at bounding box center [823, 227] width 486 height 36
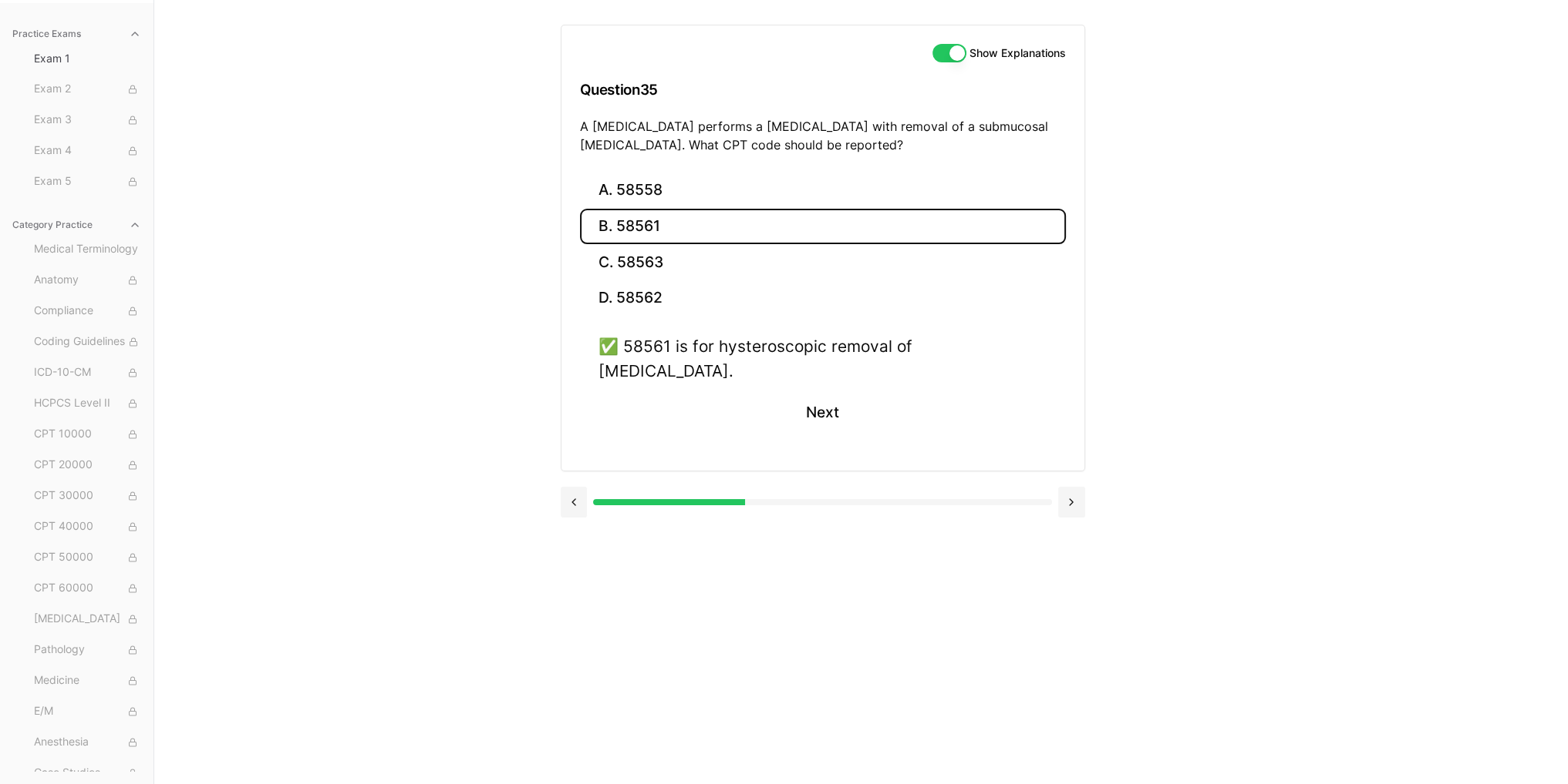
click at [678, 346] on div "✅ 58561 is for hysteroscopic removal of fibroids." at bounding box center [822, 358] width 449 height 48
click at [834, 392] on button "Next" at bounding box center [822, 413] width 71 height 41
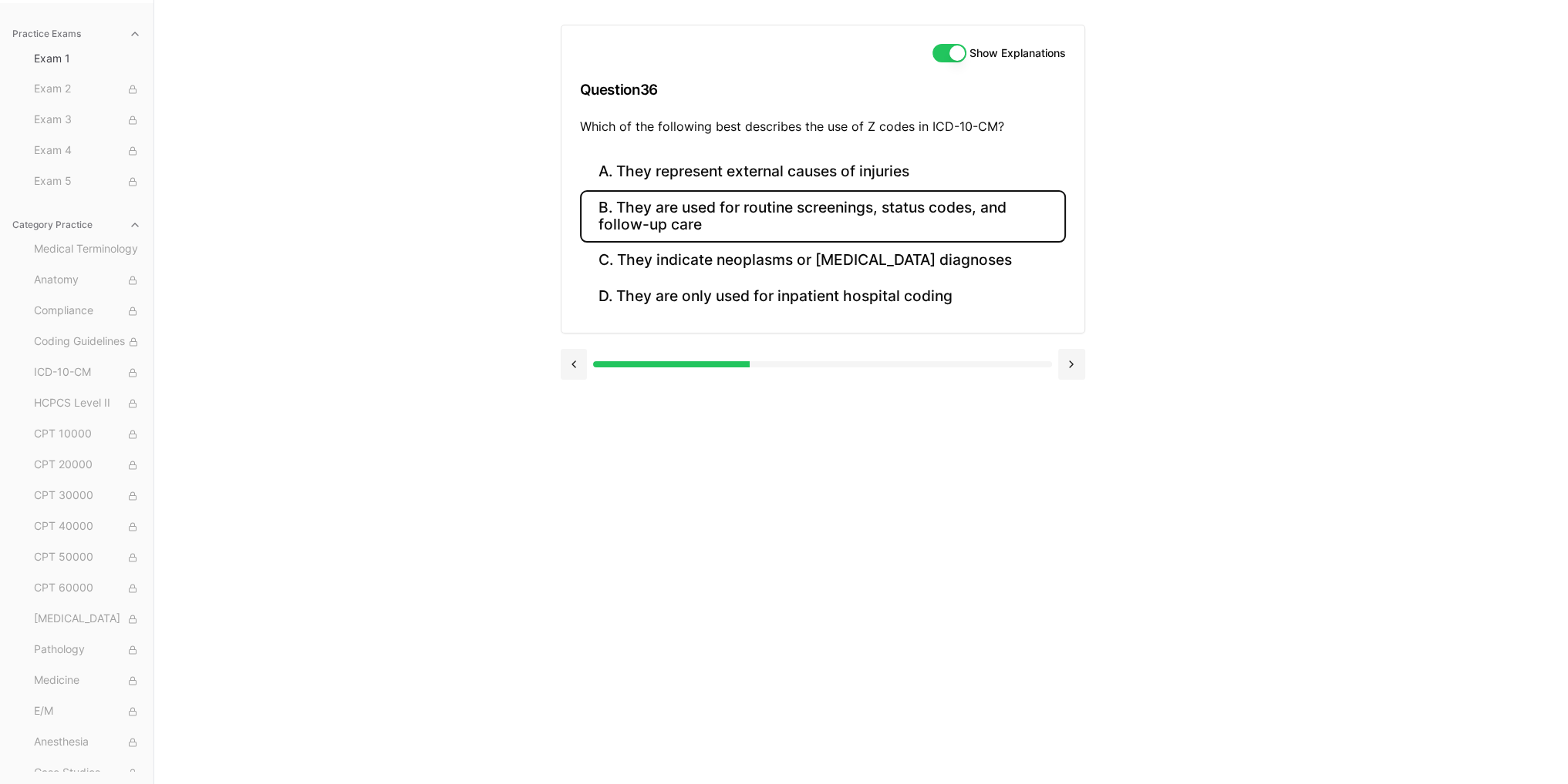
click at [740, 220] on button "B. They are used for routine screenings, status codes, and follow-up care" at bounding box center [823, 216] width 486 height 53
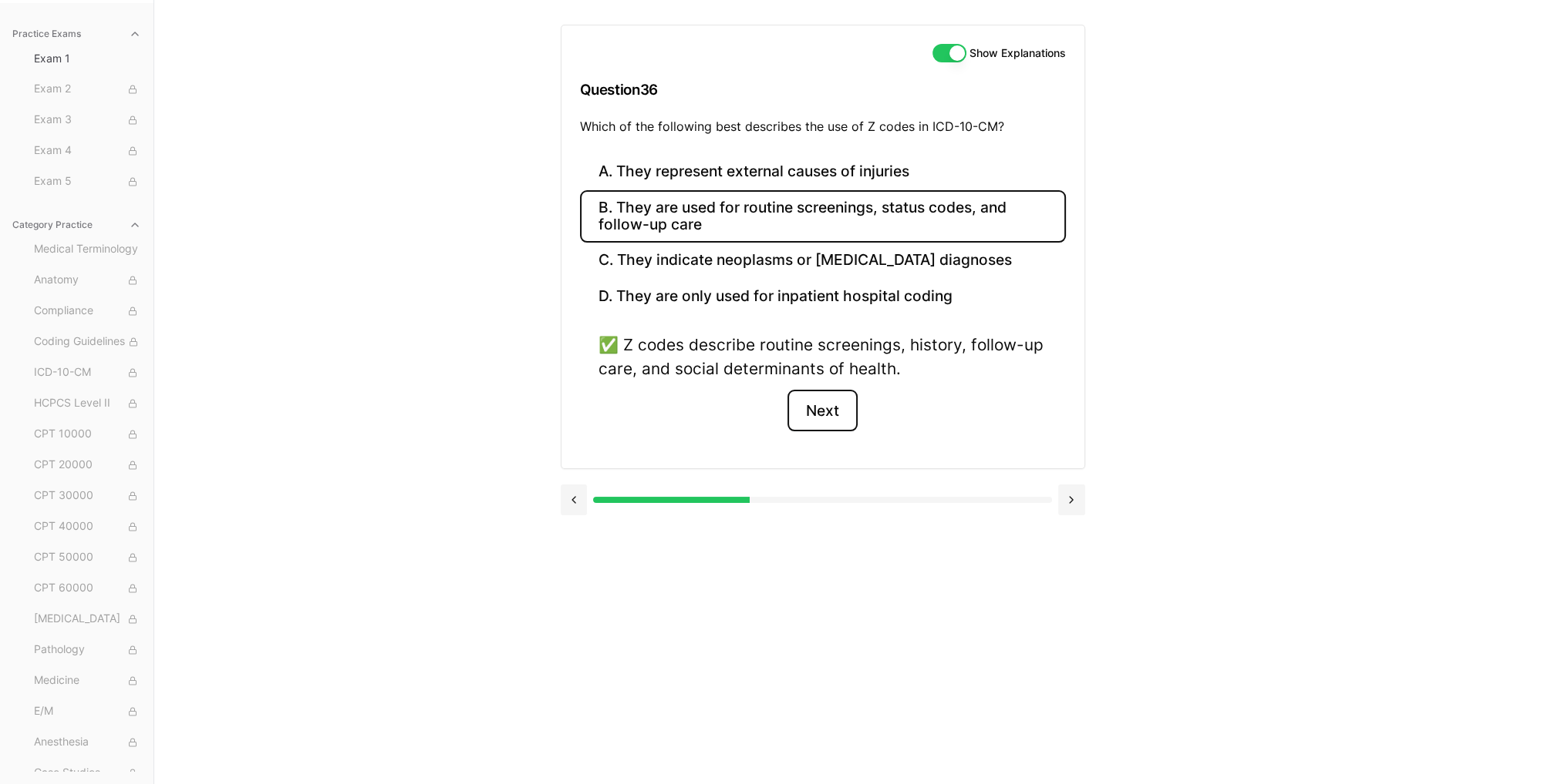
click at [810, 405] on button "Next" at bounding box center [822, 410] width 71 height 41
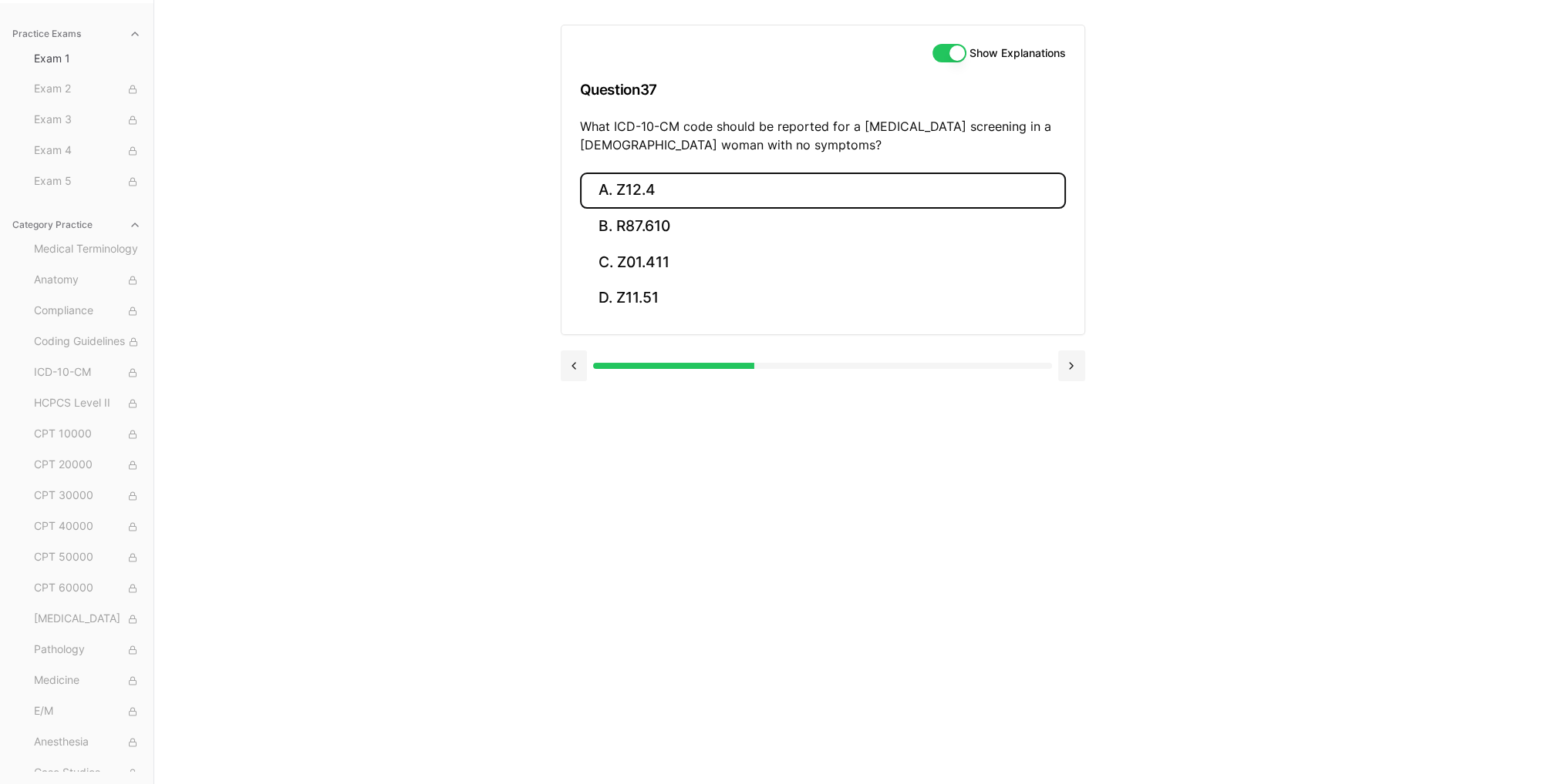
click at [683, 198] on button "A. Z12.4" at bounding box center [823, 190] width 486 height 36
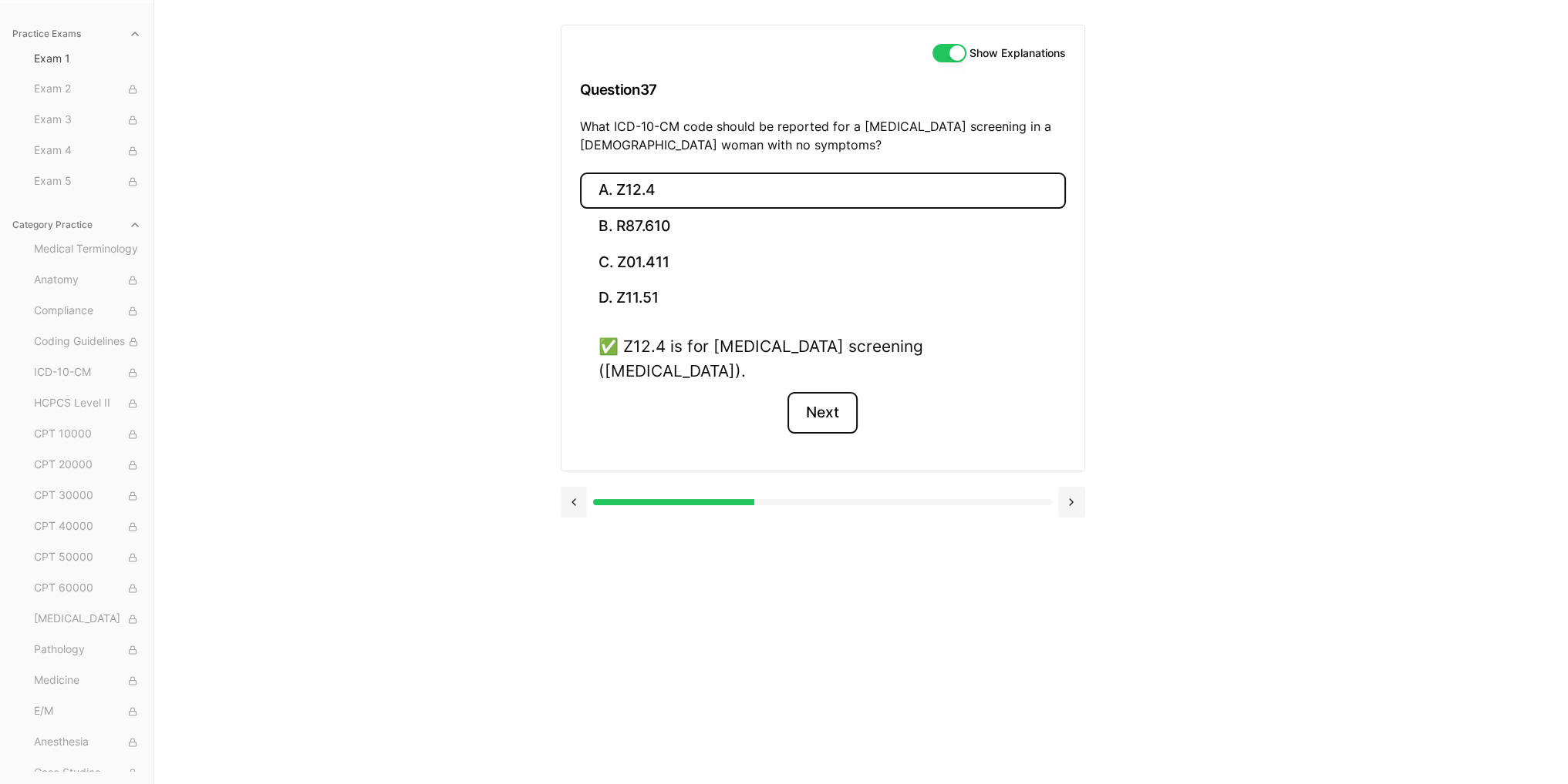
click at [836, 393] on button "Next" at bounding box center [822, 413] width 71 height 41
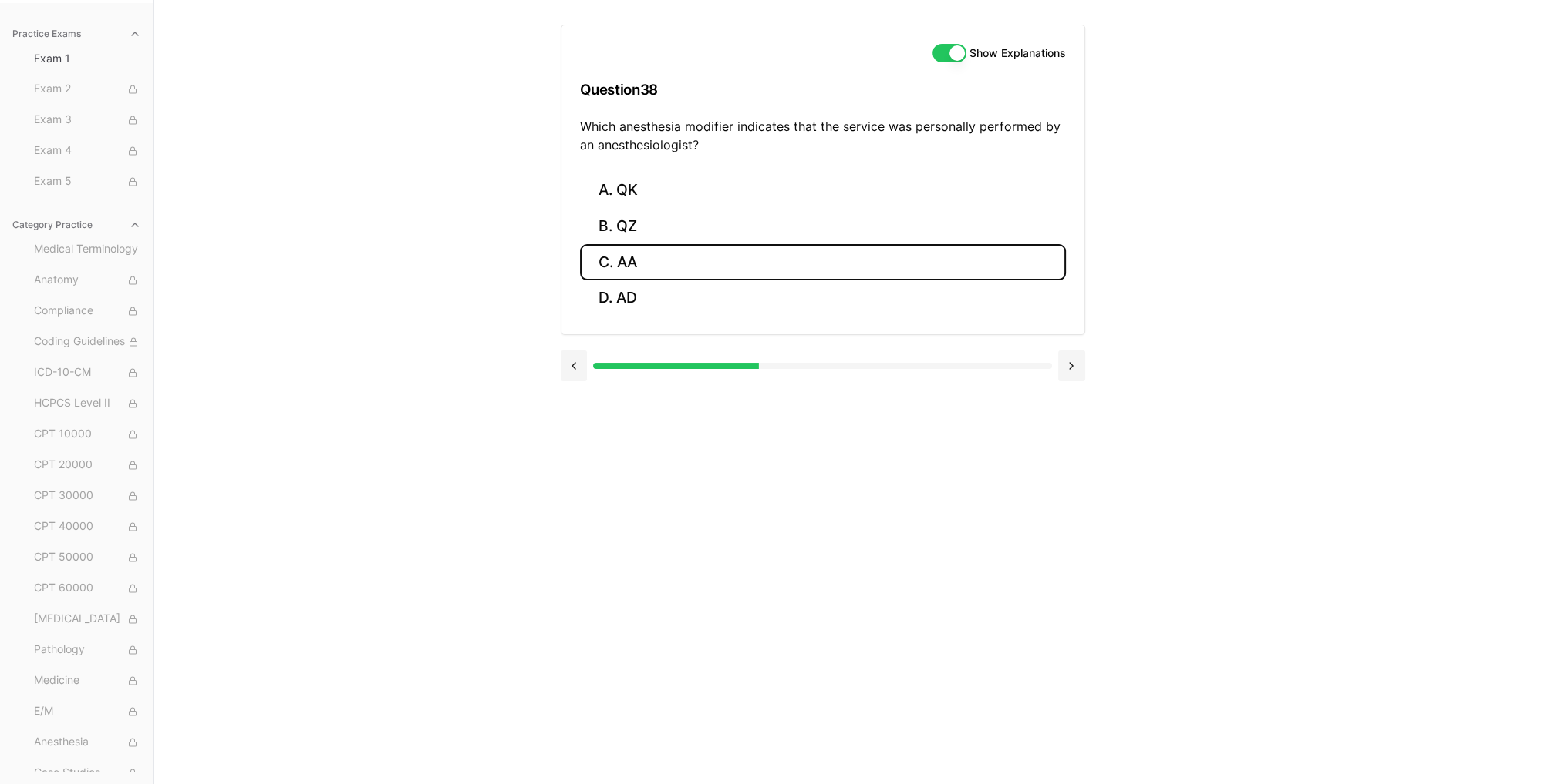
click at [683, 264] on button "C. AA" at bounding box center [823, 263] width 486 height 36
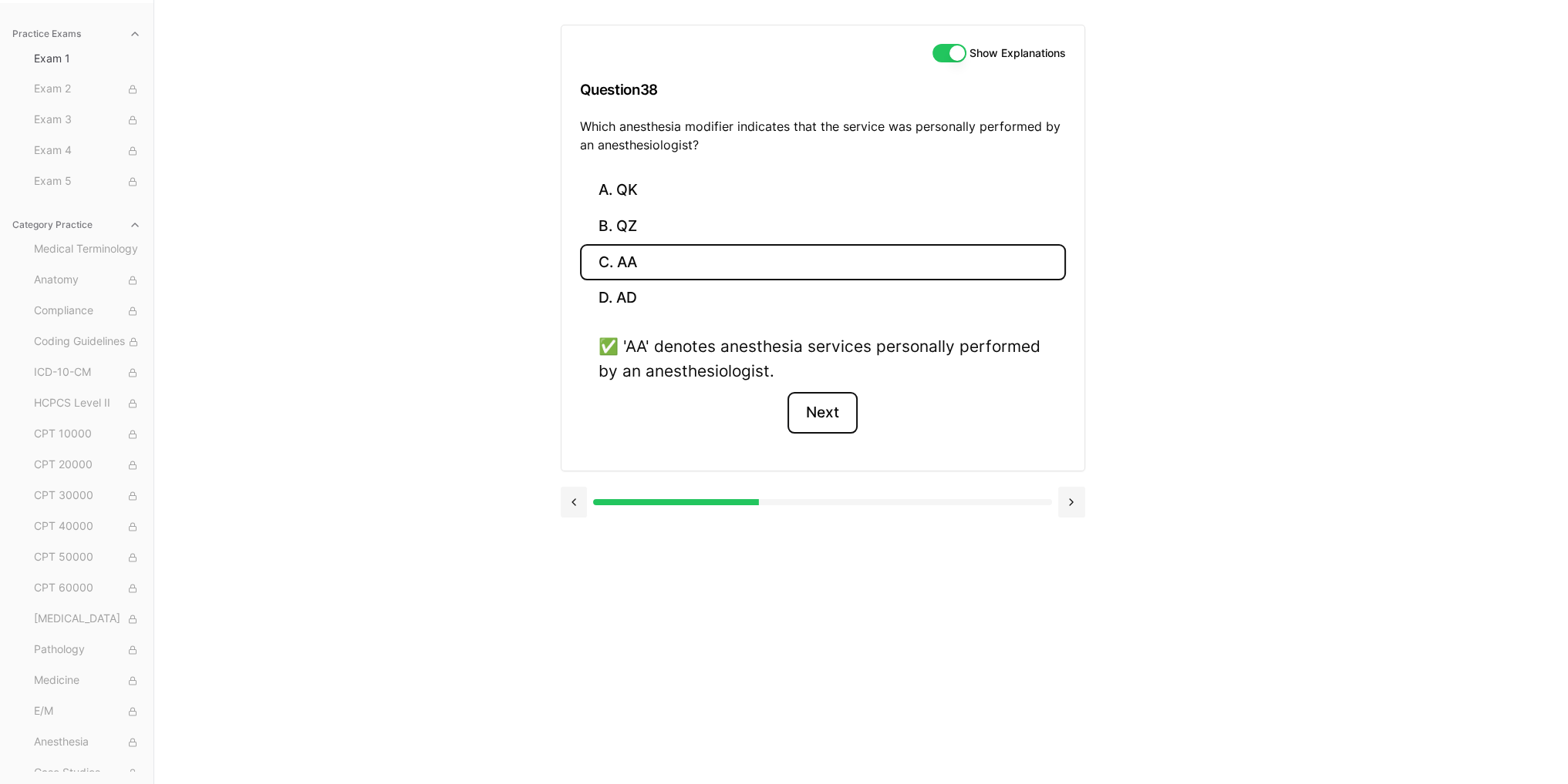
click at [822, 413] on button "Next" at bounding box center [822, 413] width 71 height 41
